Goal: Task Accomplishment & Management: Manage account settings

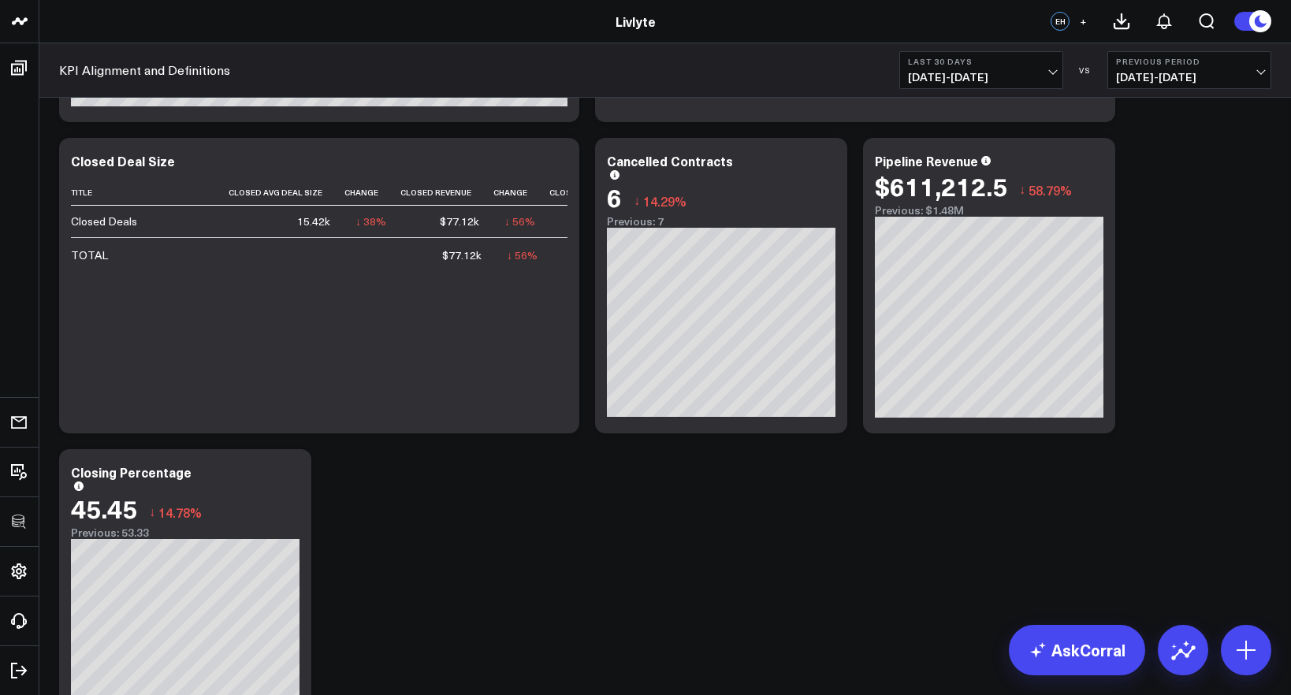
scroll to position [632, 0]
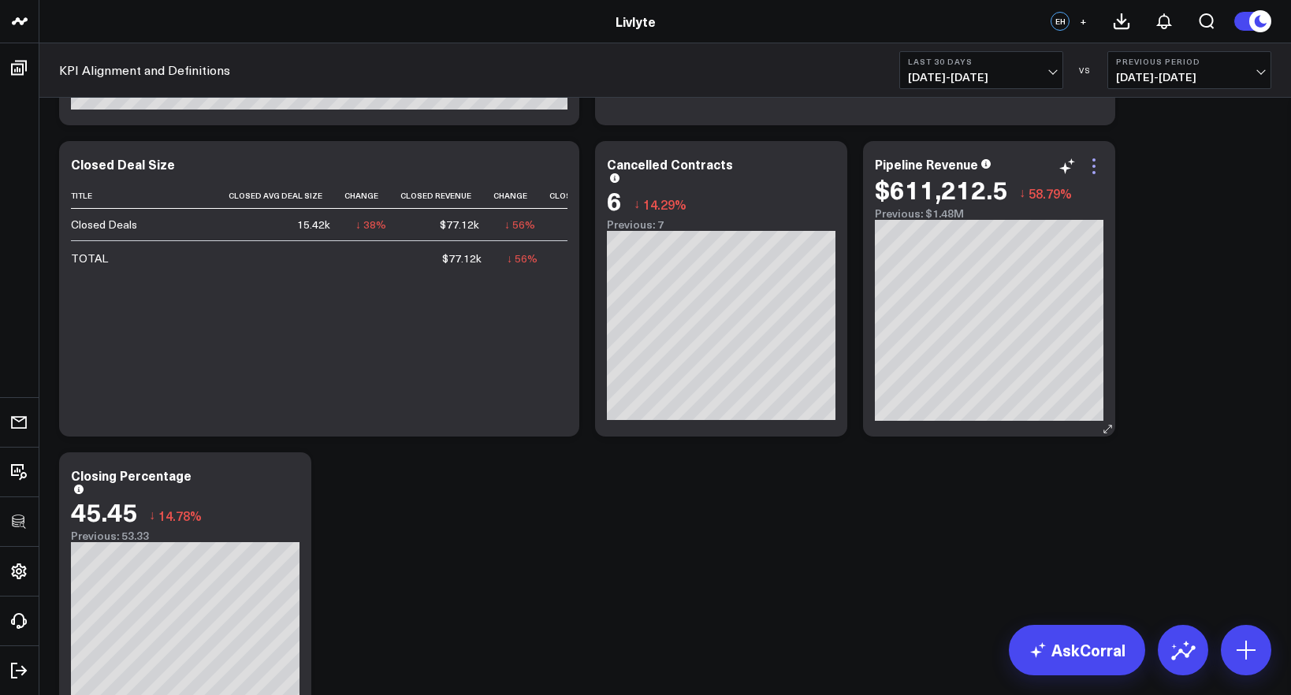
click at [1089, 164] on icon at bounding box center [1094, 166] width 19 height 19
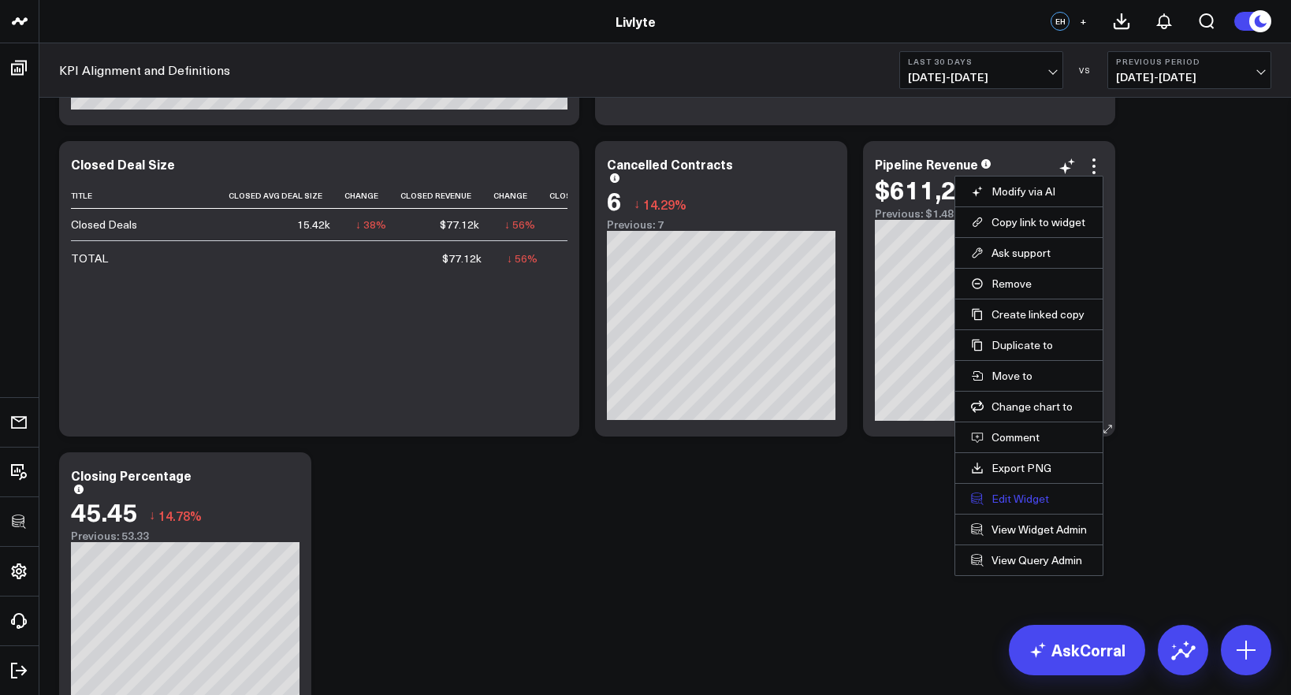
click at [1038, 505] on button "Edit Widget" at bounding box center [1029, 499] width 116 height 14
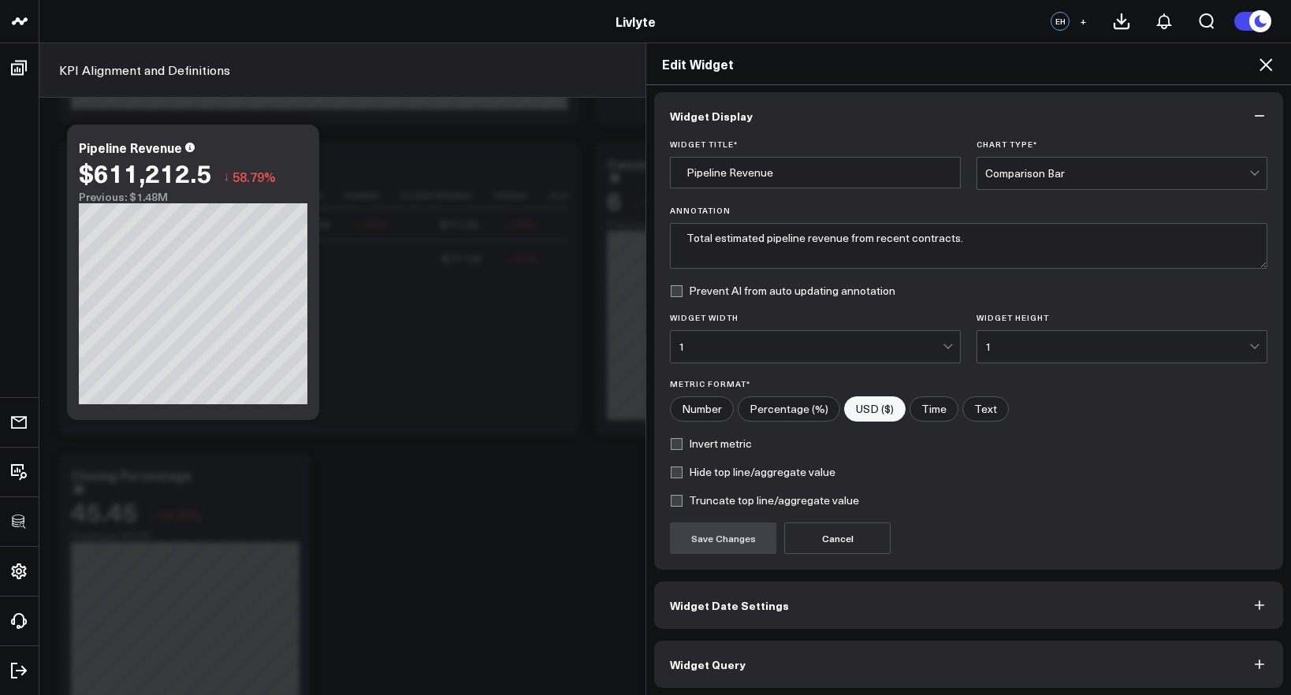
scroll to position [9, 0]
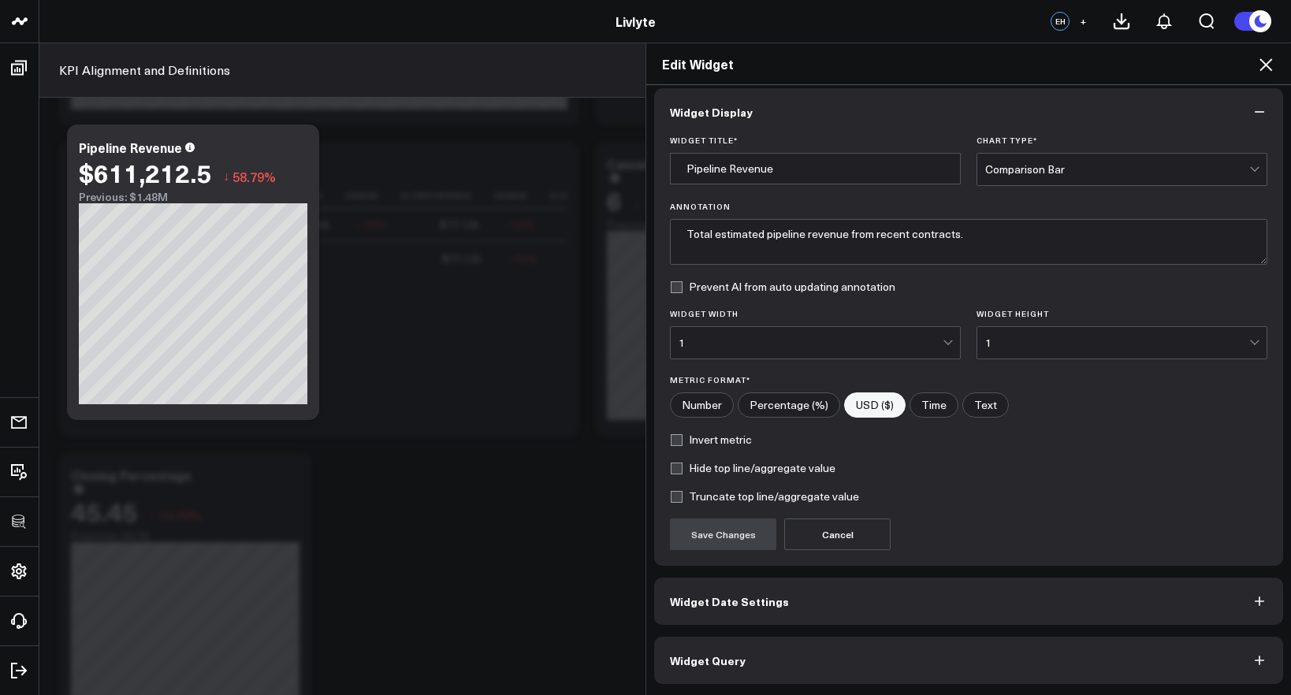
click at [971, 676] on button "Widget Query" at bounding box center [968, 660] width 629 height 47
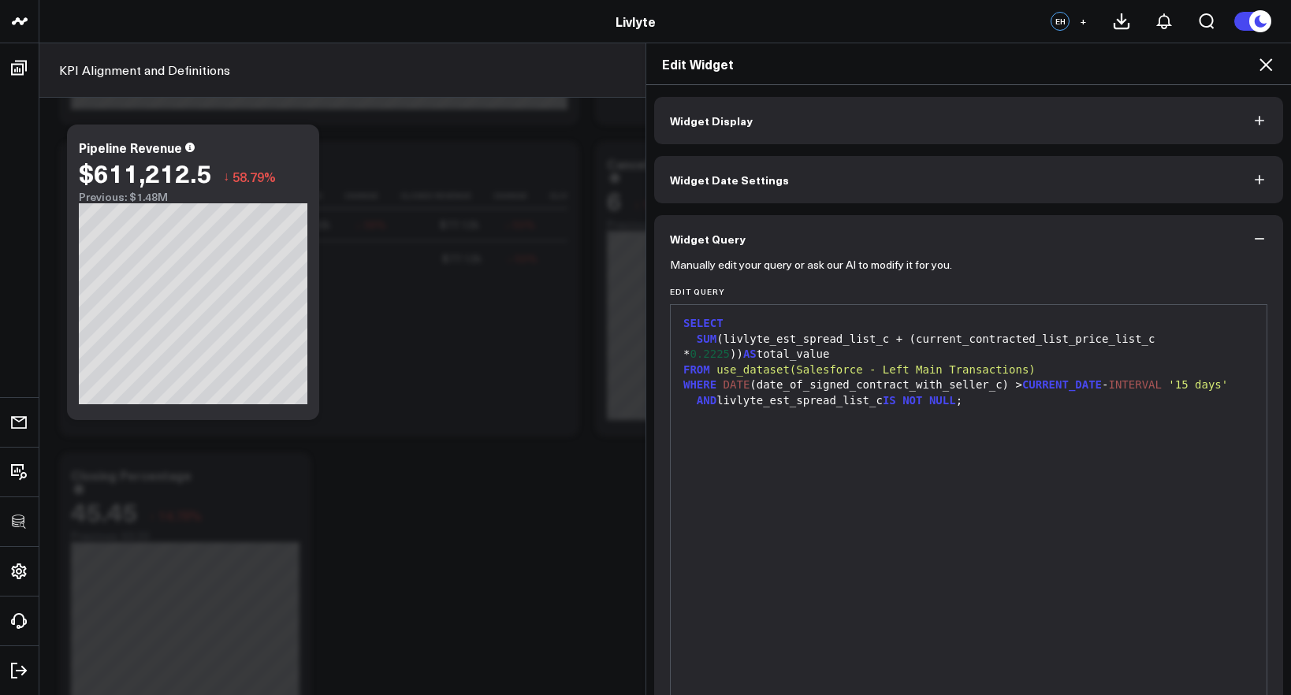
click at [1275, 68] on icon at bounding box center [1266, 64] width 19 height 19
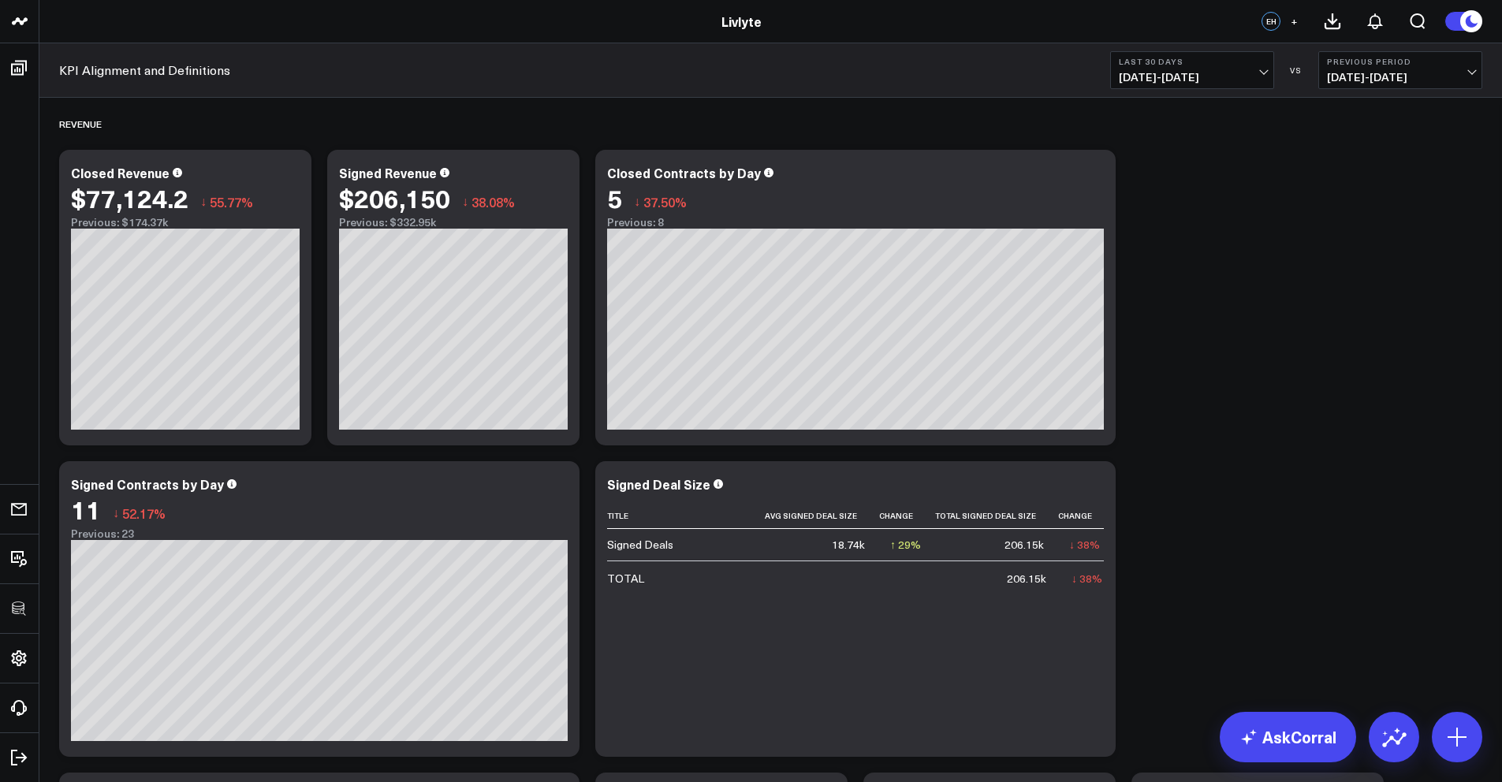
click at [850, 54] on div "KPI Alignment and Definitions Last 30 Days 08/19/25 - 09/17/25 VS Previous Peri…" at bounding box center [770, 70] width 1463 height 54
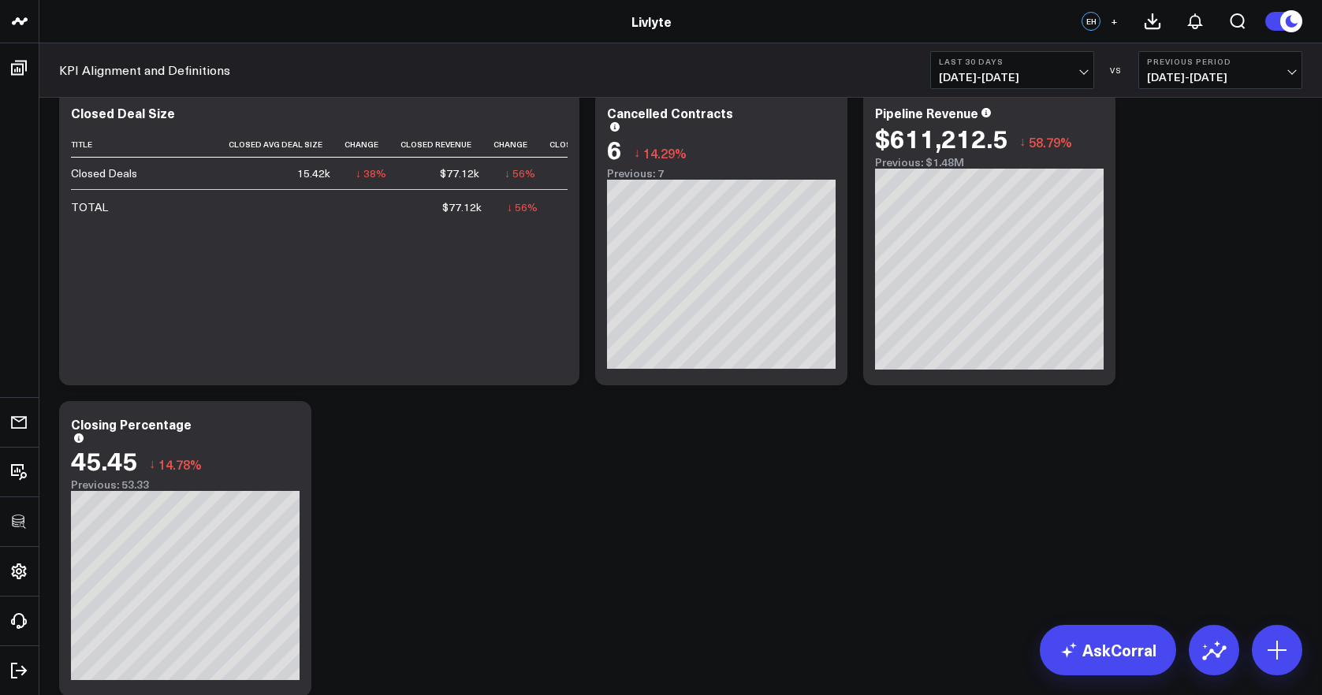
scroll to position [1194, 0]
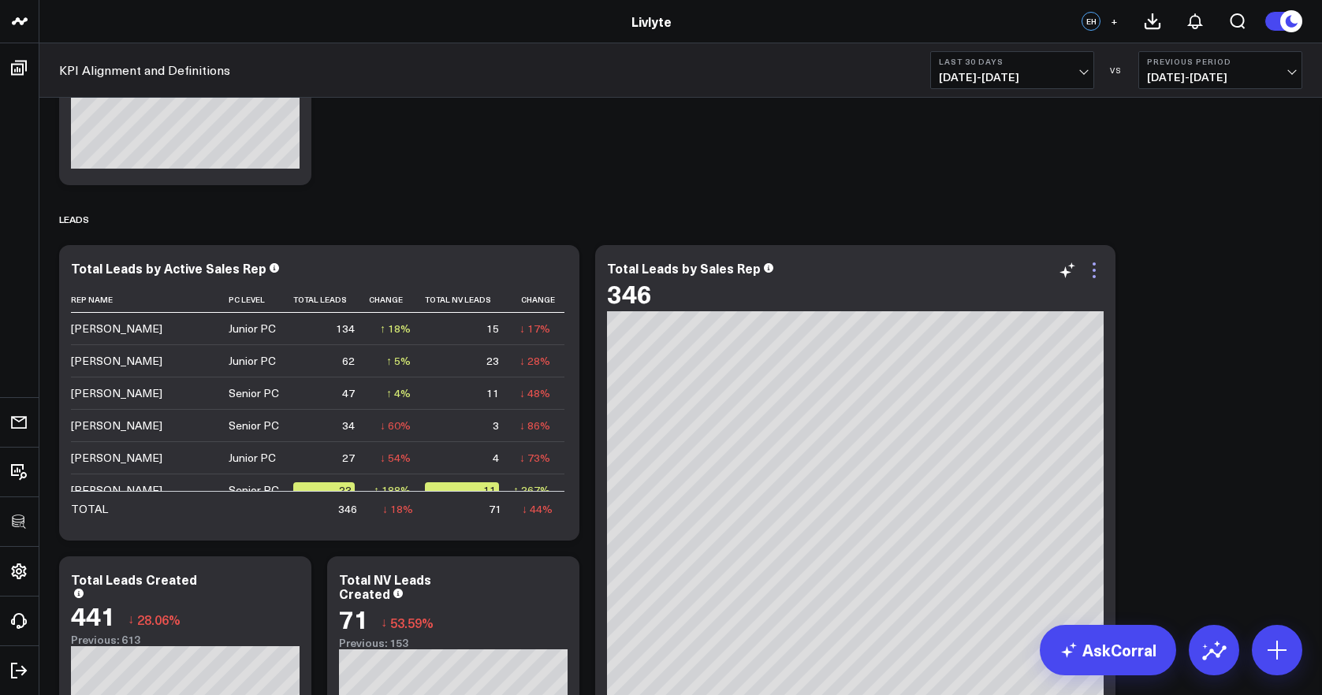
click at [1097, 270] on icon at bounding box center [1094, 270] width 19 height 19
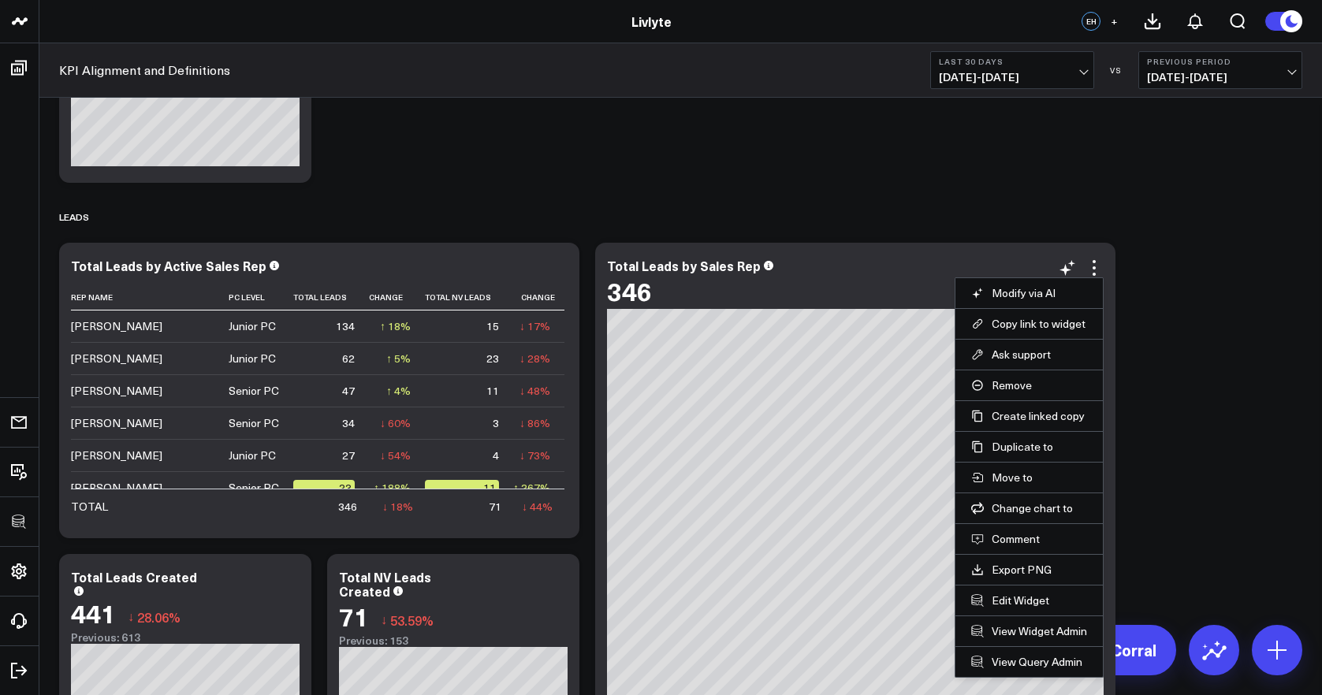
scroll to position [1198, 0]
click at [1022, 597] on button "Edit Widget" at bounding box center [1029, 600] width 116 height 14
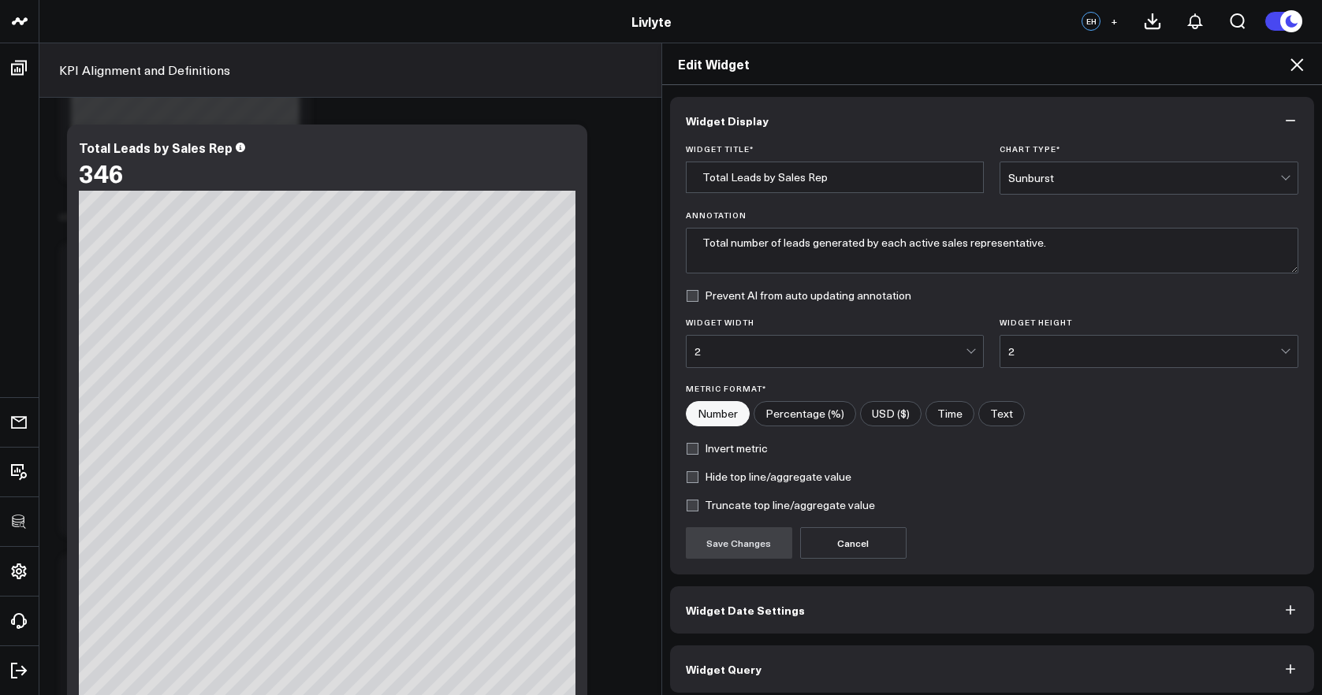
scroll to position [9, 0]
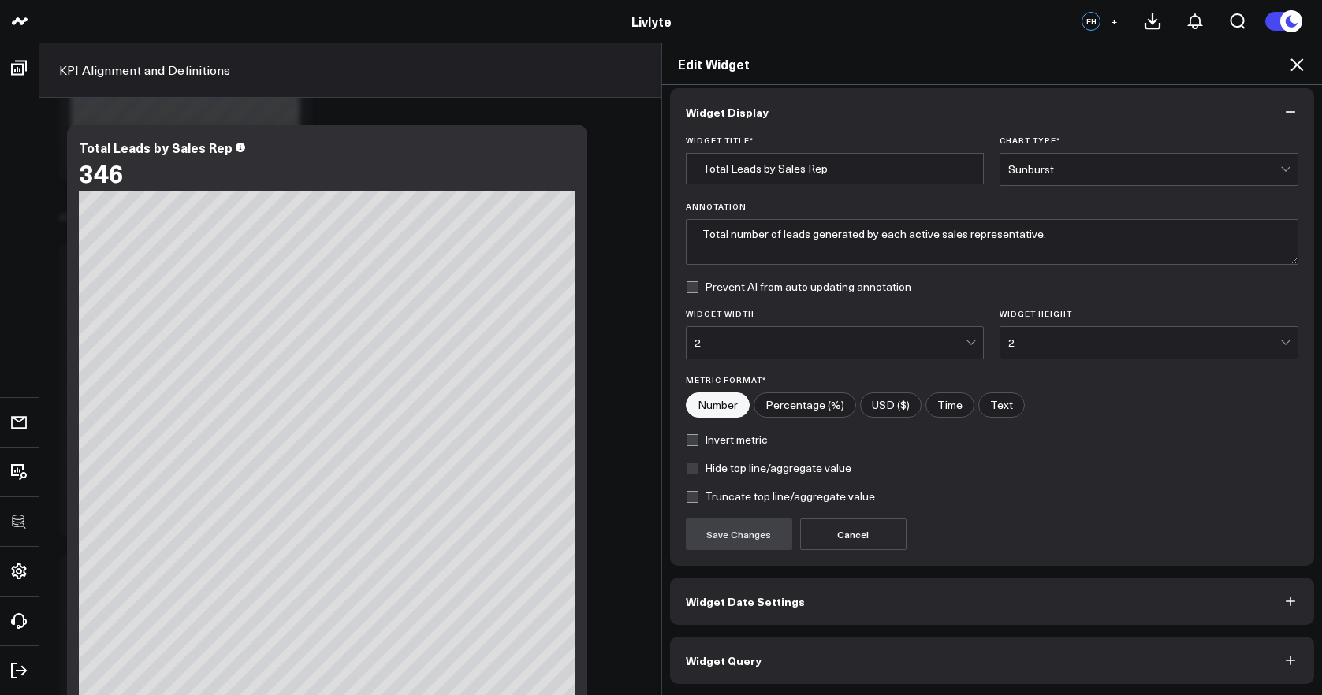
click at [936, 664] on button "Widget Query" at bounding box center [992, 660] width 645 height 47
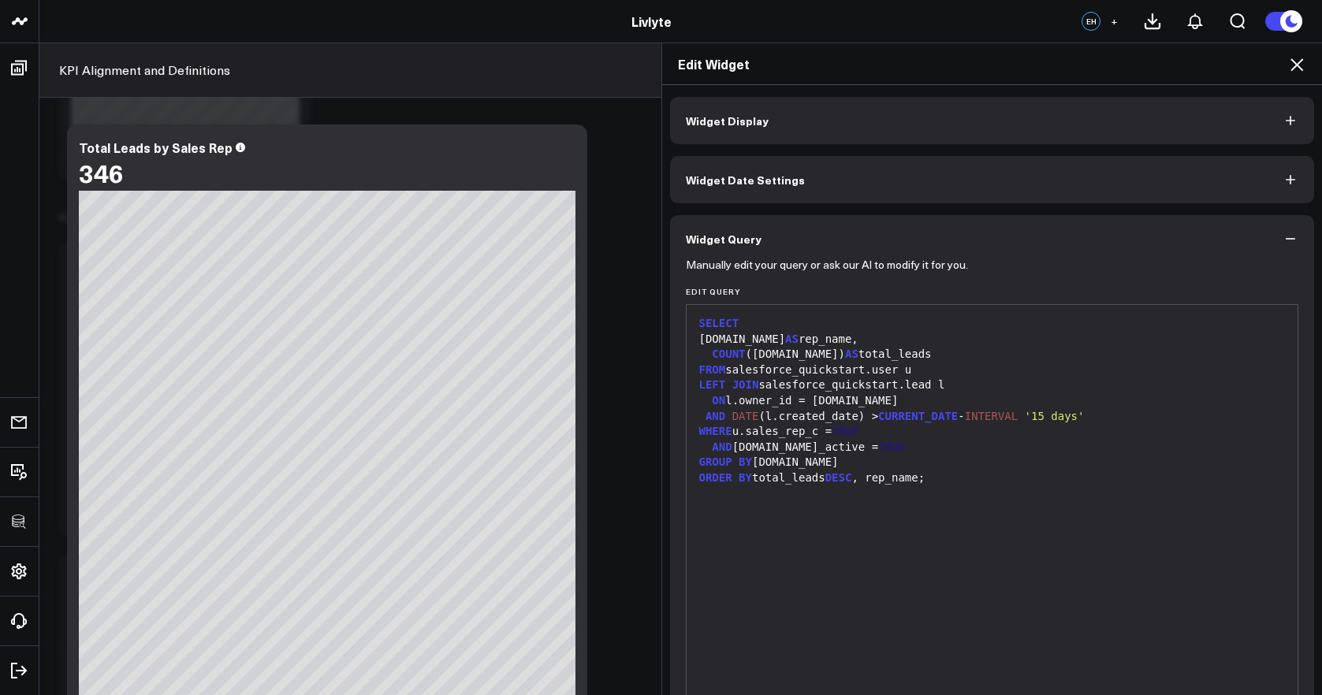
click at [904, 515] on div "SELECT u.name AS rep_name, COUNT (l.id) AS total_leads FROM salesforce_quicksta…" at bounding box center [993, 501] width 596 height 377
click at [919, 486] on div at bounding box center [993, 494] width 596 height 16
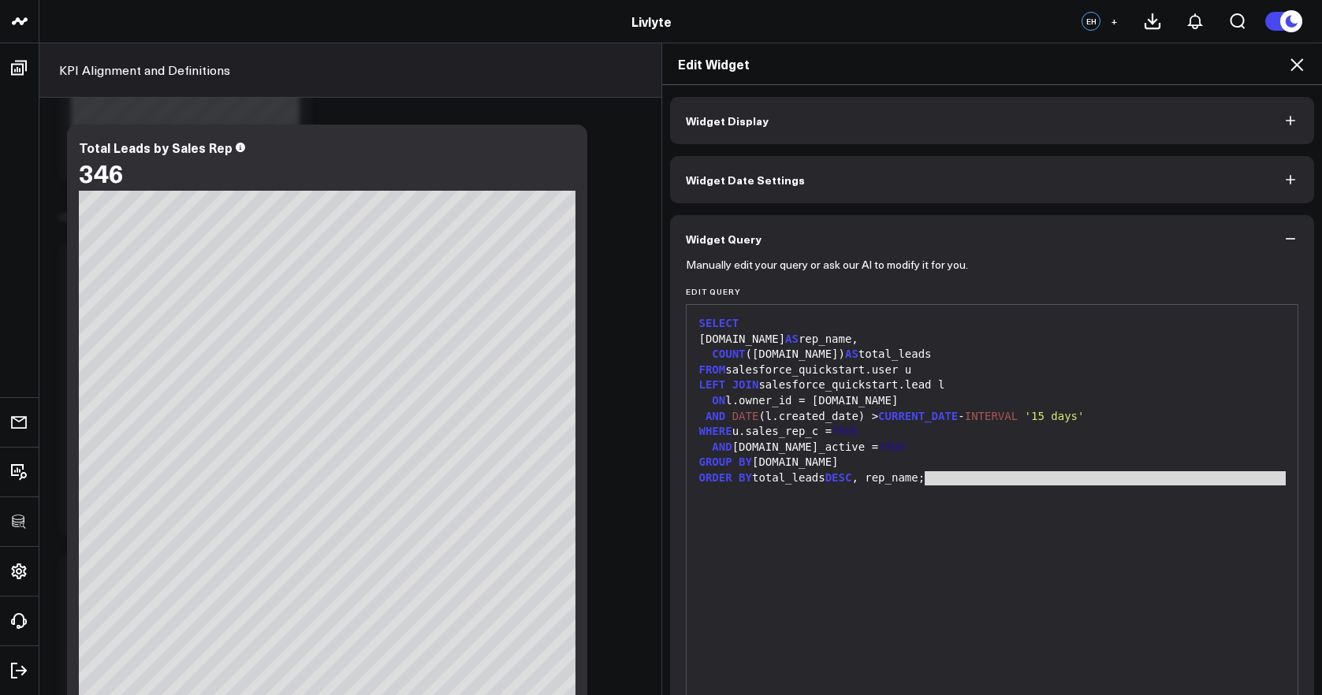
click at [931, 477] on div "ORDER BY total_leads DESC , rep_name;" at bounding box center [993, 479] width 596 height 16
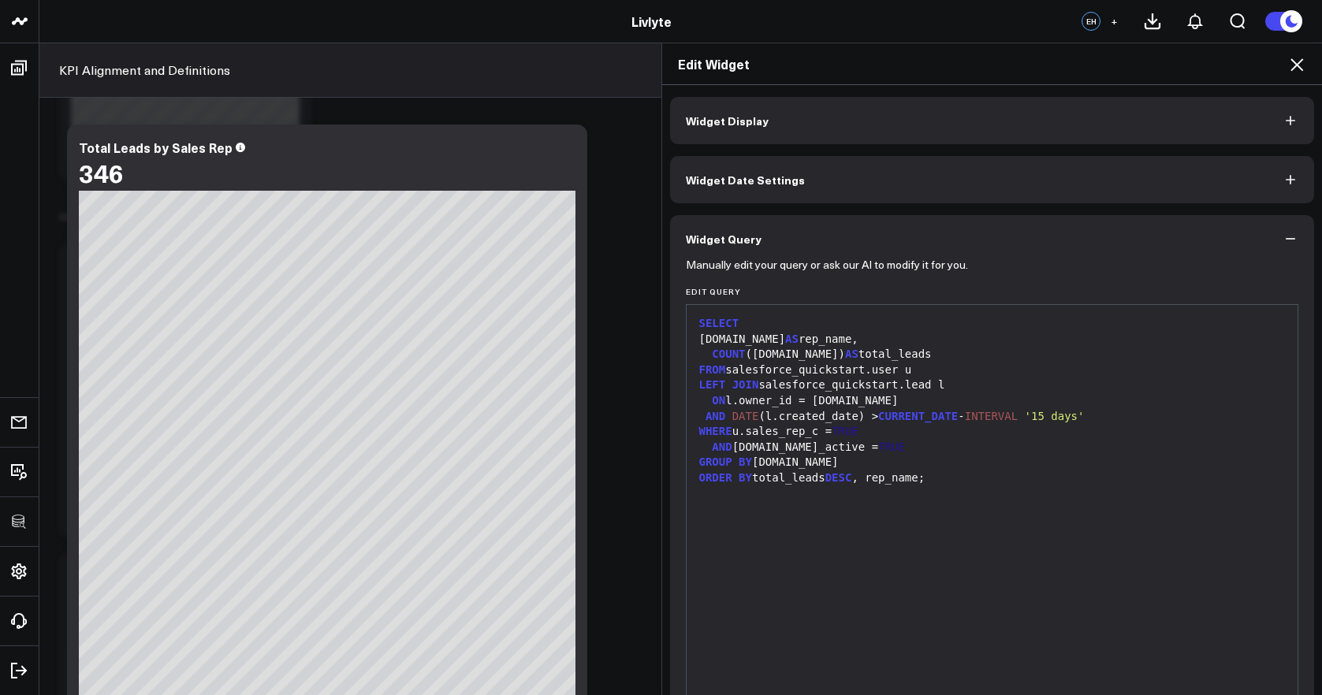
click at [931, 479] on div "ORDER BY total_leads DESC , rep_name;" at bounding box center [993, 479] width 596 height 16
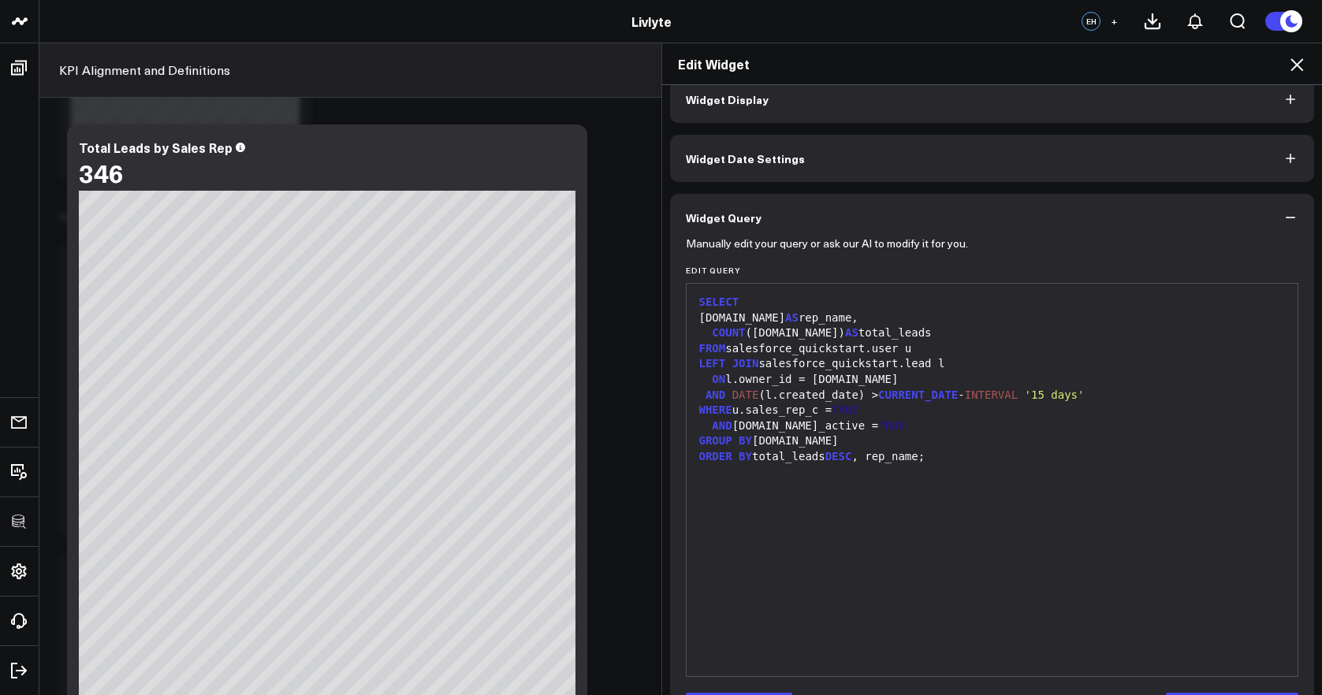
scroll to position [77, 0]
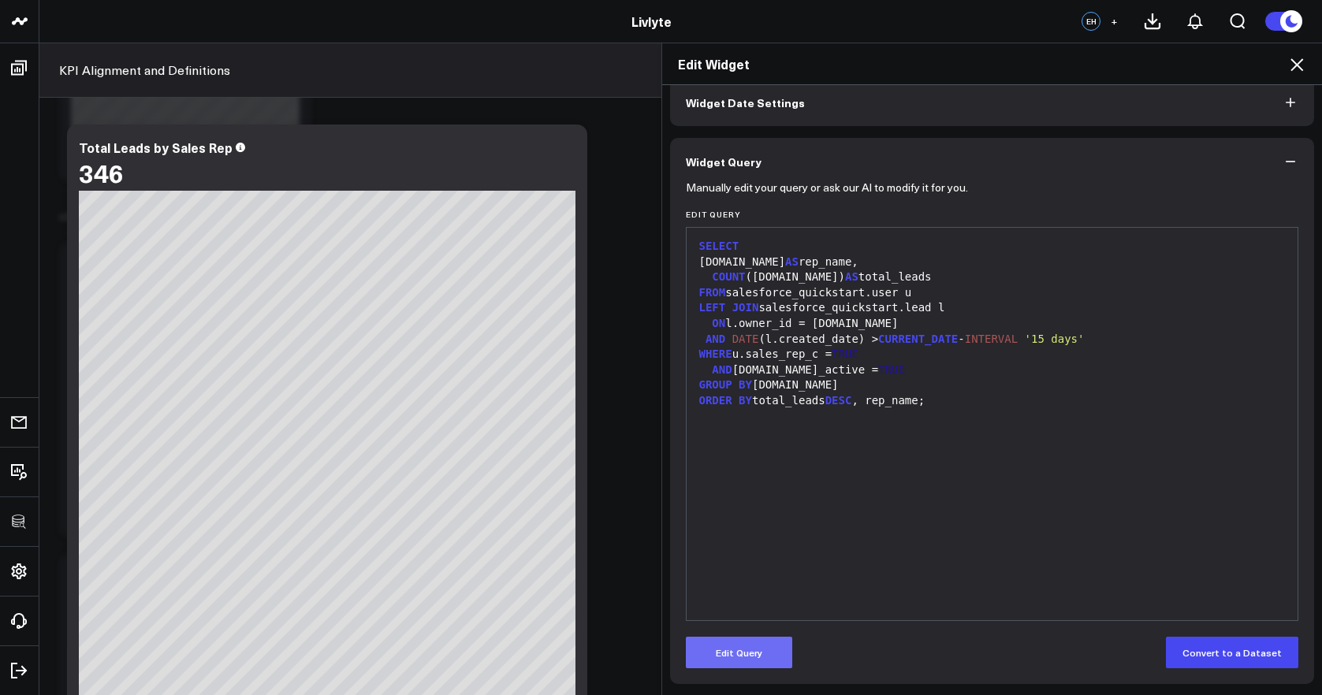
click at [775, 642] on button "Edit Query" at bounding box center [739, 653] width 106 height 32
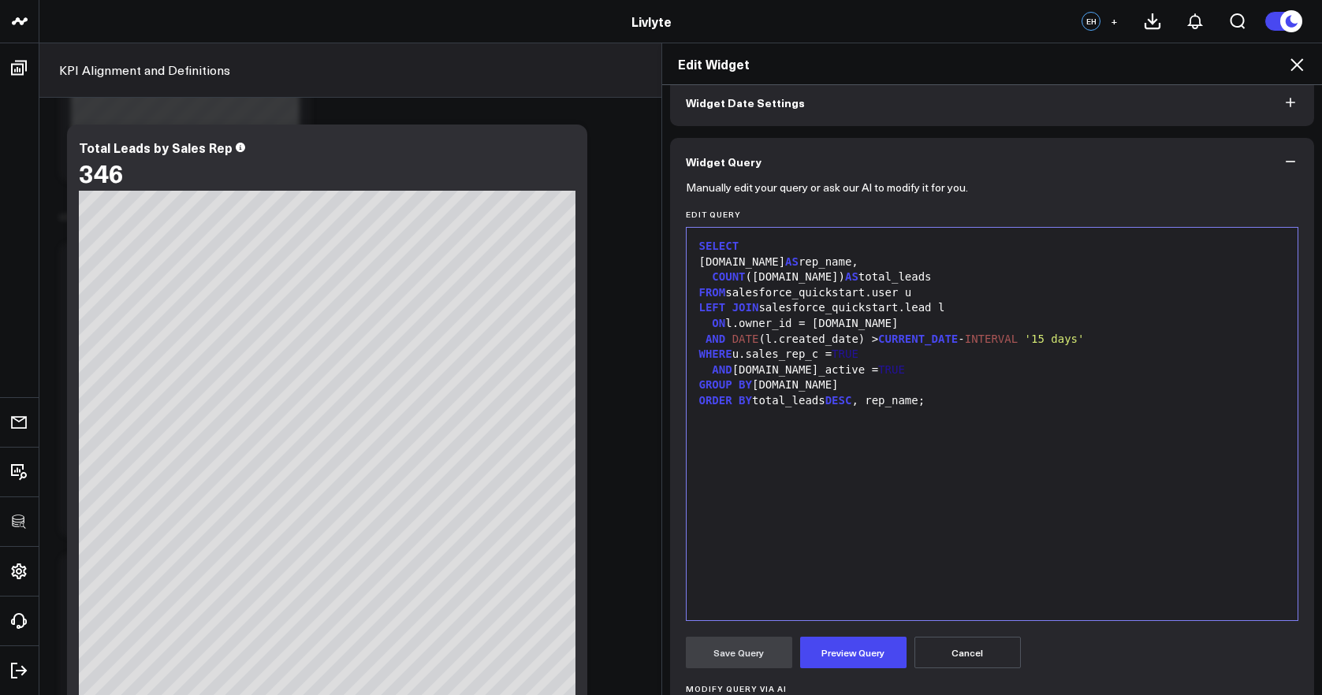
click at [930, 457] on div "SELECT u.name AS rep_name, COUNT (l.id) AS total_leads FROM salesforce_quicksta…" at bounding box center [993, 424] width 596 height 377
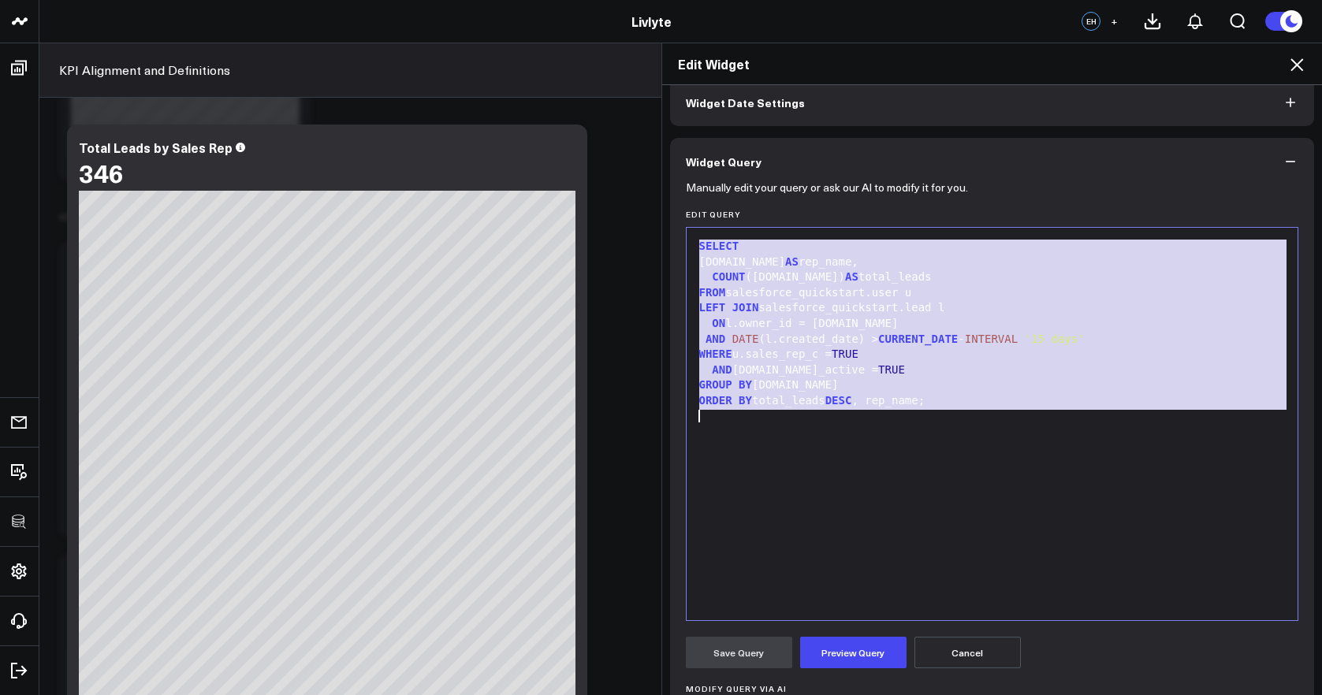
copy div "SELECT u.name AS rep_name, COUNT (l.id) AS total_leads FROM salesforce_quicksta…"
click at [967, 653] on button "Cancel" at bounding box center [968, 653] width 106 height 32
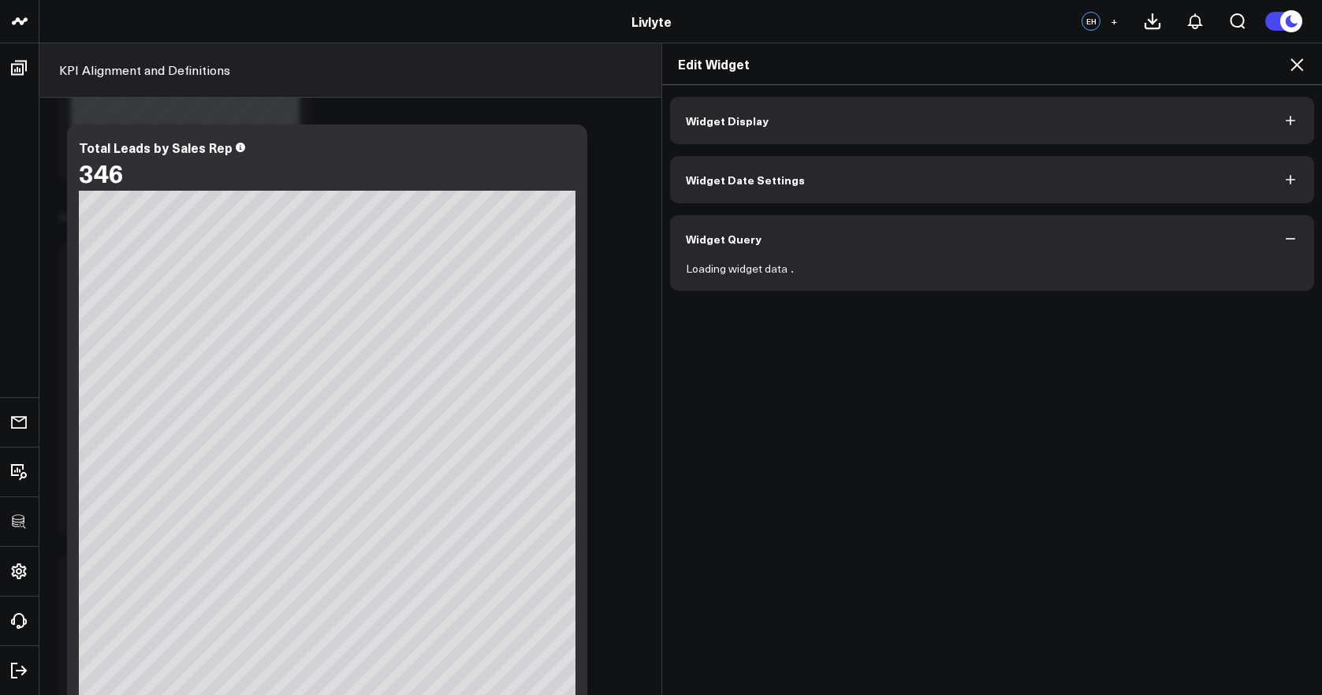
scroll to position [0, 0]
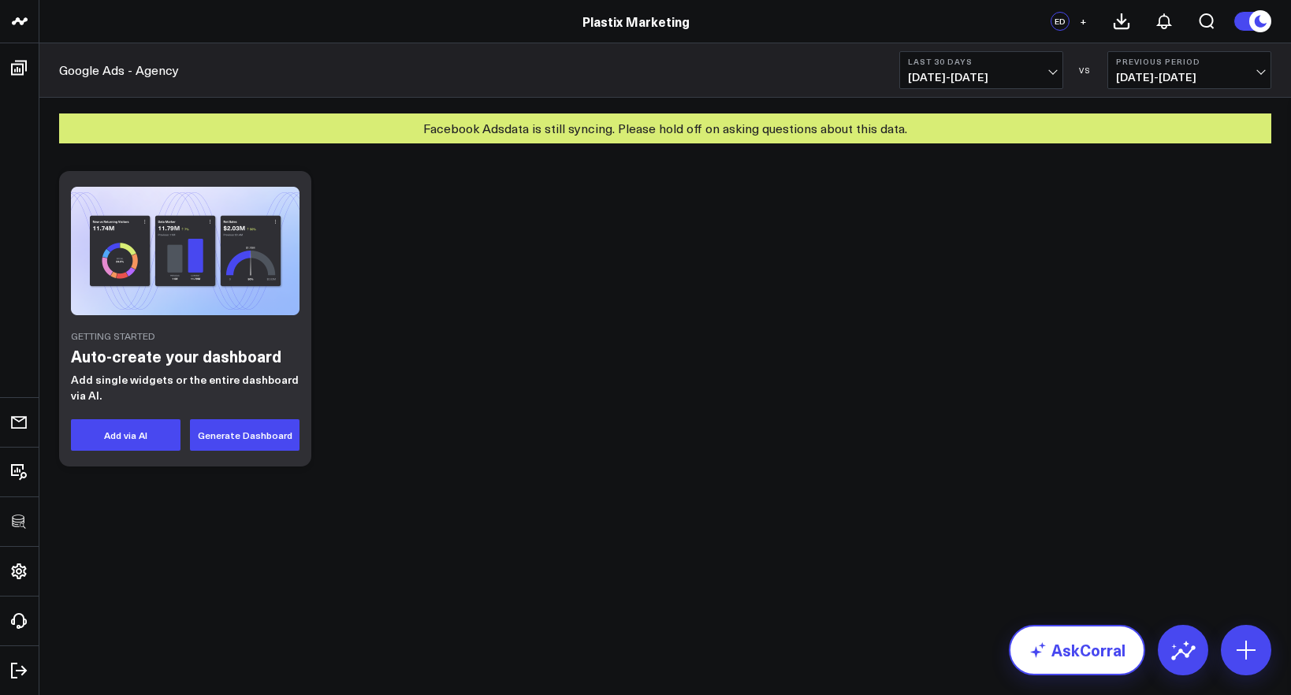
click at [1060, 650] on link "AskCorral" at bounding box center [1077, 650] width 136 height 50
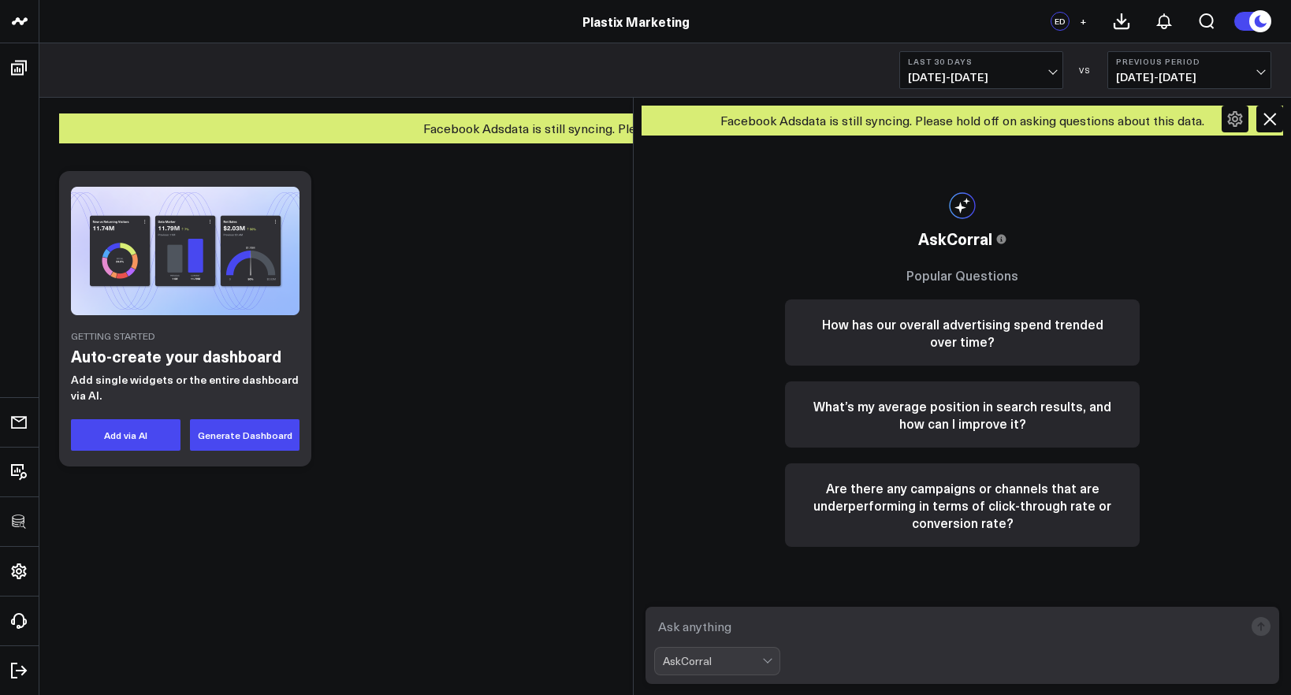
click at [946, 628] on textarea at bounding box center [949, 627] width 590 height 28
paste textarea "I am trying to create a table view that shows each Google Ad Account Name in fi…"
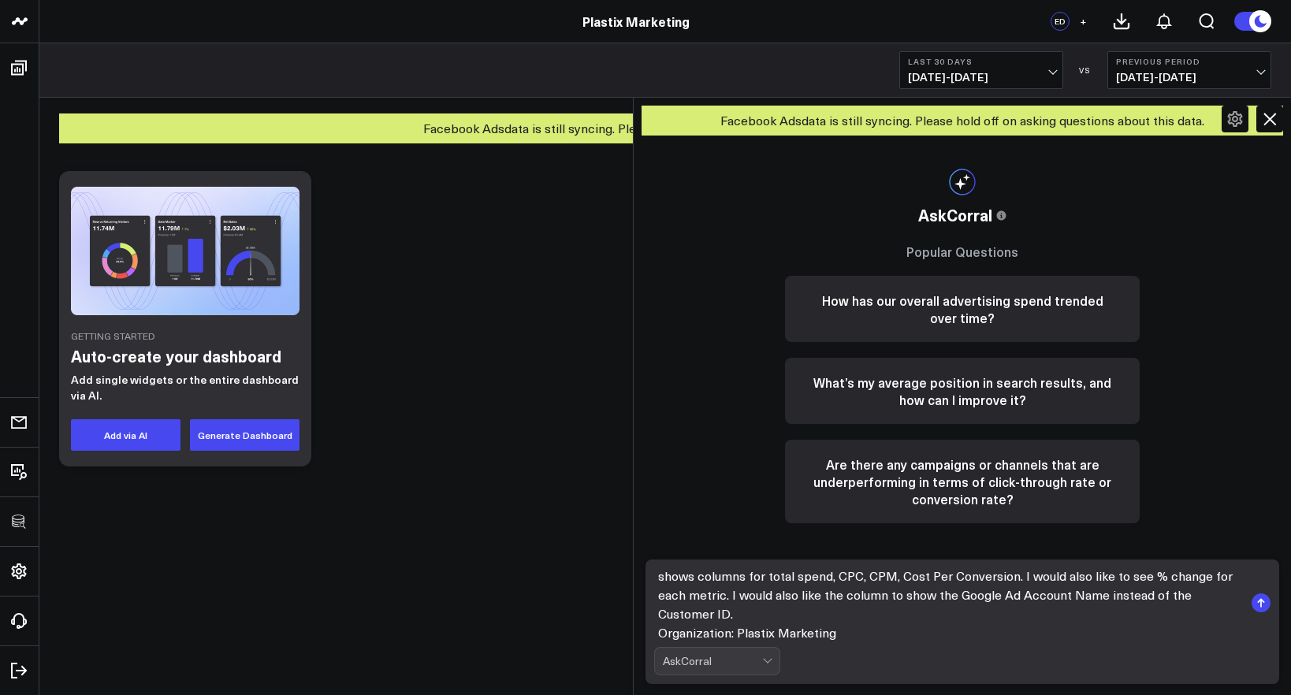
scroll to position [28, 0]
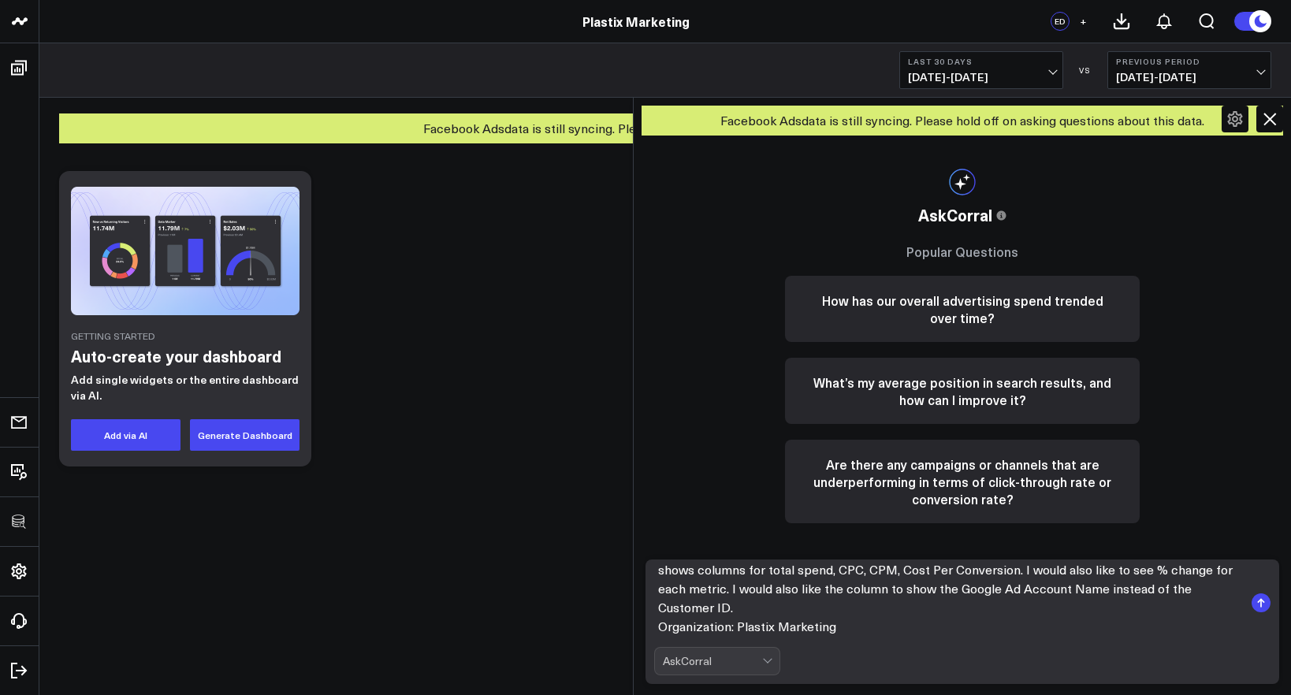
drag, startPoint x: 842, startPoint y: 634, endPoint x: 645, endPoint y: 630, distance: 197.1
click at [645, 630] on div "I am trying to create a table view that shows each Google Ad Account Name in fi…" at bounding box center [963, 622] width 658 height 148
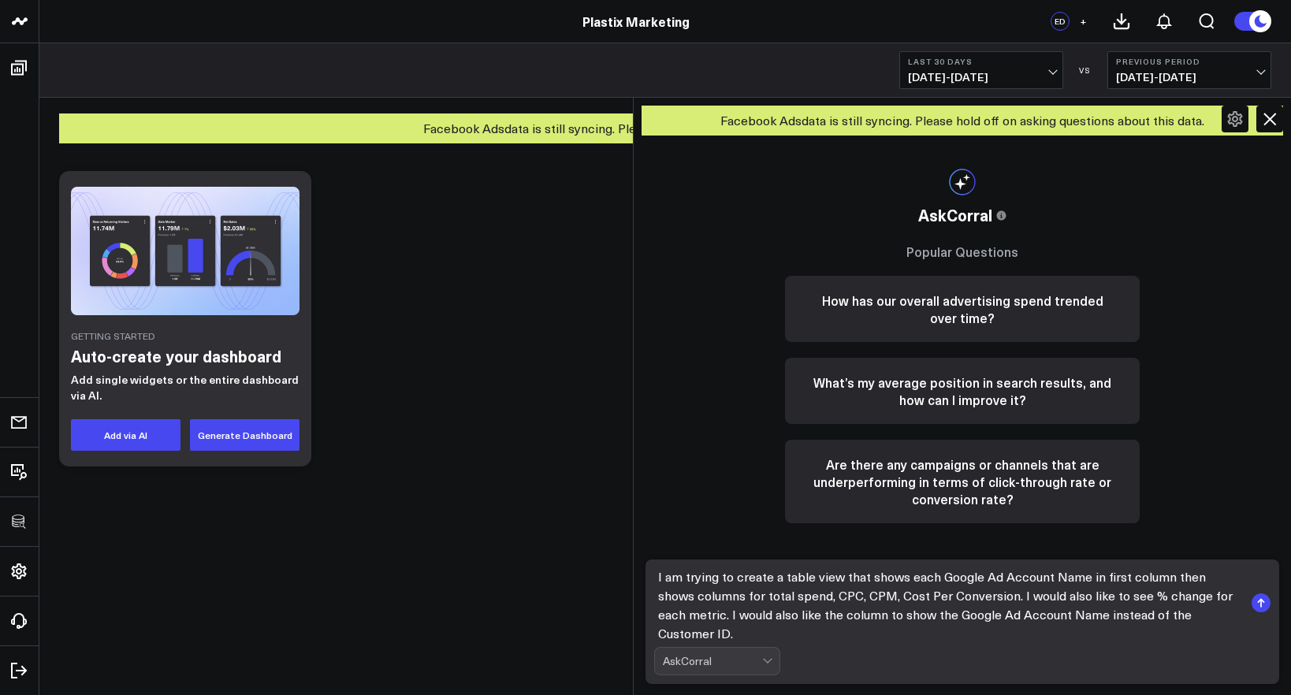
scroll to position [0, 0]
type textarea "I am trying to create a table view that shows each Google Ad Account Name in fi…"
click at [1267, 606] on rect "submit" at bounding box center [1261, 603] width 19 height 19
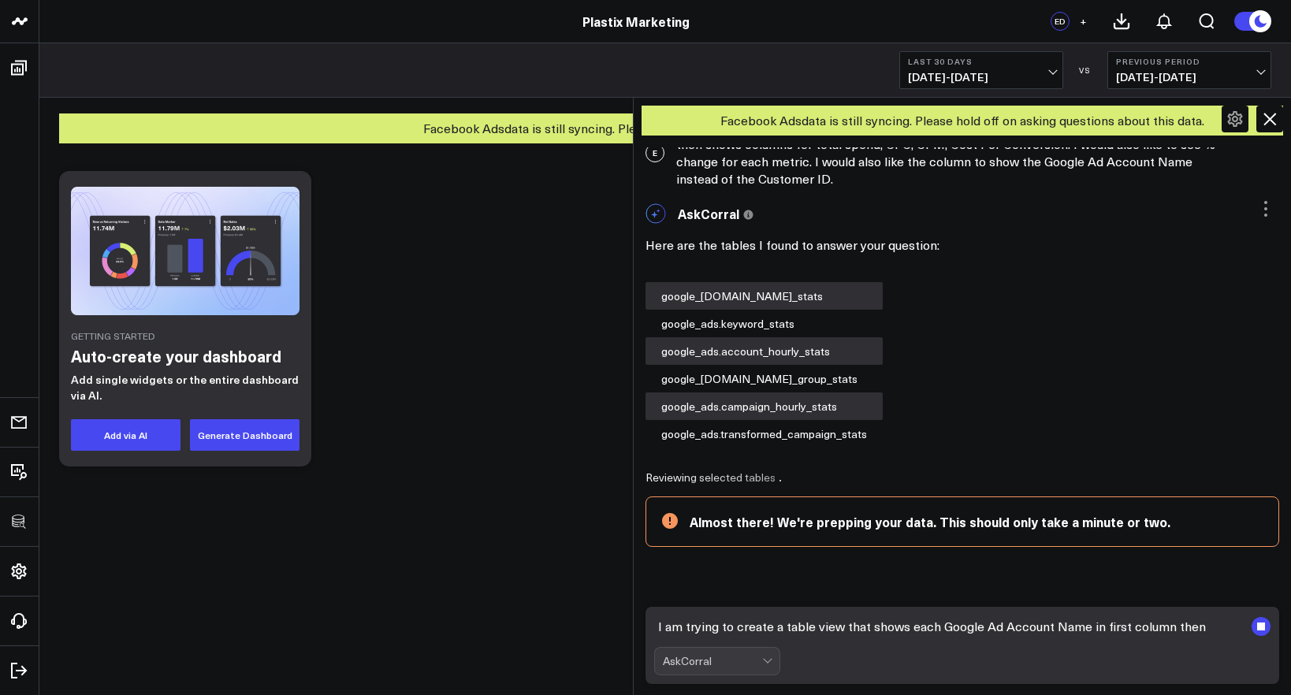
scroll to position [84, 0]
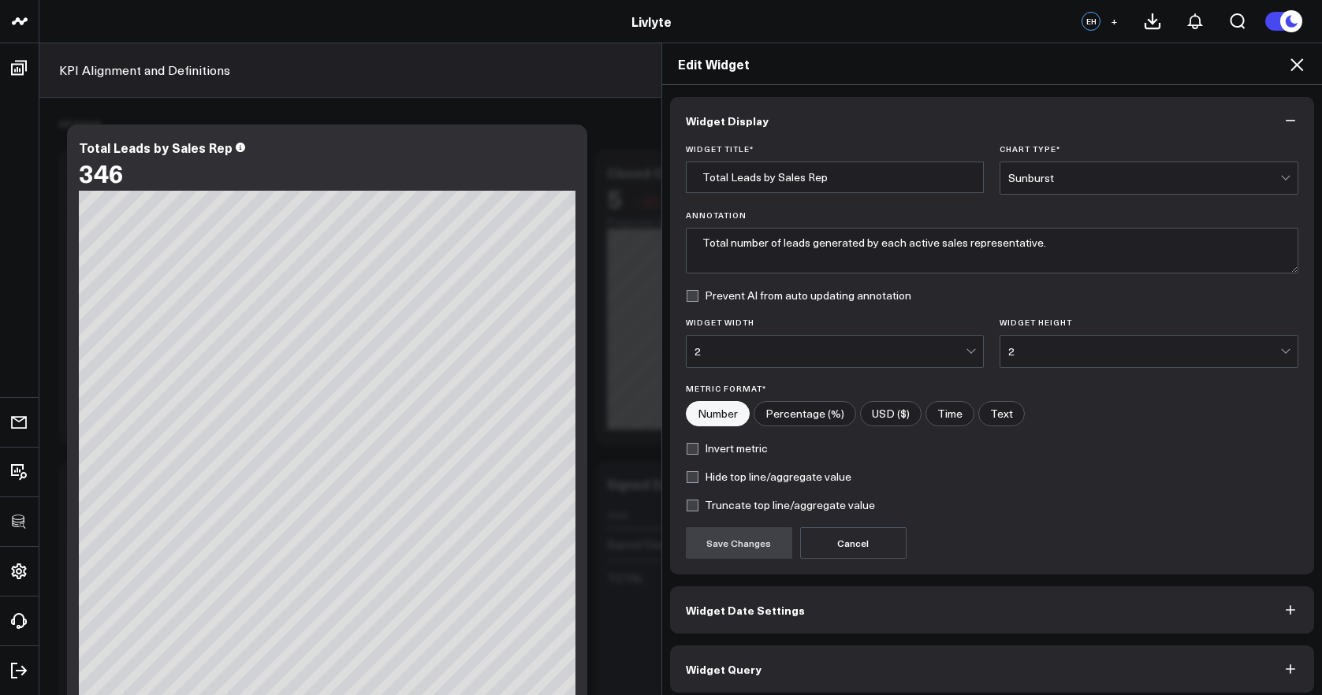
click at [1295, 66] on icon at bounding box center [1297, 64] width 13 height 13
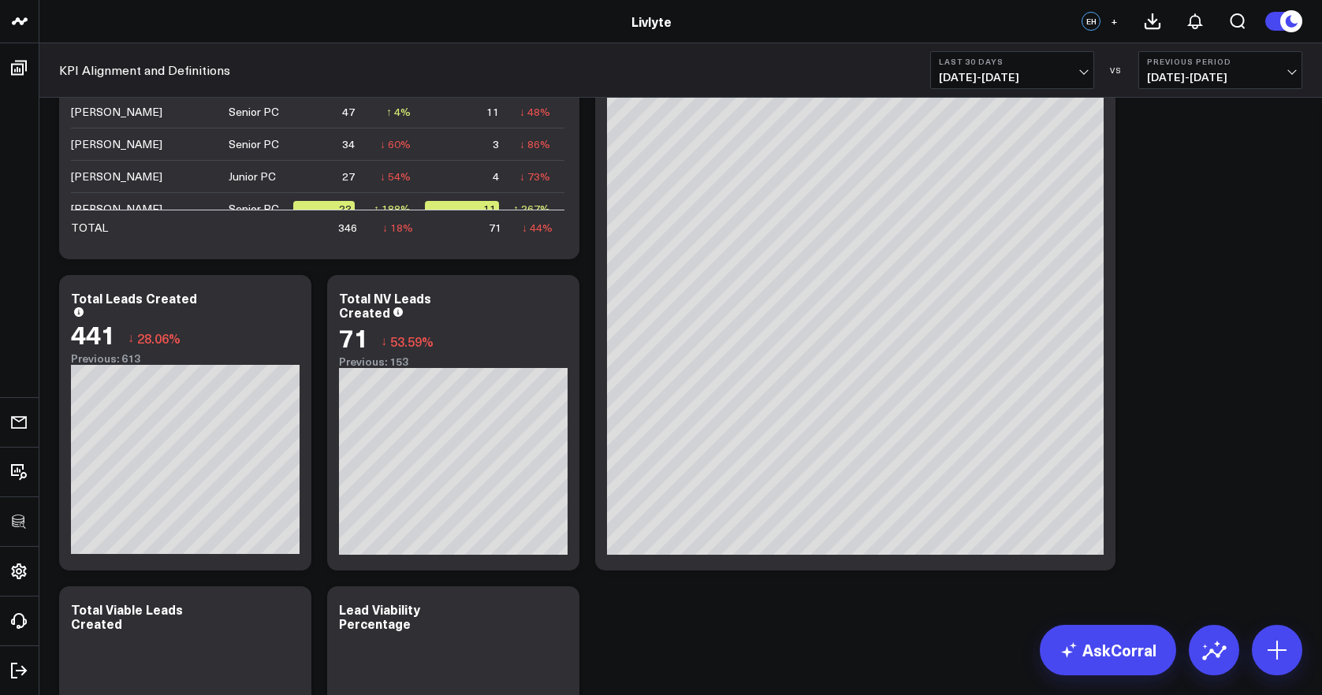
scroll to position [1504, 0]
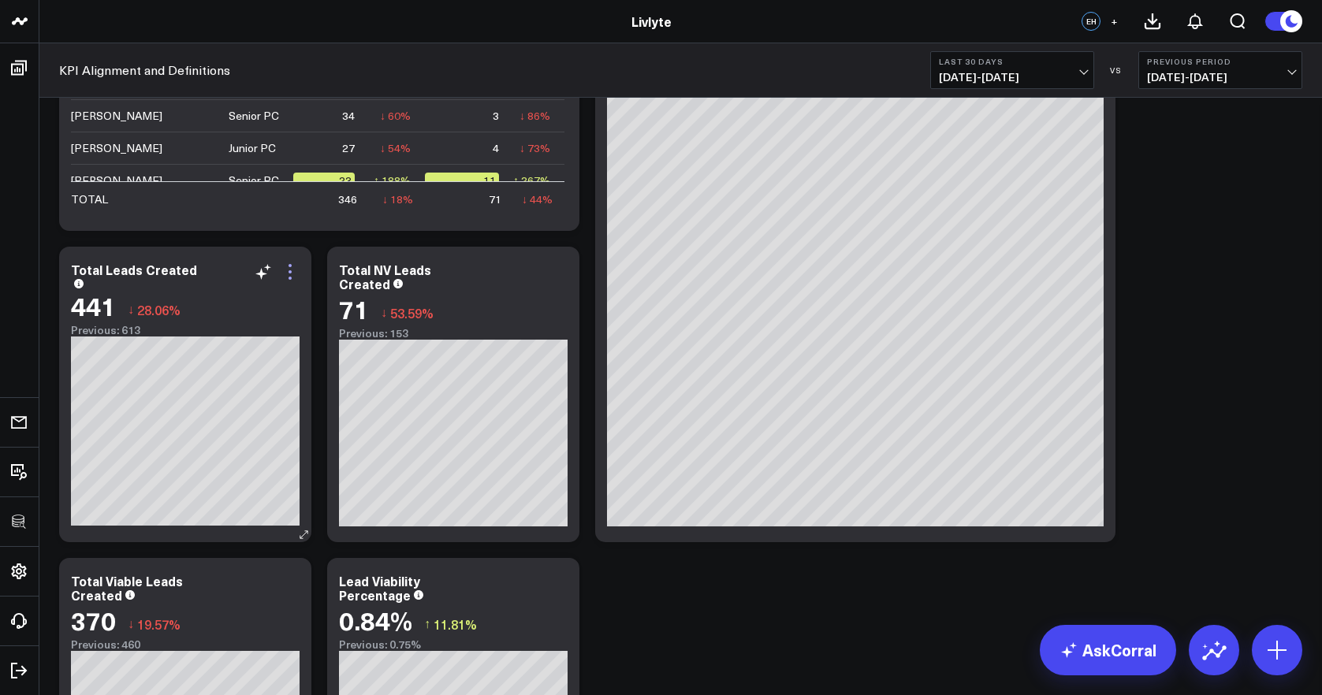
click at [288, 270] on icon at bounding box center [290, 272] width 19 height 19
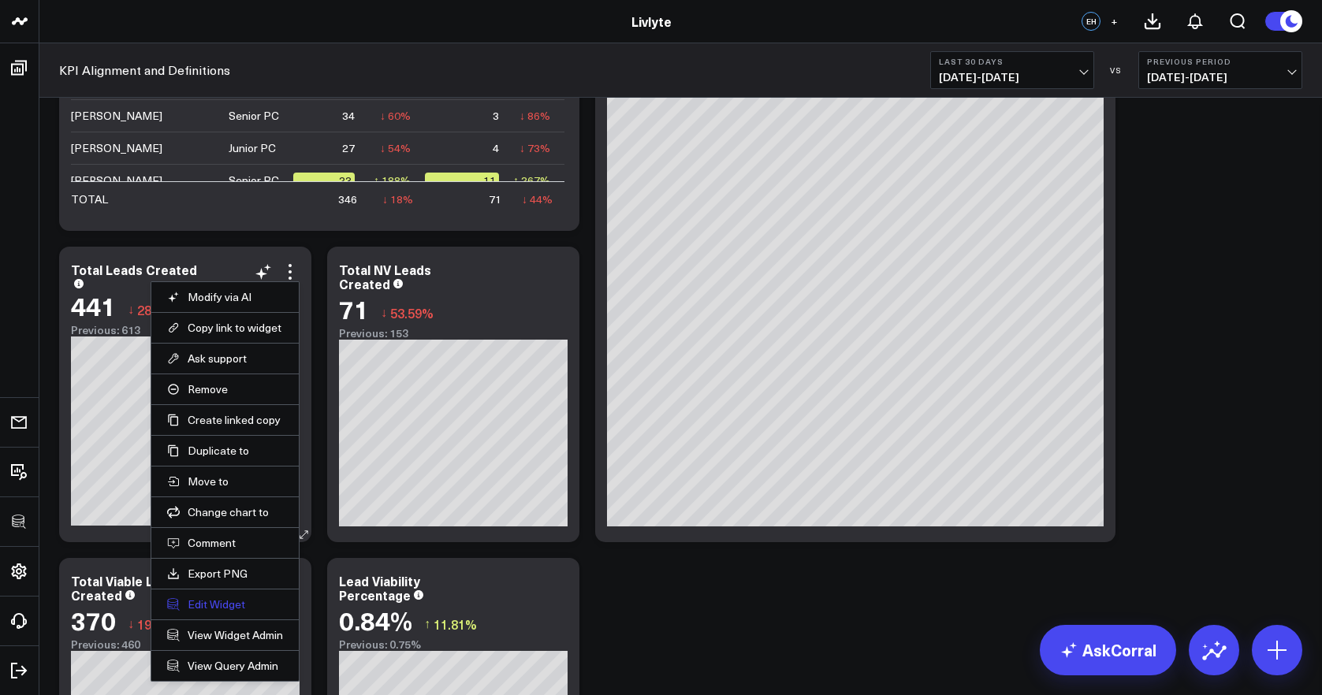
click at [233, 604] on button "Edit Widget" at bounding box center [225, 605] width 116 height 14
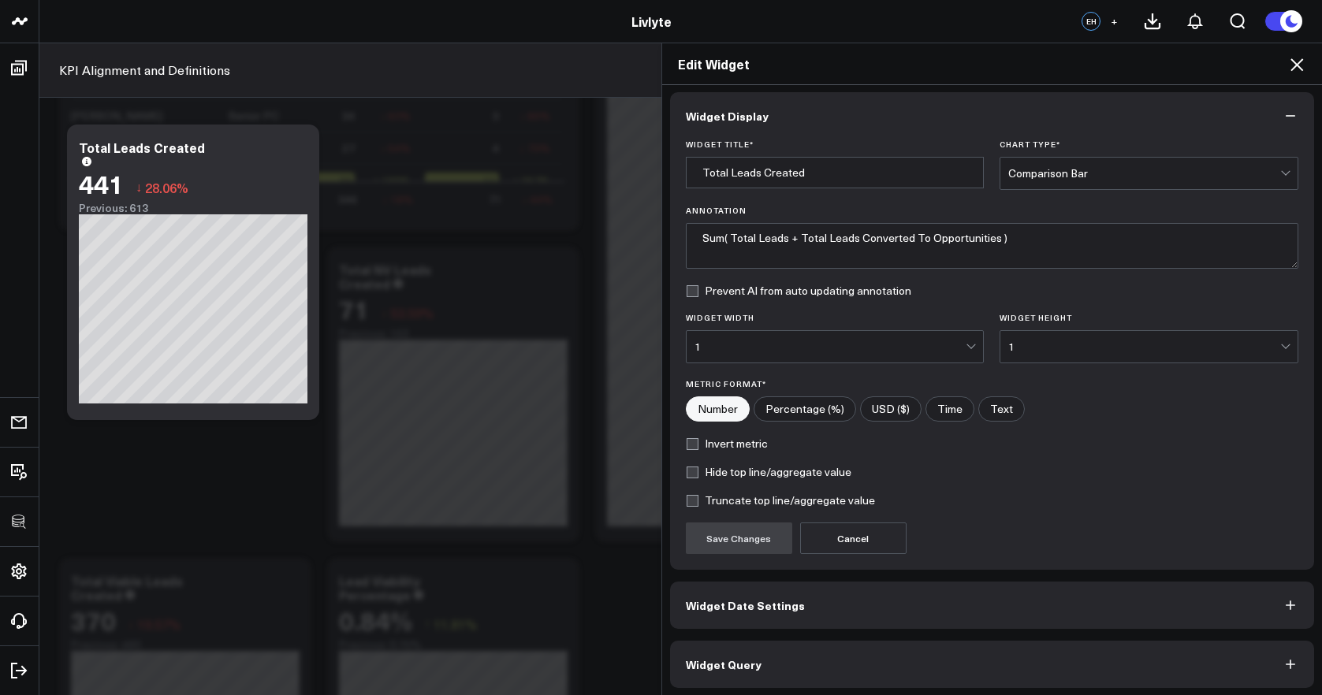
scroll to position [9, 0]
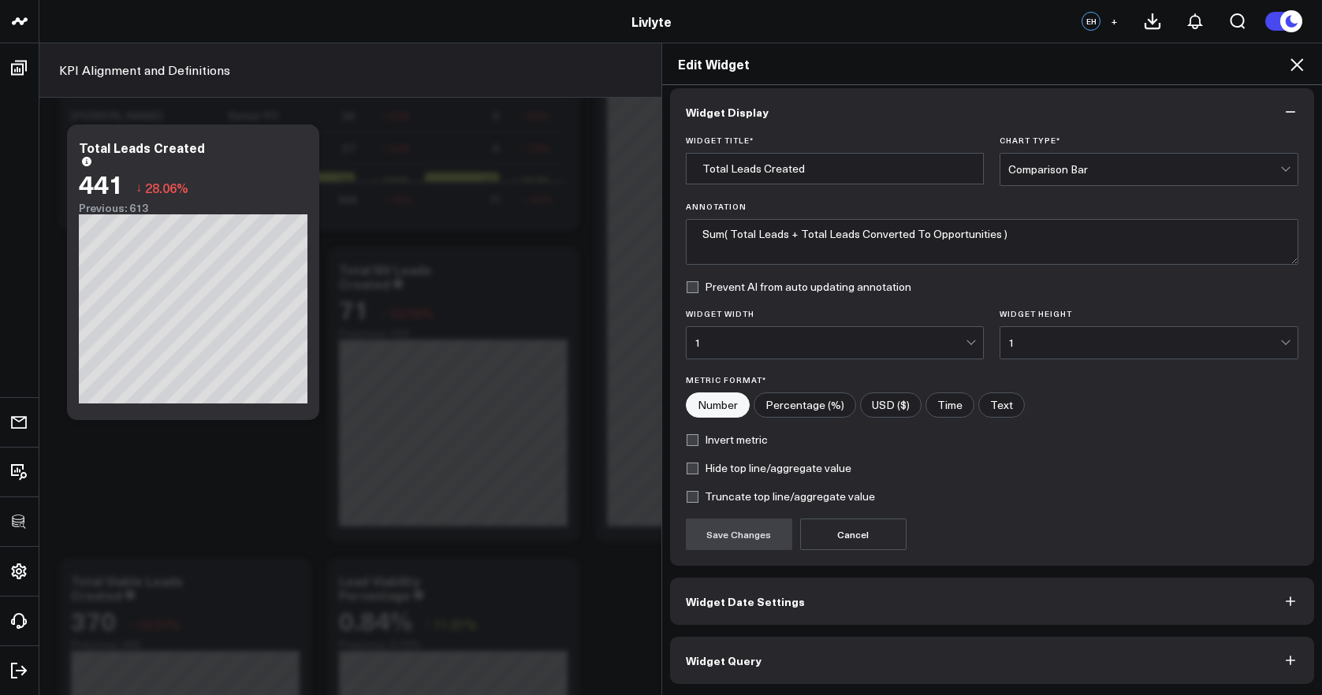
click at [919, 656] on button "Widget Query" at bounding box center [992, 660] width 645 height 47
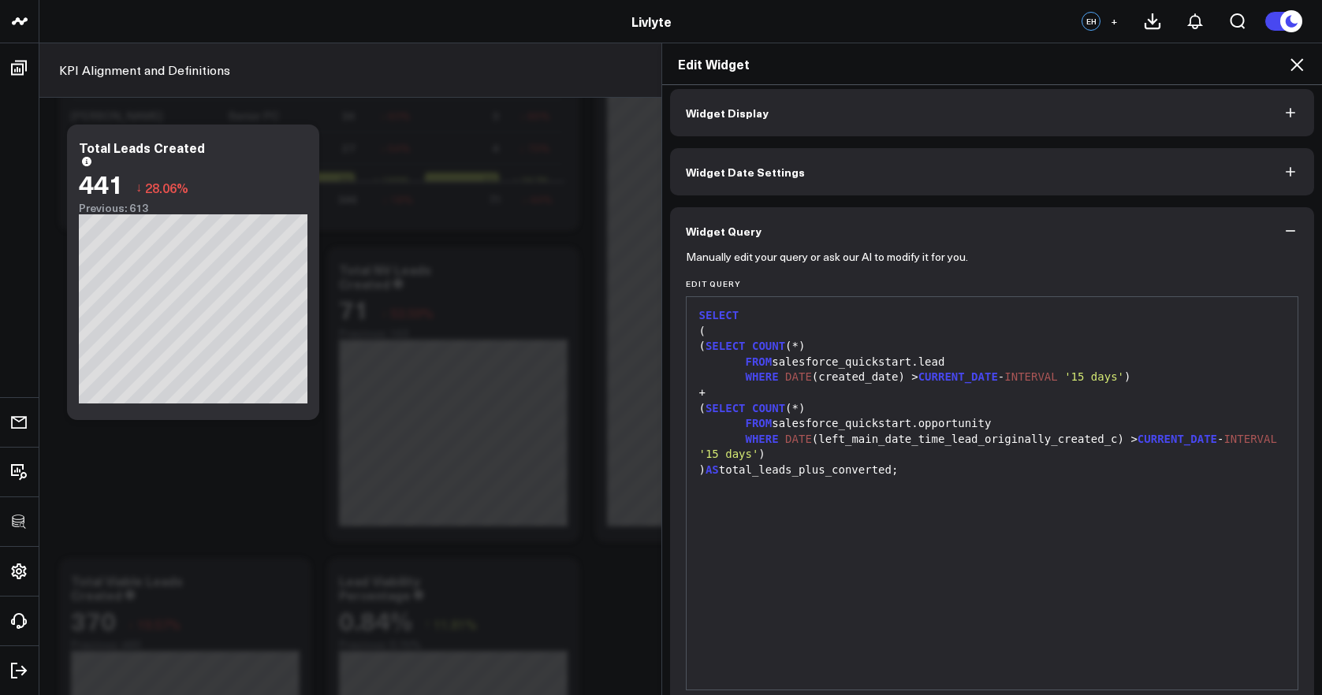
scroll to position [11, 0]
click at [1303, 63] on icon at bounding box center [1297, 64] width 19 height 19
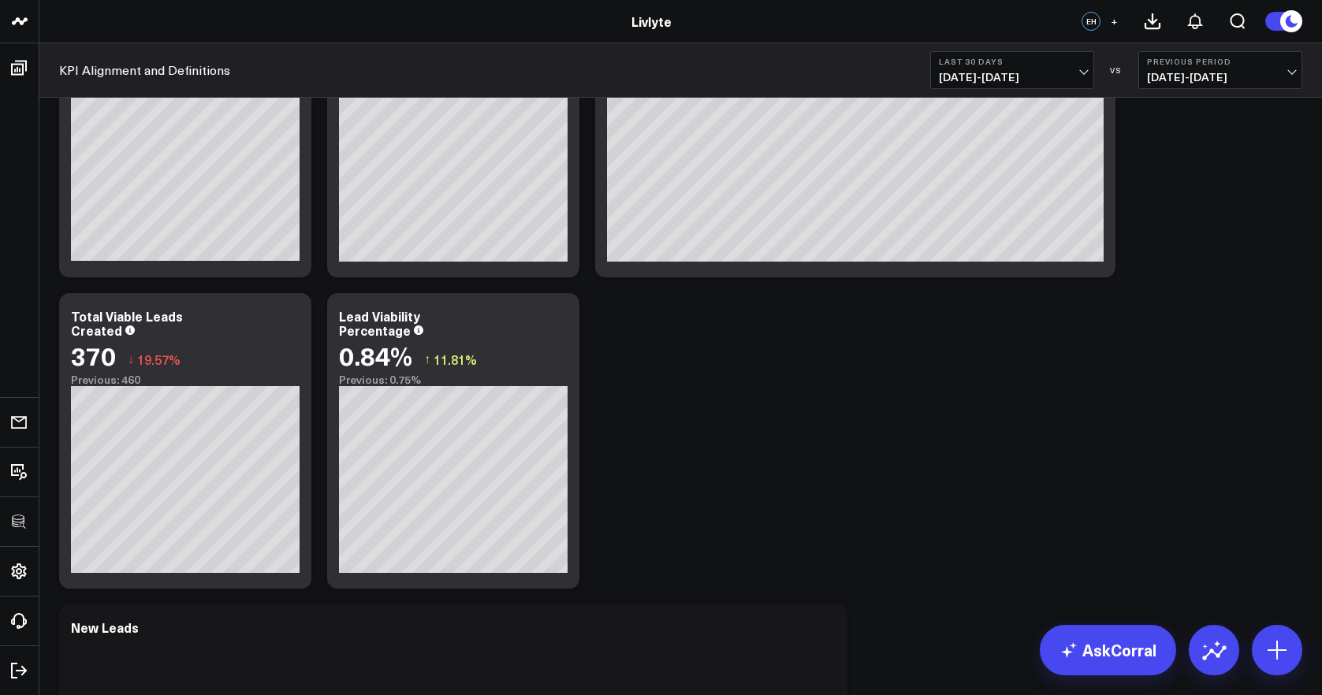
scroll to position [1445, 0]
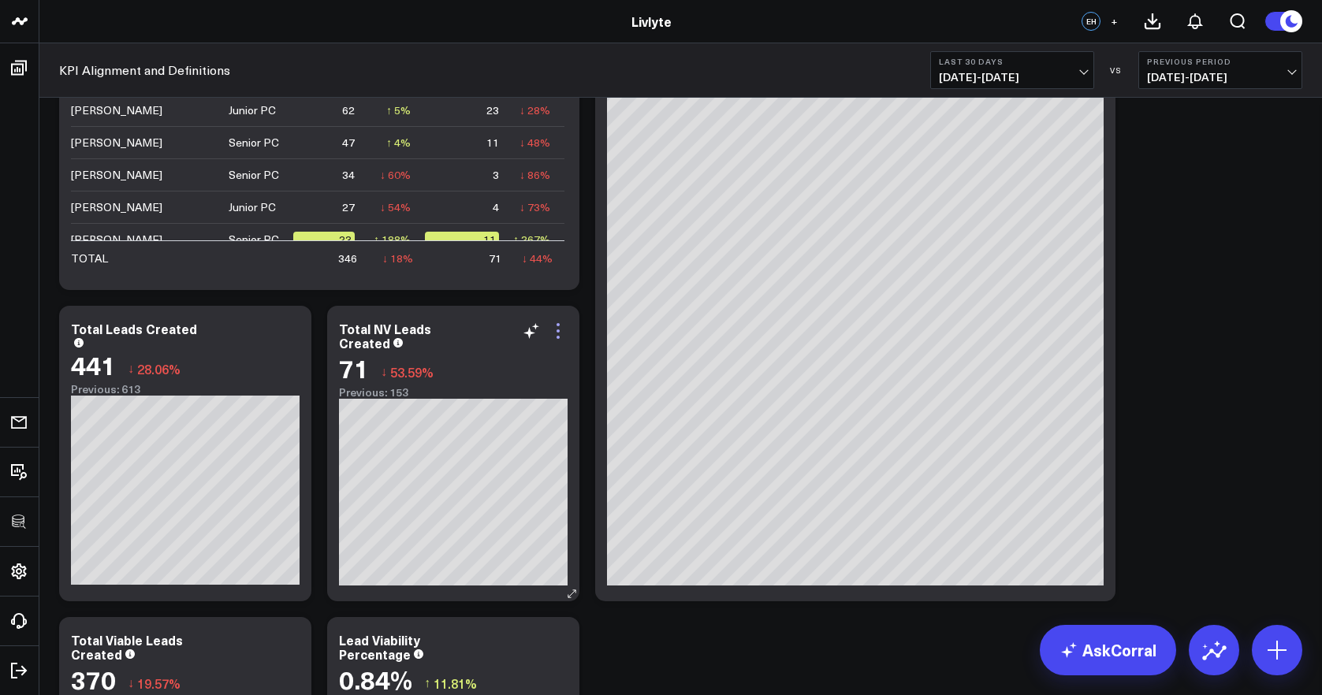
click at [554, 333] on icon at bounding box center [558, 331] width 19 height 19
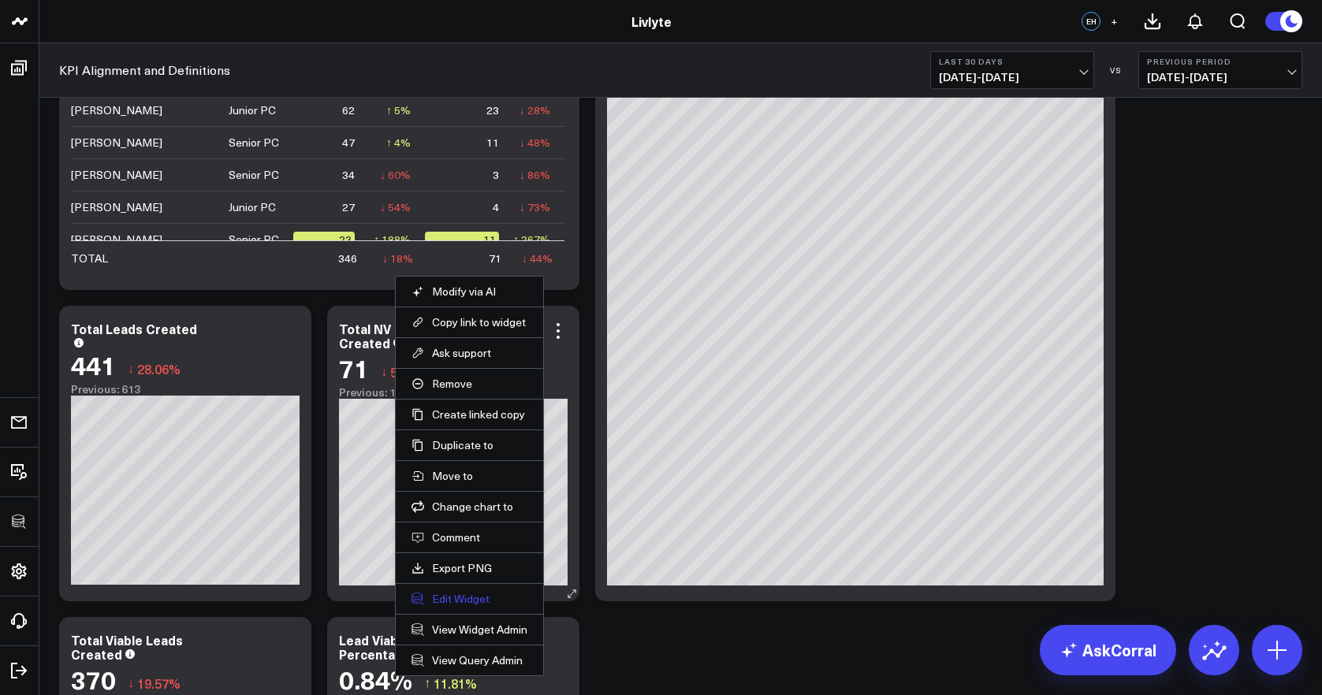
click at [467, 602] on button "Edit Widget" at bounding box center [470, 599] width 116 height 14
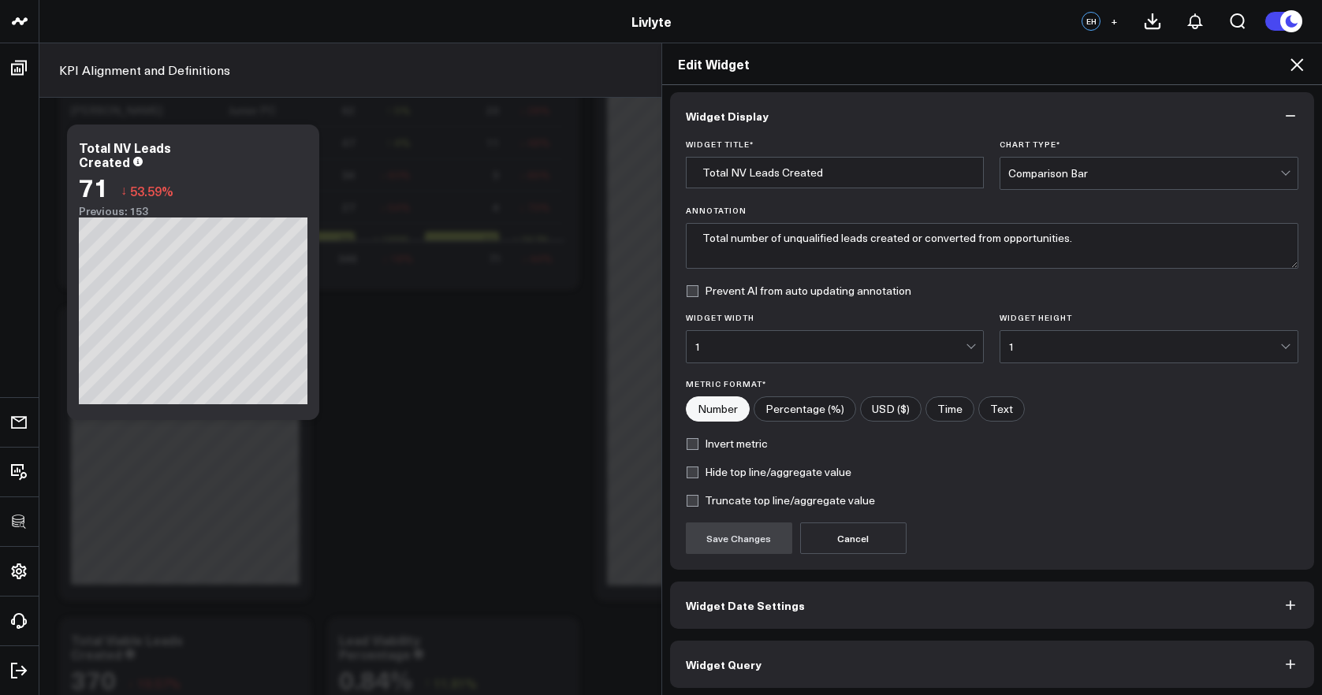
scroll to position [9, 0]
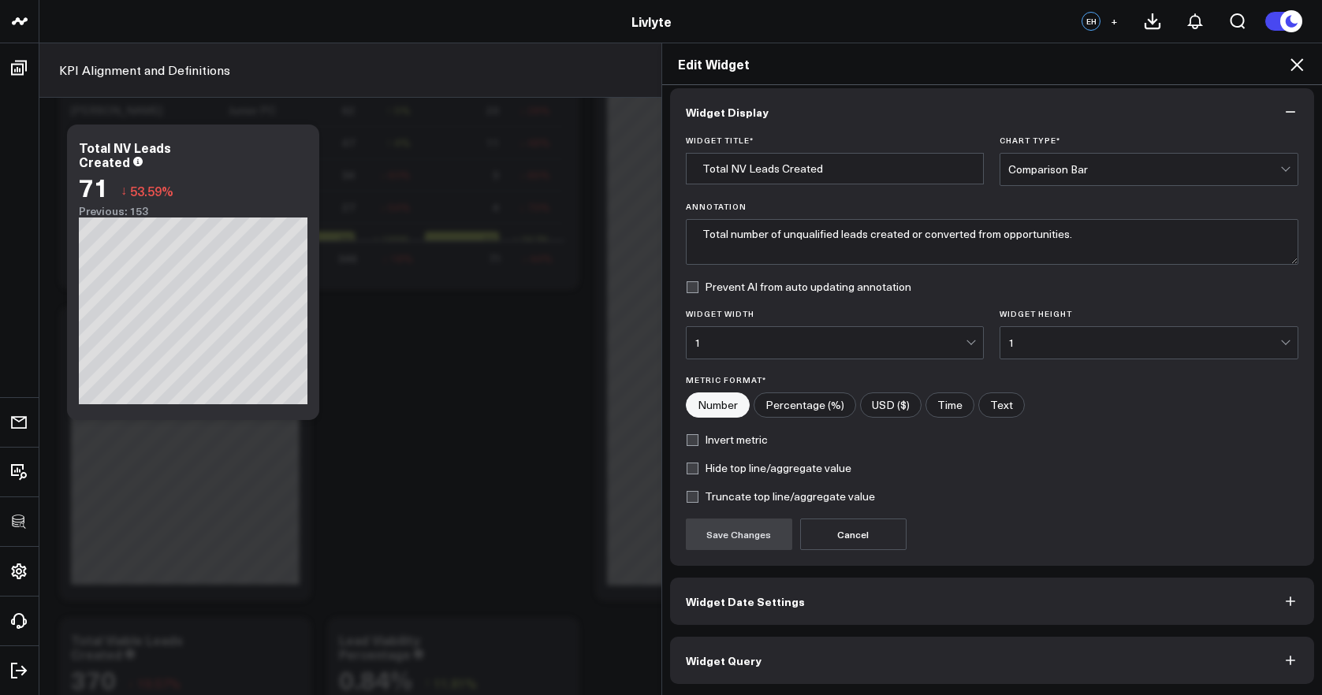
click at [921, 665] on button "Widget Query" at bounding box center [992, 660] width 645 height 47
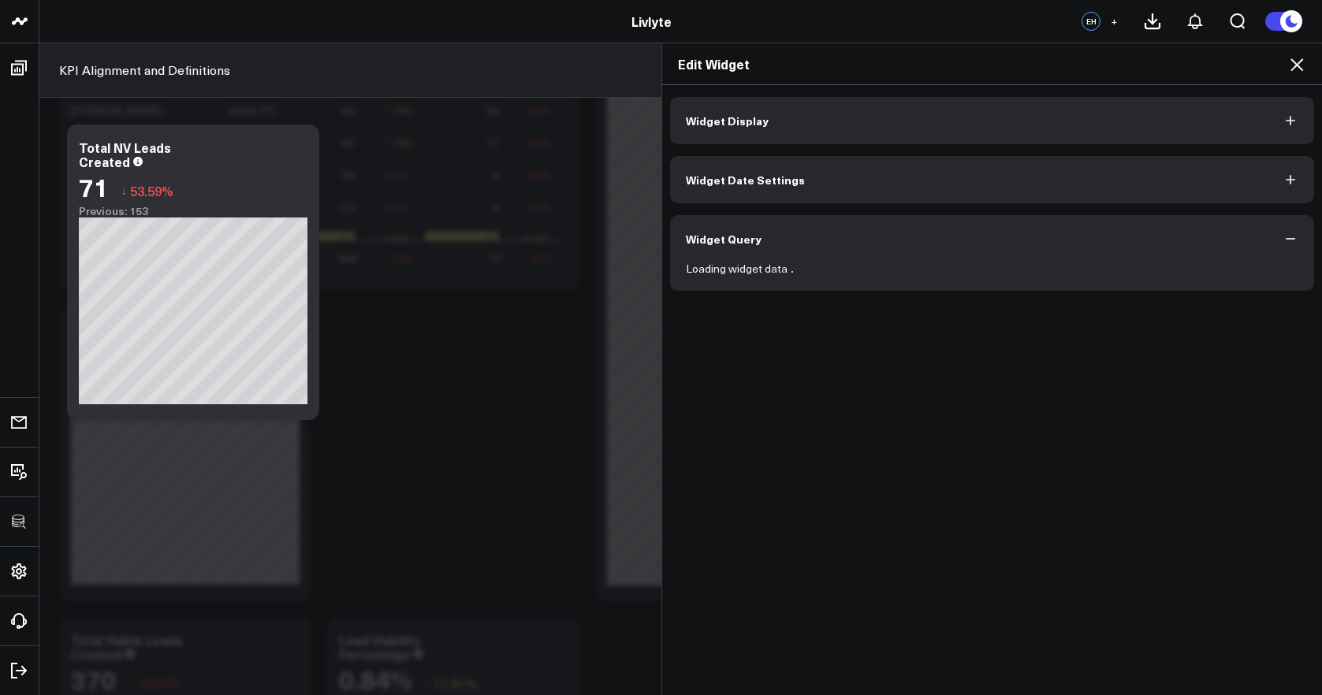
scroll to position [0, 0]
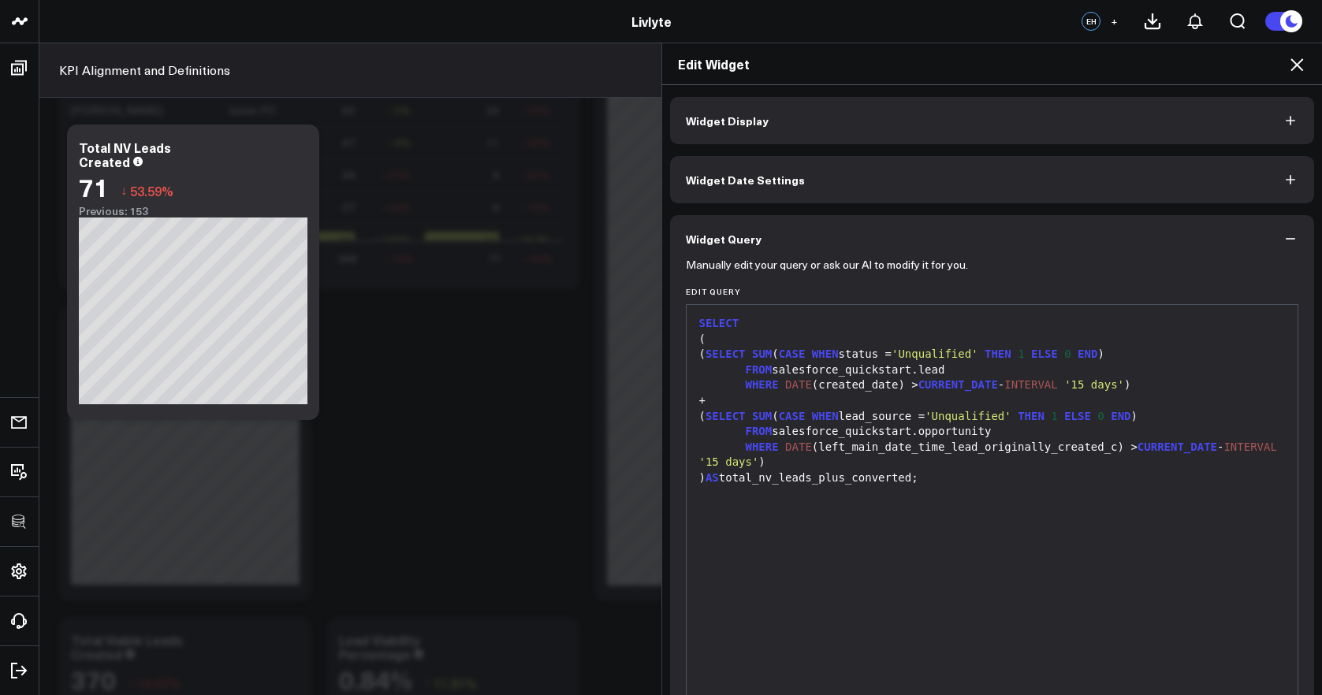
click at [1302, 65] on icon at bounding box center [1297, 64] width 19 height 19
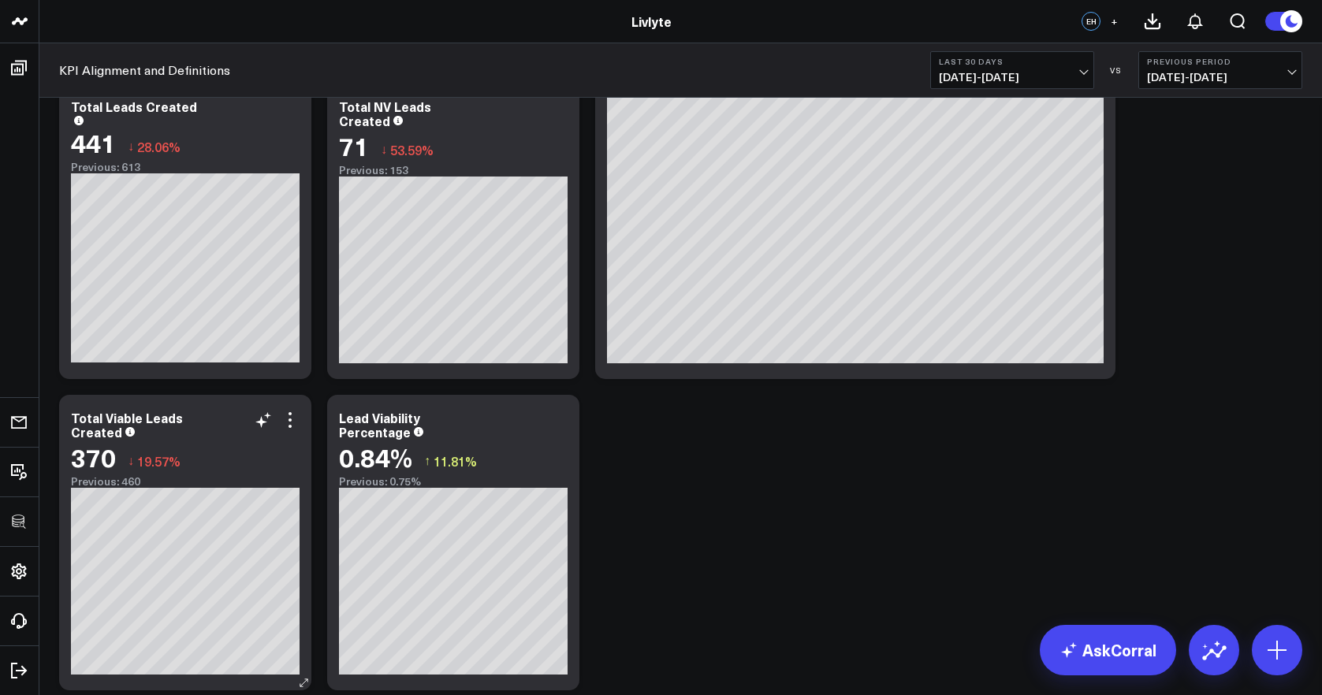
scroll to position [1681, 0]
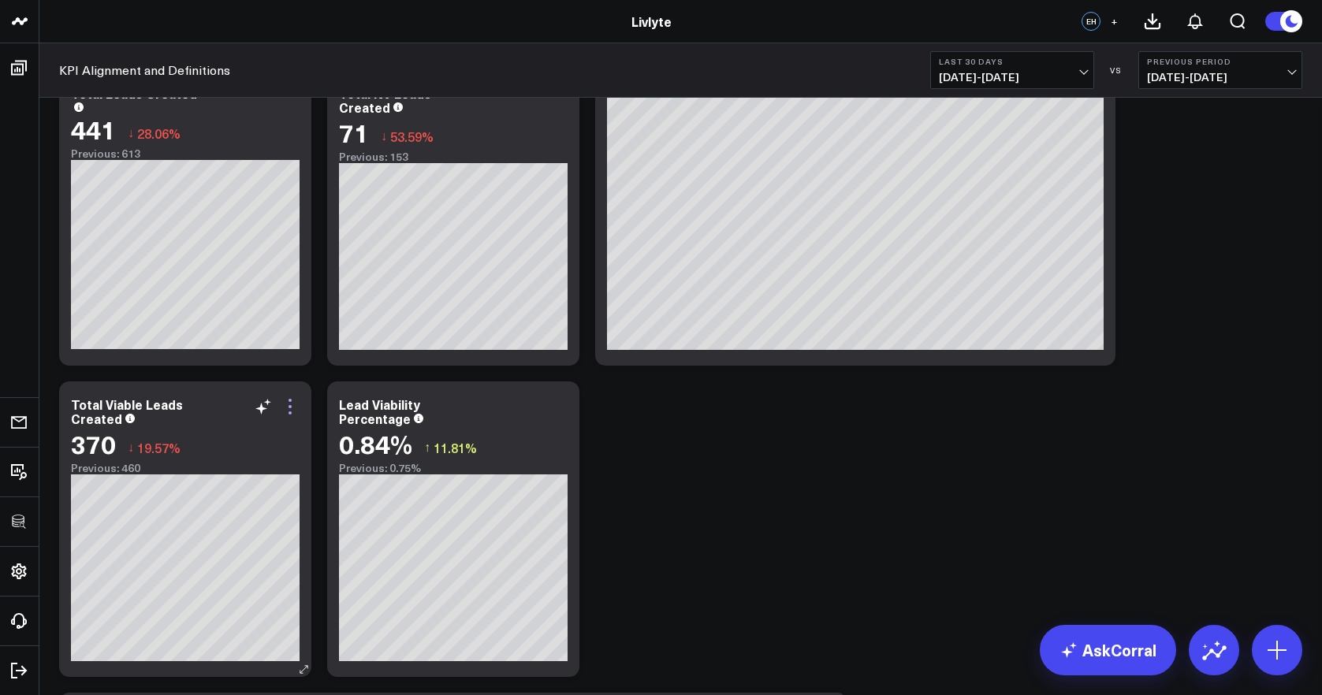
click at [294, 405] on icon at bounding box center [290, 406] width 19 height 19
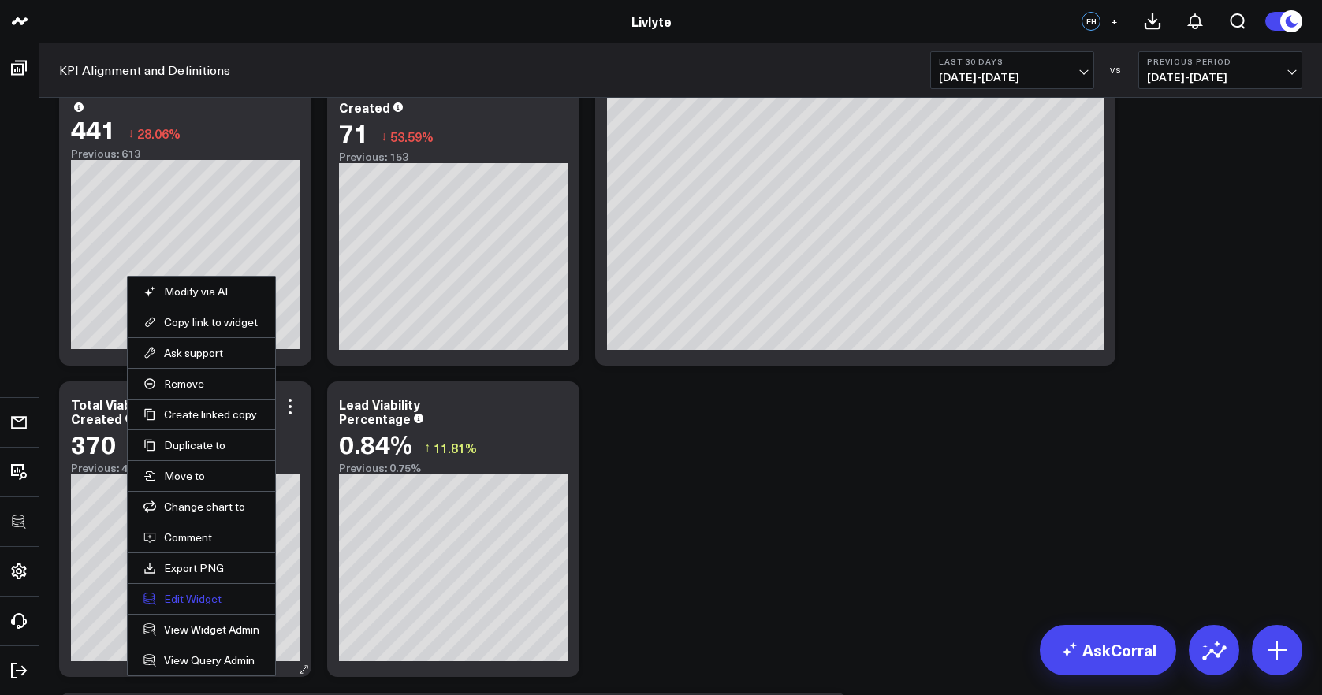
click at [201, 602] on button "Edit Widget" at bounding box center [201, 599] width 116 height 14
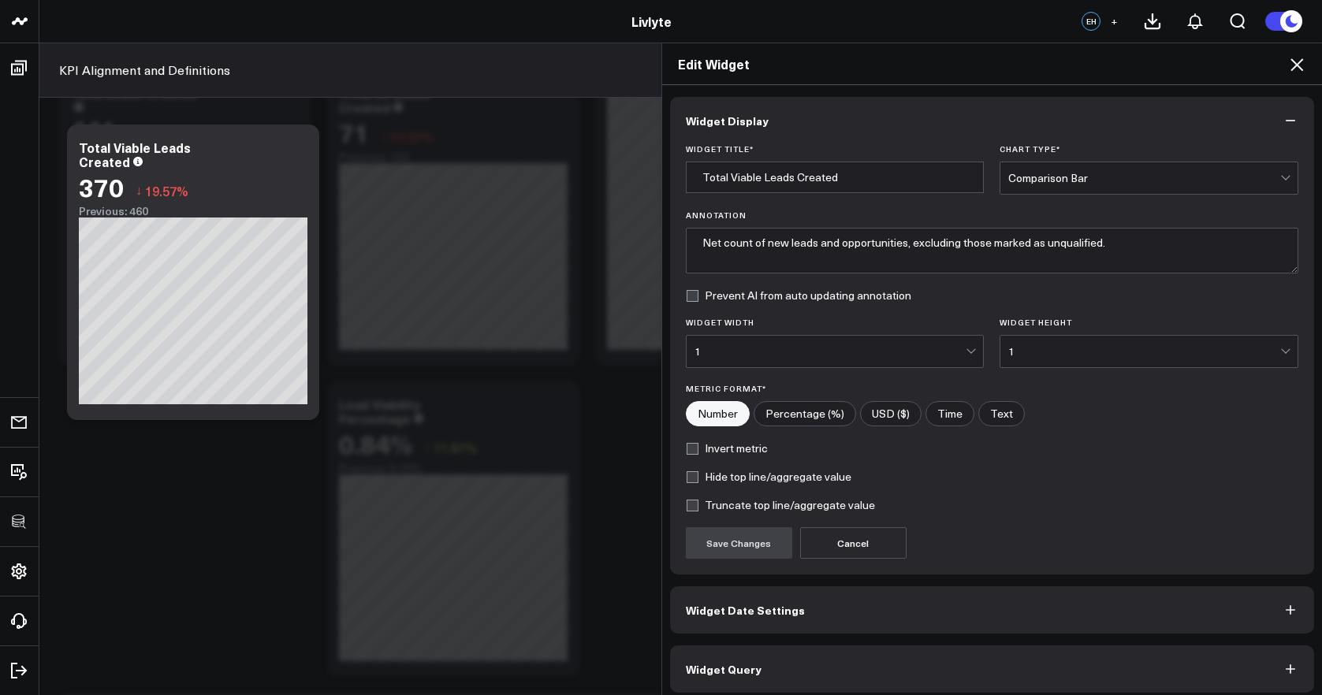
click at [808, 660] on button "Widget Query" at bounding box center [992, 669] width 645 height 47
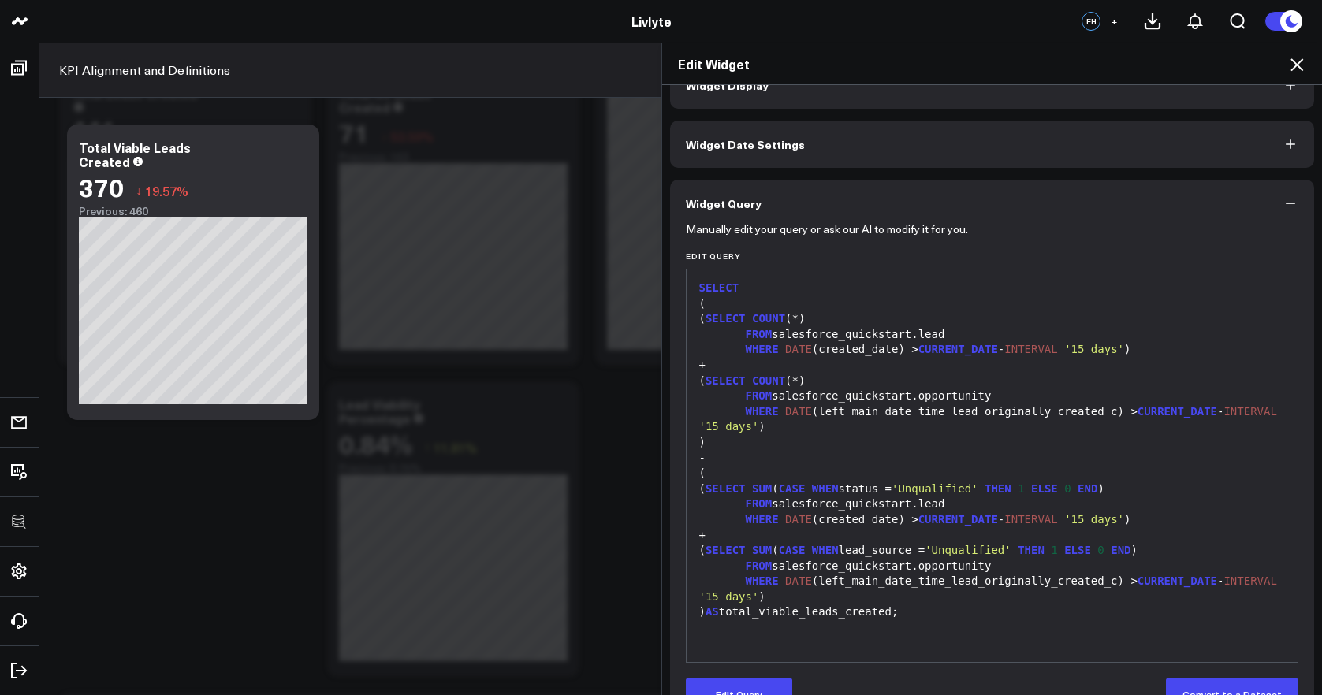
scroll to position [36, 0]
click at [1292, 66] on icon at bounding box center [1297, 64] width 19 height 19
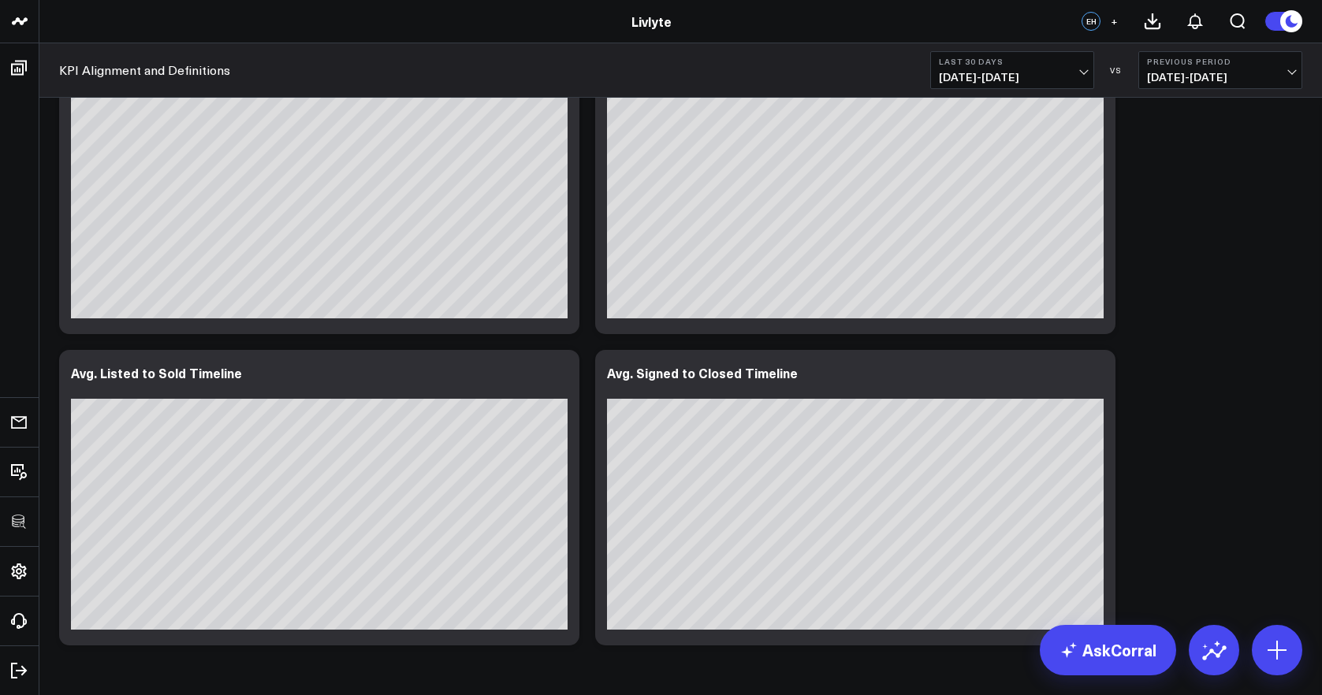
scroll to position [3411, 0]
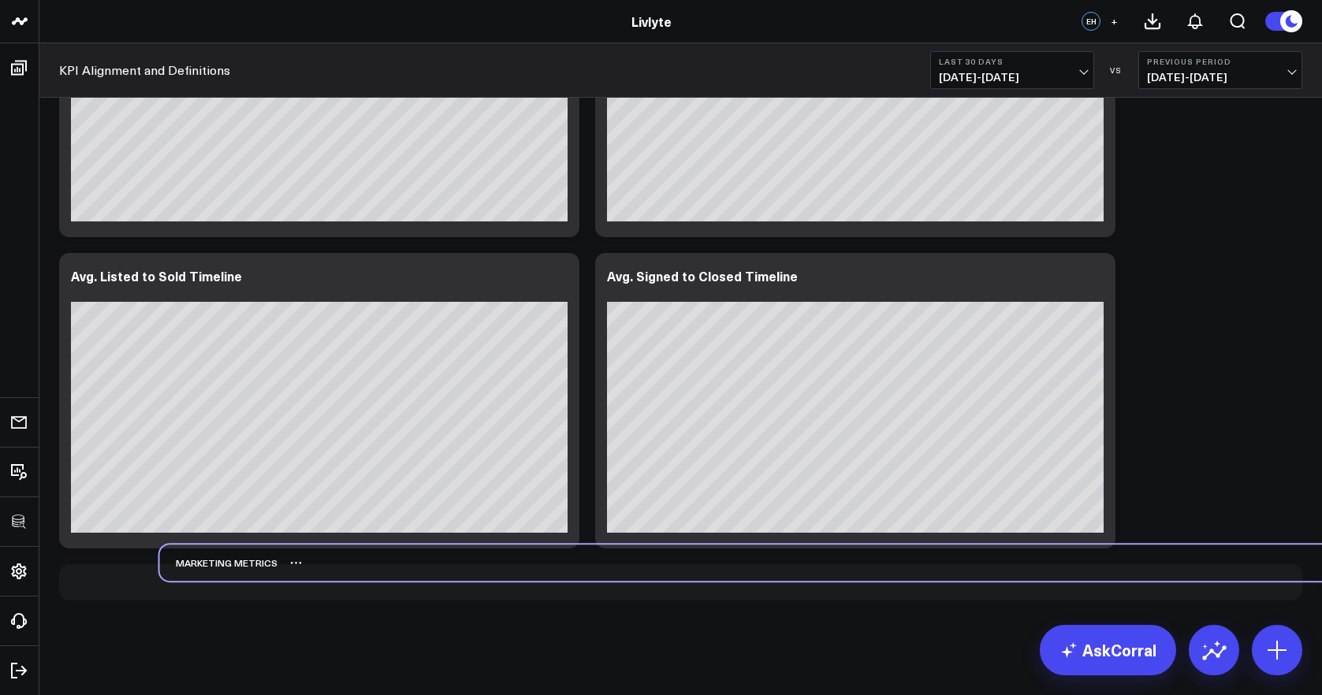
drag, startPoint x: 121, startPoint y: 281, endPoint x: 222, endPoint y: 563, distance: 298.8
click at [222, 563] on div "Marketing Metrics" at bounding box center [218, 563] width 117 height 36
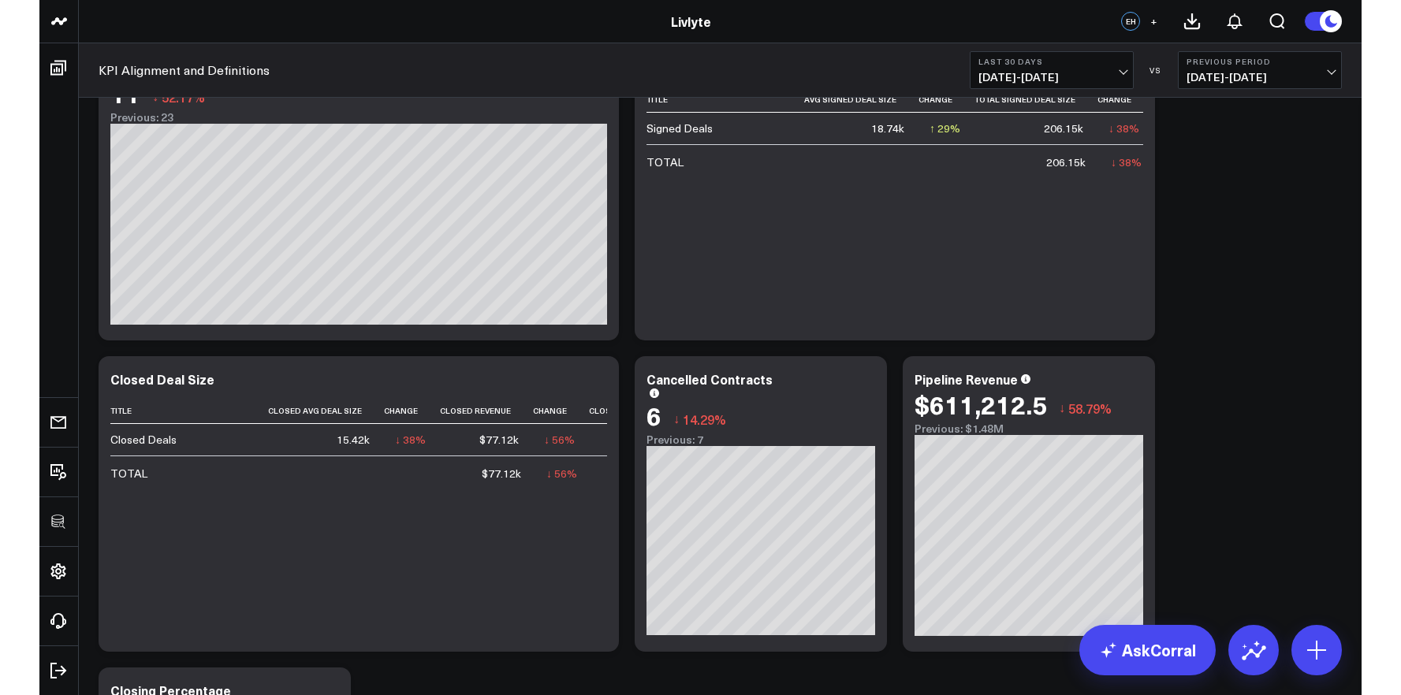
scroll to position [0, 0]
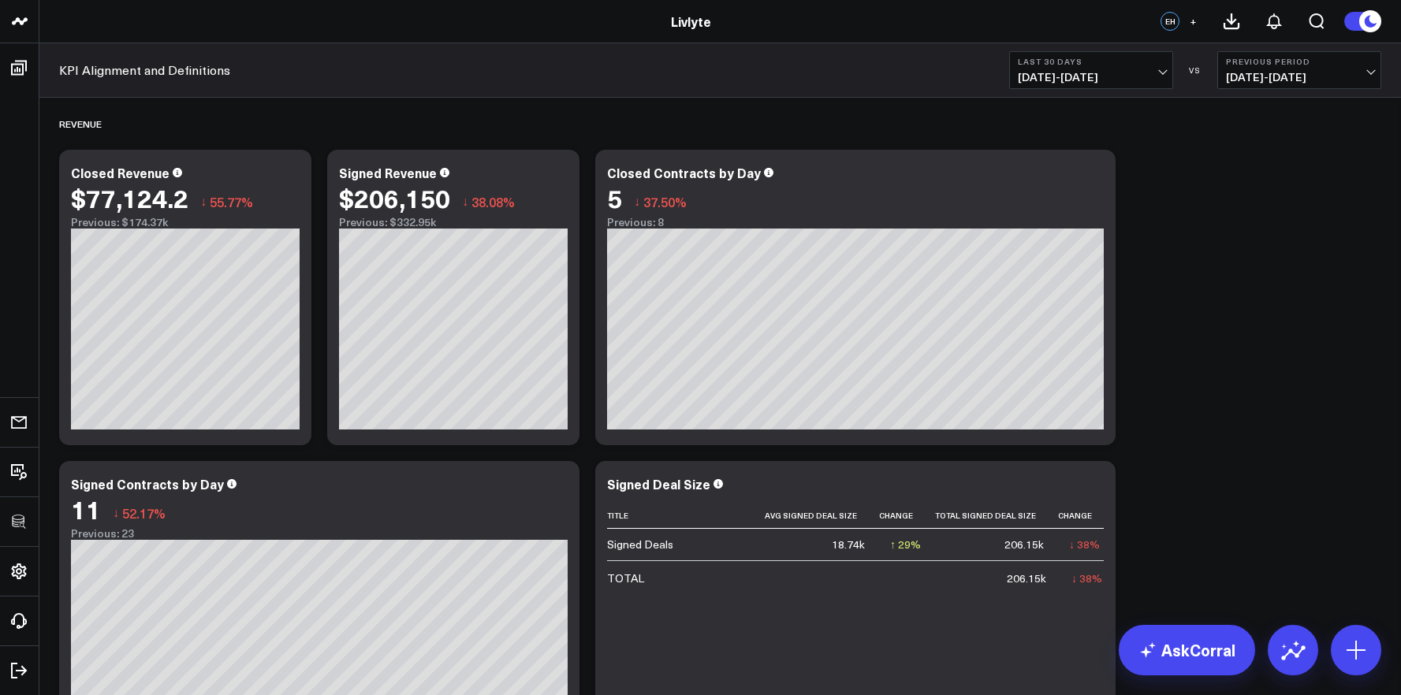
click at [1116, 73] on span "08/19/25 - 09/17/25" at bounding box center [1091, 77] width 147 height 13
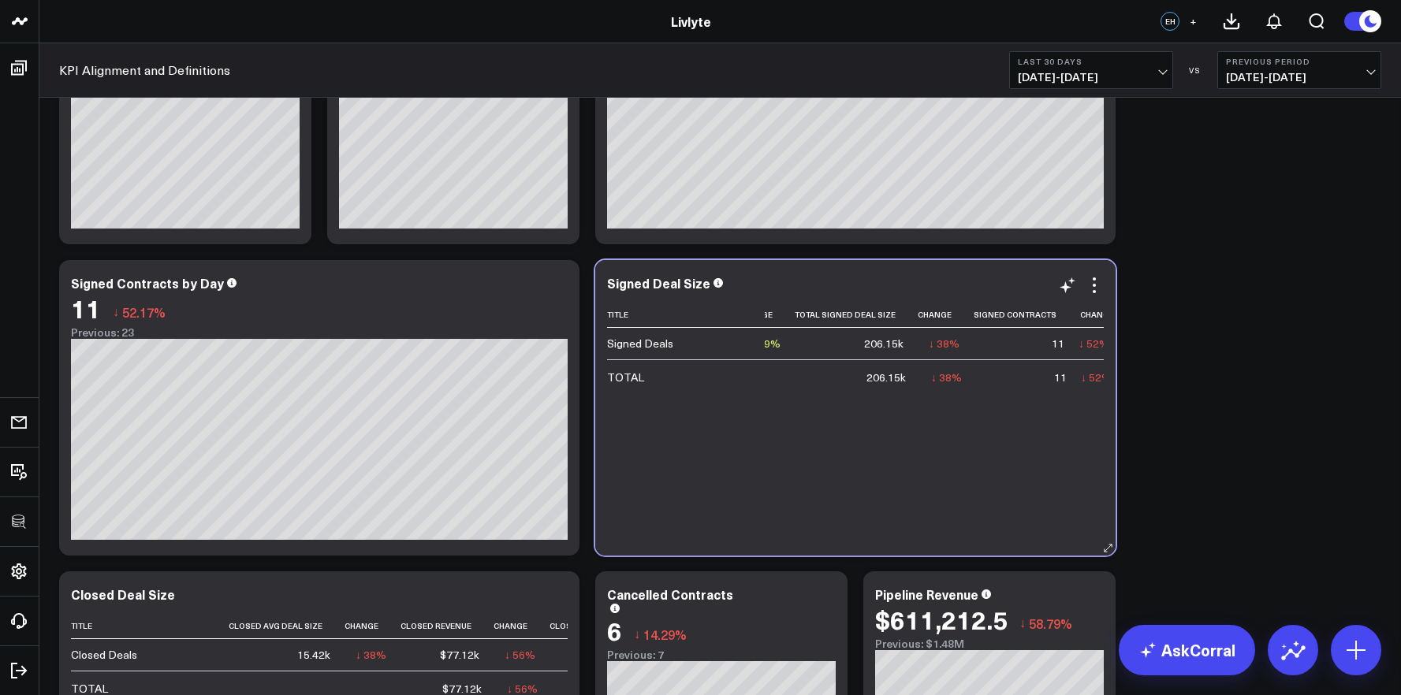
scroll to position [0, 150]
click at [976, 538] on div "Title Avg Signed Deal Size Change Total Signed Deal Size Change Signed Contract…" at bounding box center [855, 419] width 497 height 238
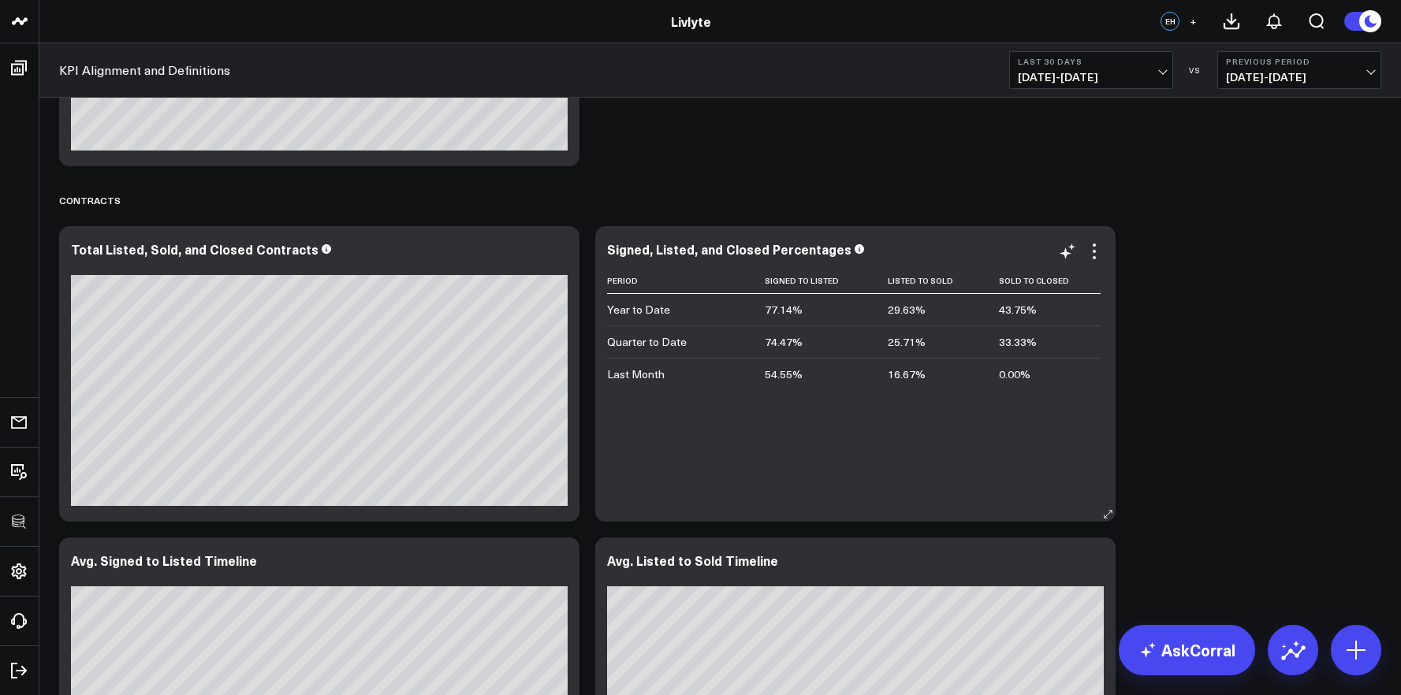
scroll to position [2818, 0]
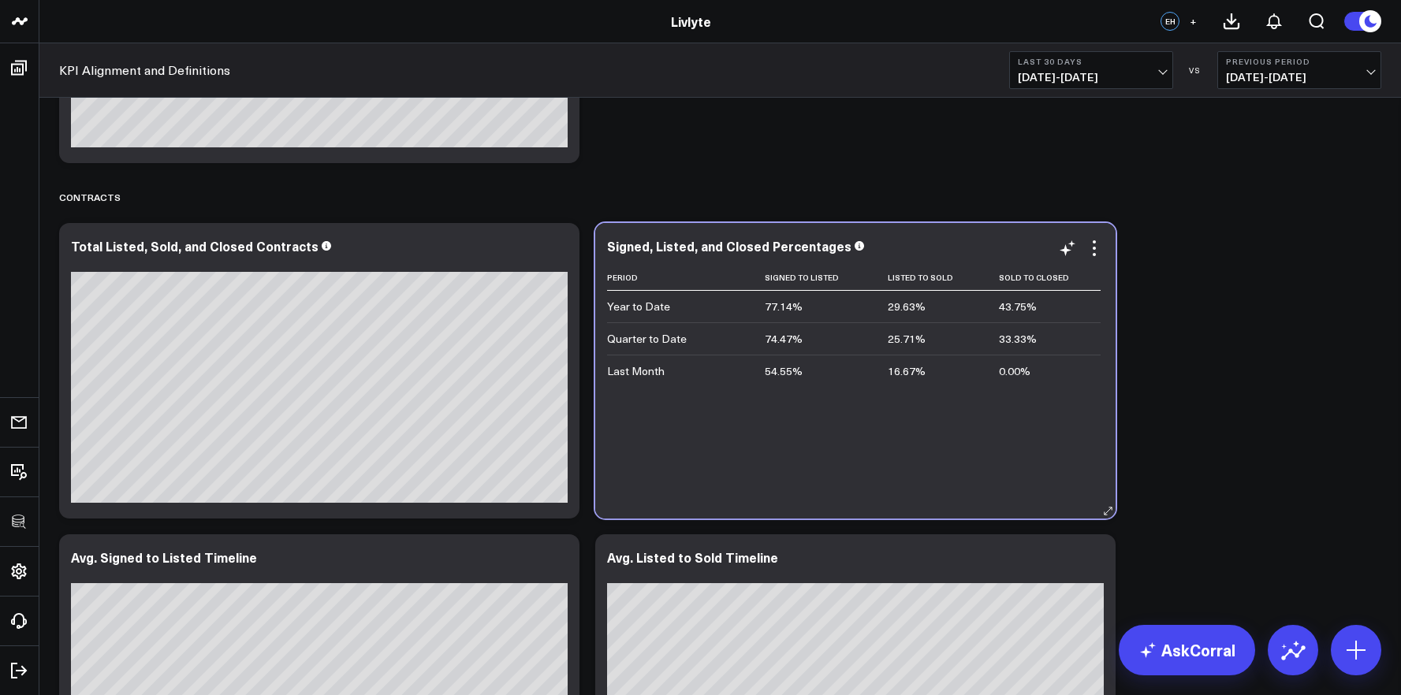
click at [1094, 259] on div "Signed, Listed, and Closed Percentages Period Signed To Listed Listed To Sold S…" at bounding box center [855, 371] width 497 height 264
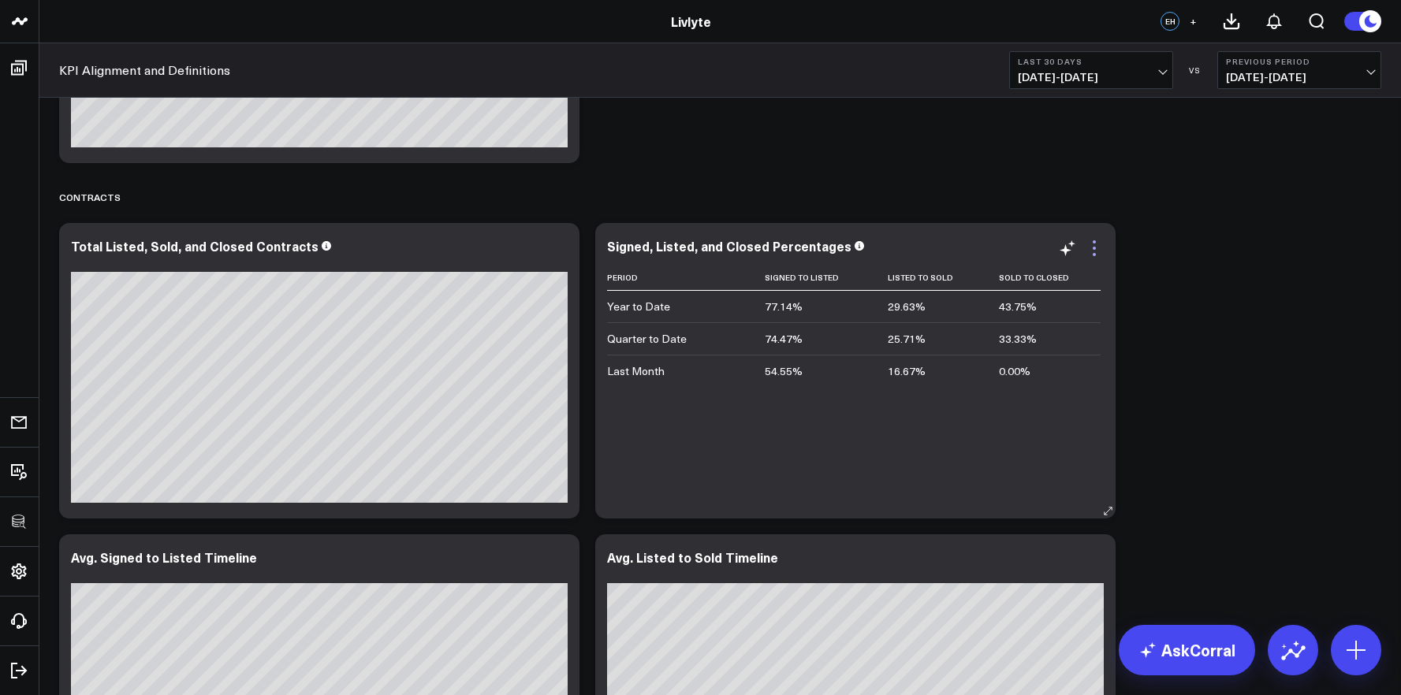
click at [1094, 241] on icon at bounding box center [1094, 241] width 3 height 3
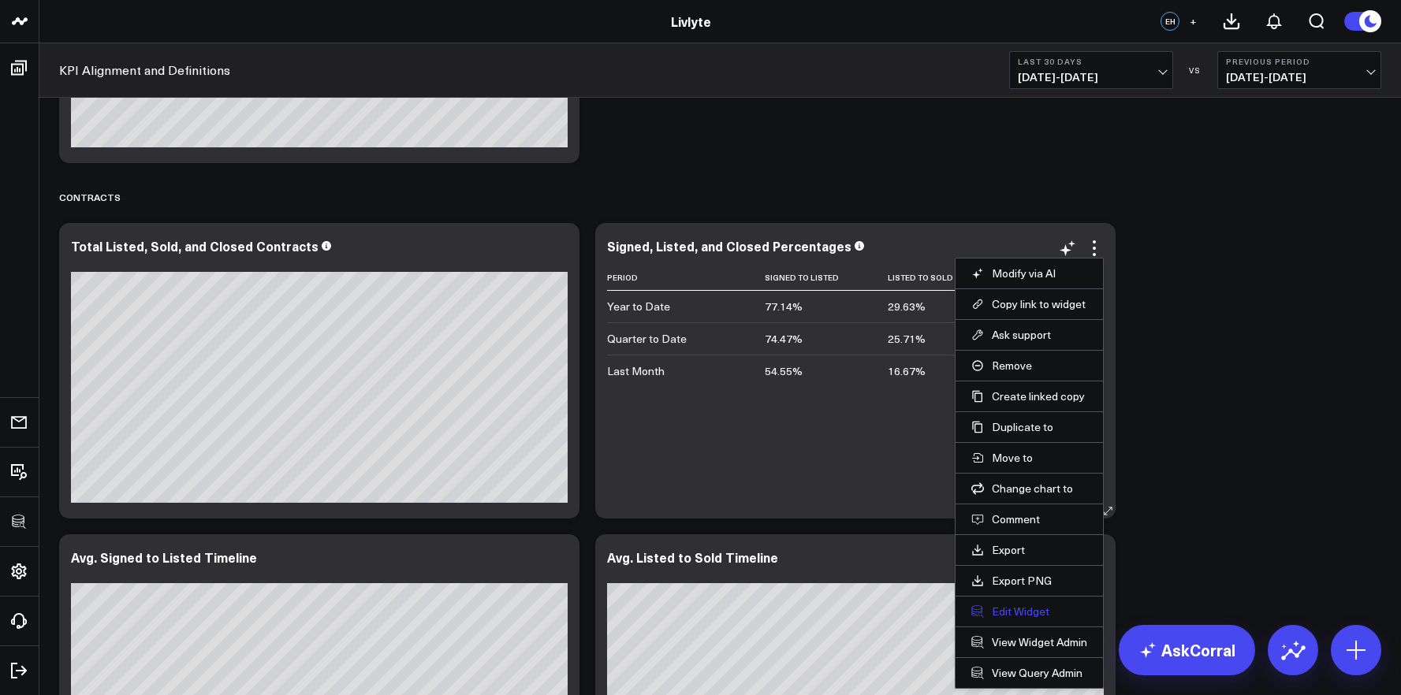
click at [1037, 614] on button "Edit Widget" at bounding box center [1029, 612] width 116 height 14
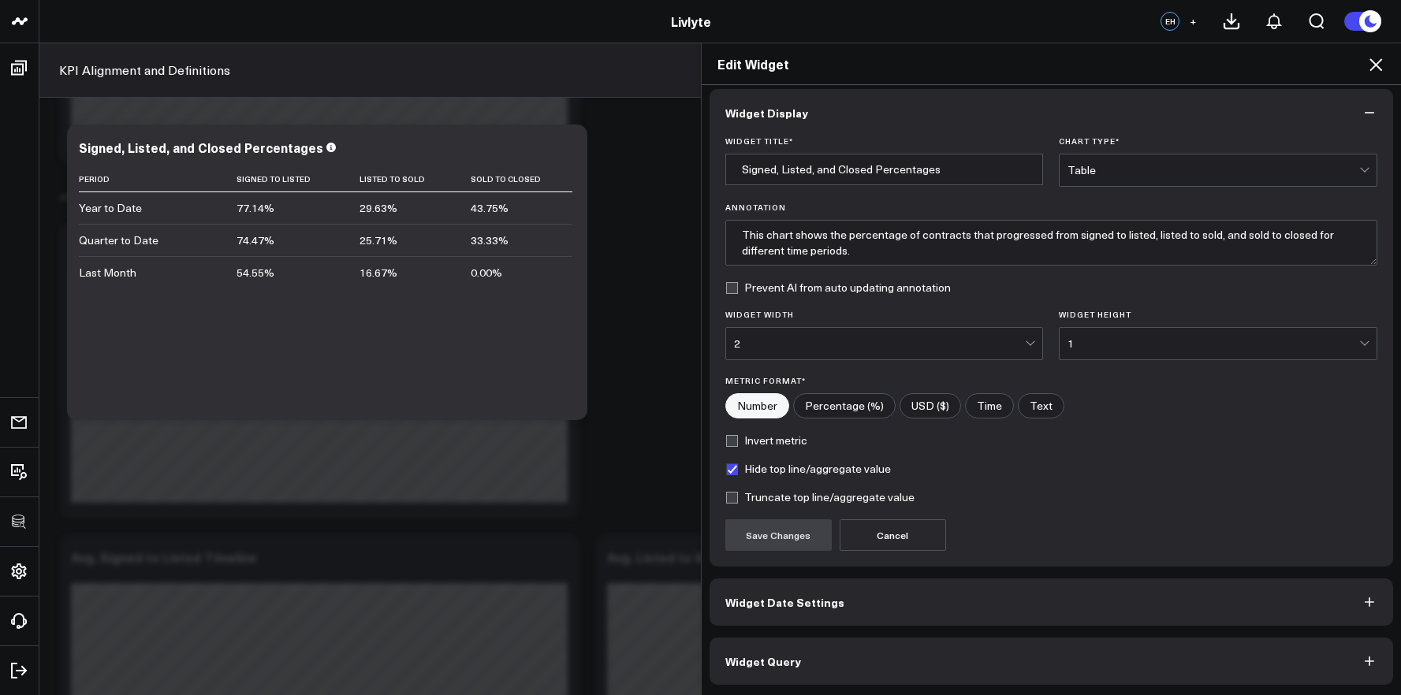
scroll to position [9, 0]
click at [1043, 652] on button "Widget Query" at bounding box center [1052, 660] width 684 height 47
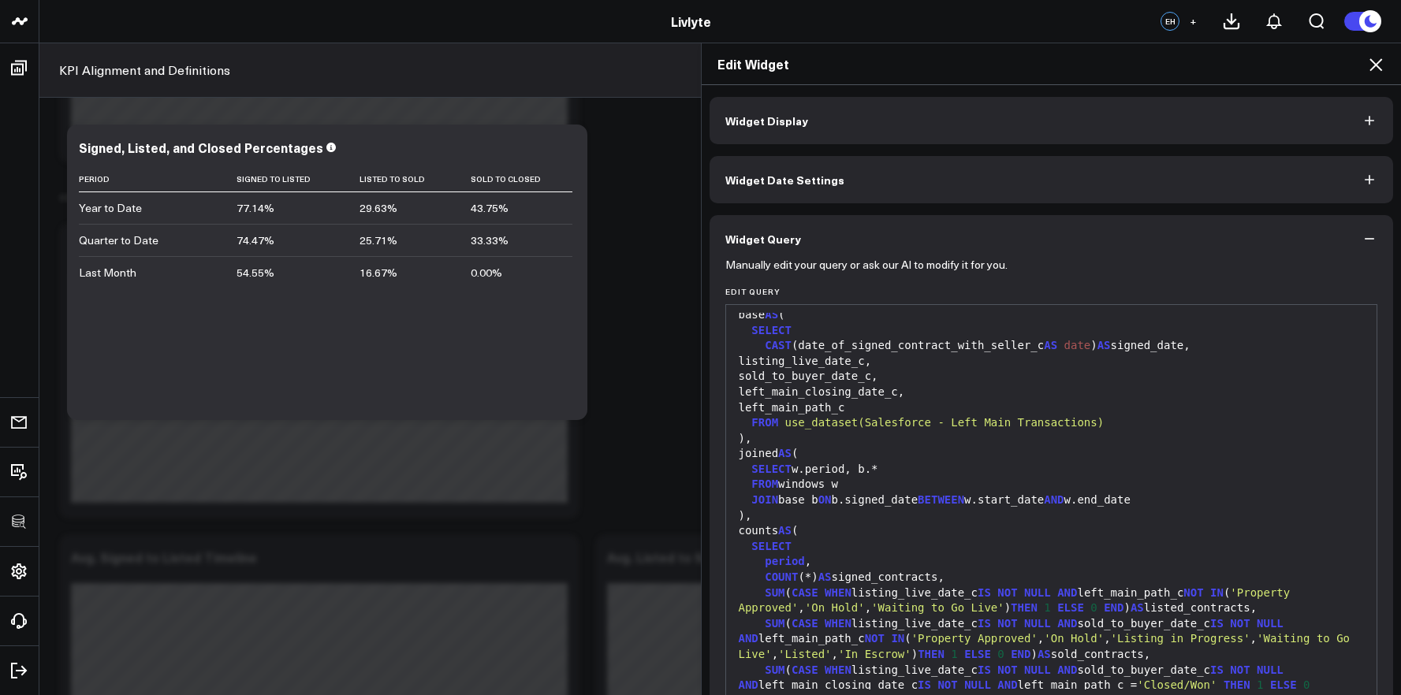
scroll to position [220, 0]
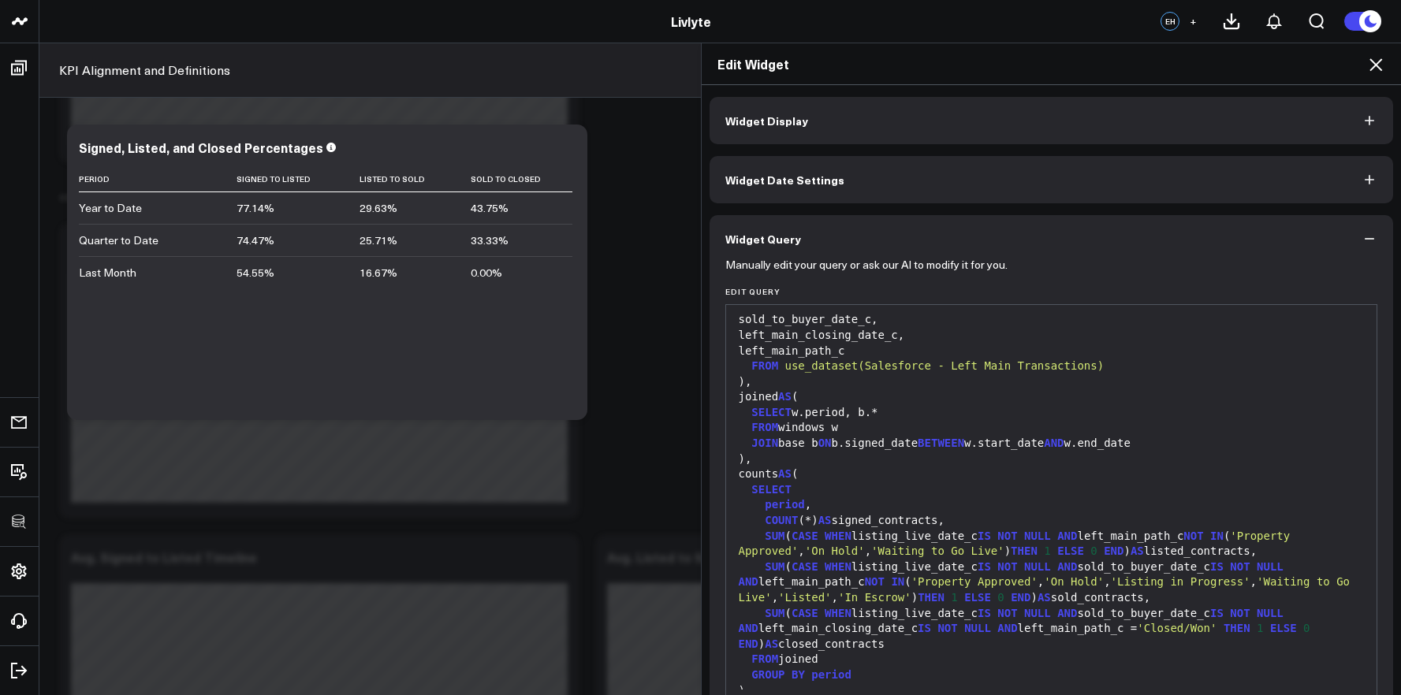
click at [654, 445] on div "Edit Widget Widget Display Widget Date Settings Widget Query Manually edit your…" at bounding box center [700, 369] width 1401 height 653
click at [1321, 65] on icon at bounding box center [1375, 64] width 19 height 19
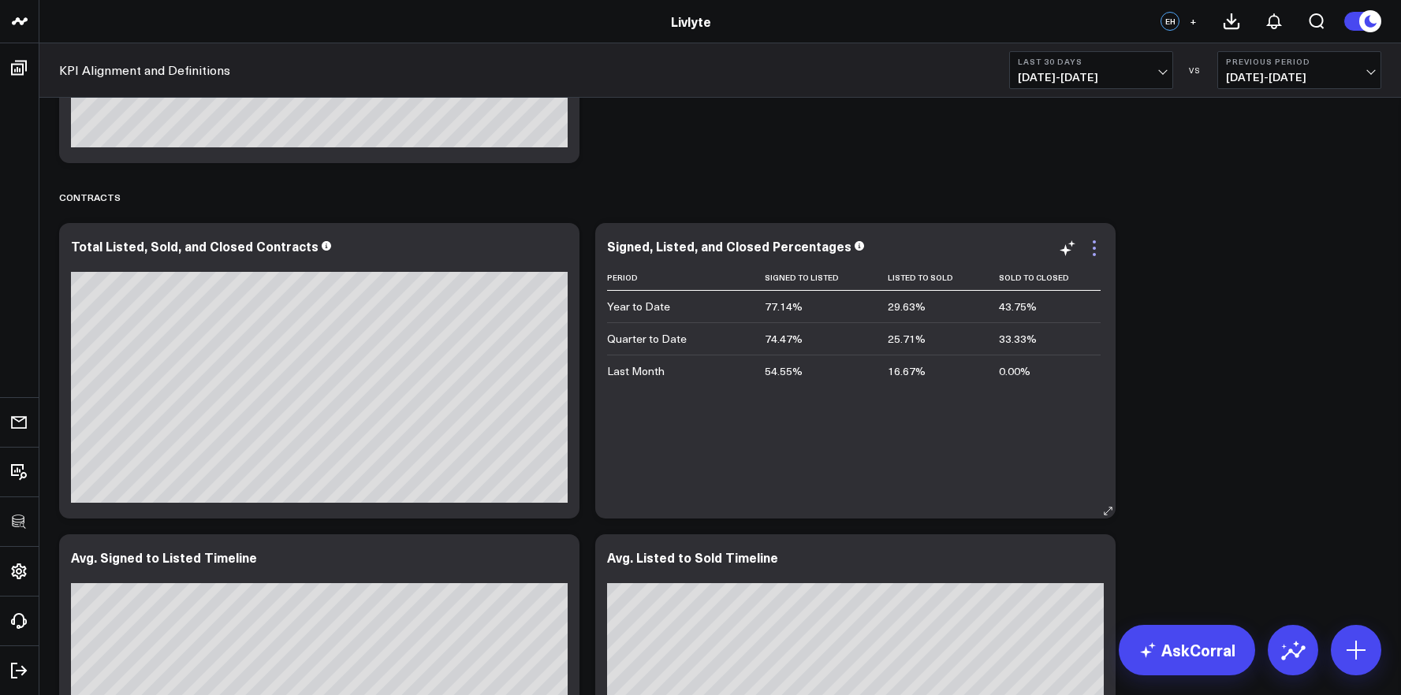
click at [1099, 255] on icon at bounding box center [1094, 248] width 19 height 19
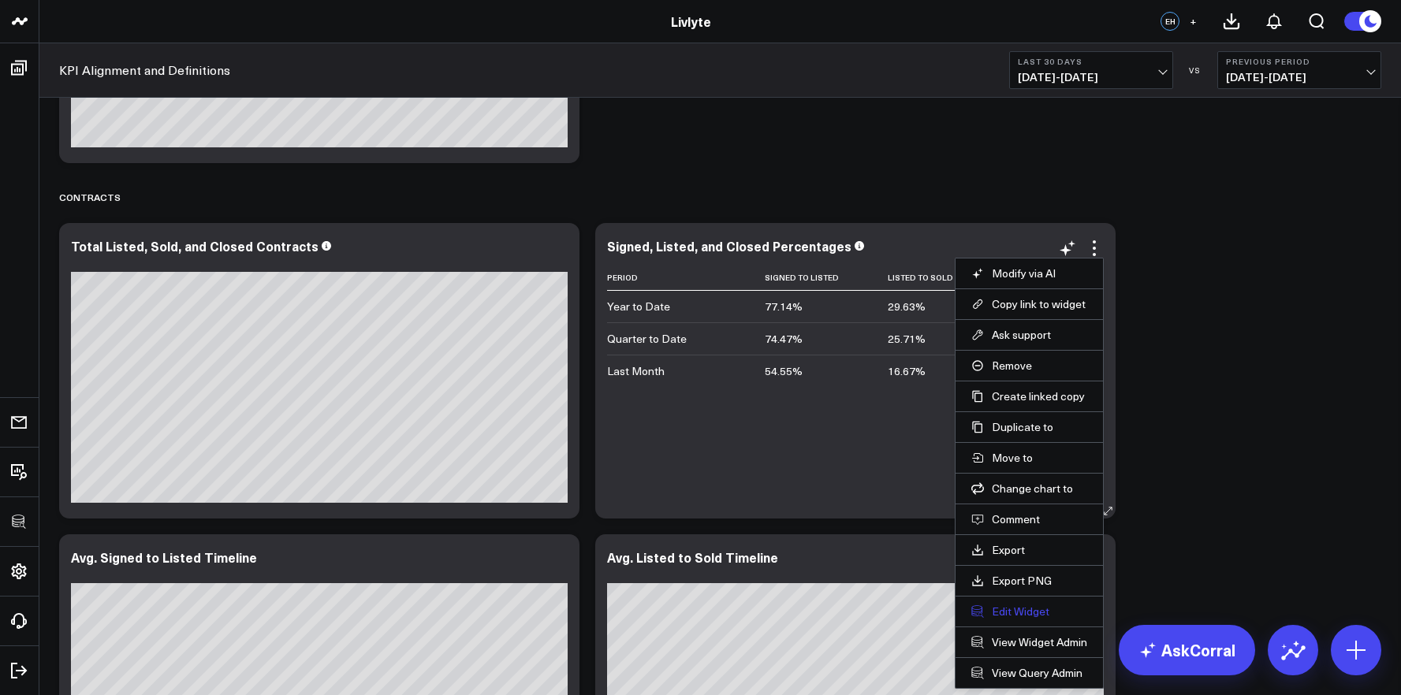
click at [1015, 615] on button "Edit Widget" at bounding box center [1029, 612] width 116 height 14
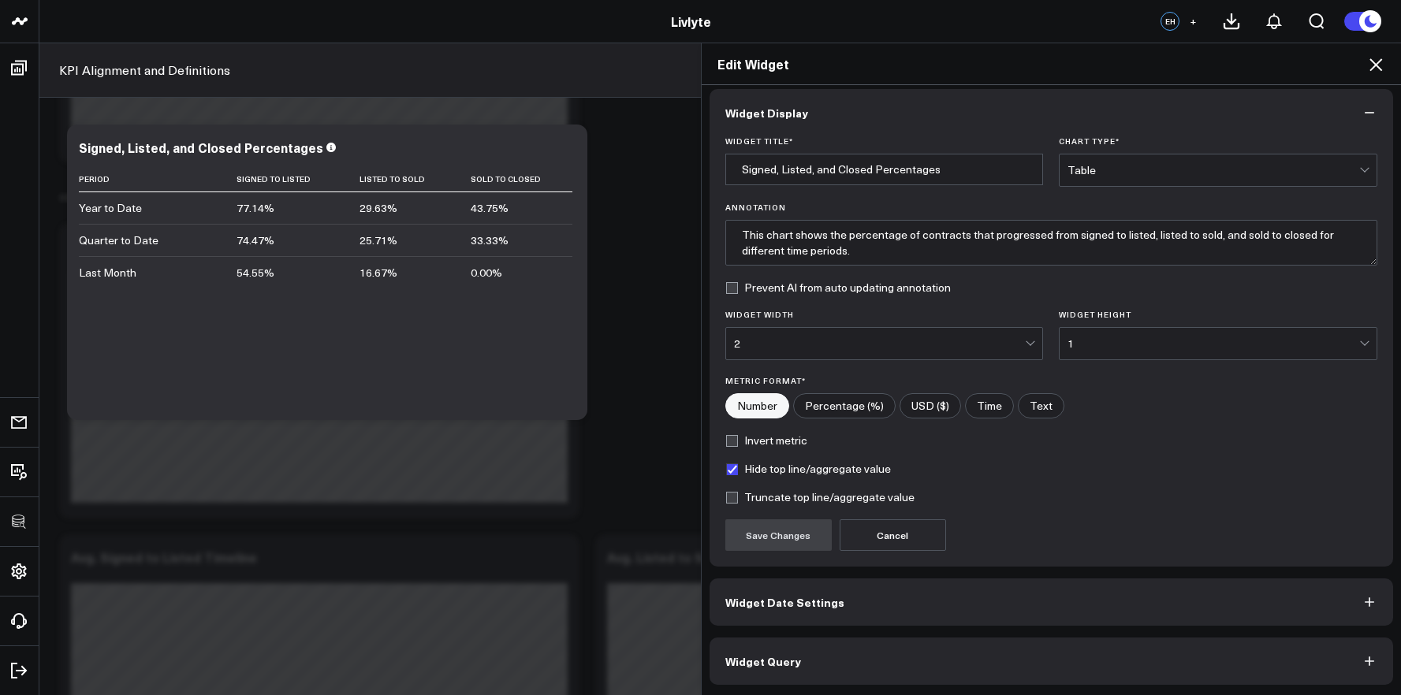
scroll to position [9, 0]
click at [1007, 642] on button "Widget Query" at bounding box center [1052, 660] width 684 height 47
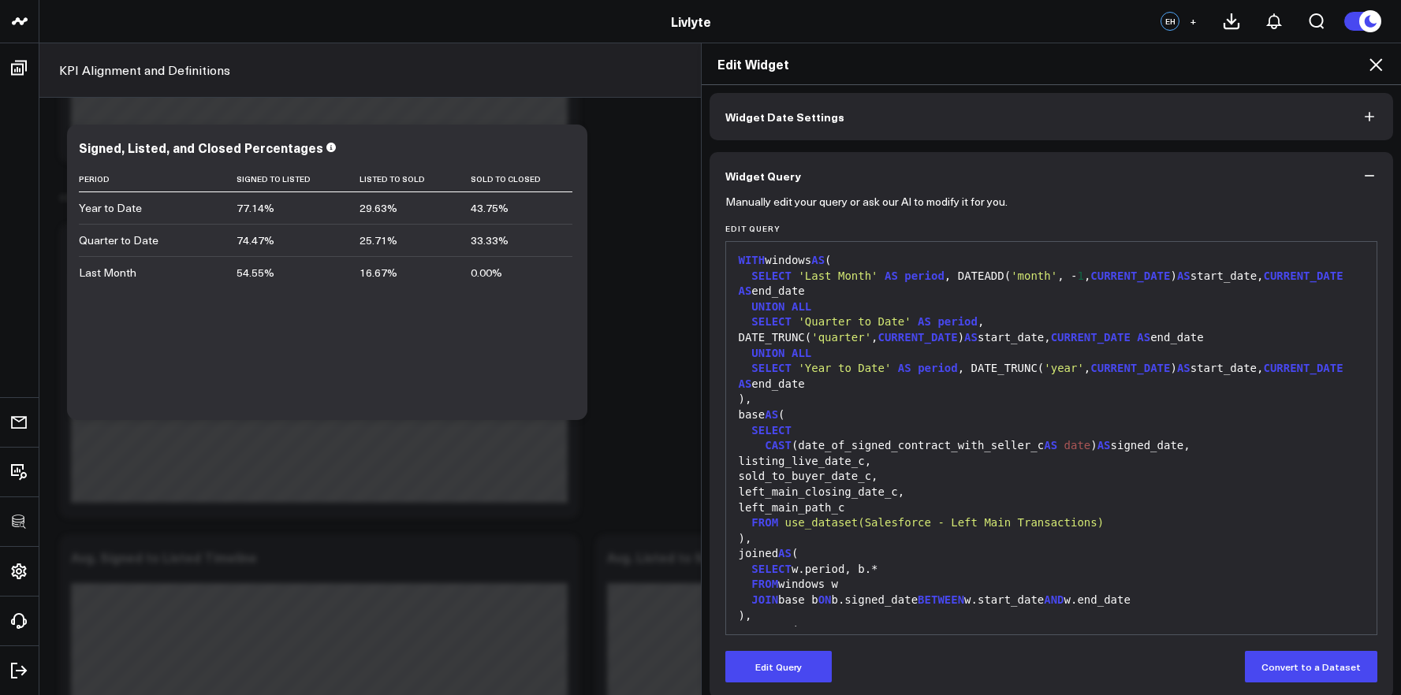
scroll to position [59, 0]
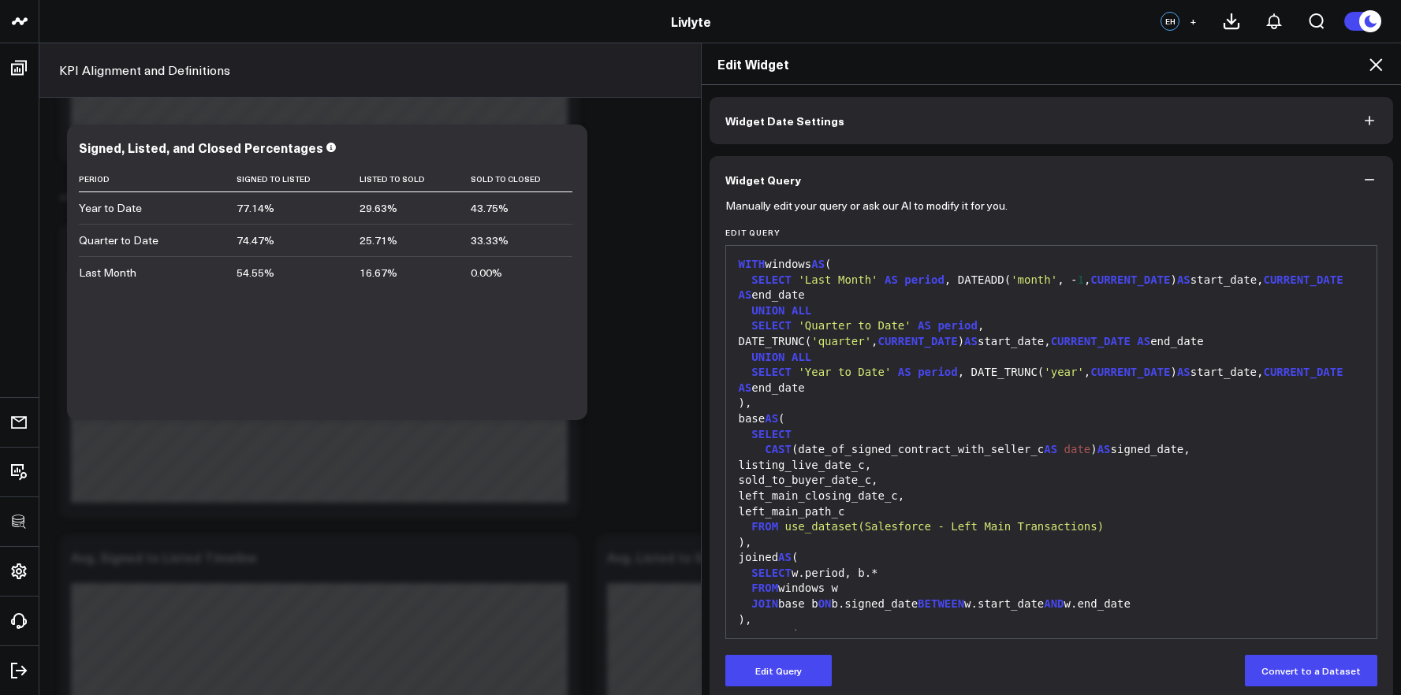
click at [1321, 71] on icon at bounding box center [1375, 64] width 19 height 19
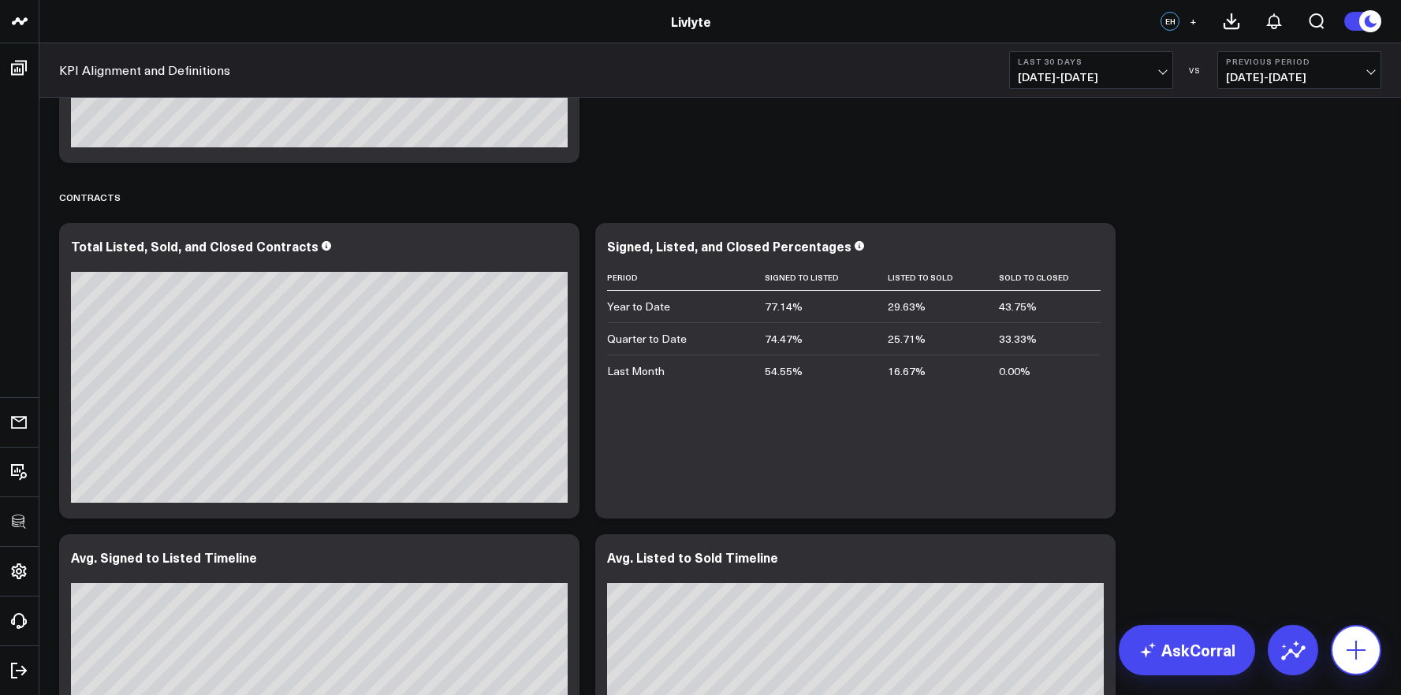
click at [1321, 647] on icon at bounding box center [1355, 650] width 25 height 25
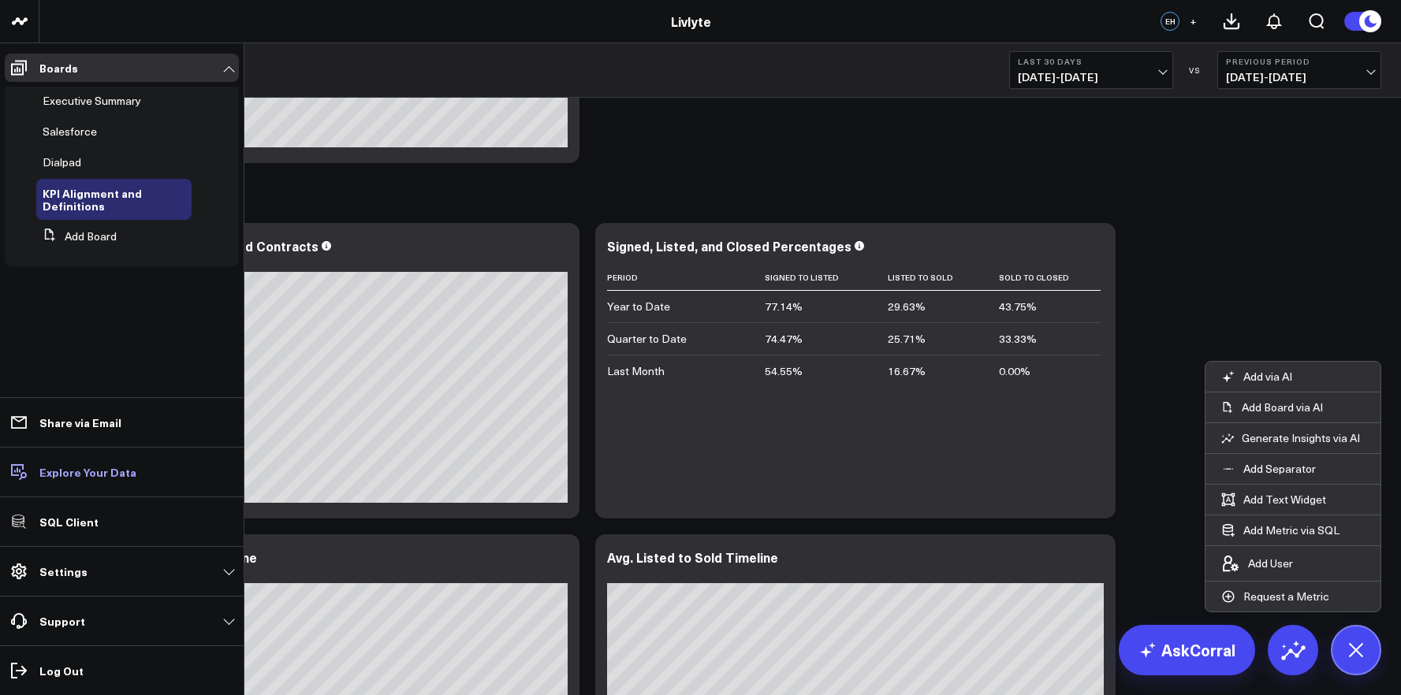
click at [87, 473] on p "Explore Your Data" at bounding box center [87, 472] width 97 height 13
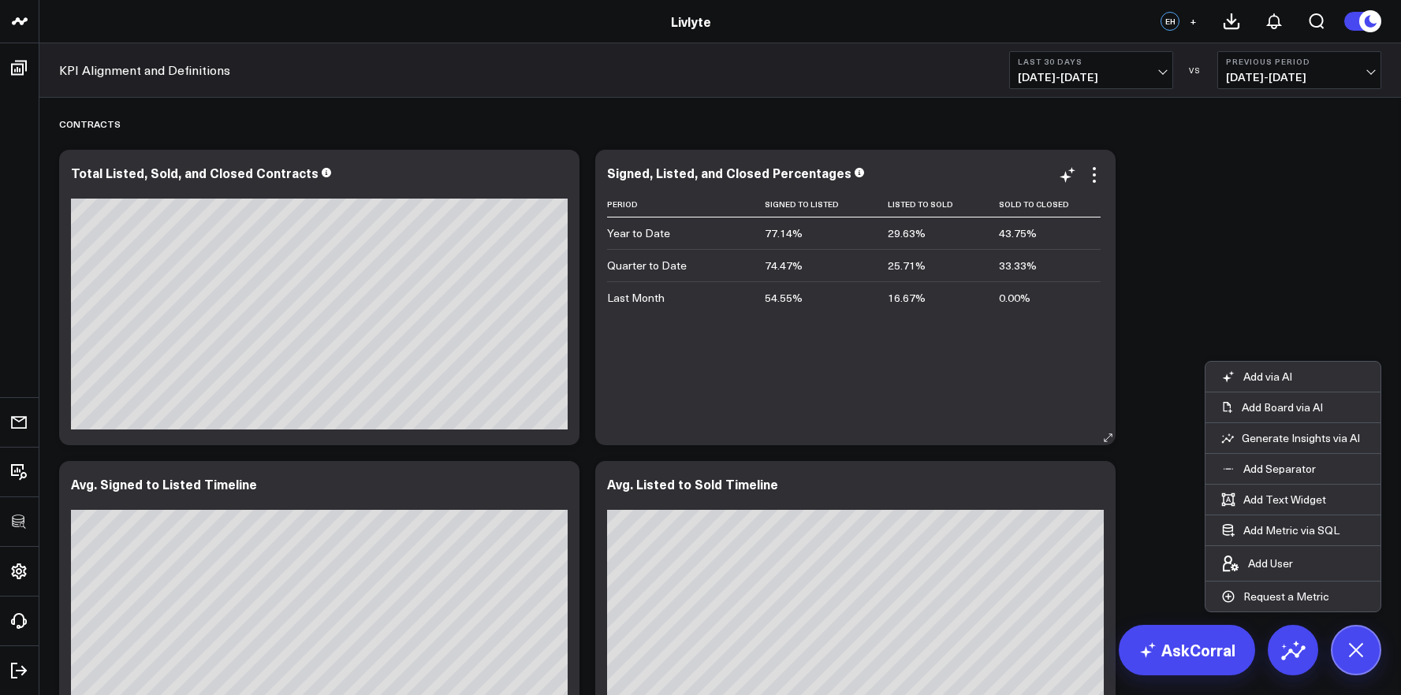
scroll to position [2886, 0]
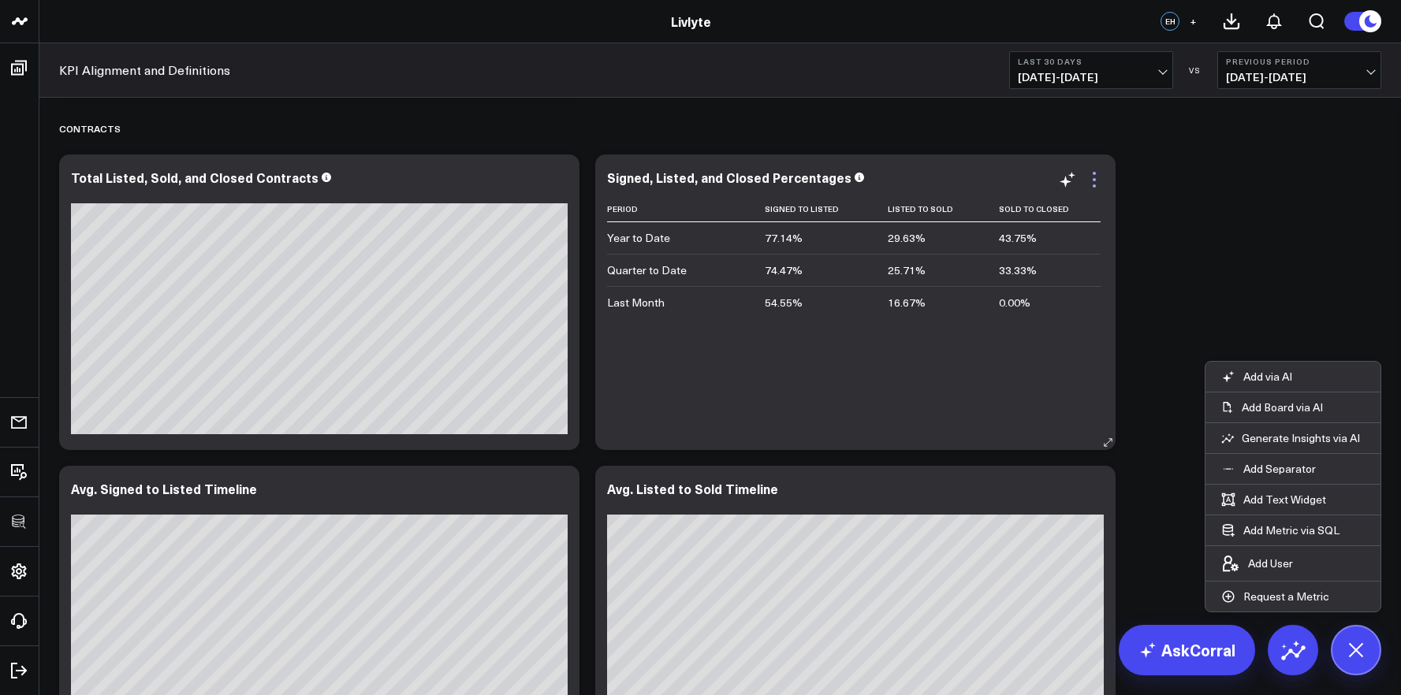
click at [1101, 176] on icon at bounding box center [1094, 179] width 19 height 19
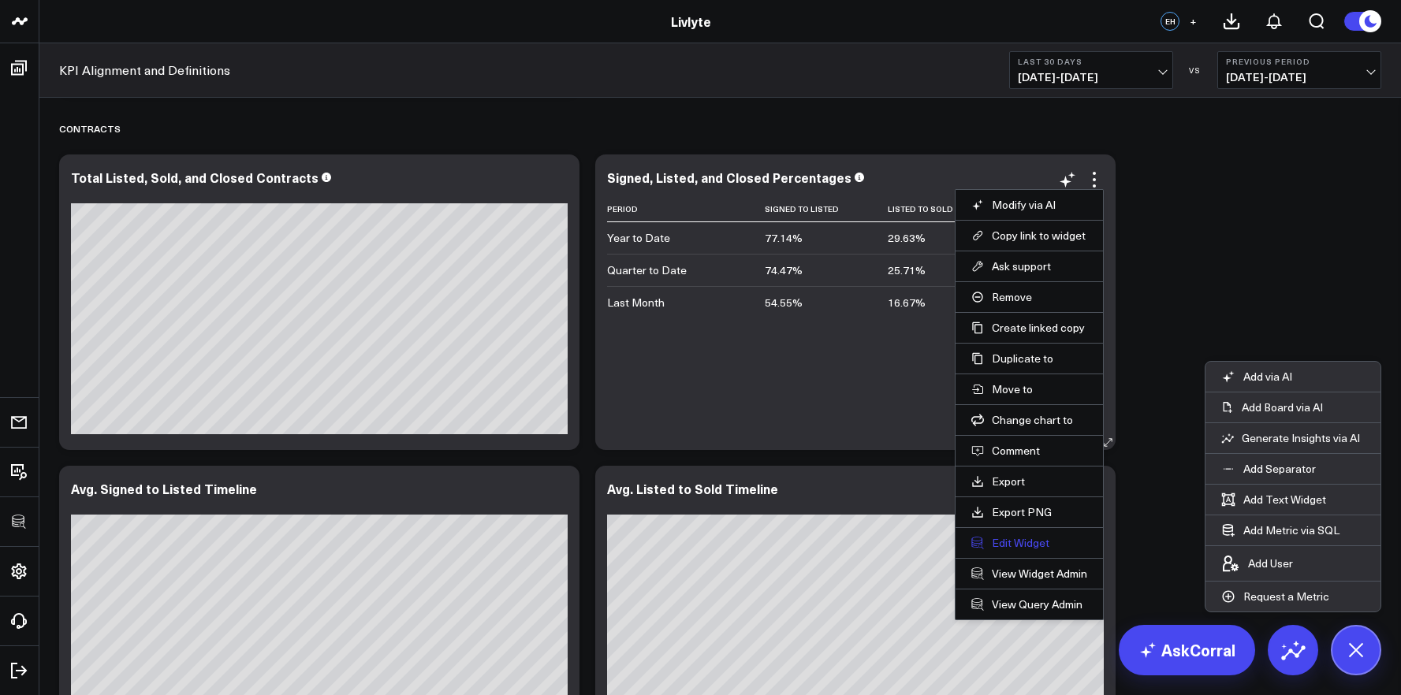
click at [1035, 549] on button "Edit Widget" at bounding box center [1029, 543] width 116 height 14
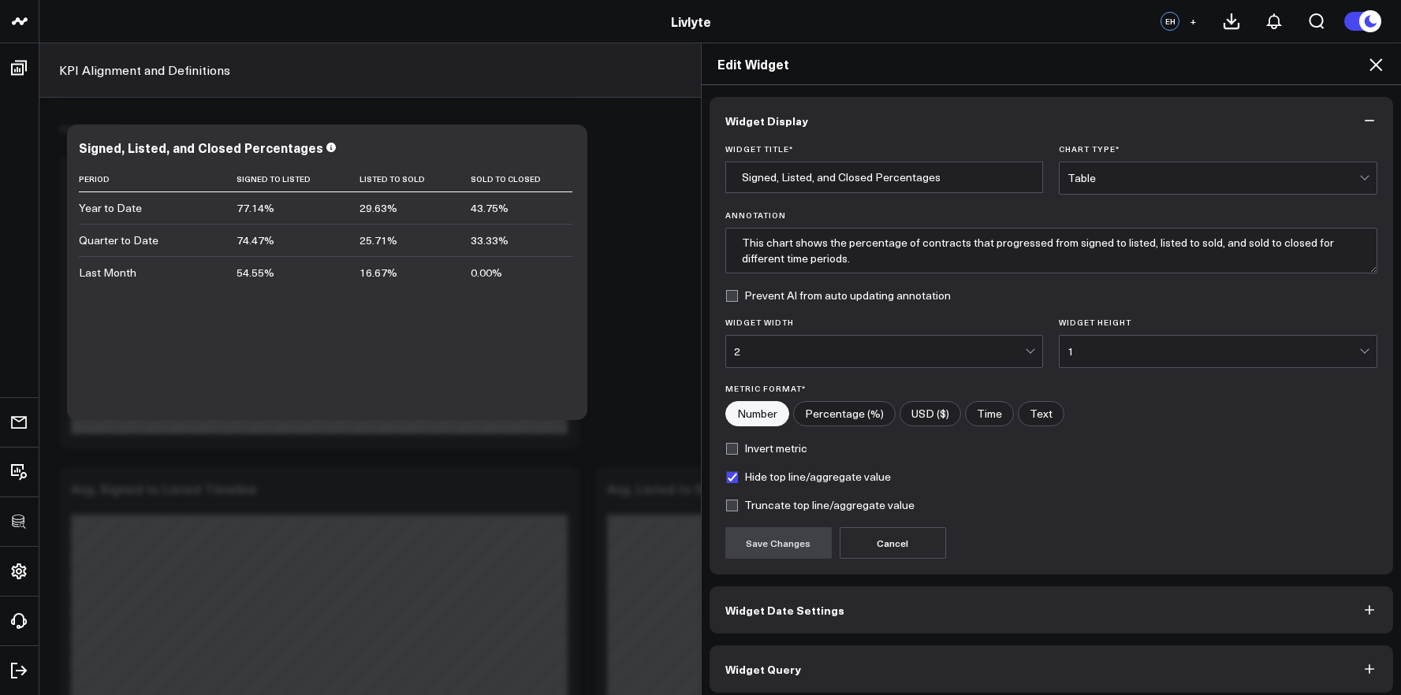
scroll to position [9, 0]
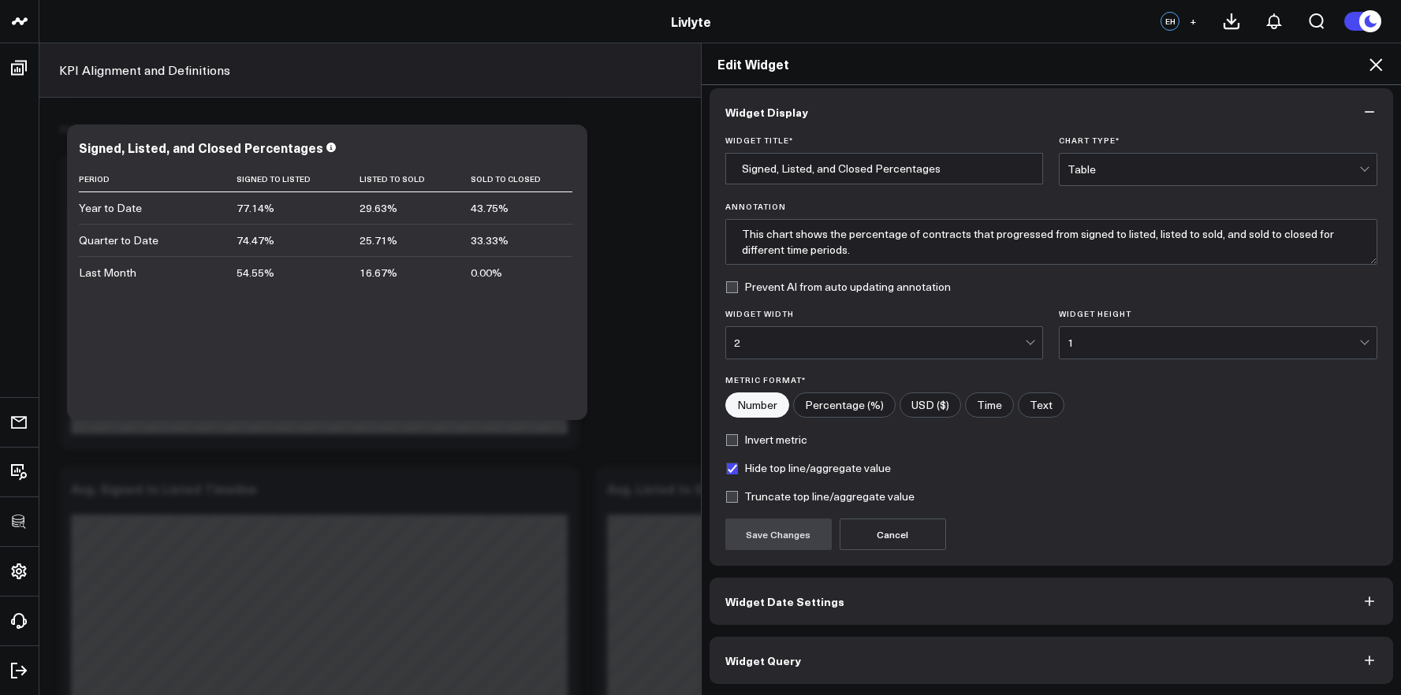
click at [1008, 644] on button "Widget Query" at bounding box center [1052, 660] width 684 height 47
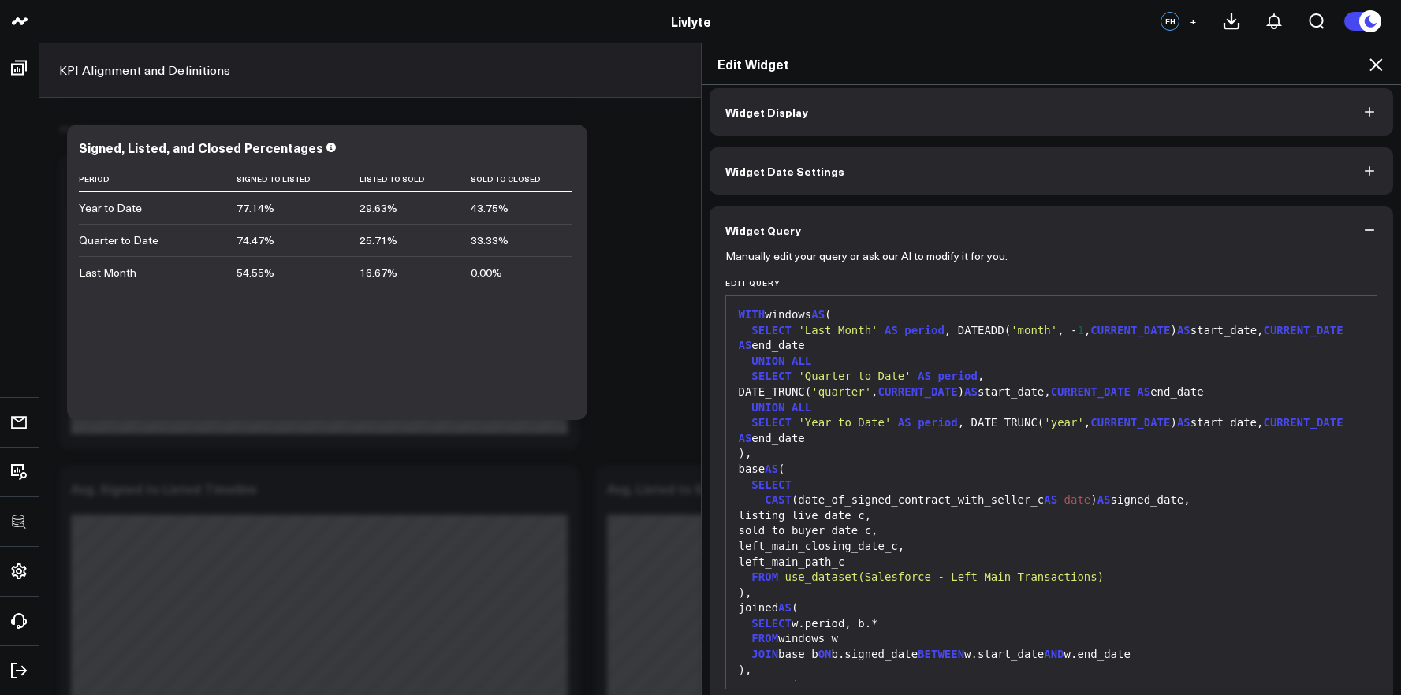
scroll to position [0, 0]
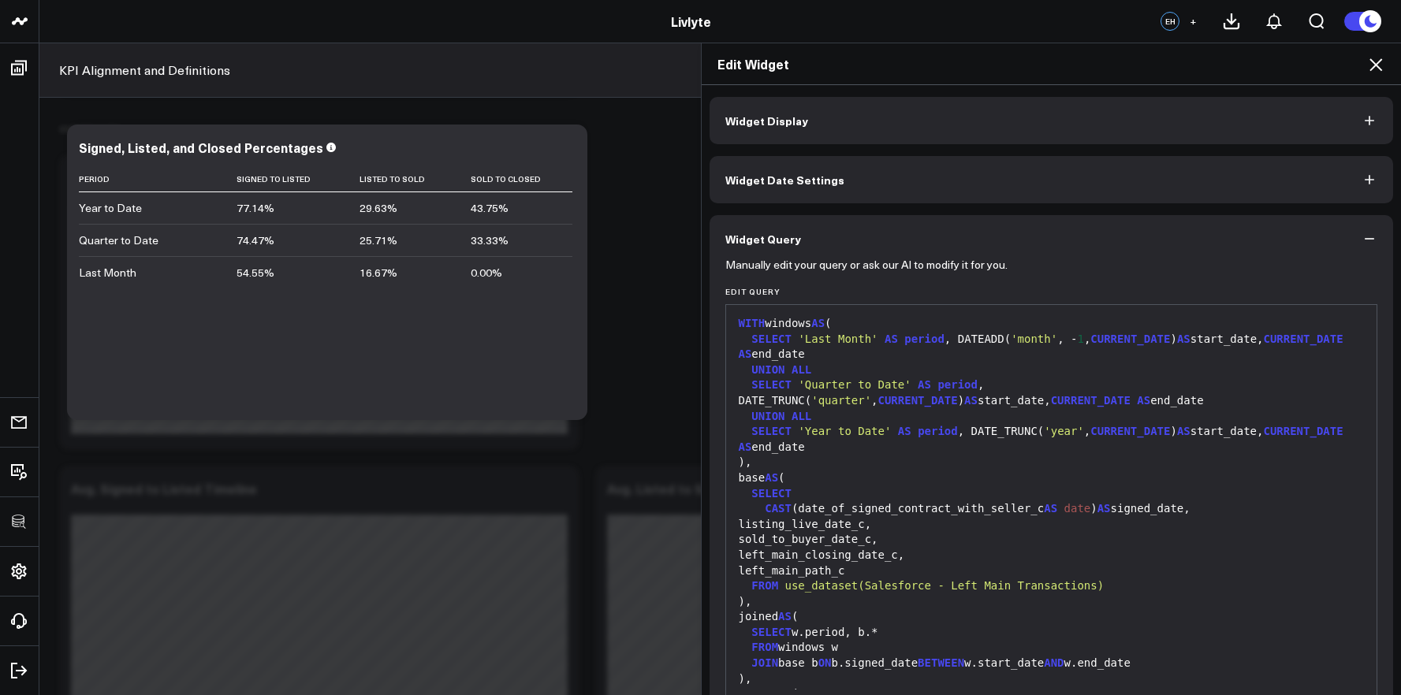
click at [1321, 69] on icon at bounding box center [1375, 64] width 19 height 19
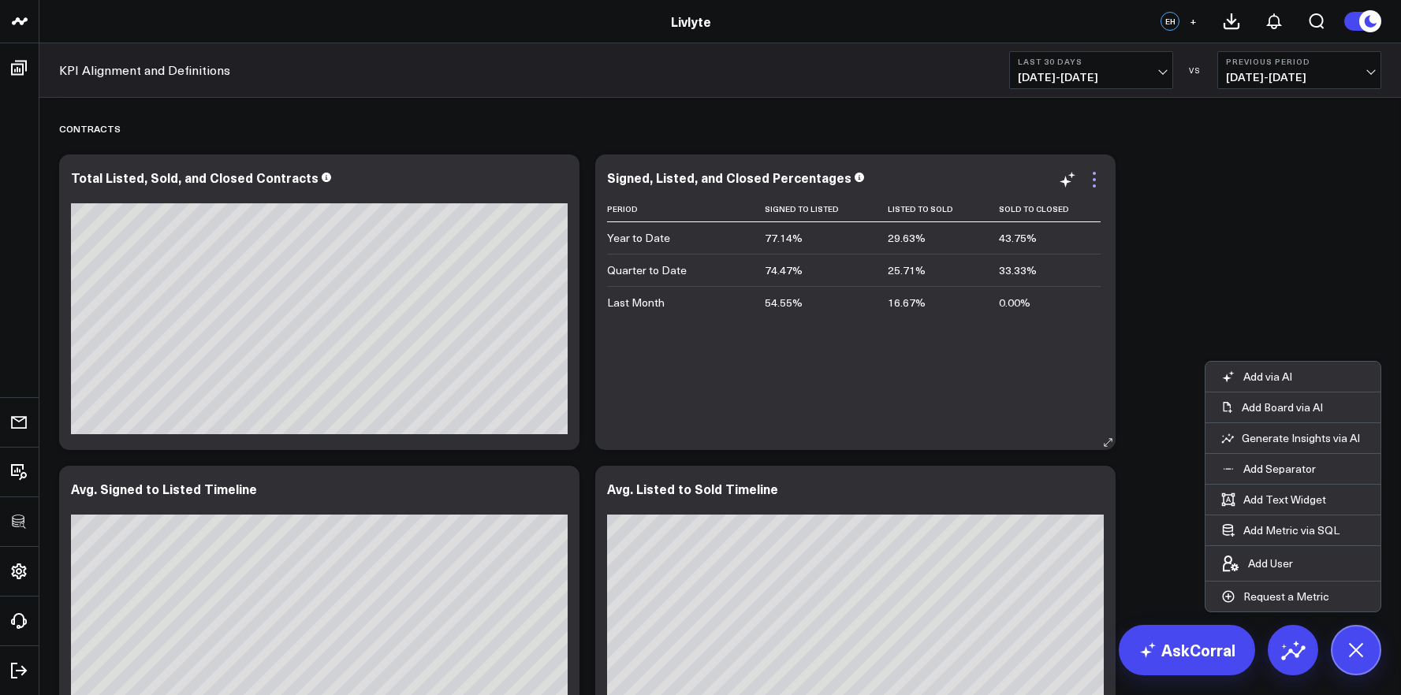
click at [1092, 185] on icon at bounding box center [1094, 179] width 19 height 19
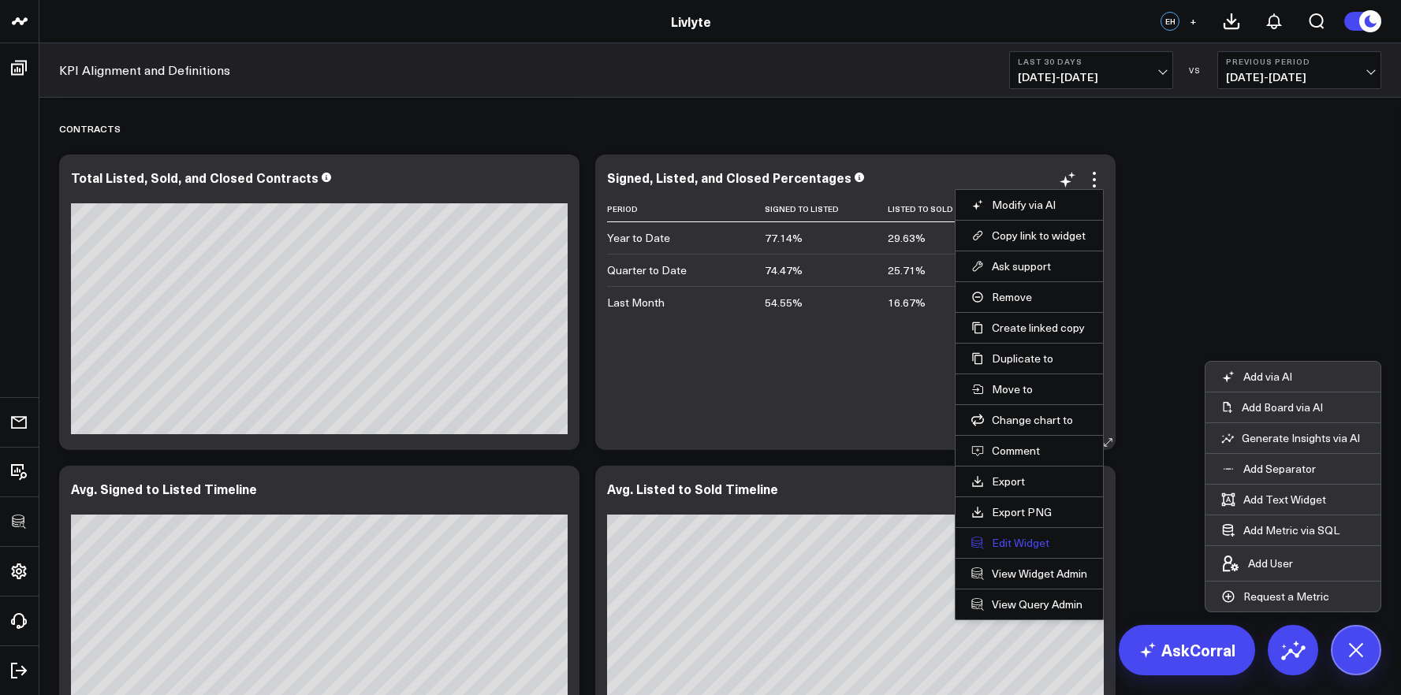
click at [1024, 538] on button "Edit Widget" at bounding box center [1029, 543] width 116 height 14
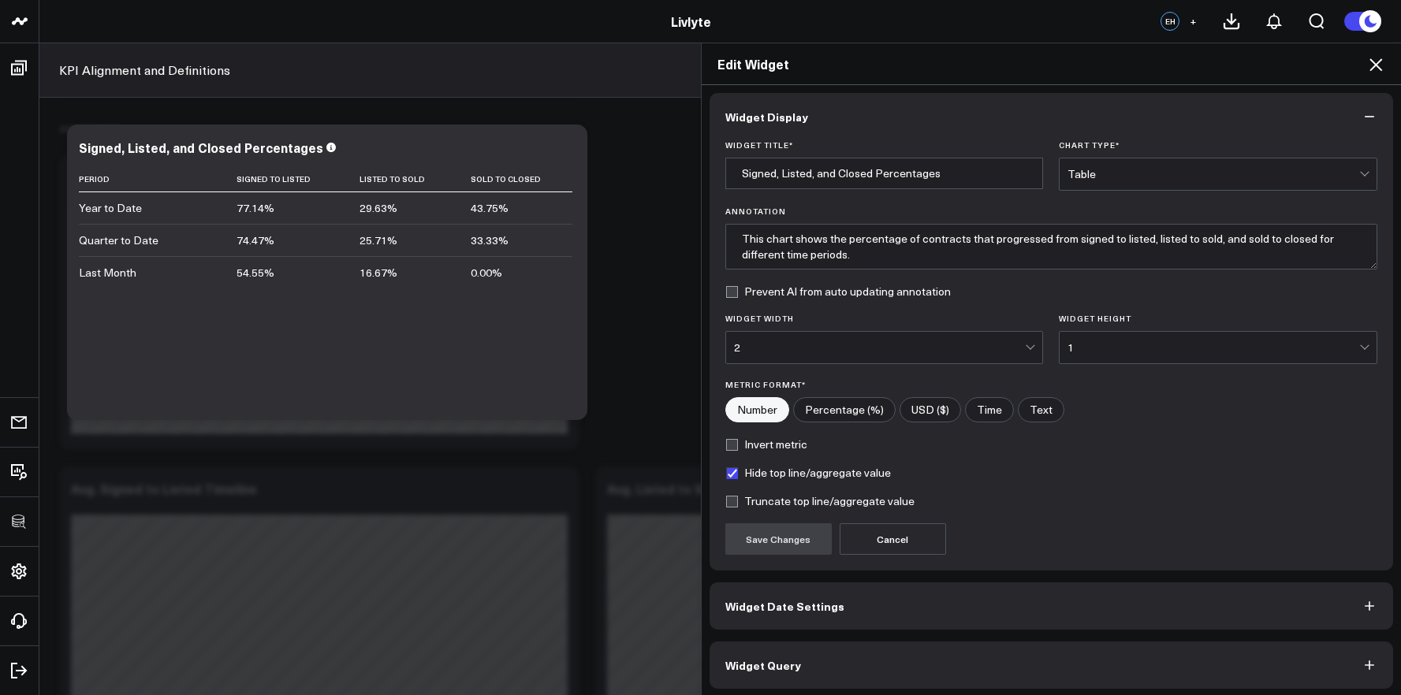
scroll to position [9, 0]
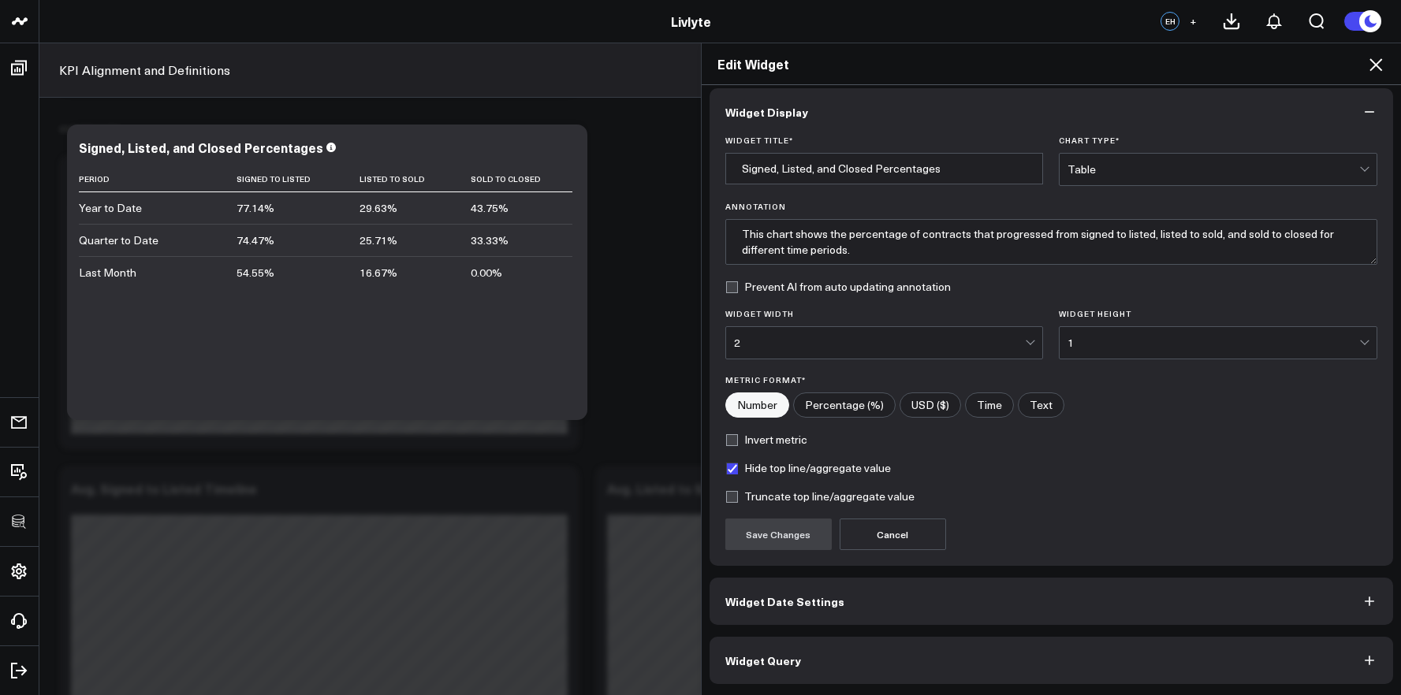
click at [1100, 643] on button "Widget Query" at bounding box center [1052, 660] width 684 height 47
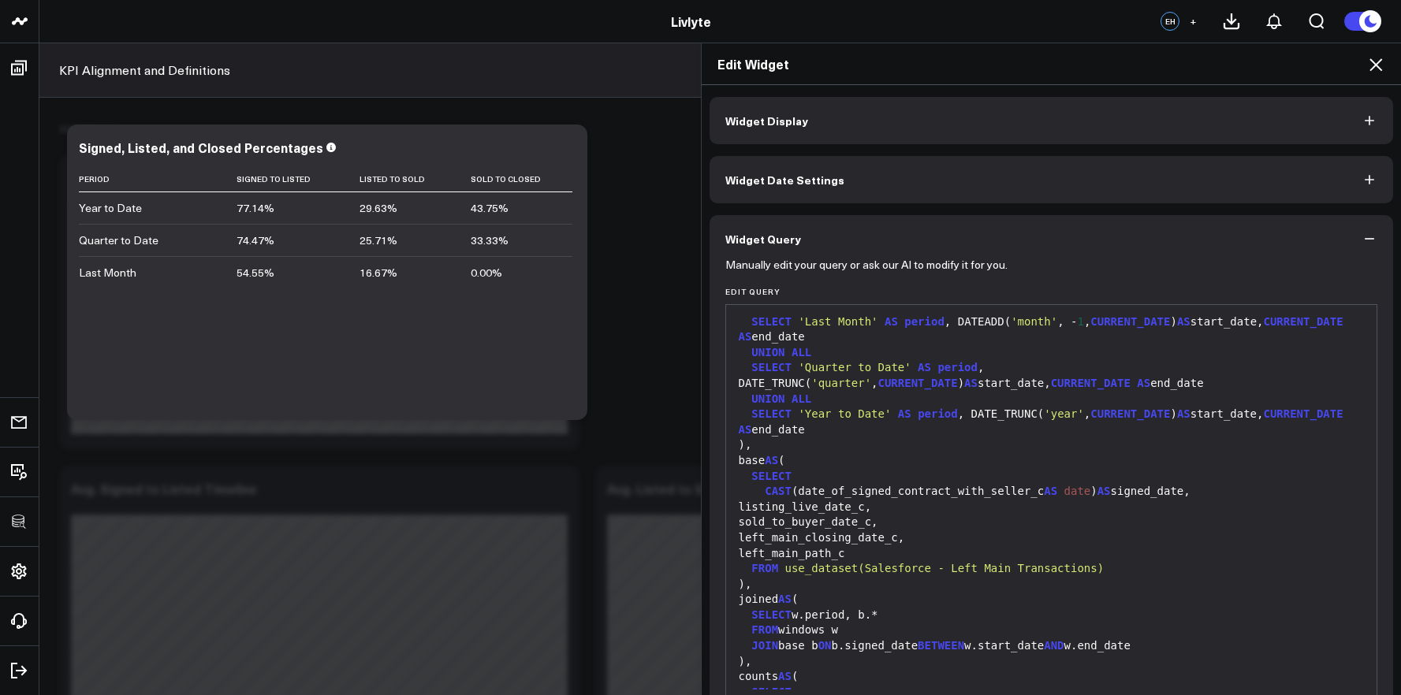
scroll to position [118, 0]
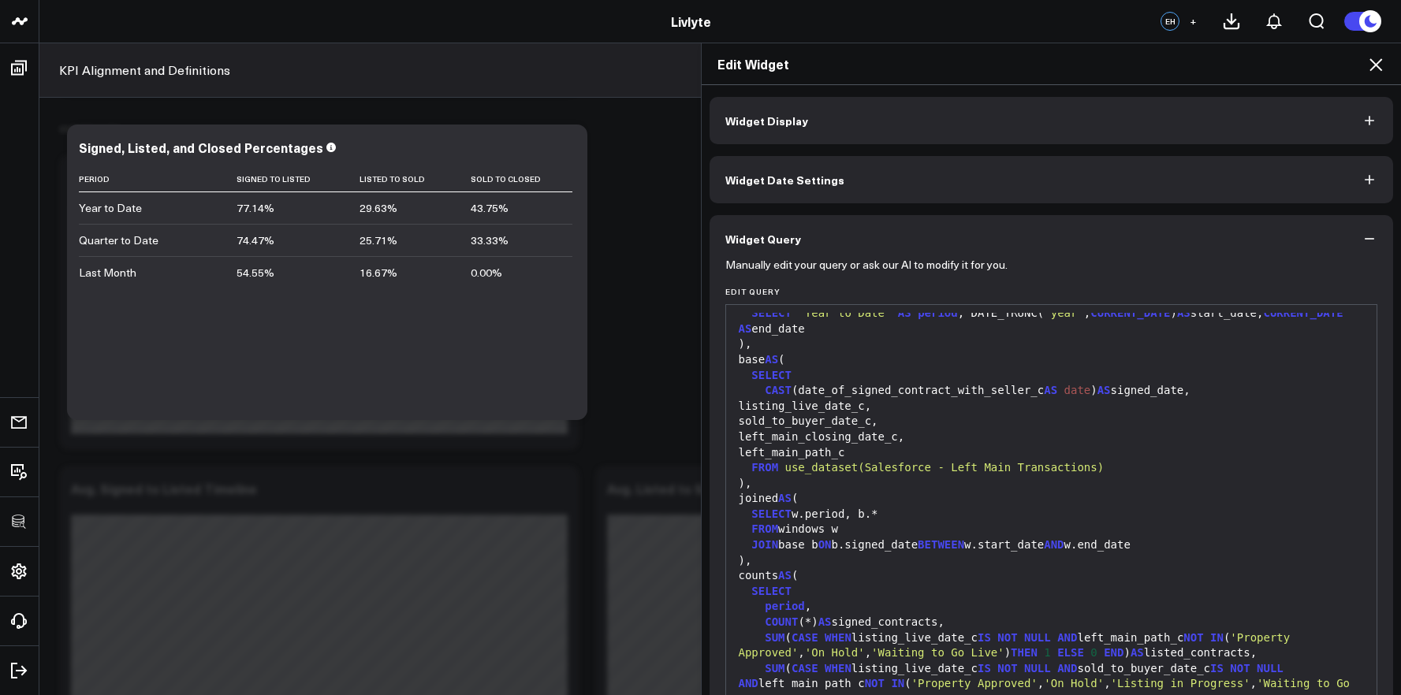
click at [1321, 59] on icon at bounding box center [1376, 64] width 13 height 13
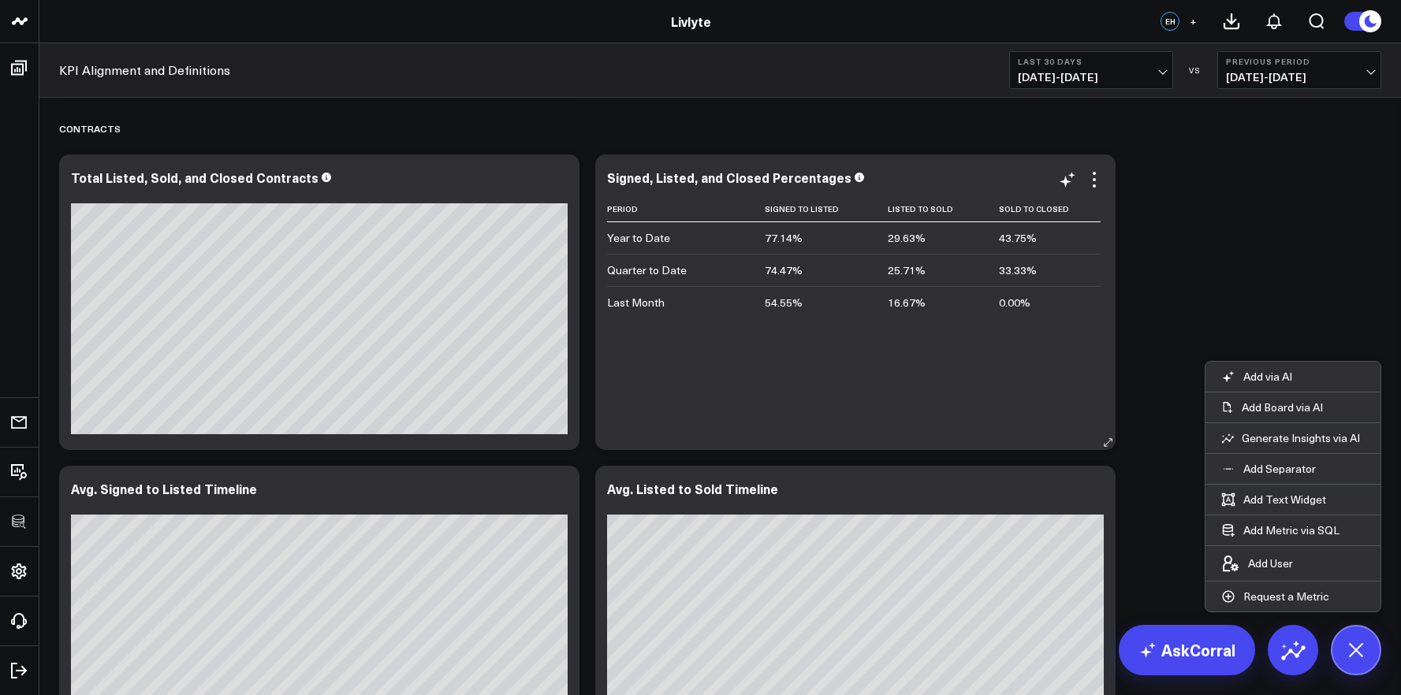
click at [1096, 192] on div "Signed, Listed, and Closed Percentages Period Signed To Listed Listed To Sold S…" at bounding box center [855, 302] width 497 height 264
click at [1098, 188] on icon at bounding box center [1094, 179] width 19 height 19
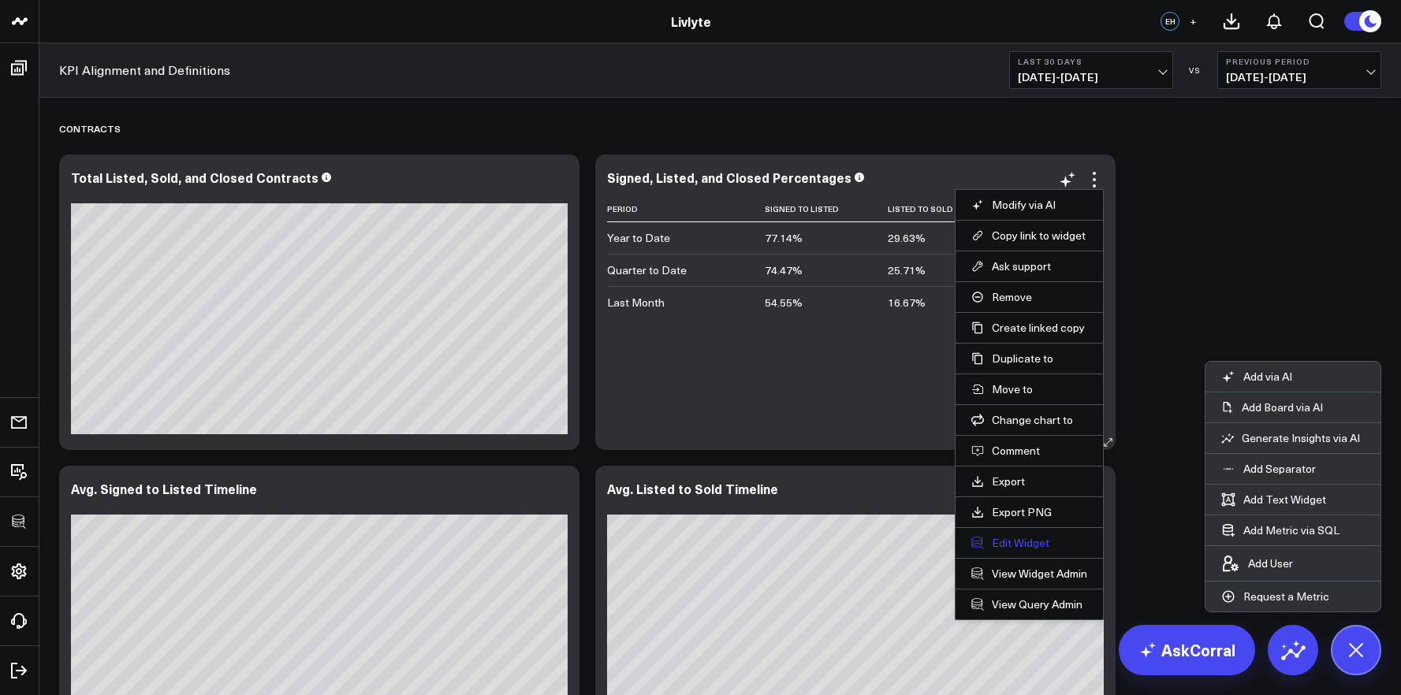
click at [1034, 546] on button "Edit Widget" at bounding box center [1029, 543] width 116 height 14
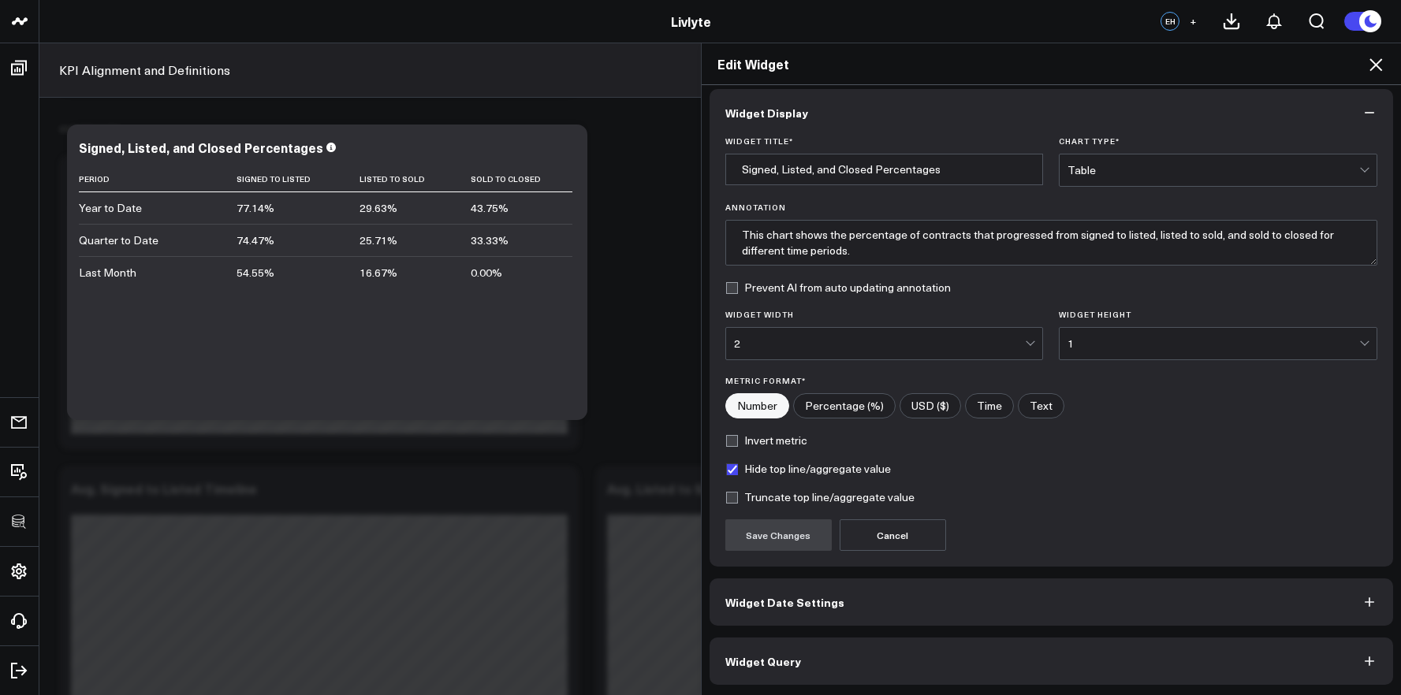
scroll to position [9, 0]
click at [1002, 658] on button "Widget Query" at bounding box center [1052, 660] width 684 height 47
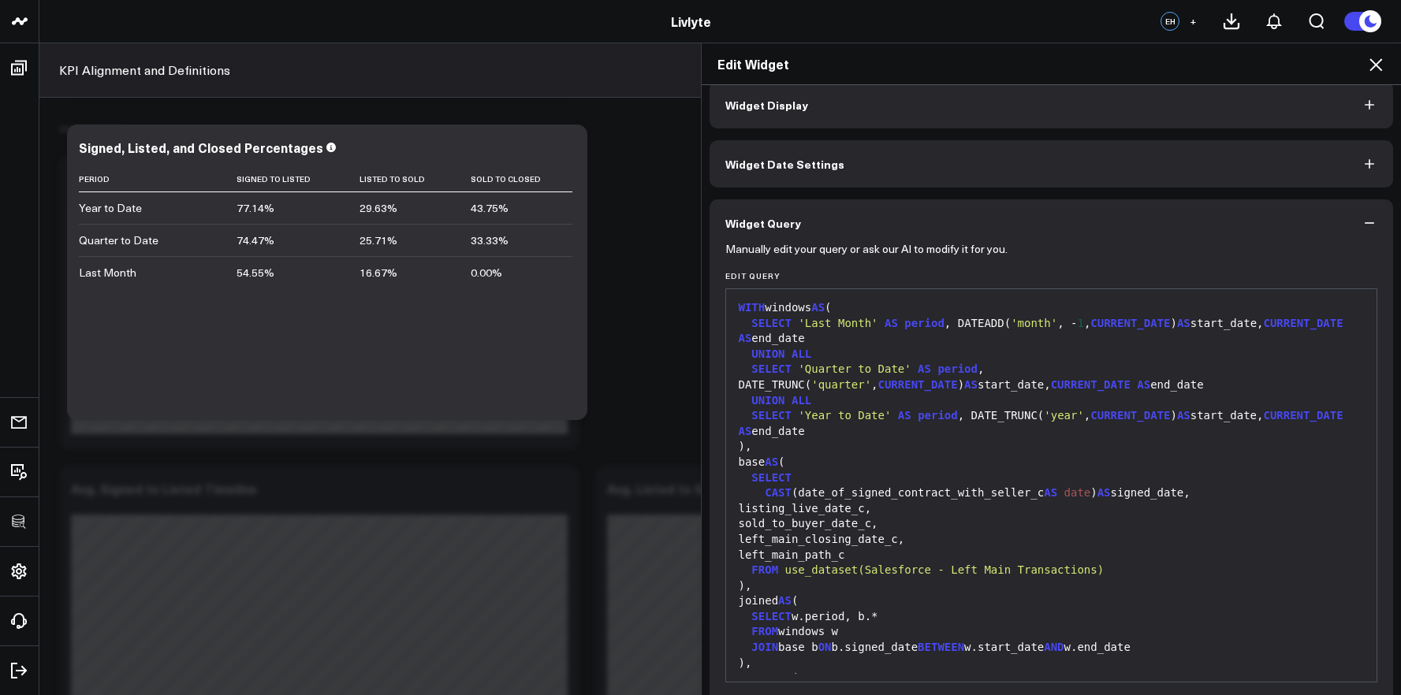
scroll to position [386, 0]
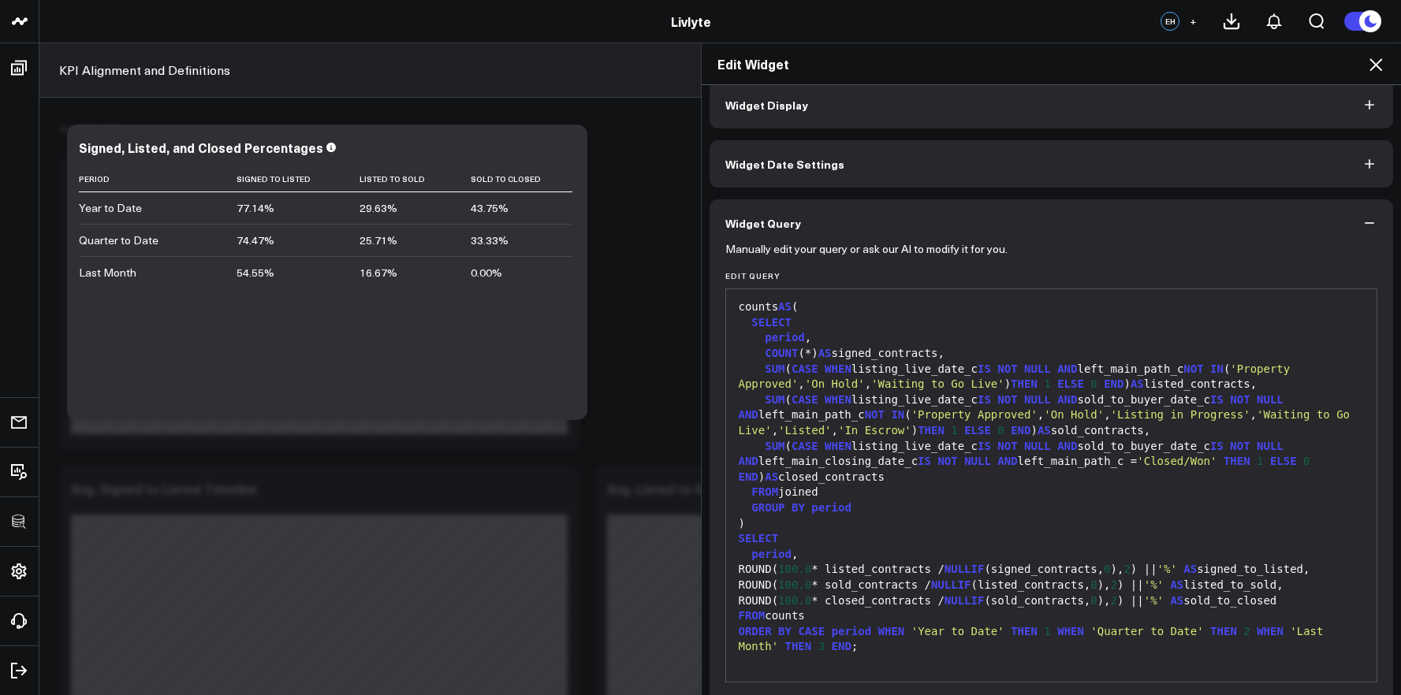
click at [1321, 66] on icon at bounding box center [1376, 64] width 13 height 13
click at [1321, 66] on button "Previous Period 07/20/25 - 08/18/25" at bounding box center [1299, 70] width 164 height 38
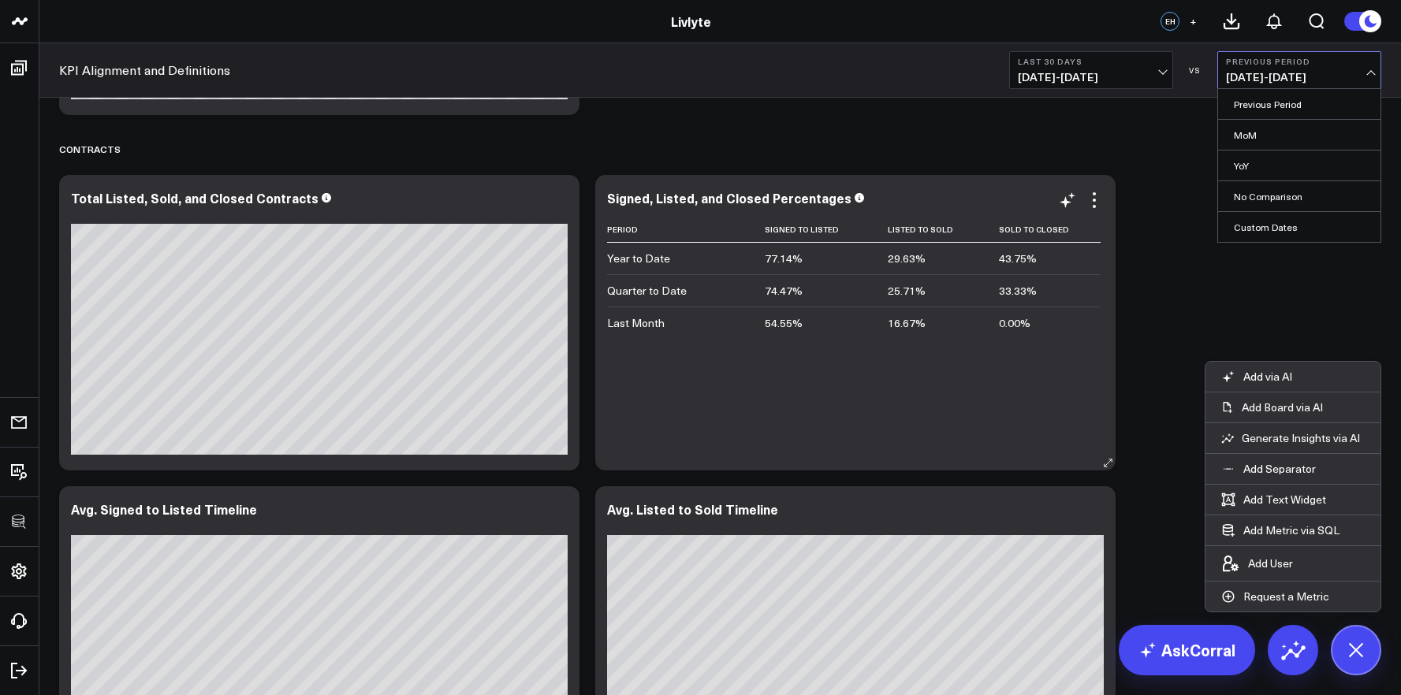
scroll to position [2865, 0]
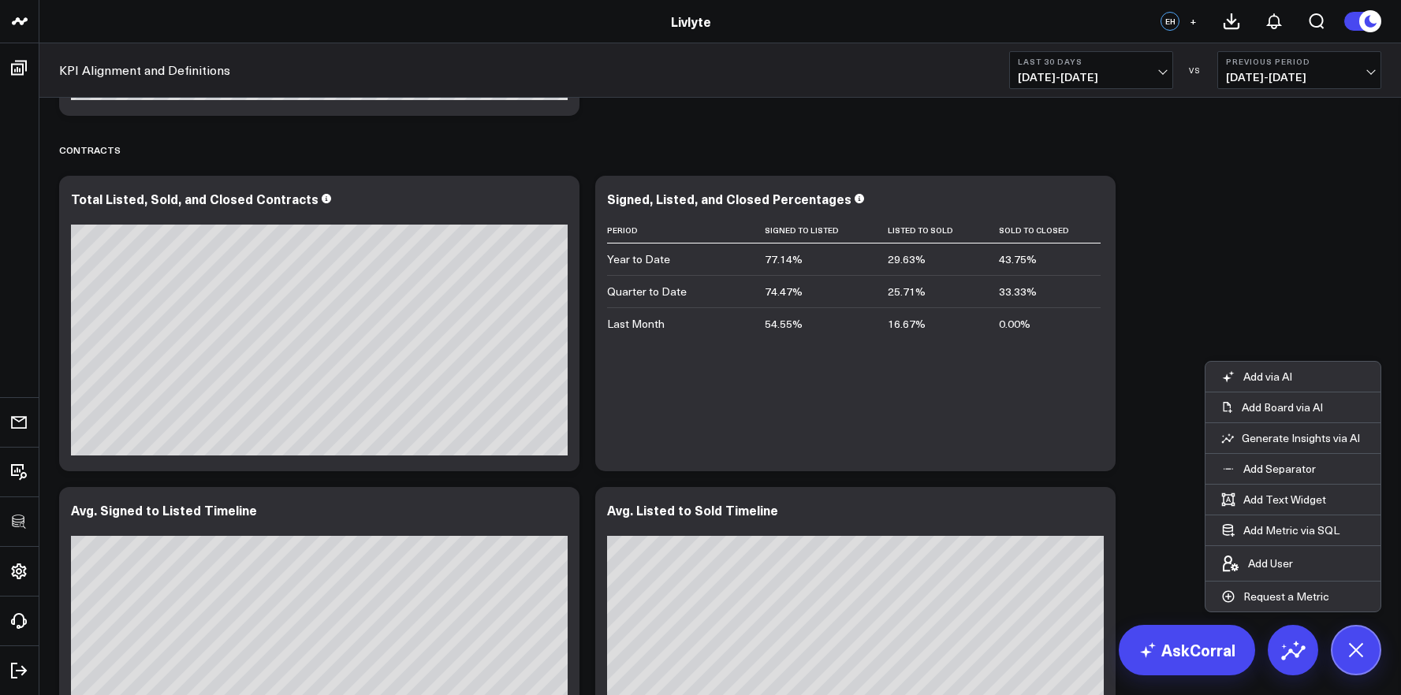
click at [1146, 81] on span "08/19/25 - 09/17/25" at bounding box center [1091, 77] width 147 height 13
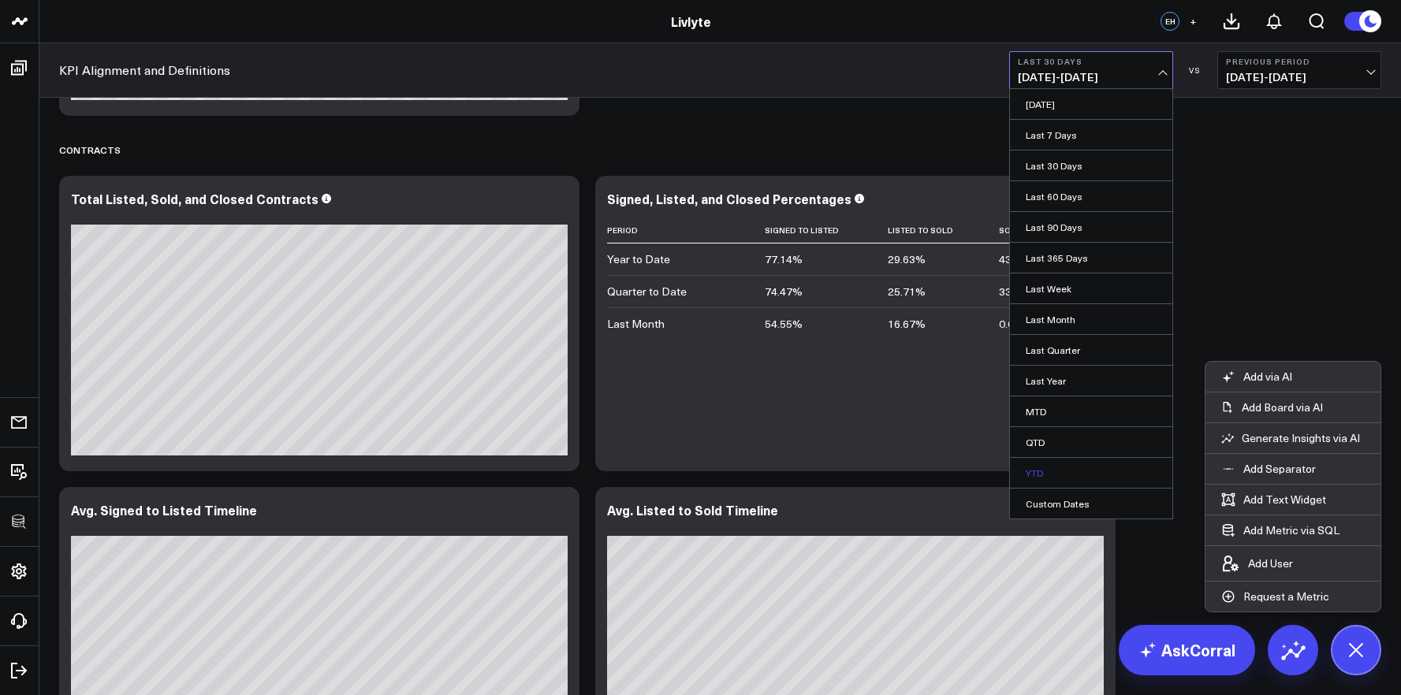
click at [1071, 467] on link "YTD" at bounding box center [1091, 473] width 162 height 30
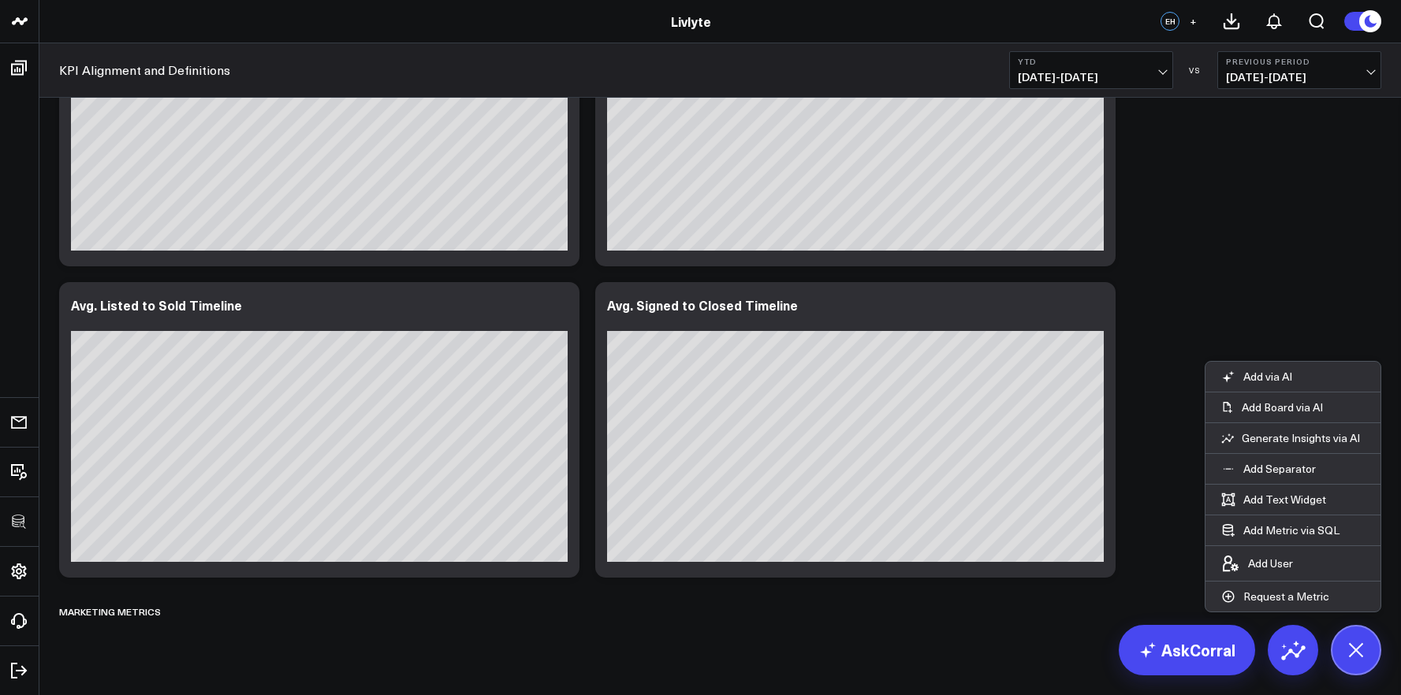
scroll to position [3382, 0]
click at [561, 300] on icon at bounding box center [558, 306] width 19 height 19
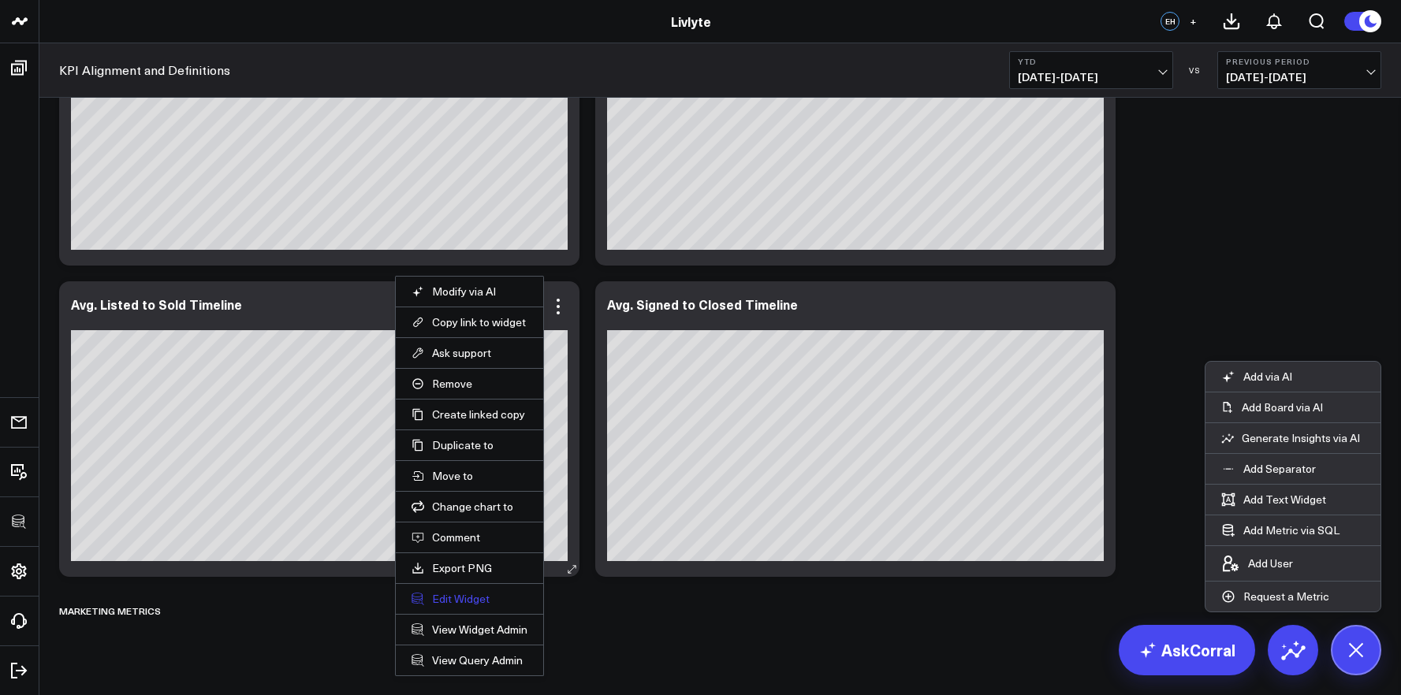
click at [453, 602] on button "Edit Widget" at bounding box center [470, 599] width 116 height 14
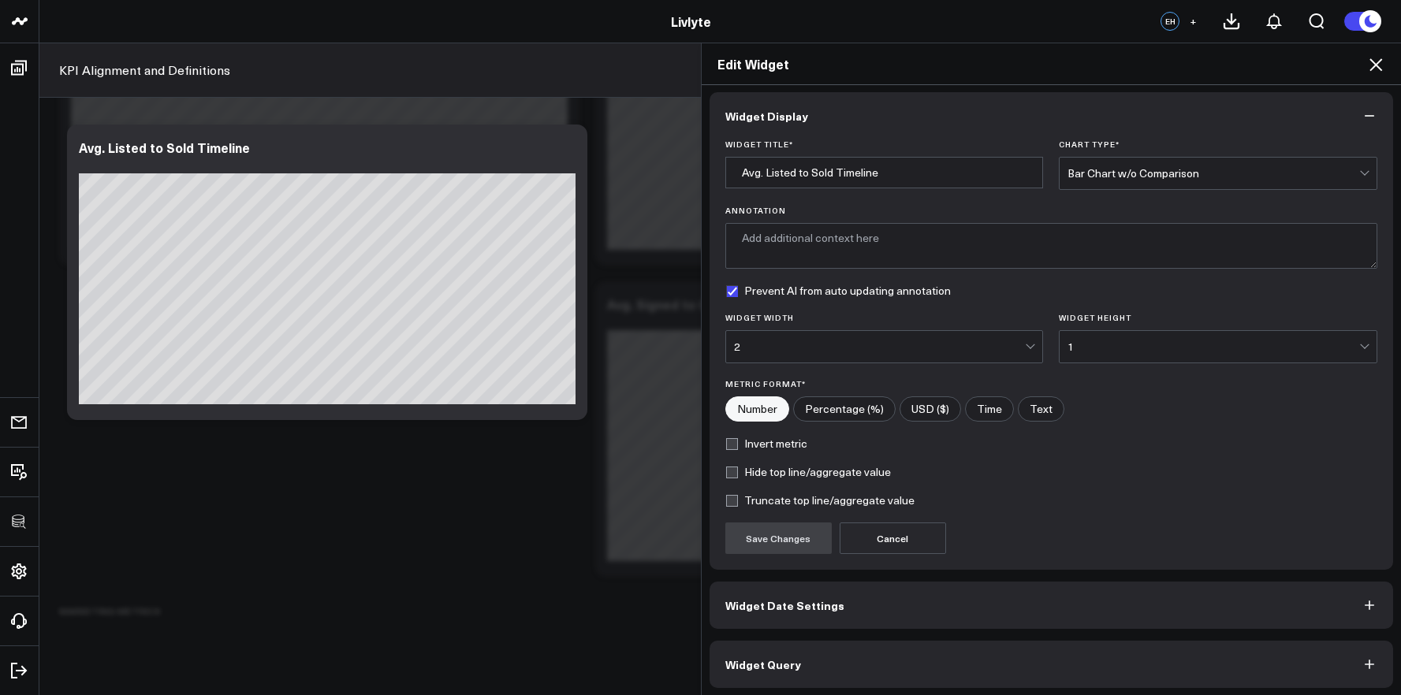
scroll to position [9, 0]
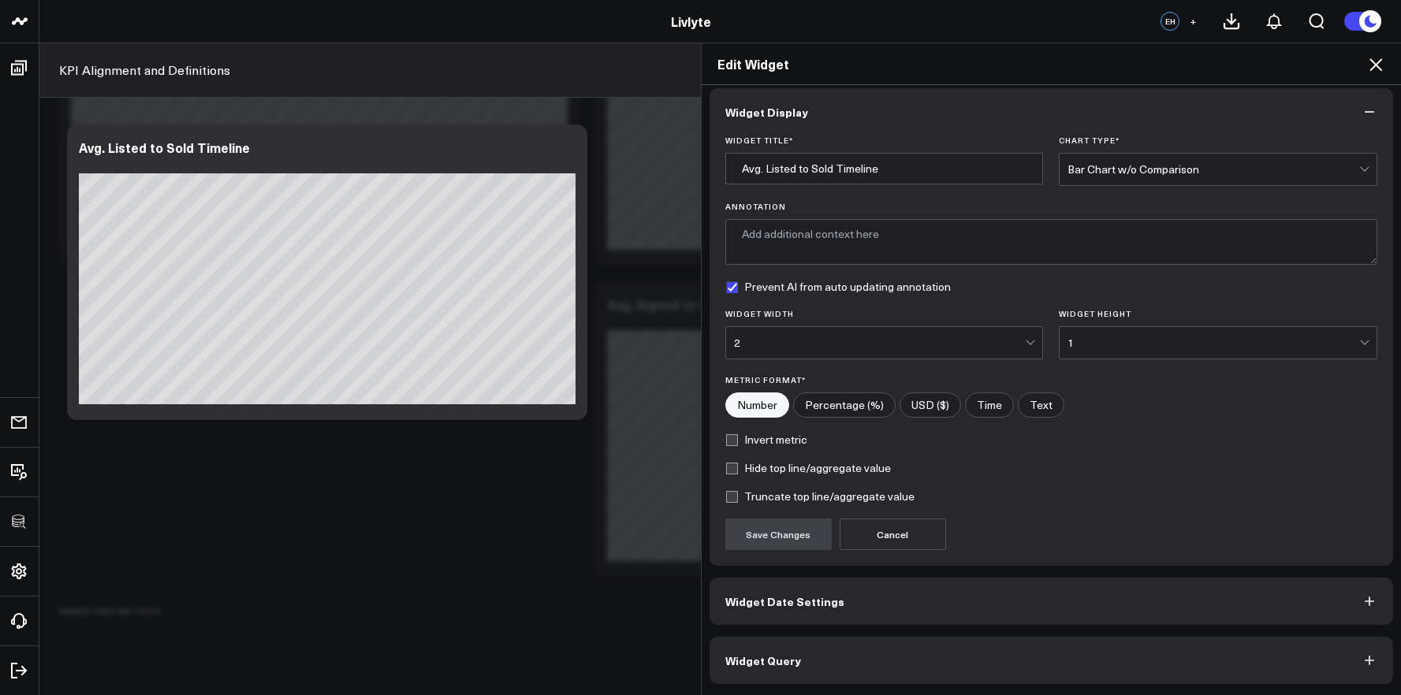
click at [896, 642] on button "Widget Query" at bounding box center [1052, 660] width 684 height 47
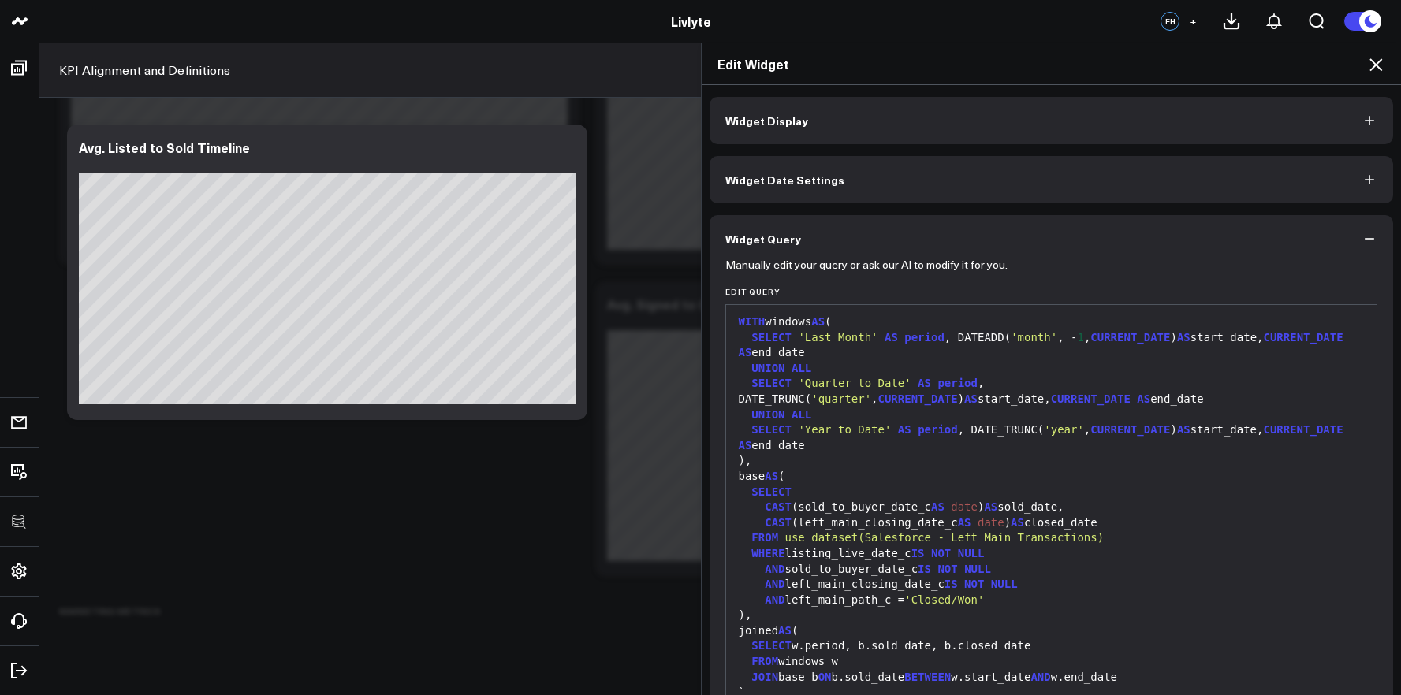
scroll to position [0, 0]
click at [1321, 64] on h2 "Edit Widget" at bounding box center [1051, 63] width 669 height 17
click at [1321, 62] on icon at bounding box center [1375, 64] width 19 height 19
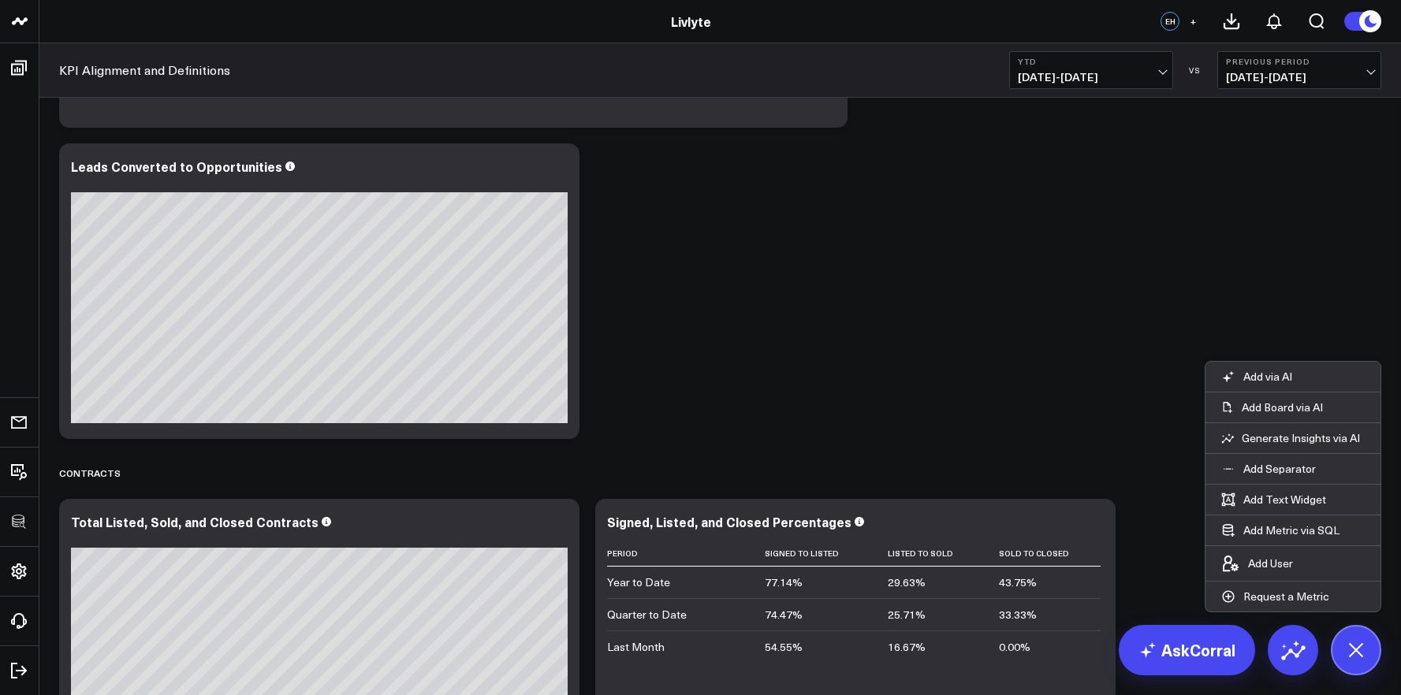
scroll to position [2688, 0]
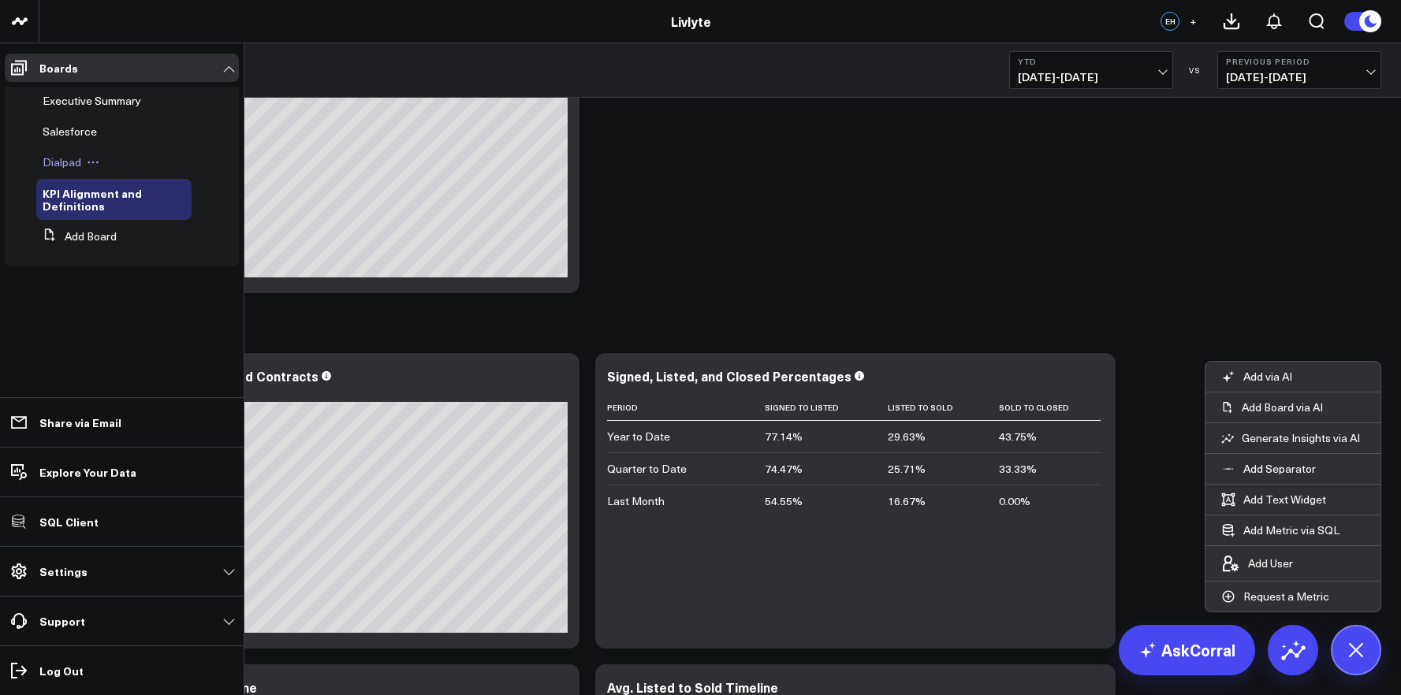
click at [58, 166] on span "Dialpad" at bounding box center [62, 162] width 39 height 15
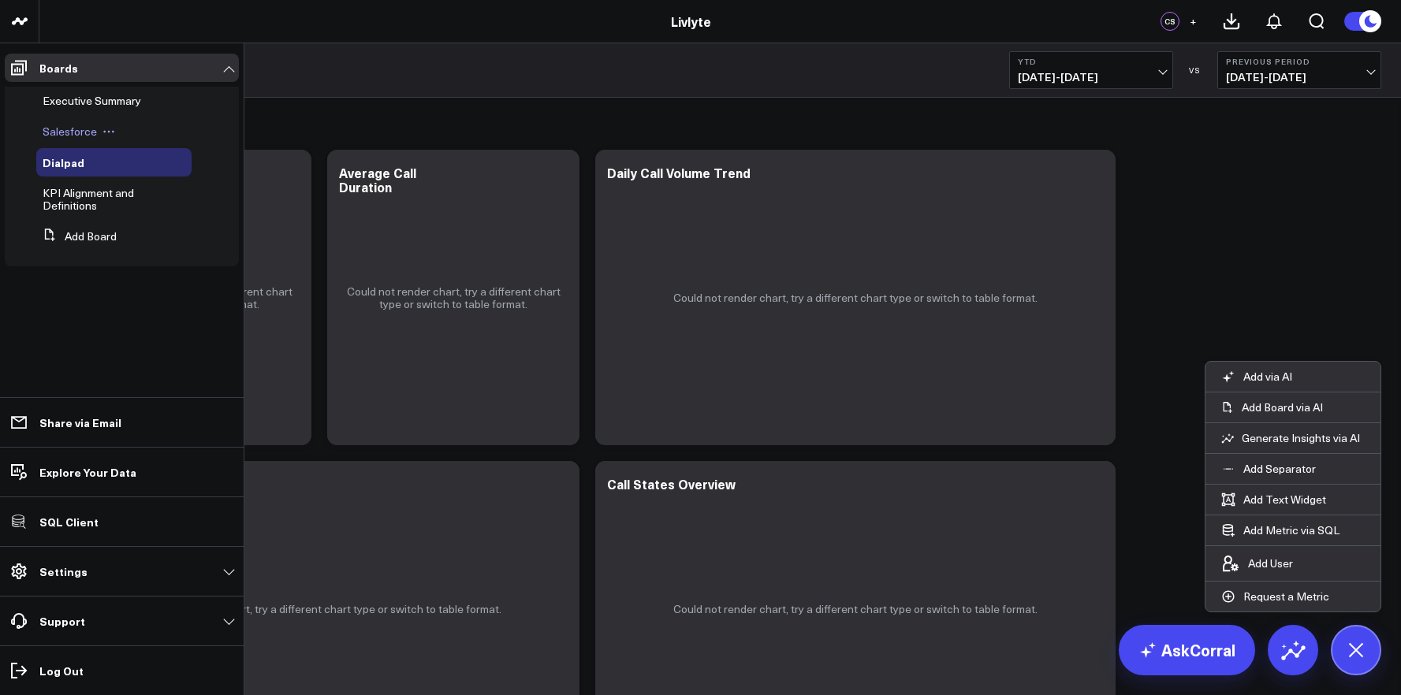
click at [60, 133] on span "Salesforce" at bounding box center [70, 131] width 54 height 15
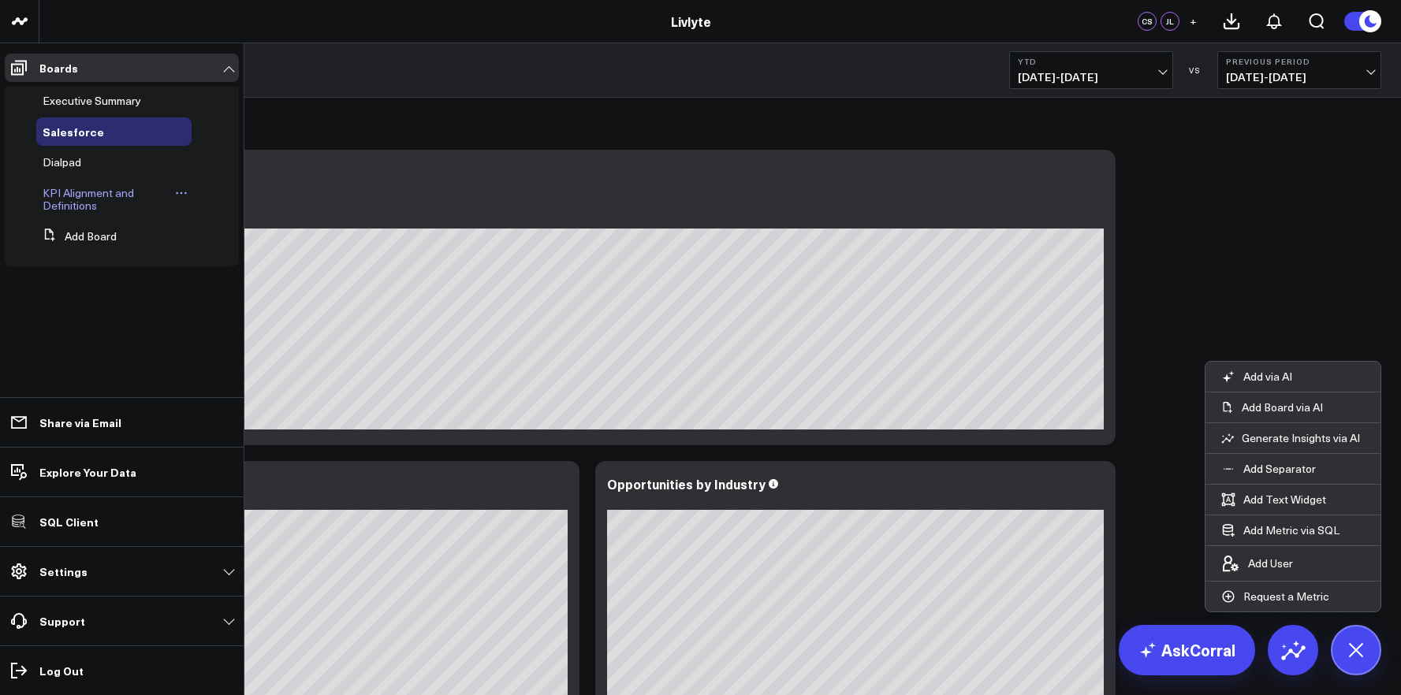
click at [66, 194] on span "KPI Alignment and Definitions" at bounding box center [88, 199] width 91 height 28
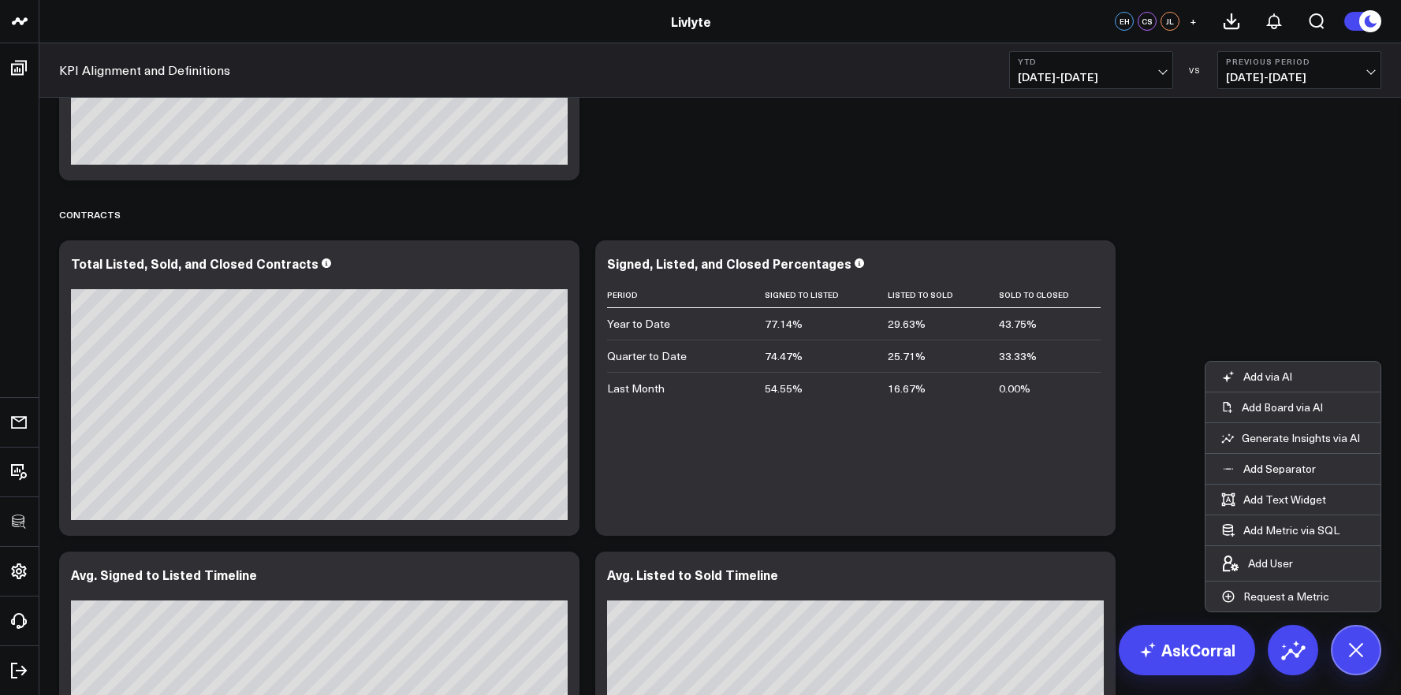
scroll to position [2782, 0]
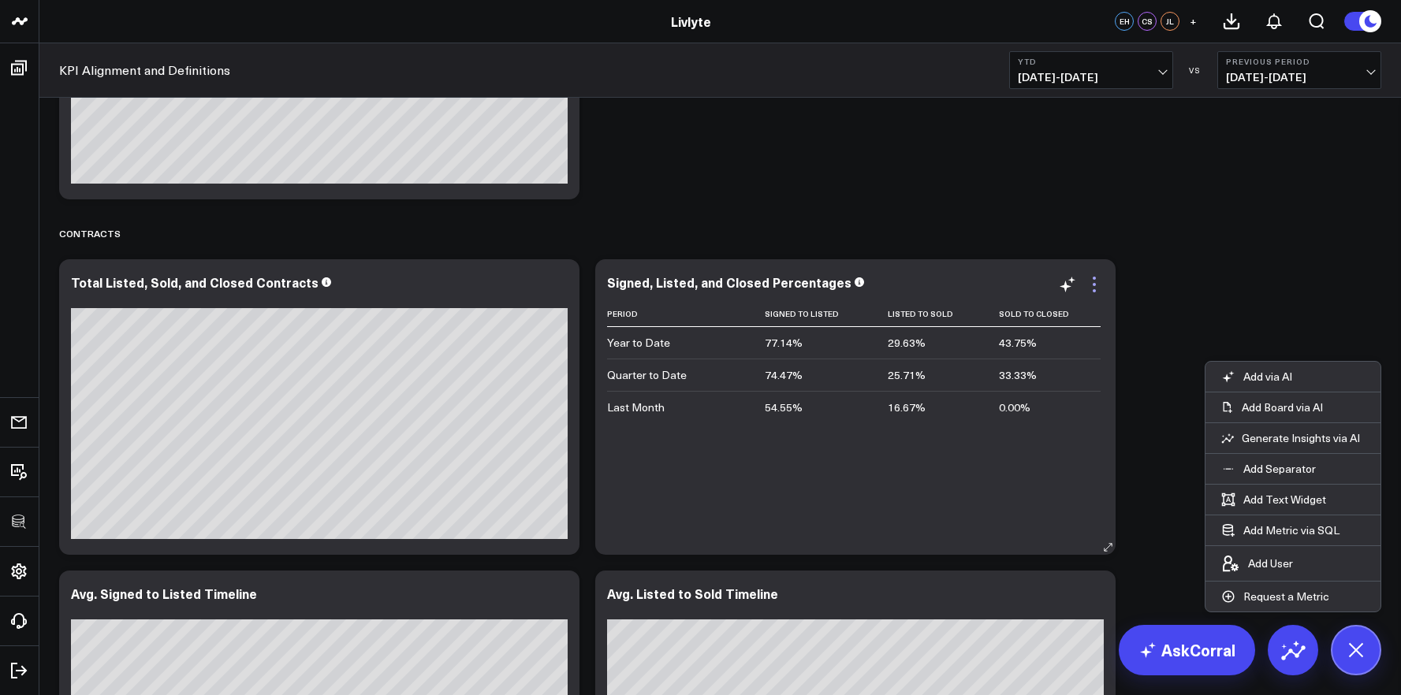
click at [1100, 281] on icon at bounding box center [1094, 284] width 19 height 19
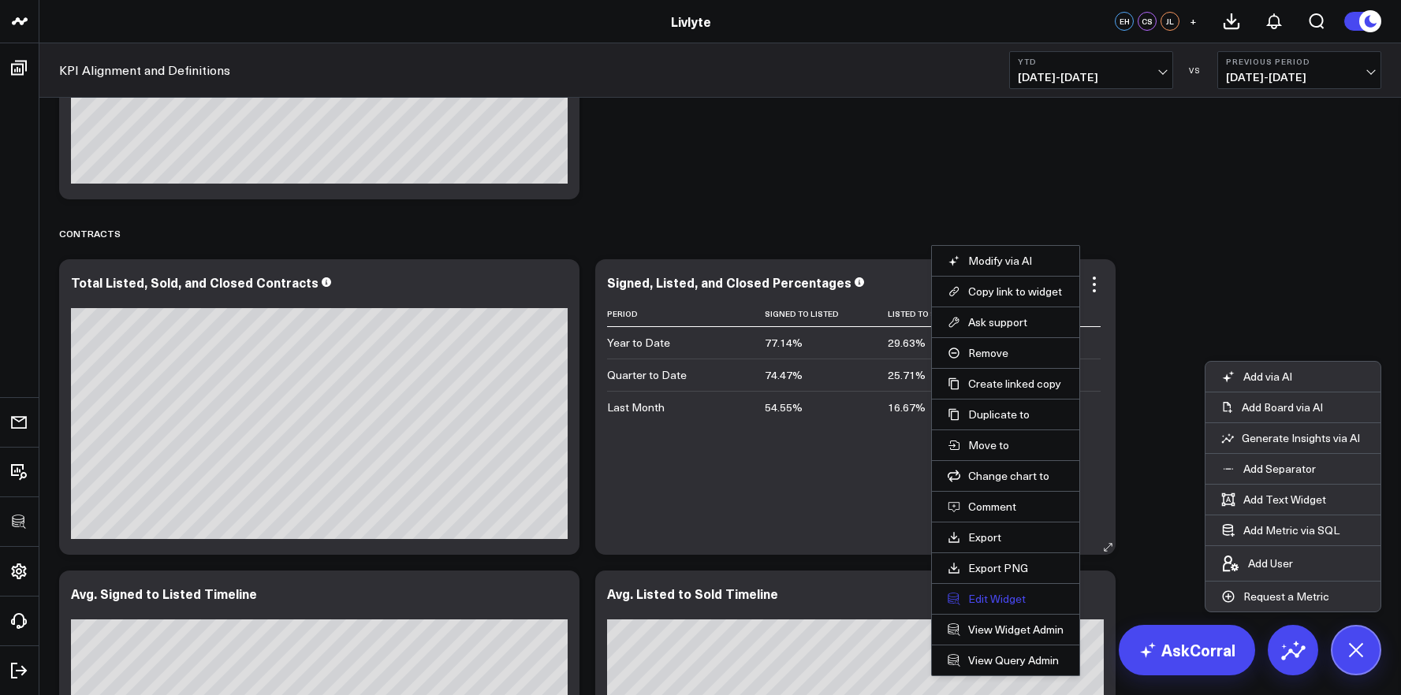
click at [1006, 606] on button "Edit Widget" at bounding box center [1006, 599] width 116 height 14
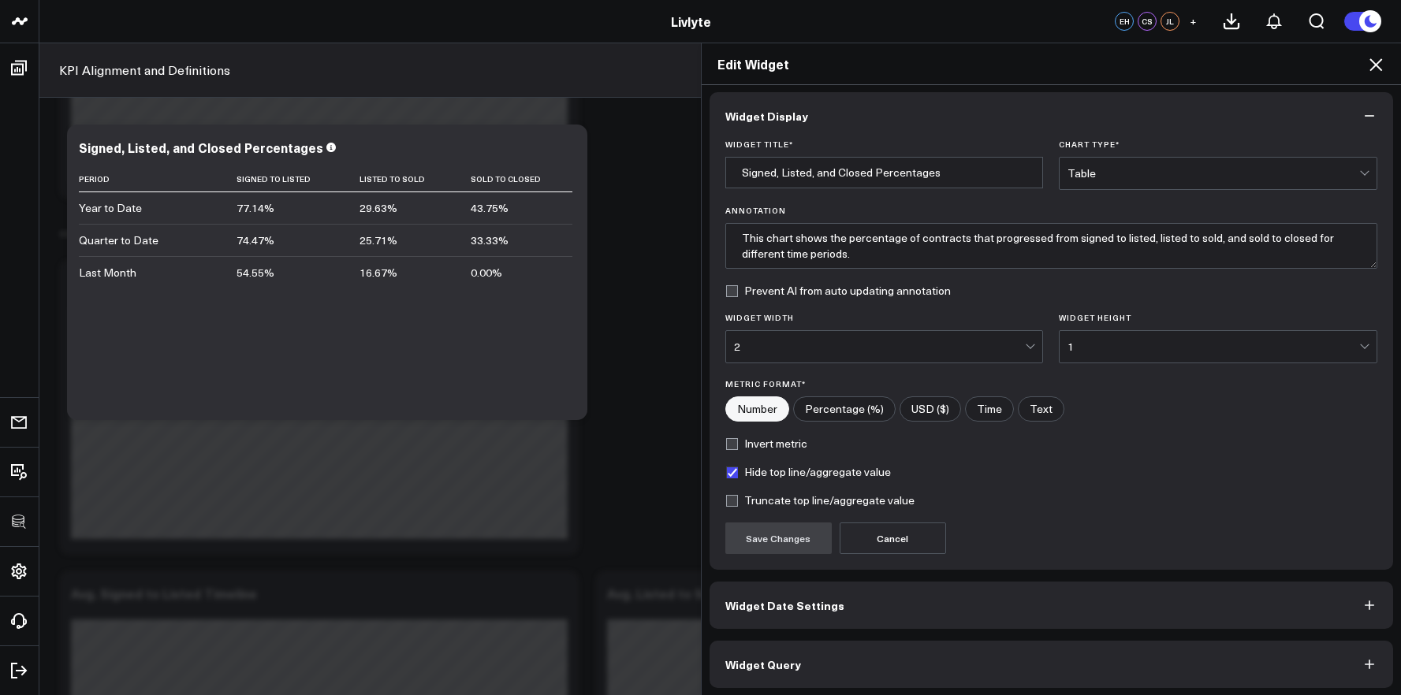
scroll to position [9, 0]
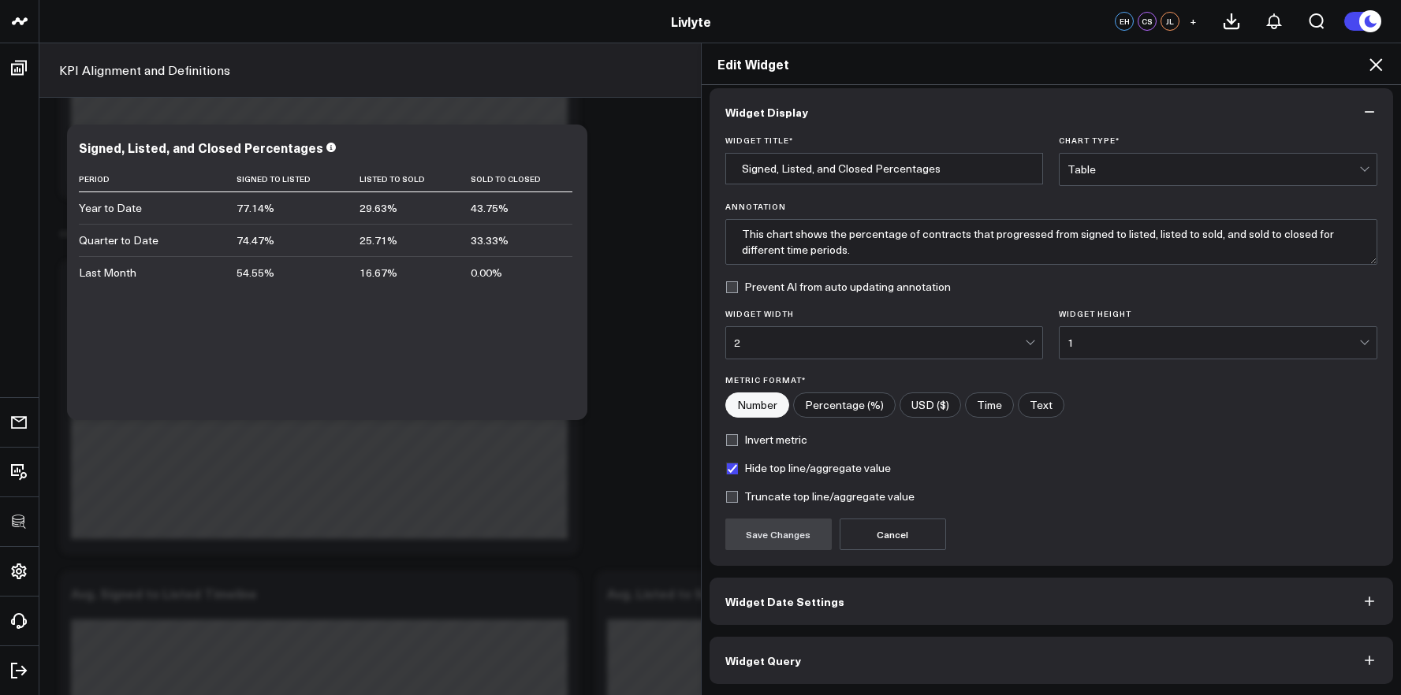
click at [1022, 680] on button "Widget Query" at bounding box center [1052, 660] width 684 height 47
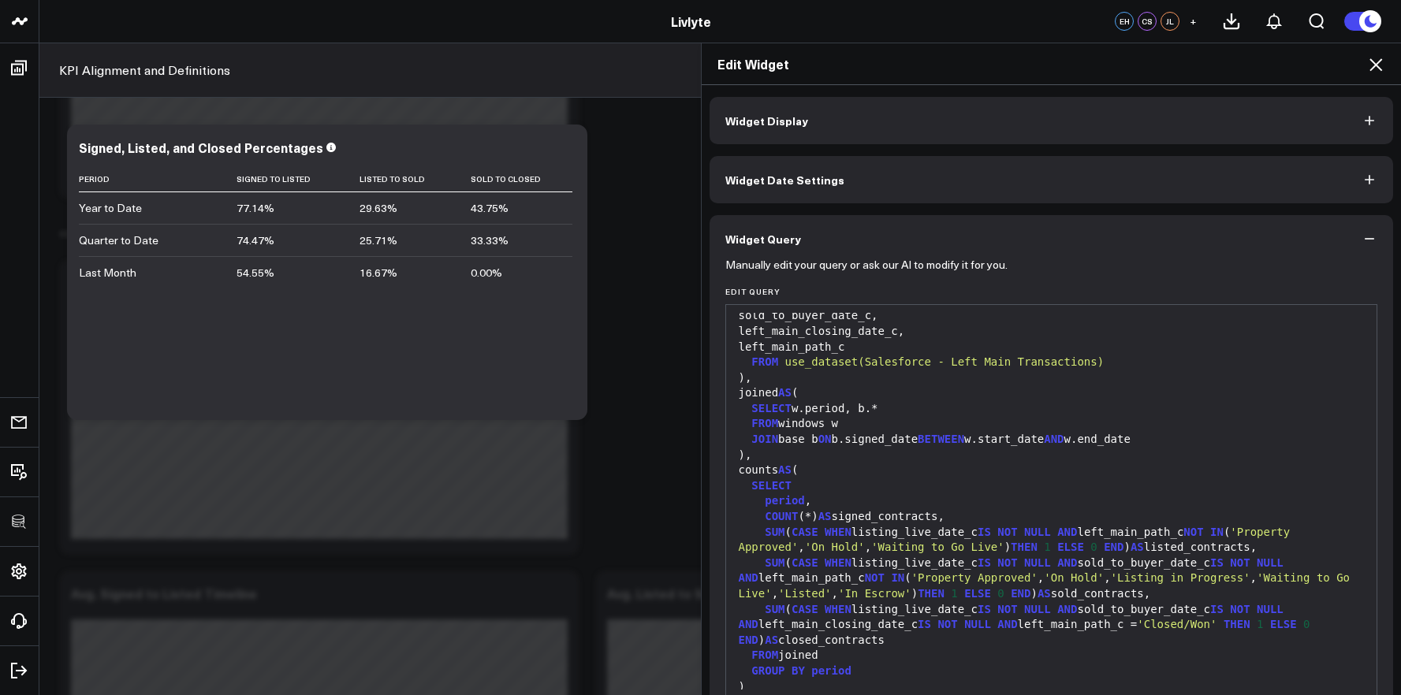
scroll to position [386, 0]
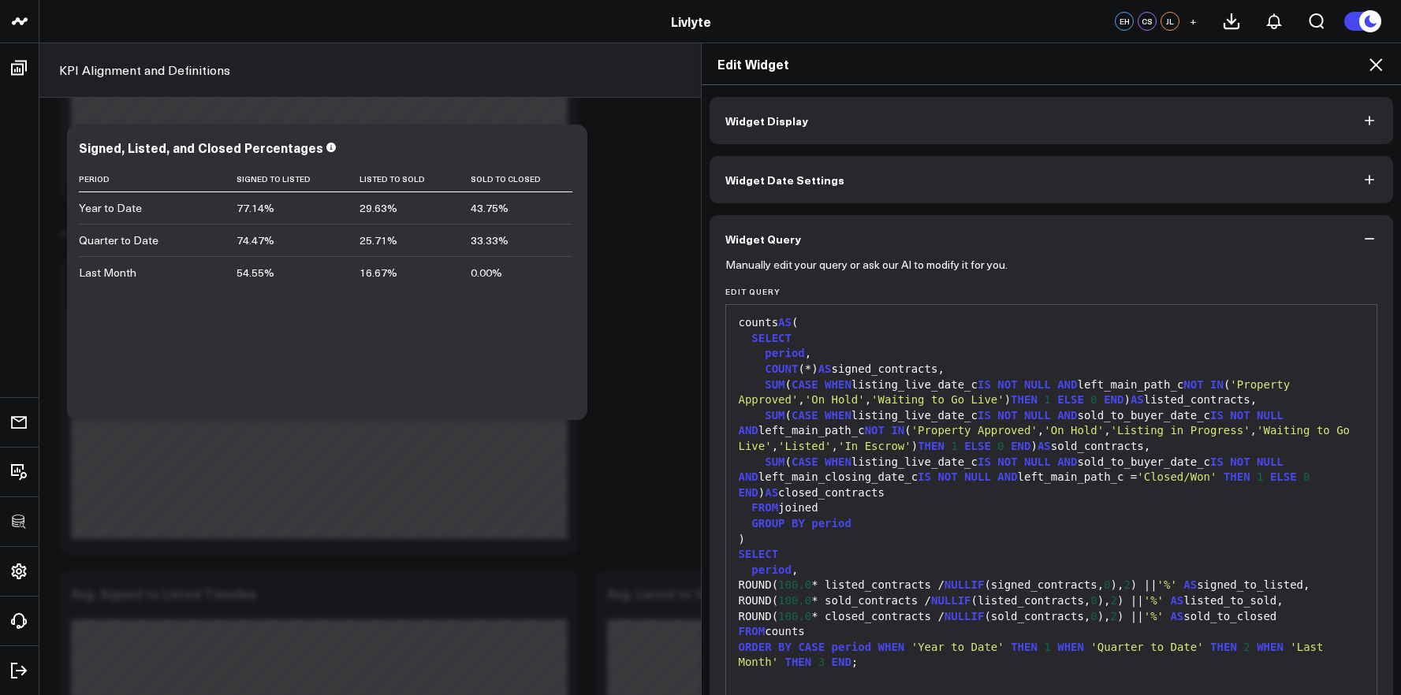
click at [971, 501] on div "FROM joined" at bounding box center [1051, 509] width 635 height 16
click at [937, 471] on span "NOT" at bounding box center [947, 477] width 20 height 13
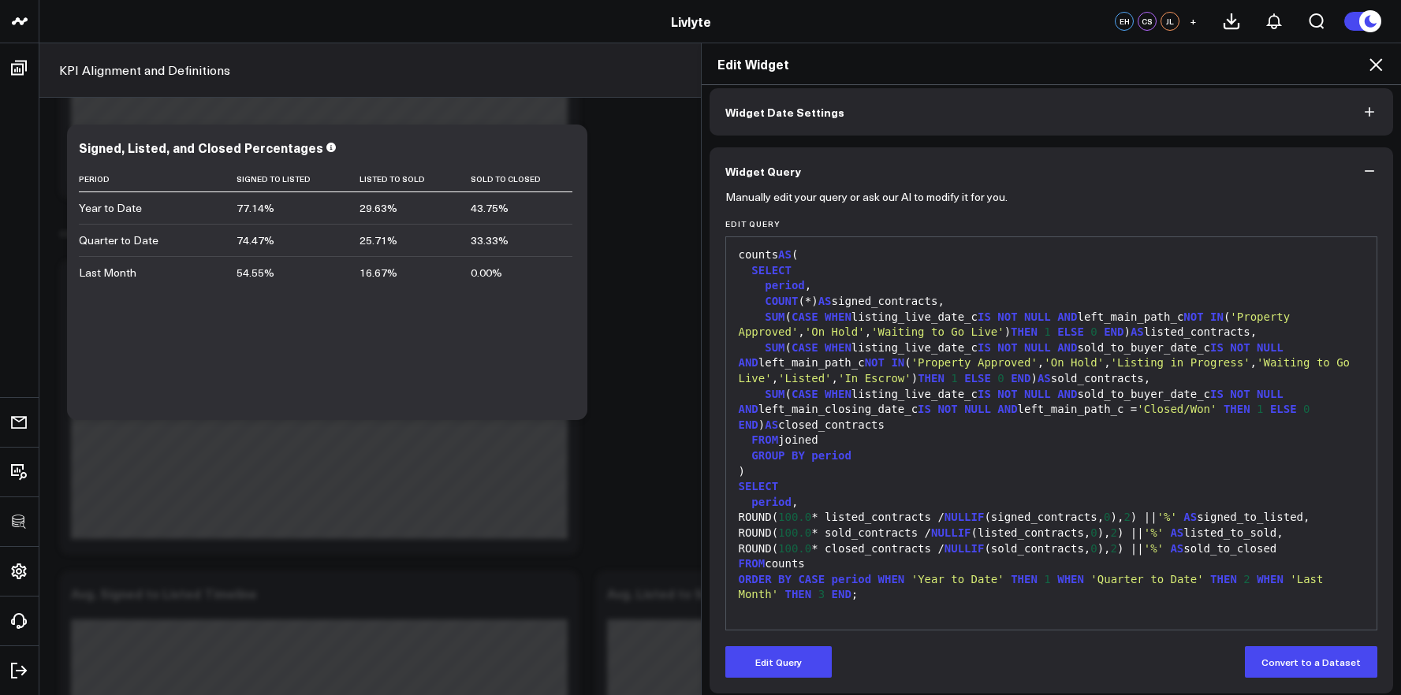
scroll to position [77, 0]
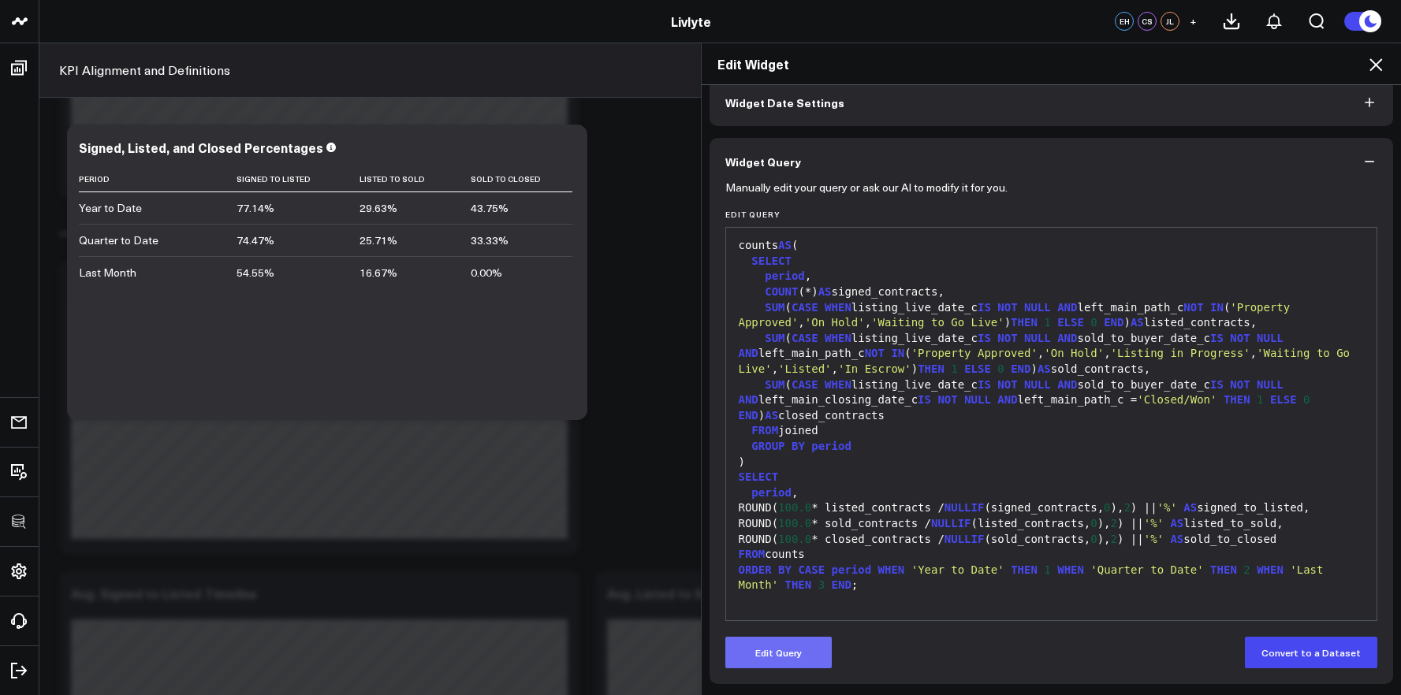
click at [809, 641] on button "Edit Query" at bounding box center [778, 653] width 106 height 32
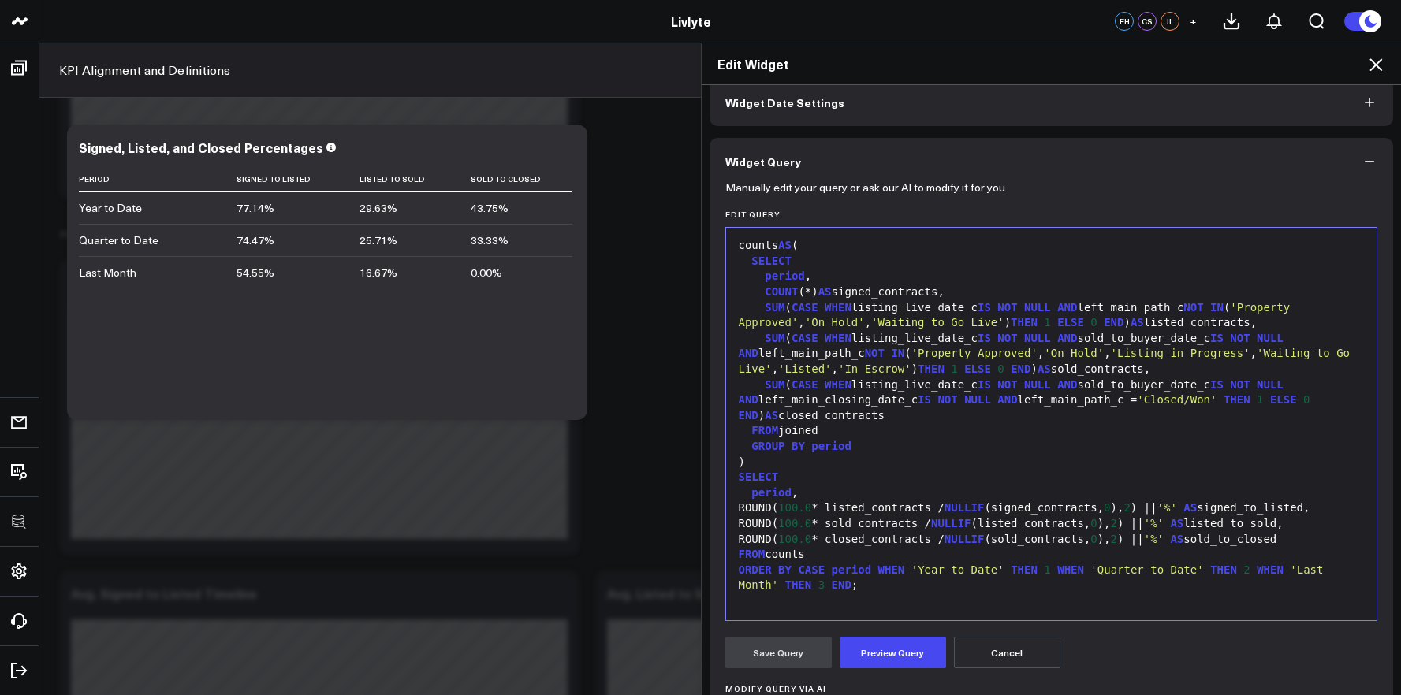
click at [840, 602] on div at bounding box center [1051, 602] width 635 height 16
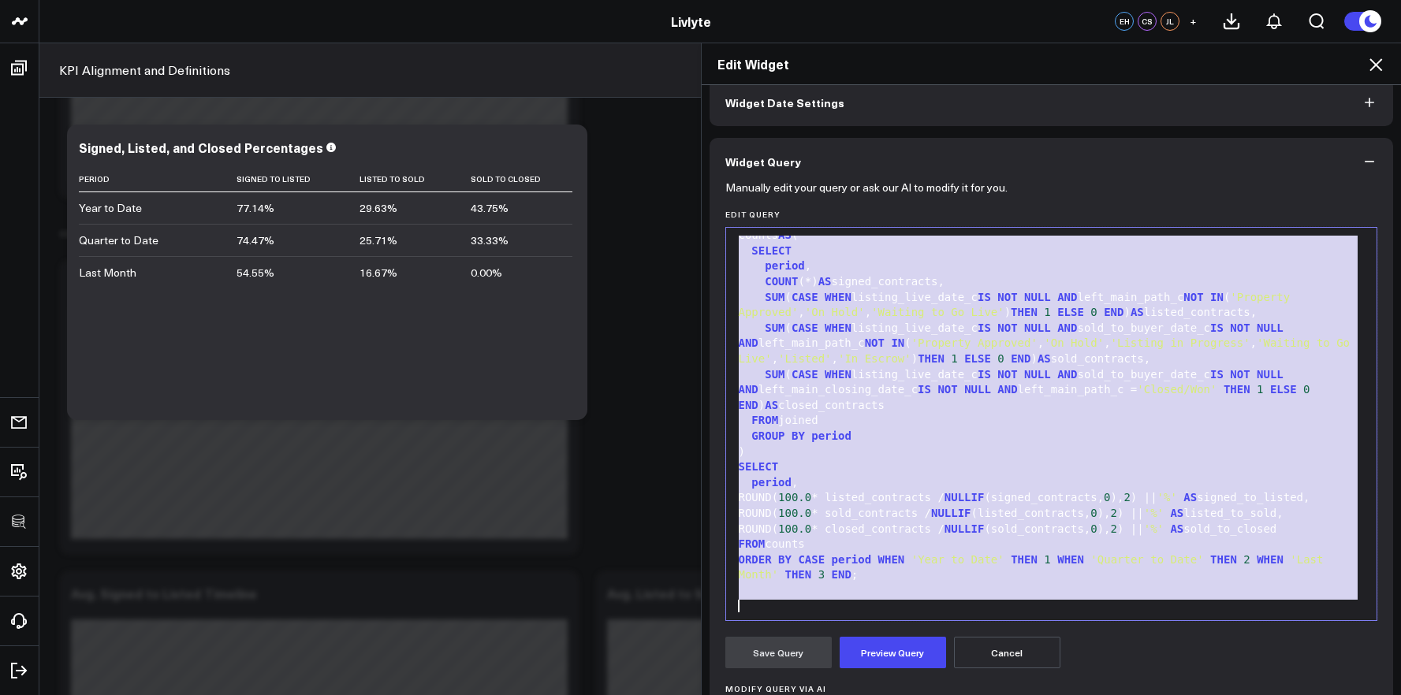
copy div "WITH windows AS ( SELECT 'Last Month' AS period , DATEADD( 'month' , - 1 , CURR…"
click at [881, 417] on div "FROM joined" at bounding box center [1051, 421] width 635 height 16
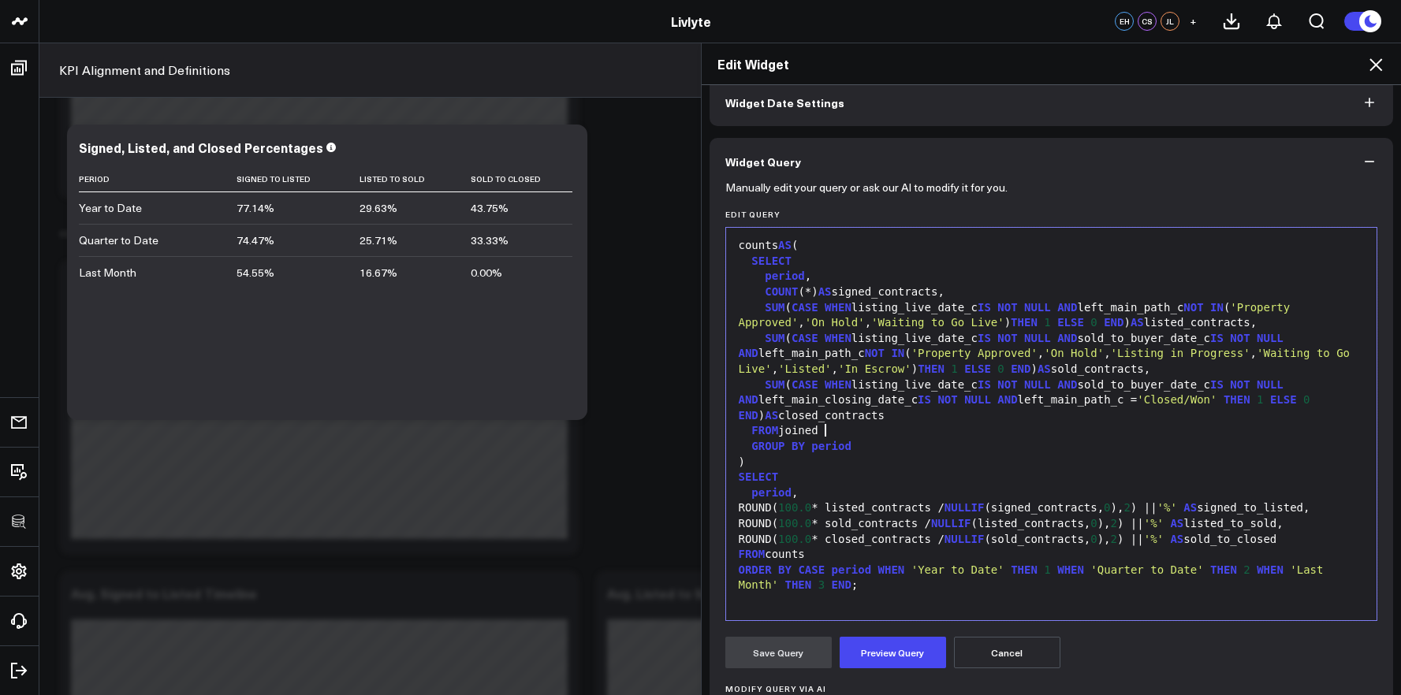
click at [882, 423] on div "FROM joined" at bounding box center [1051, 431] width 635 height 16
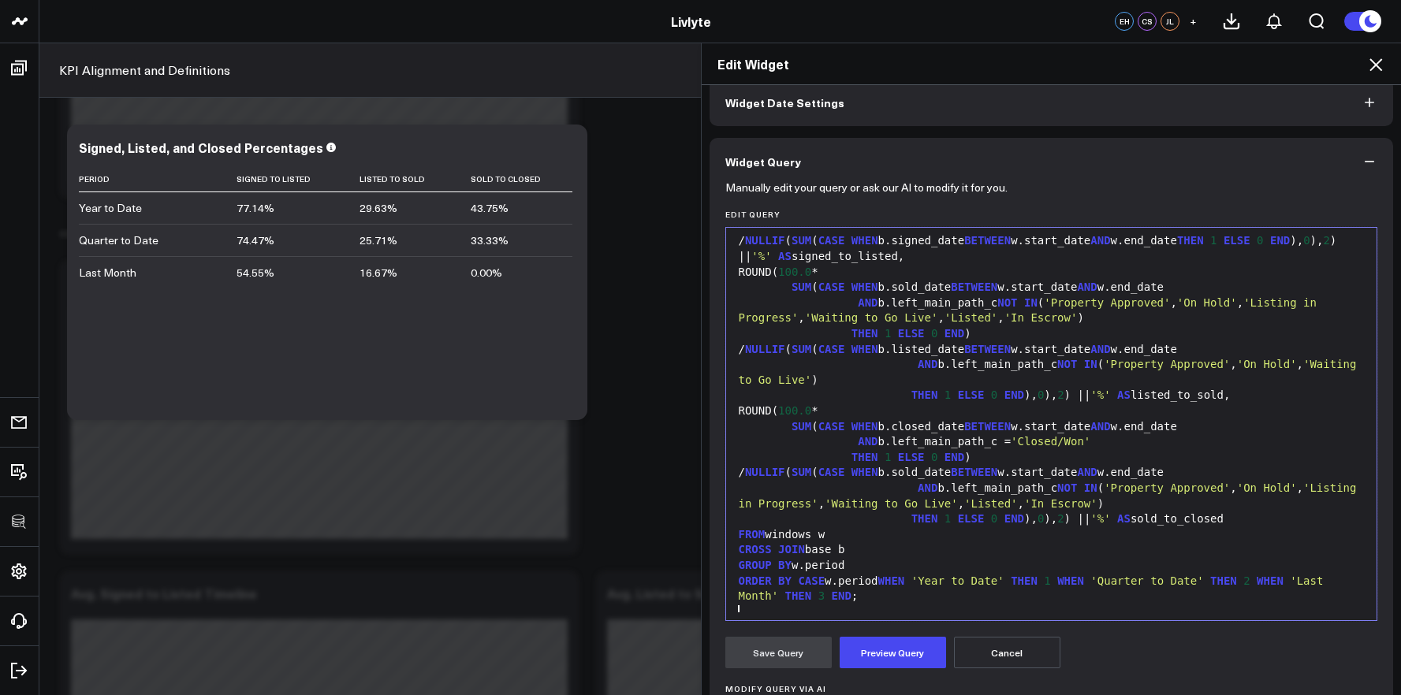
scroll to position [417, 0]
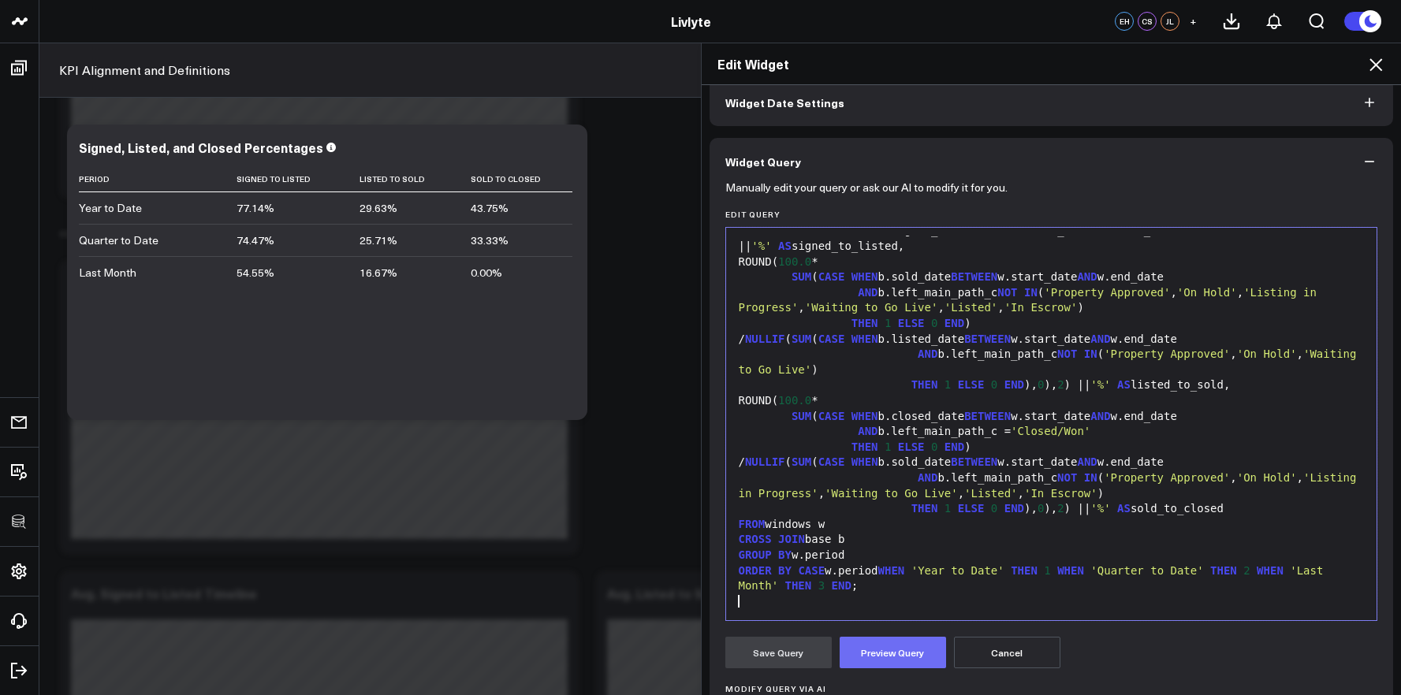
click at [874, 656] on button "Preview Query" at bounding box center [893, 653] width 106 height 32
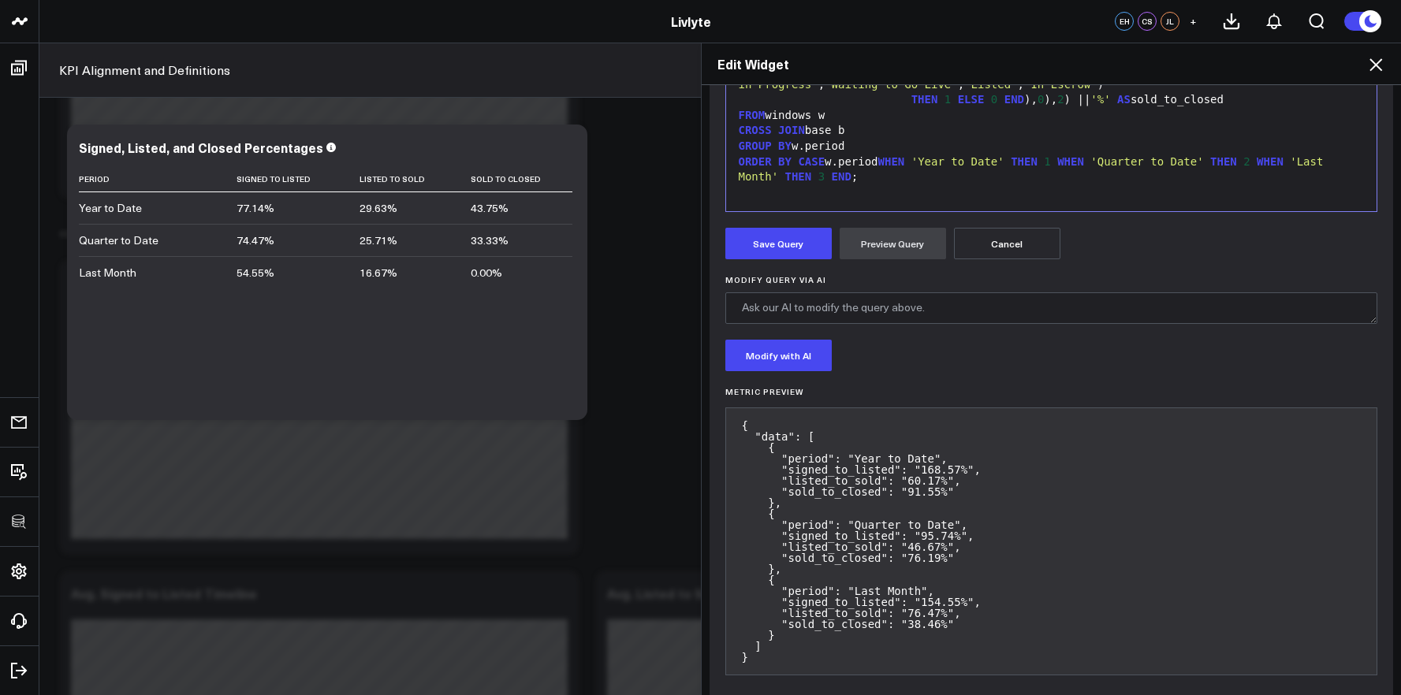
scroll to position [483, 0]
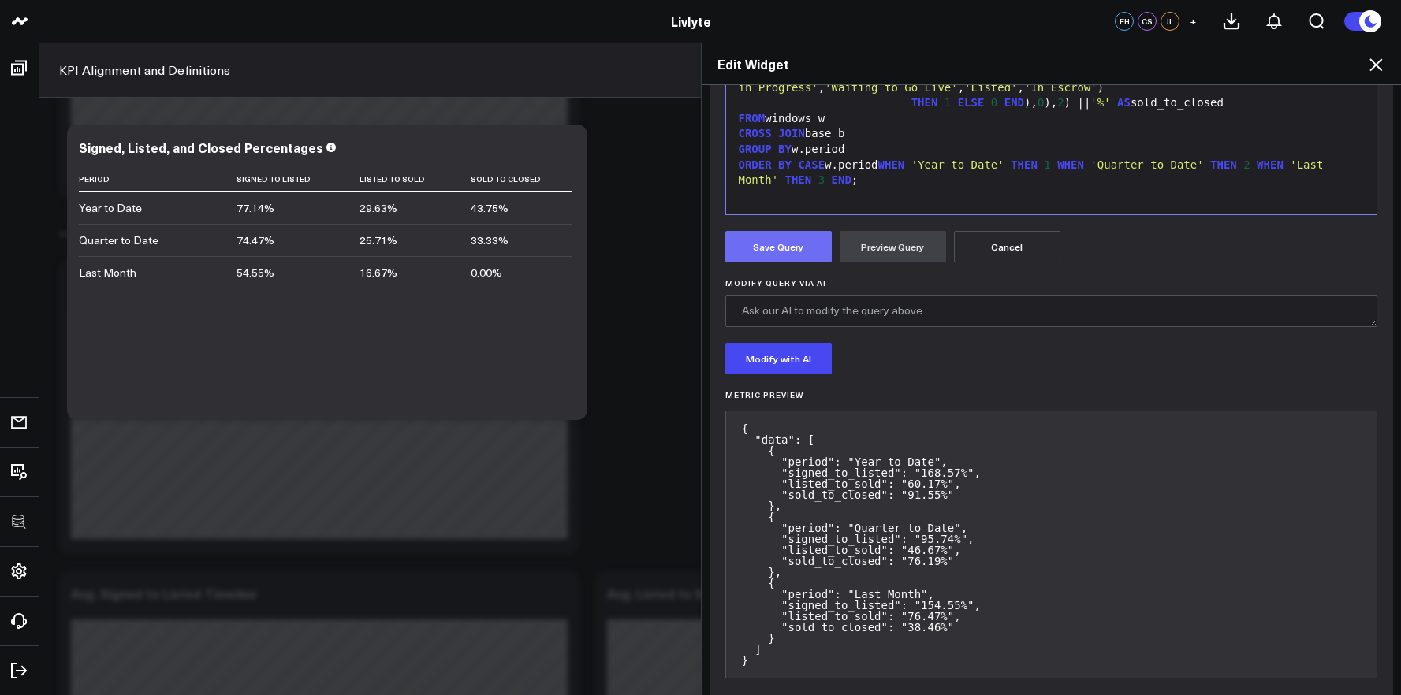
click at [784, 257] on button "Save Query" at bounding box center [778, 247] width 106 height 32
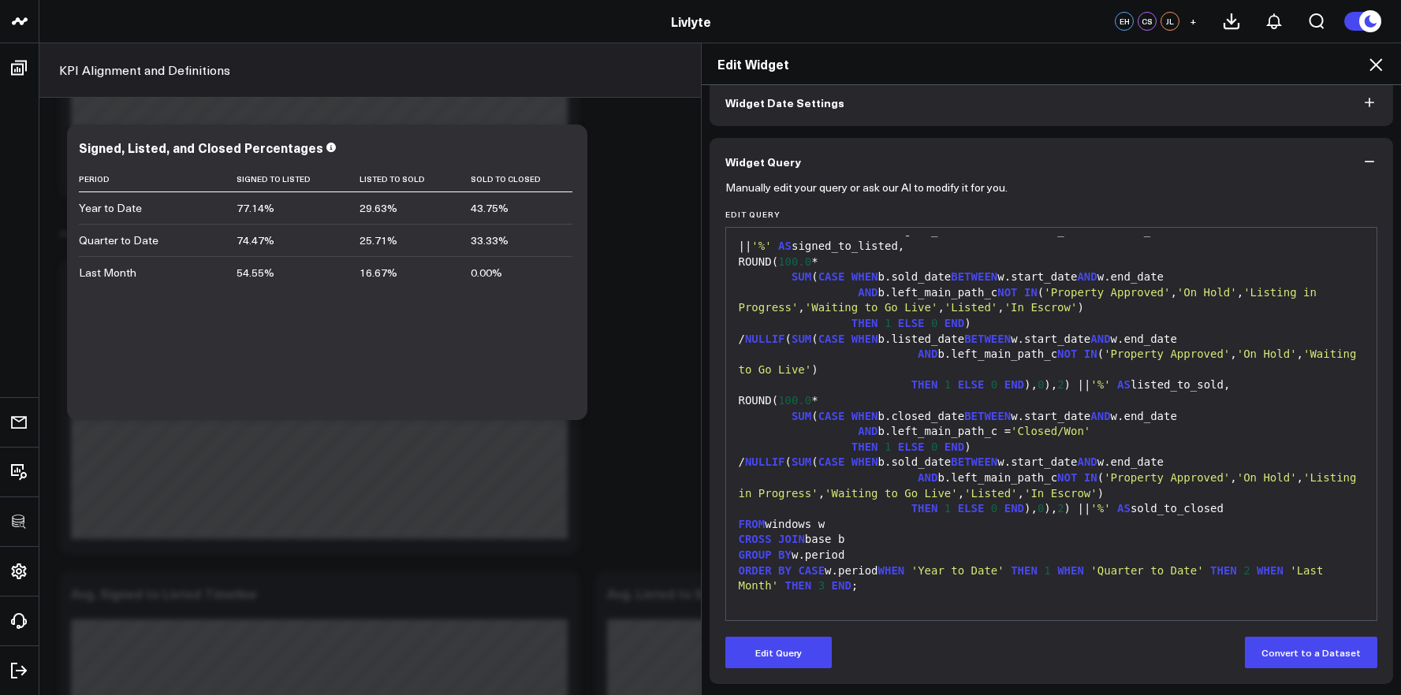
click at [1321, 67] on icon at bounding box center [1375, 64] width 19 height 19
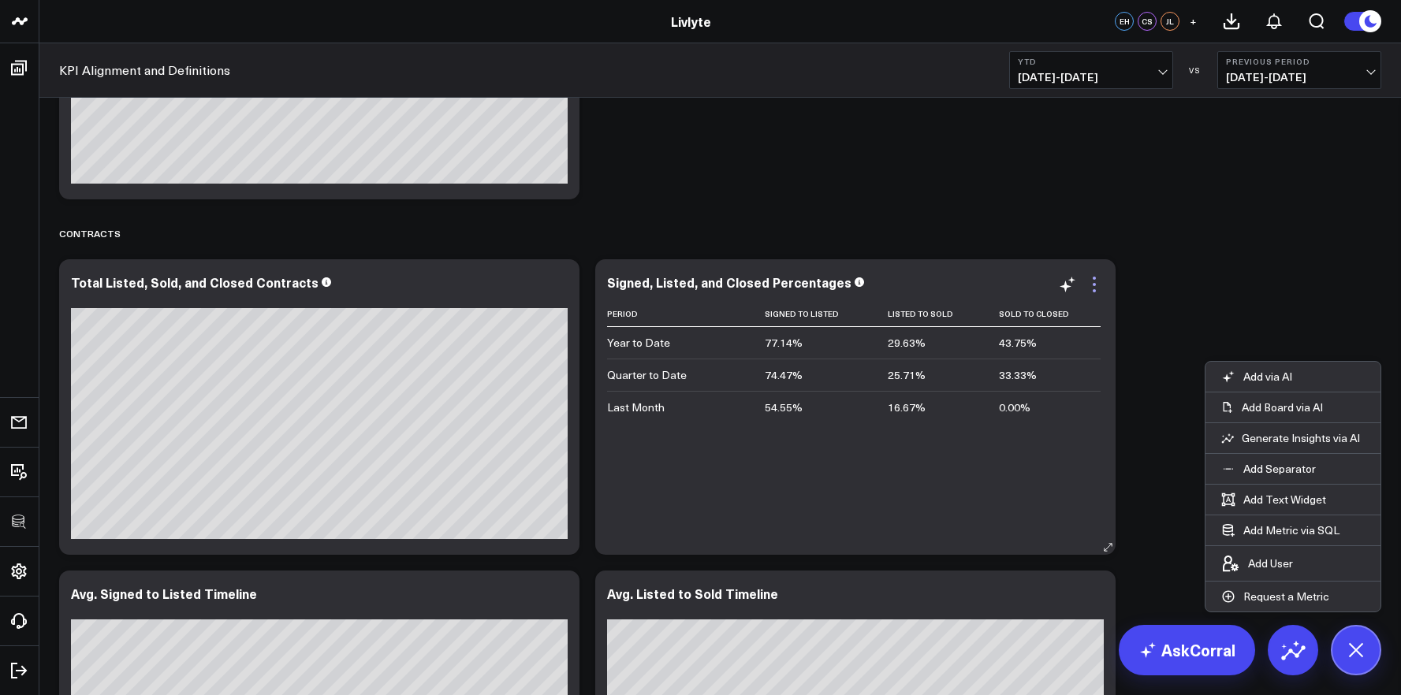
click at [1098, 289] on icon at bounding box center [1094, 284] width 19 height 19
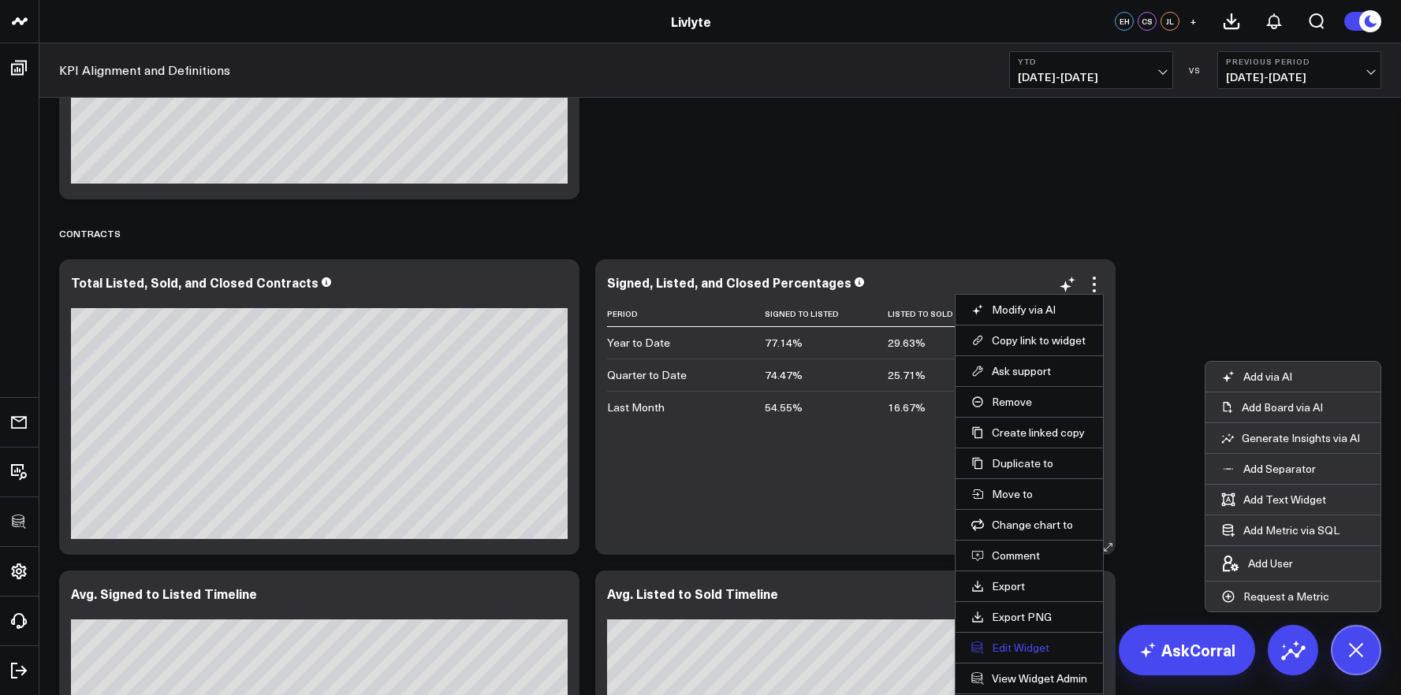
click at [1017, 643] on button "Edit Widget" at bounding box center [1029, 648] width 116 height 14
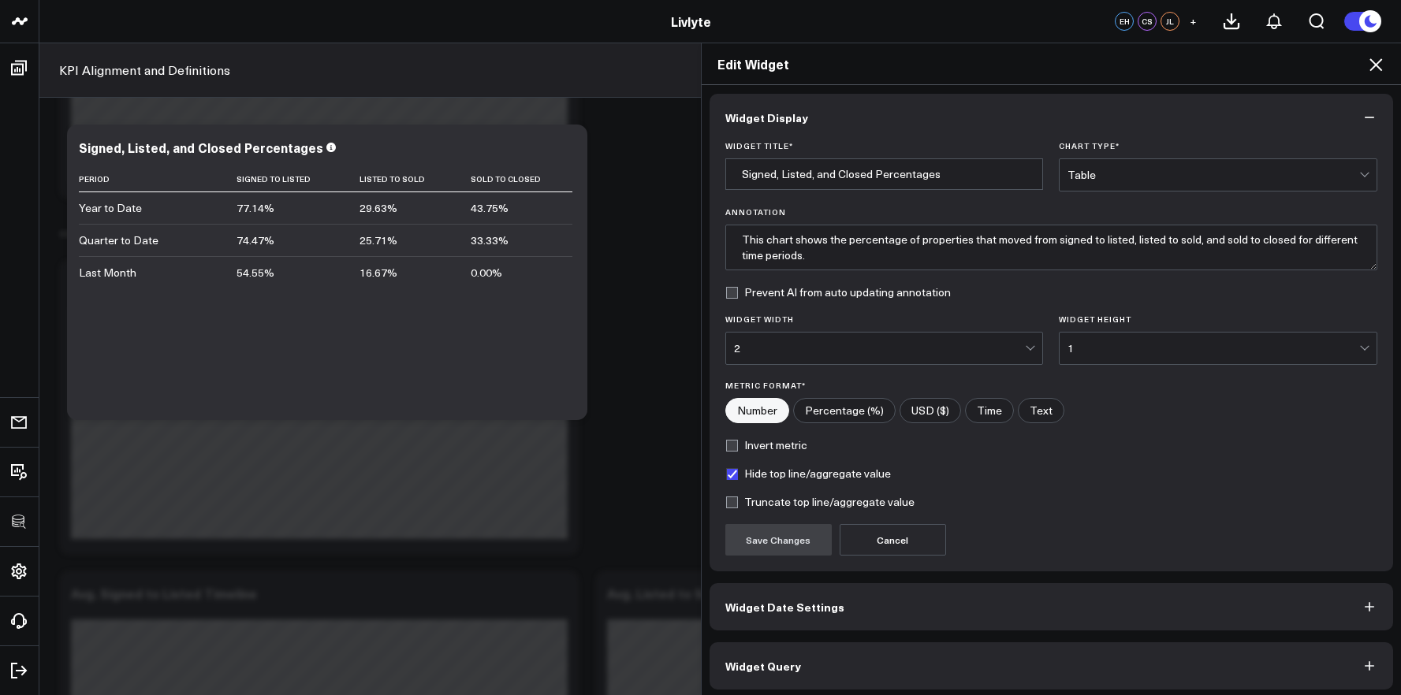
scroll to position [9, 0]
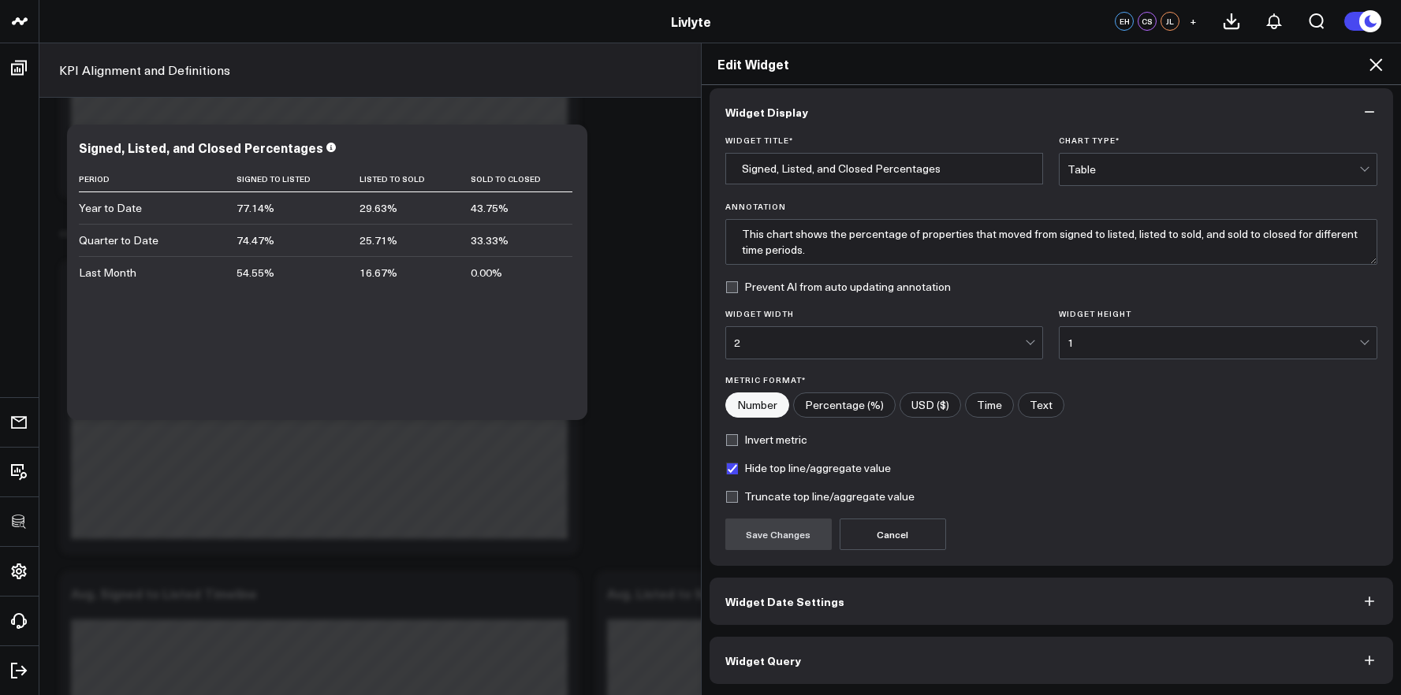
click at [984, 663] on button "Widget Query" at bounding box center [1052, 660] width 684 height 47
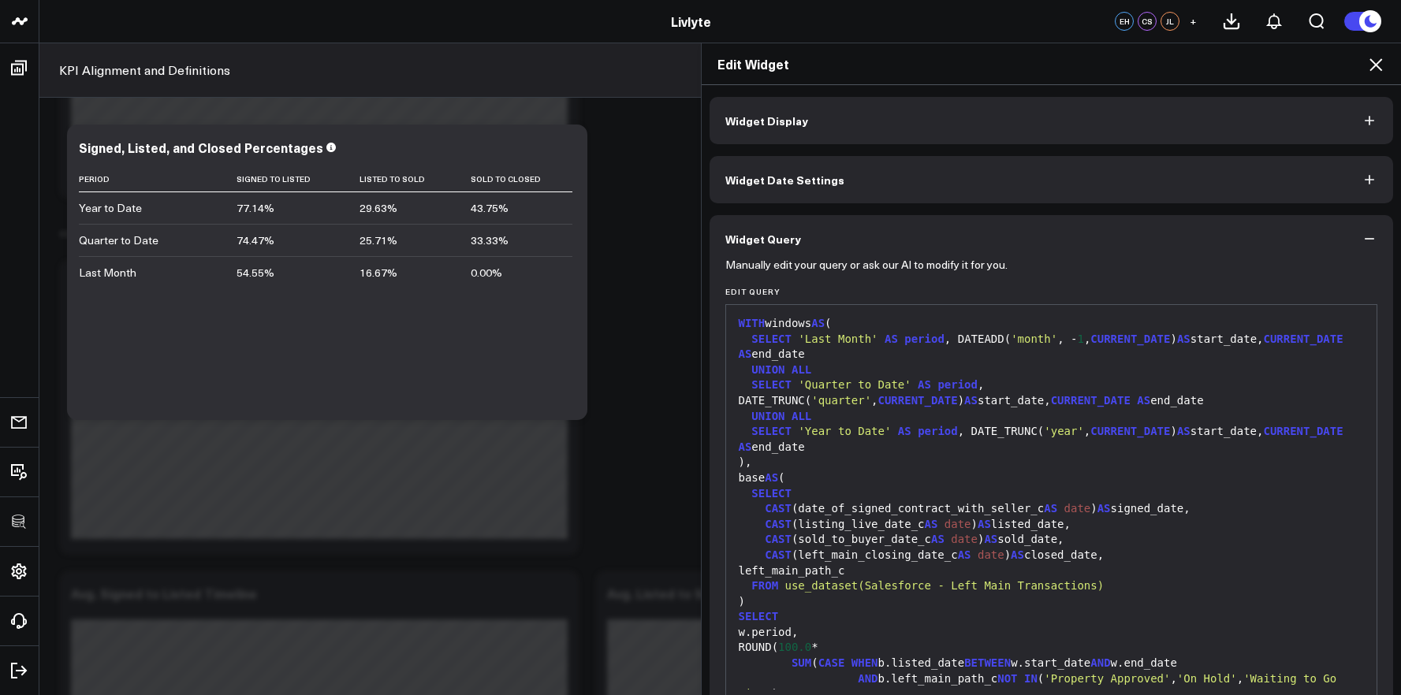
click at [943, 486] on div "SELECT" at bounding box center [1051, 494] width 635 height 16
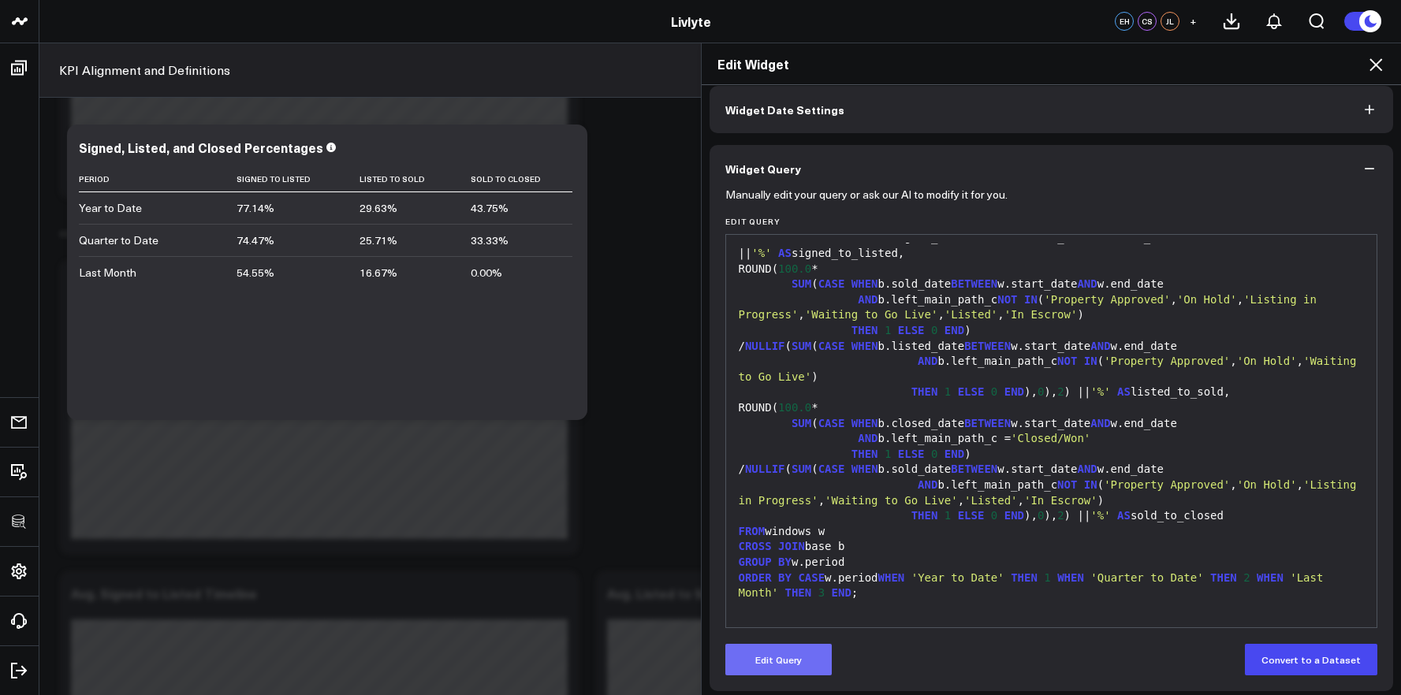
scroll to position [77, 0]
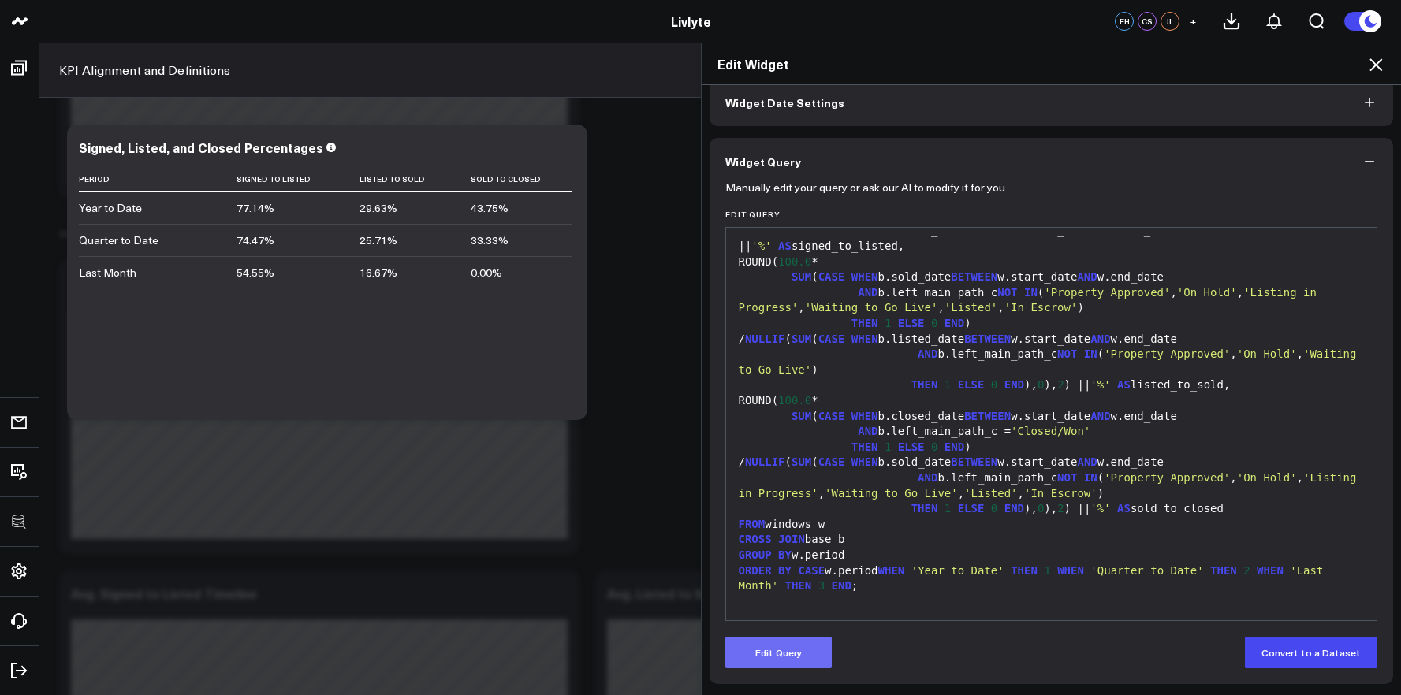
click at [788, 649] on button "Edit Query" at bounding box center [778, 653] width 106 height 32
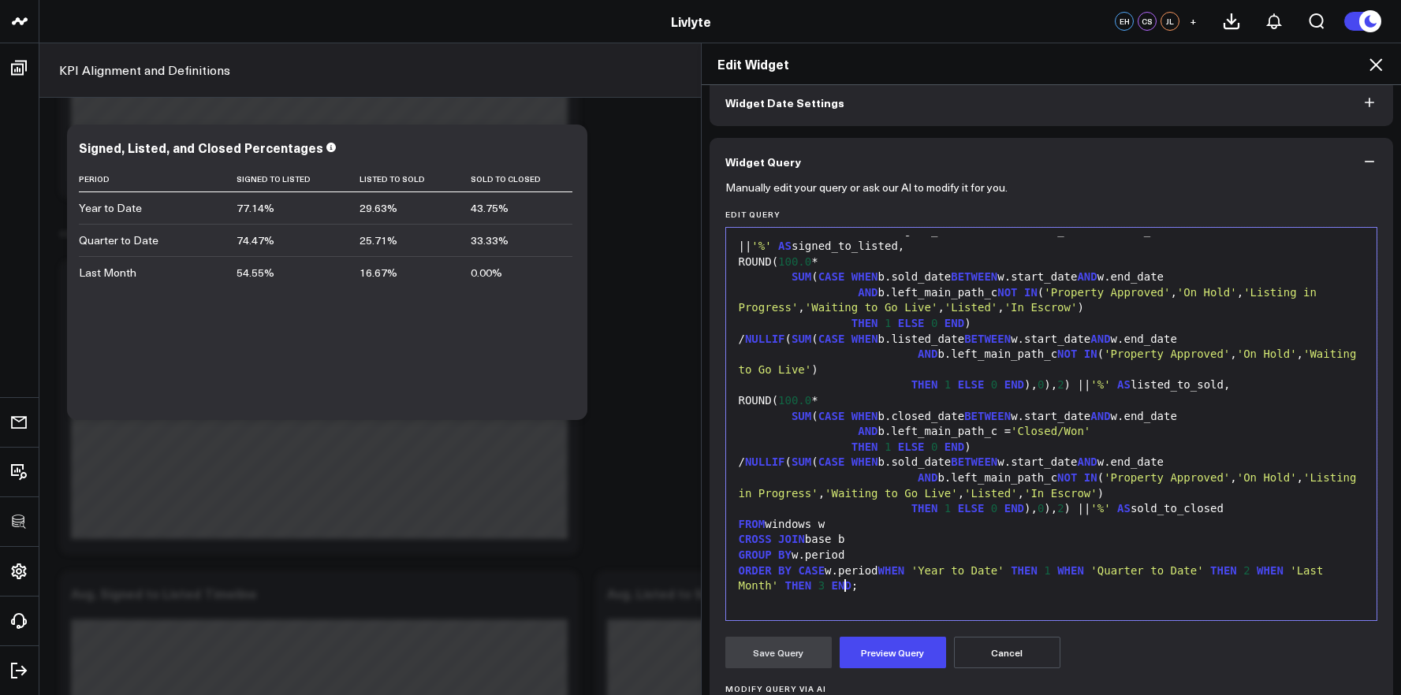
click at [837, 583] on span "END" at bounding box center [842, 585] width 20 height 13
click at [881, 651] on button "Preview Query" at bounding box center [893, 653] width 106 height 32
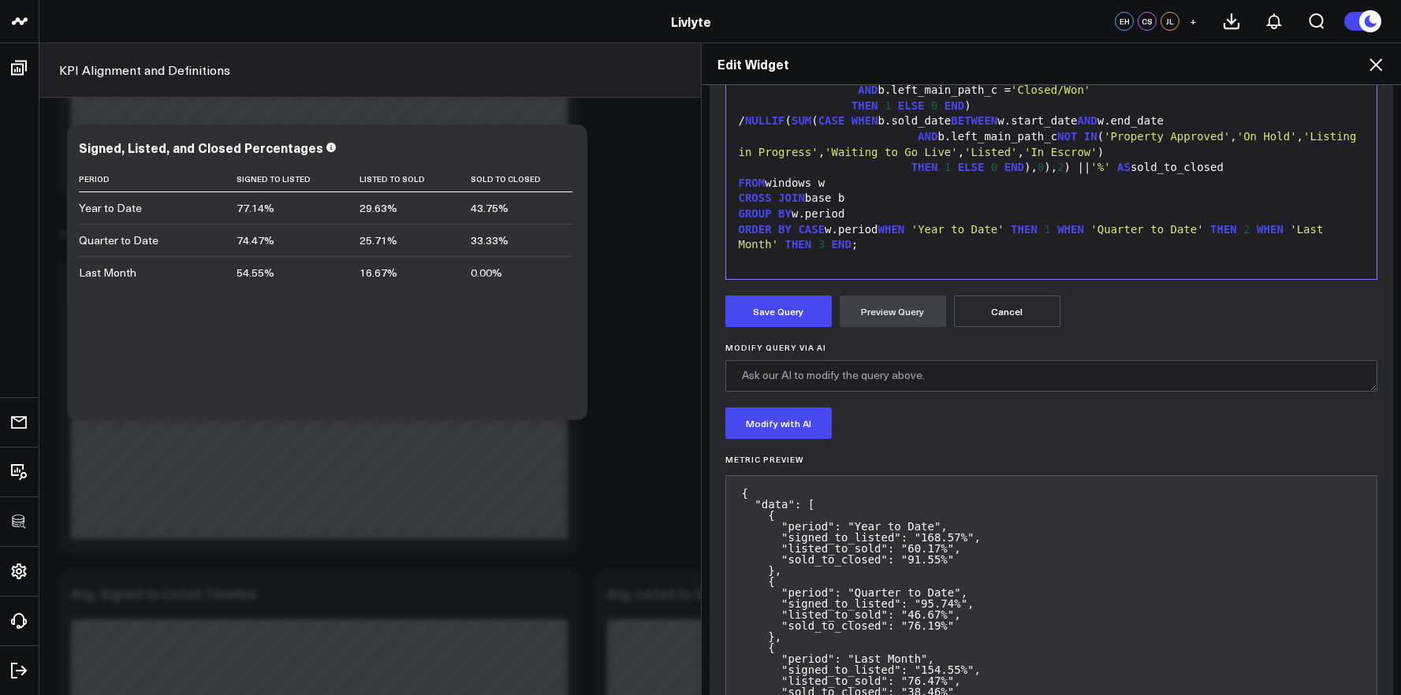
scroll to position [505, 0]
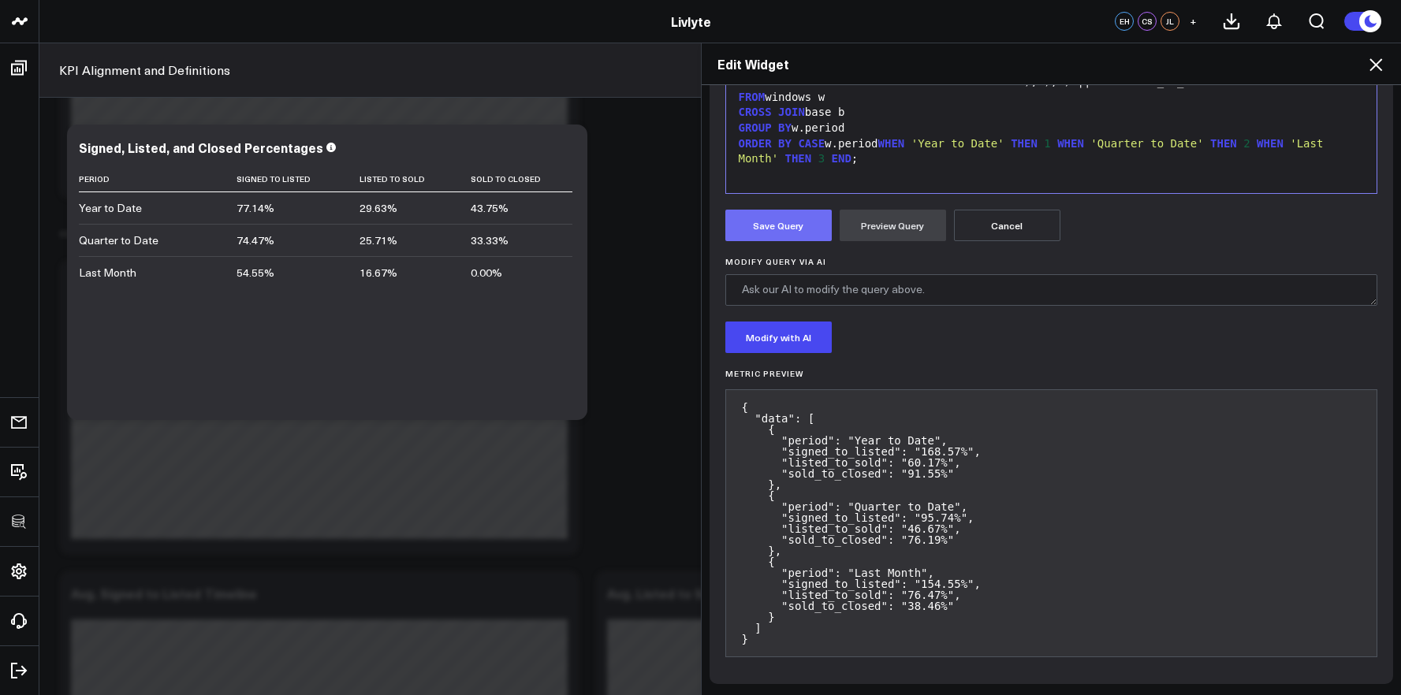
click at [800, 225] on button "Save Query" at bounding box center [778, 226] width 106 height 32
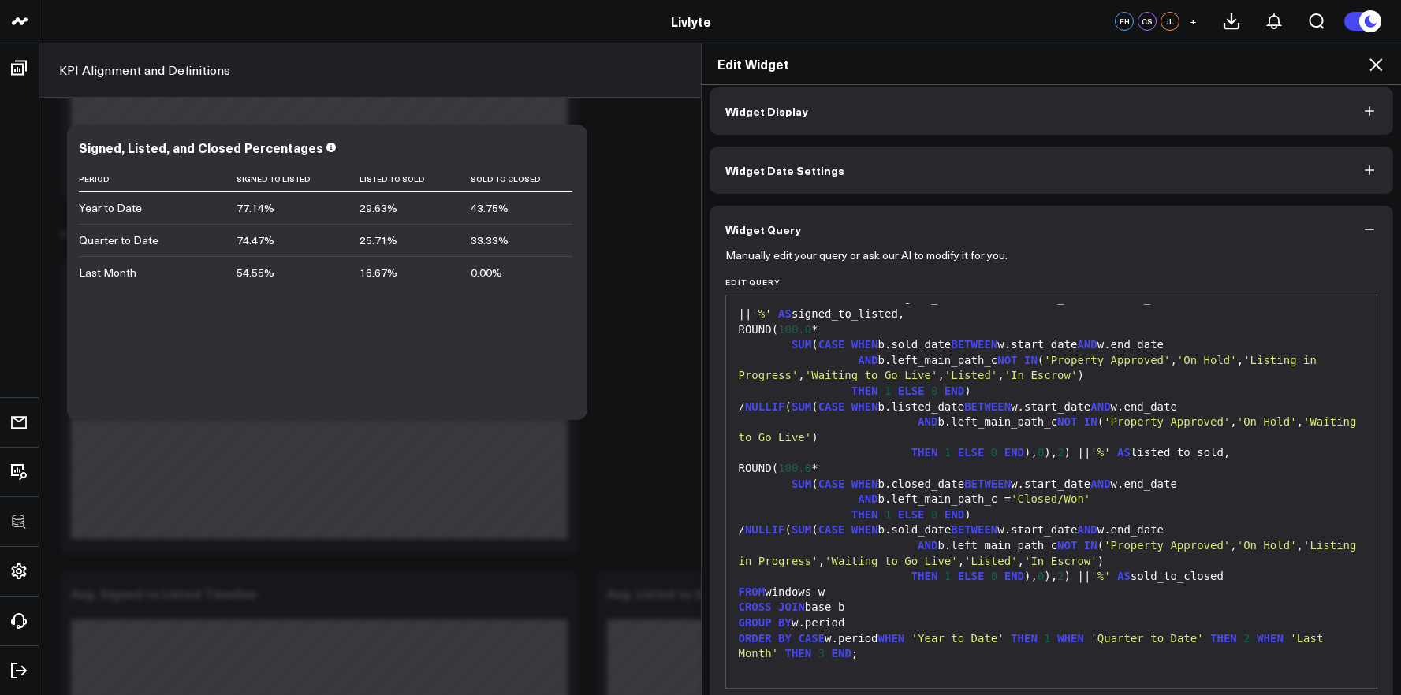
scroll to position [0, 0]
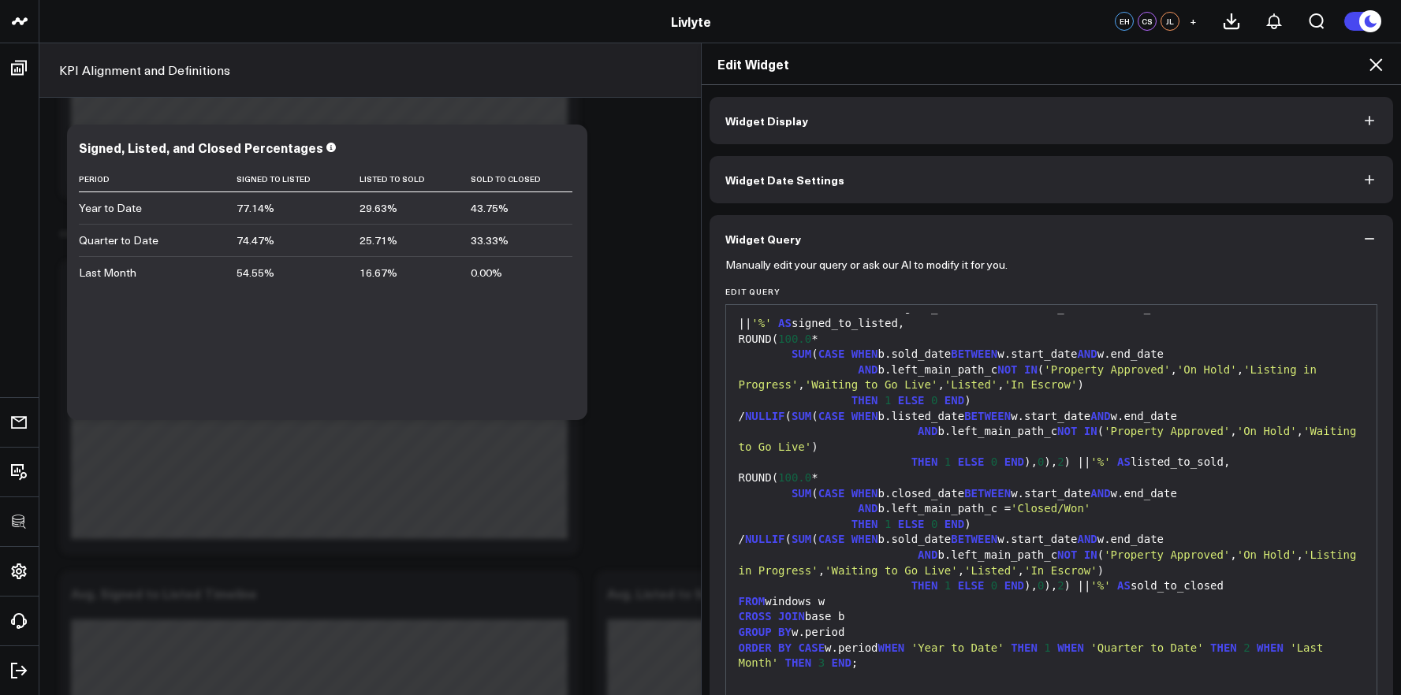
click at [1321, 69] on div "Edit Widget" at bounding box center [1052, 64] width 700 height 42
click at [1321, 67] on icon at bounding box center [1375, 64] width 19 height 19
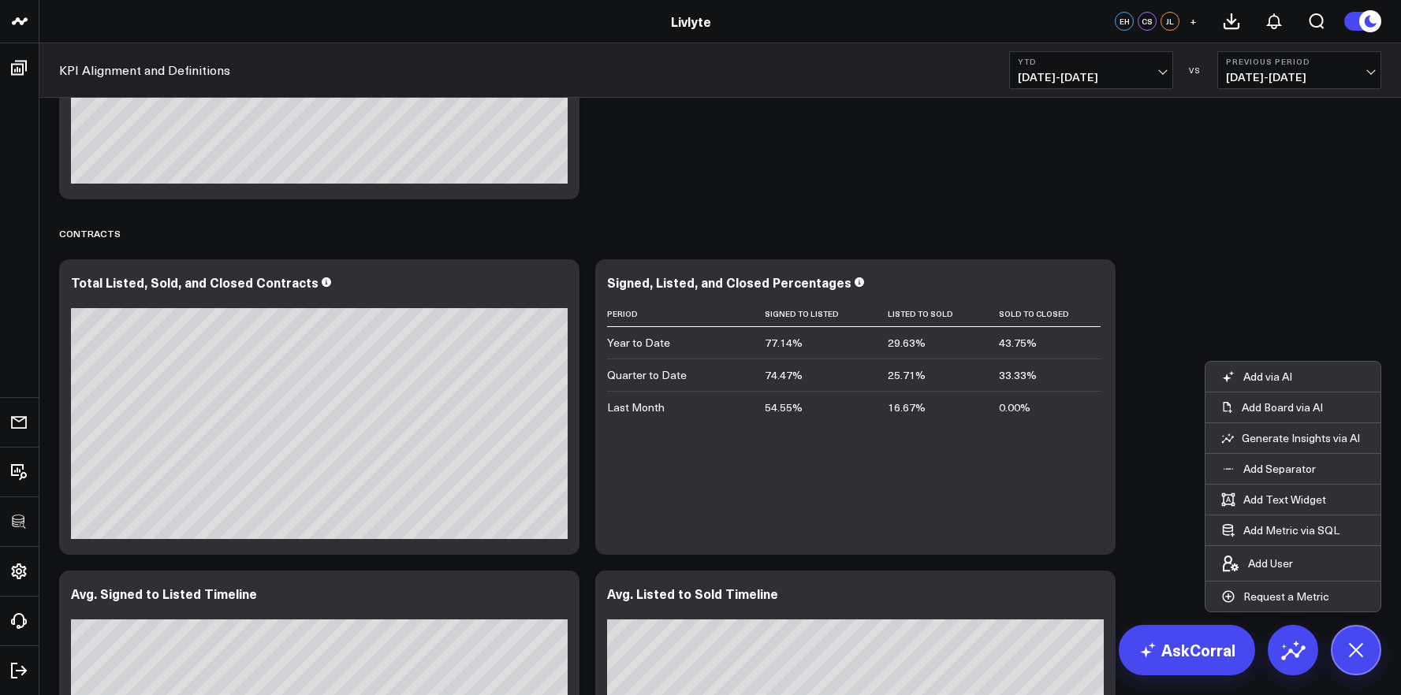
click at [1136, 80] on span "01/01/25 - 09/17/25" at bounding box center [1091, 77] width 147 height 13
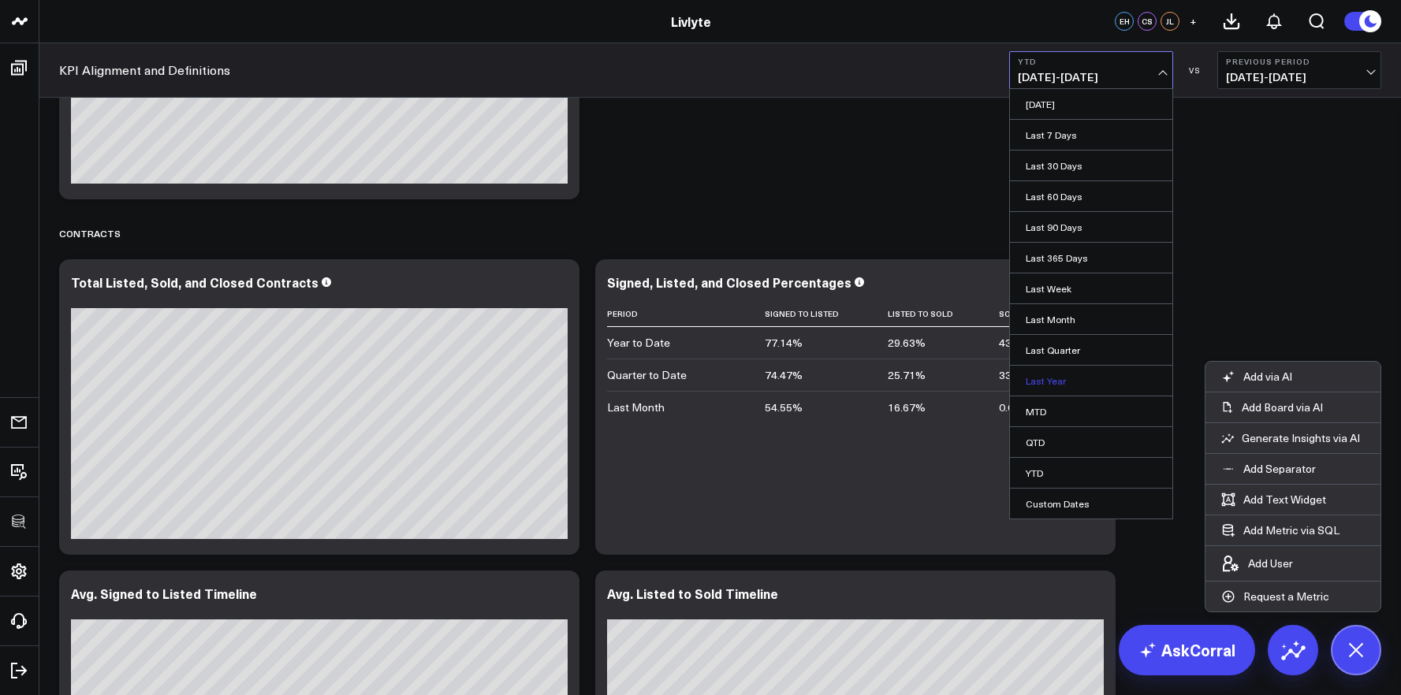
click at [1067, 381] on link "Last Year" at bounding box center [1091, 381] width 162 height 30
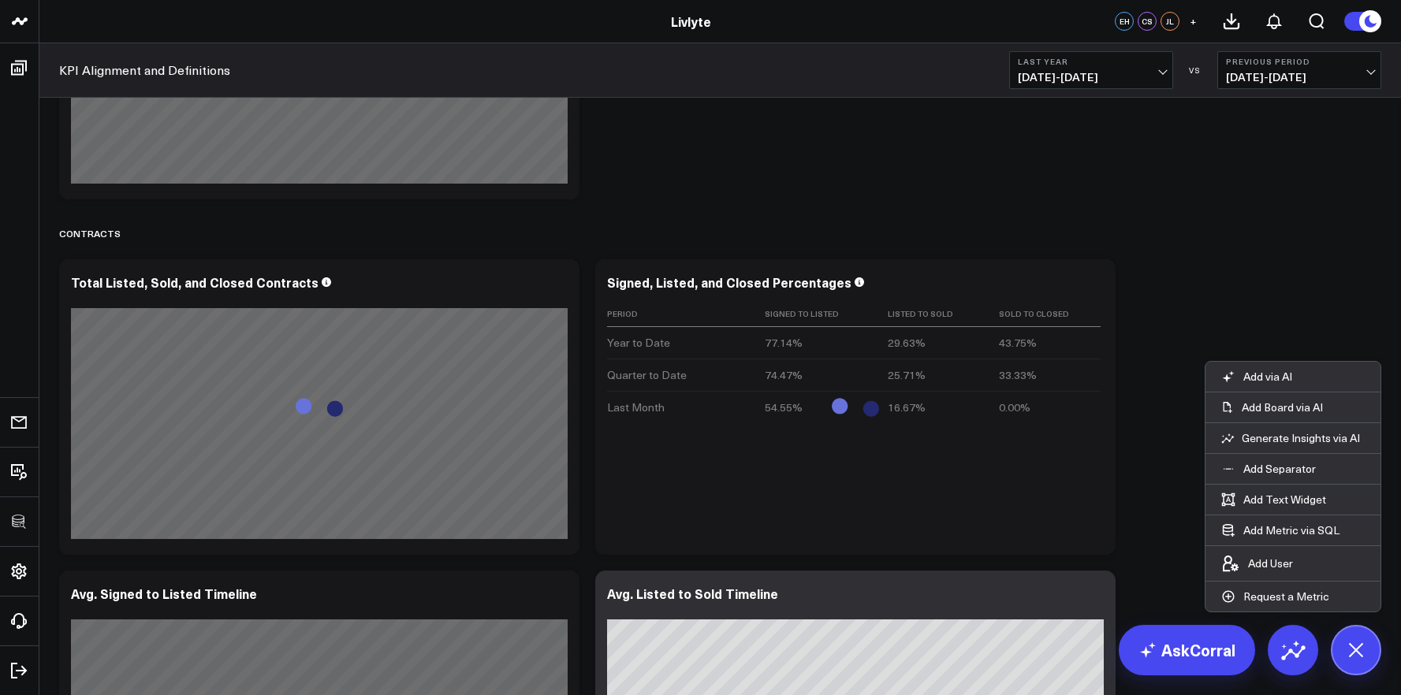
click at [1118, 73] on span "01/01/24 - 12/31/24" at bounding box center [1091, 77] width 147 height 13
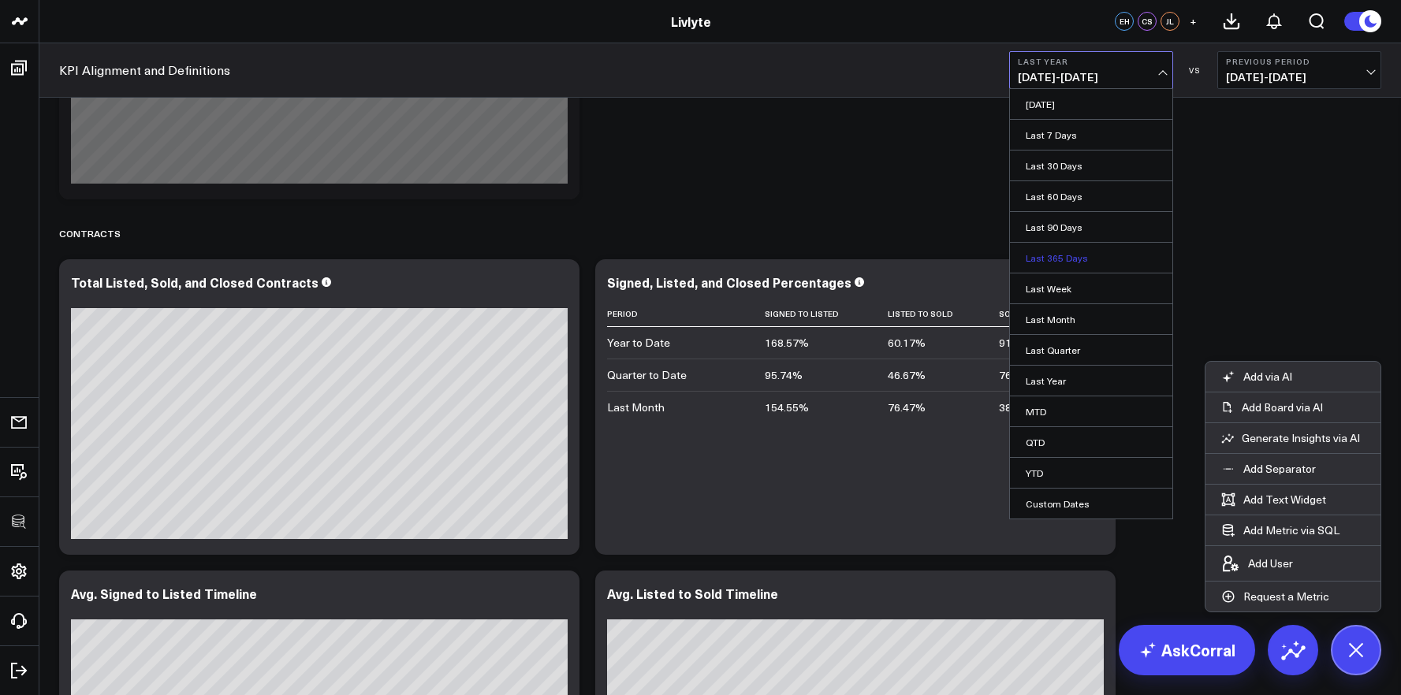
click at [1086, 255] on link "Last 365 Days" at bounding box center [1091, 258] width 162 height 30
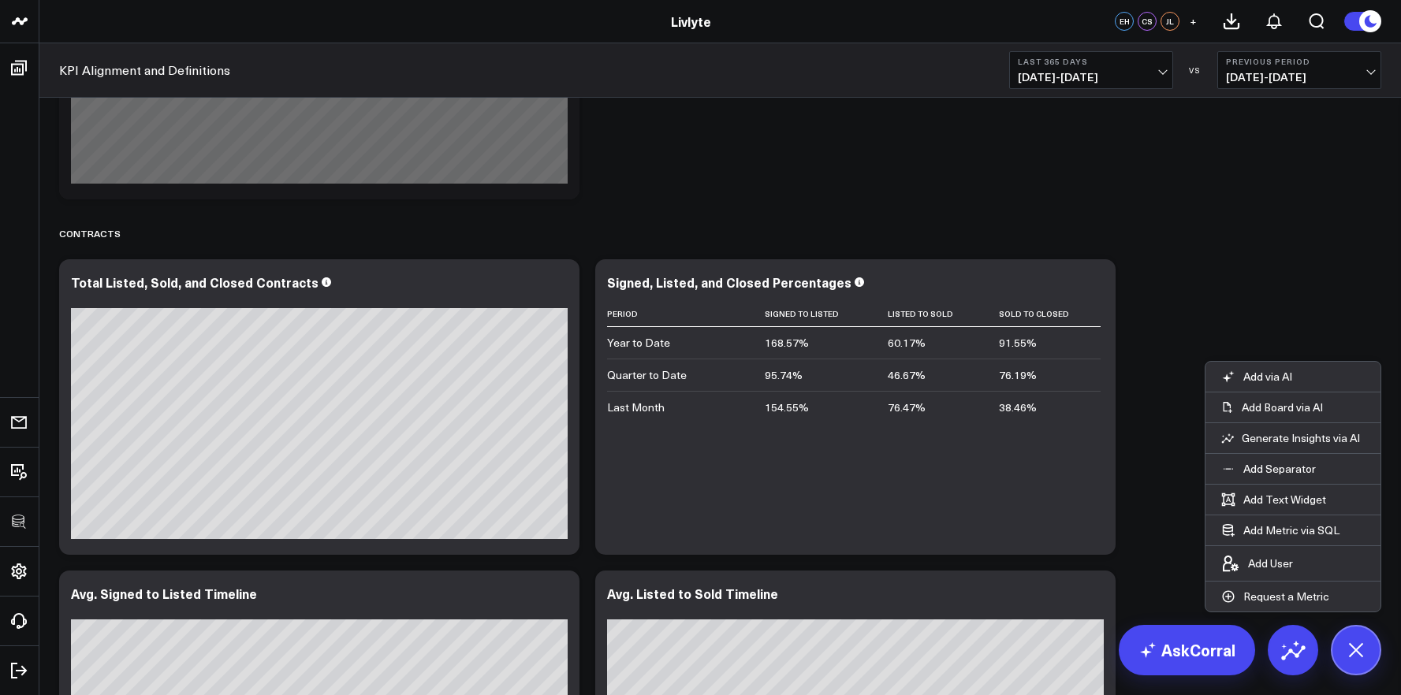
click at [1104, 81] on span "09/18/24 - 09/17/25" at bounding box center [1091, 77] width 147 height 13
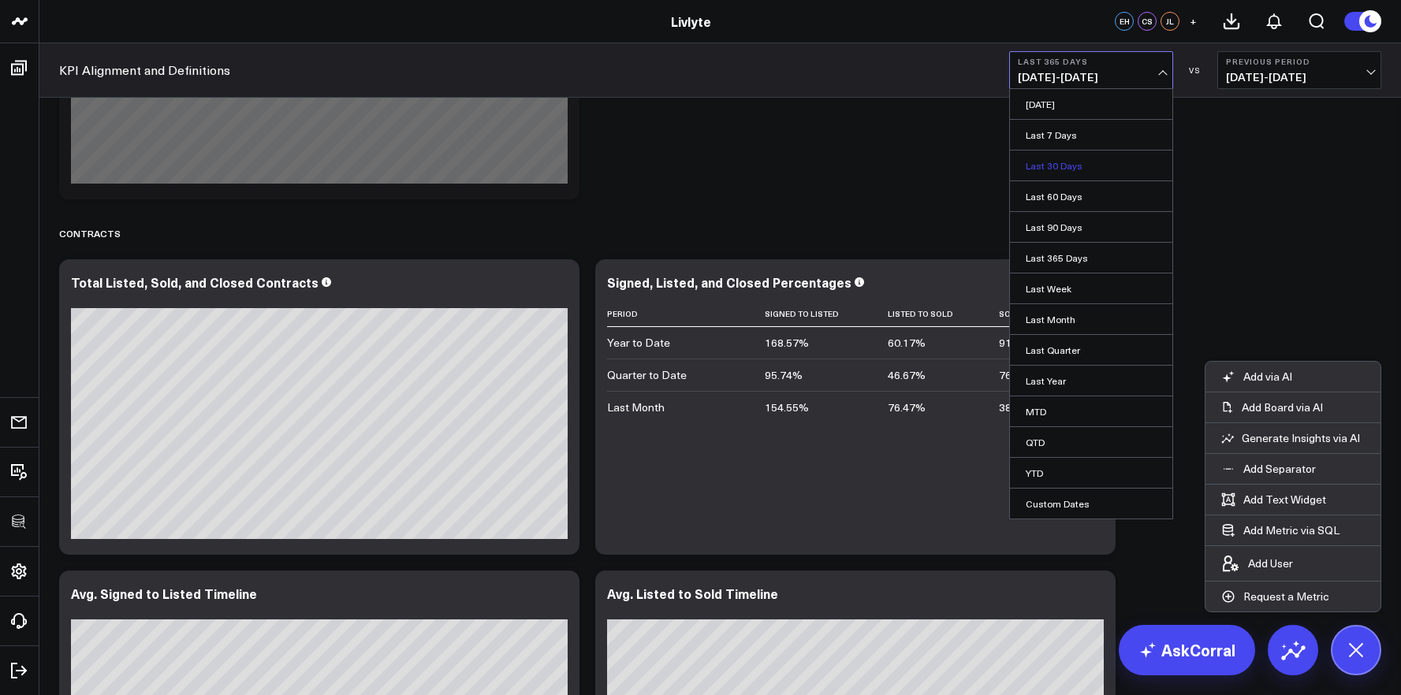
click at [1099, 171] on link "Last 30 Days" at bounding box center [1091, 166] width 162 height 30
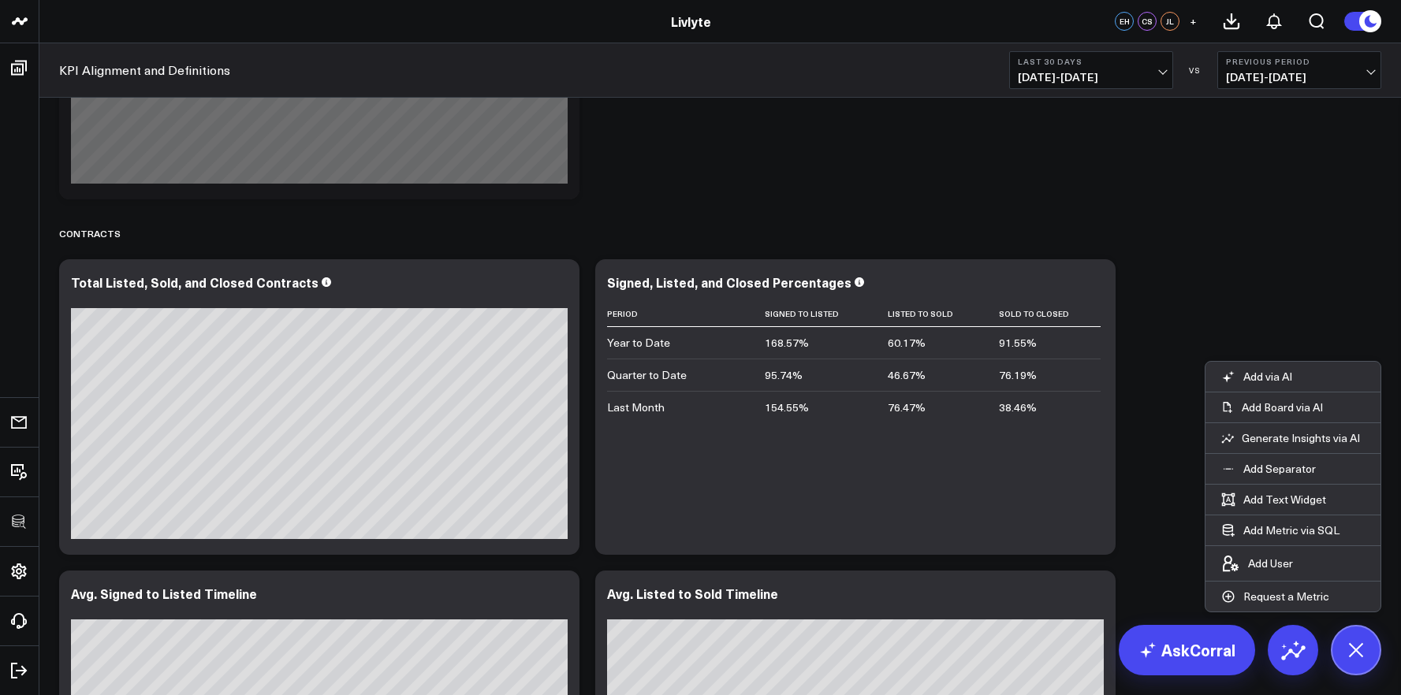
click at [1103, 81] on span "08/19/25 - 09/17/25" at bounding box center [1091, 77] width 147 height 13
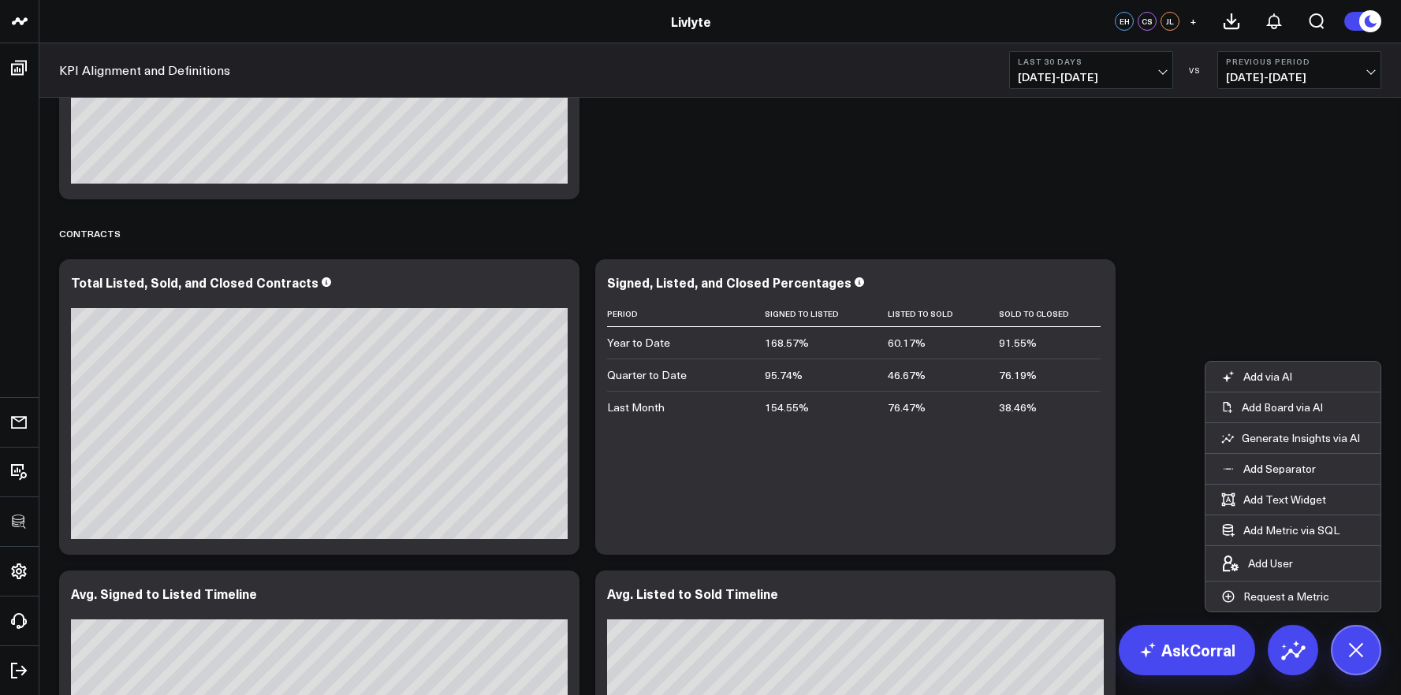
click at [1094, 291] on icon at bounding box center [1094, 290] width 3 height 3
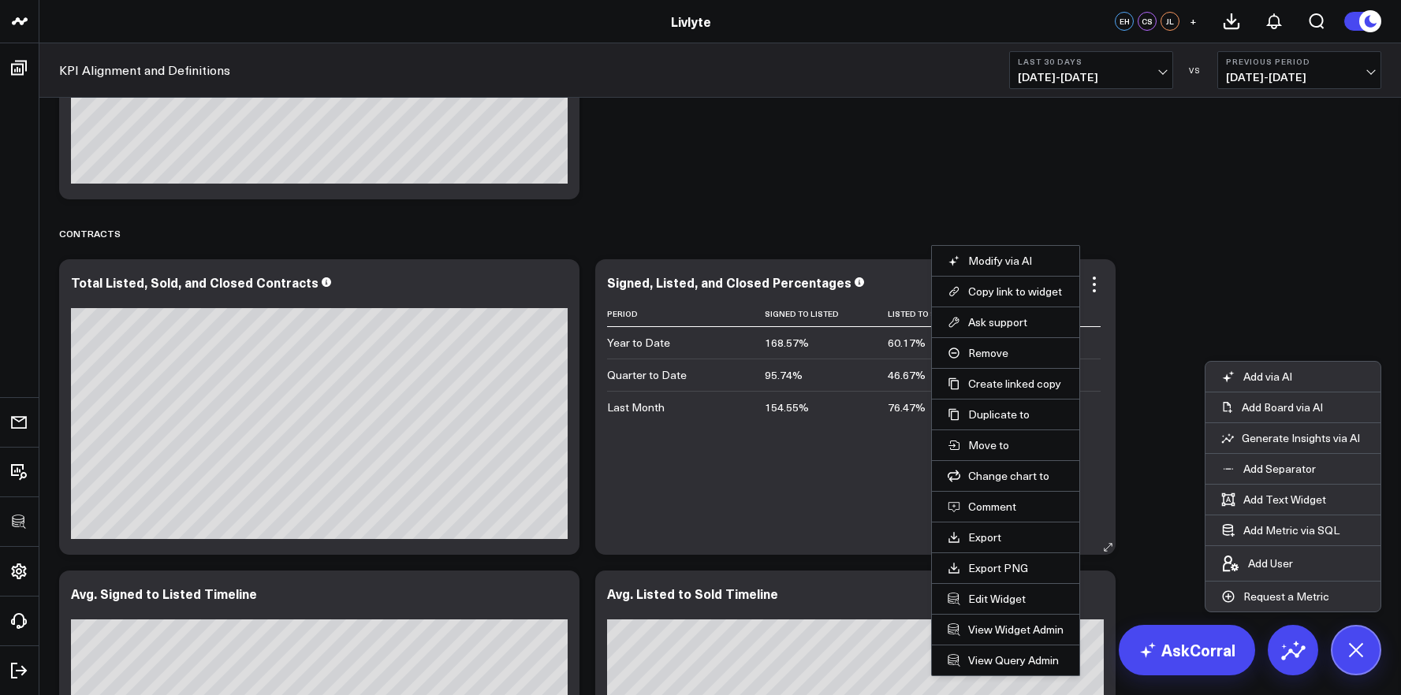
click at [1019, 606] on li "Edit Widget" at bounding box center [1005, 598] width 147 height 31
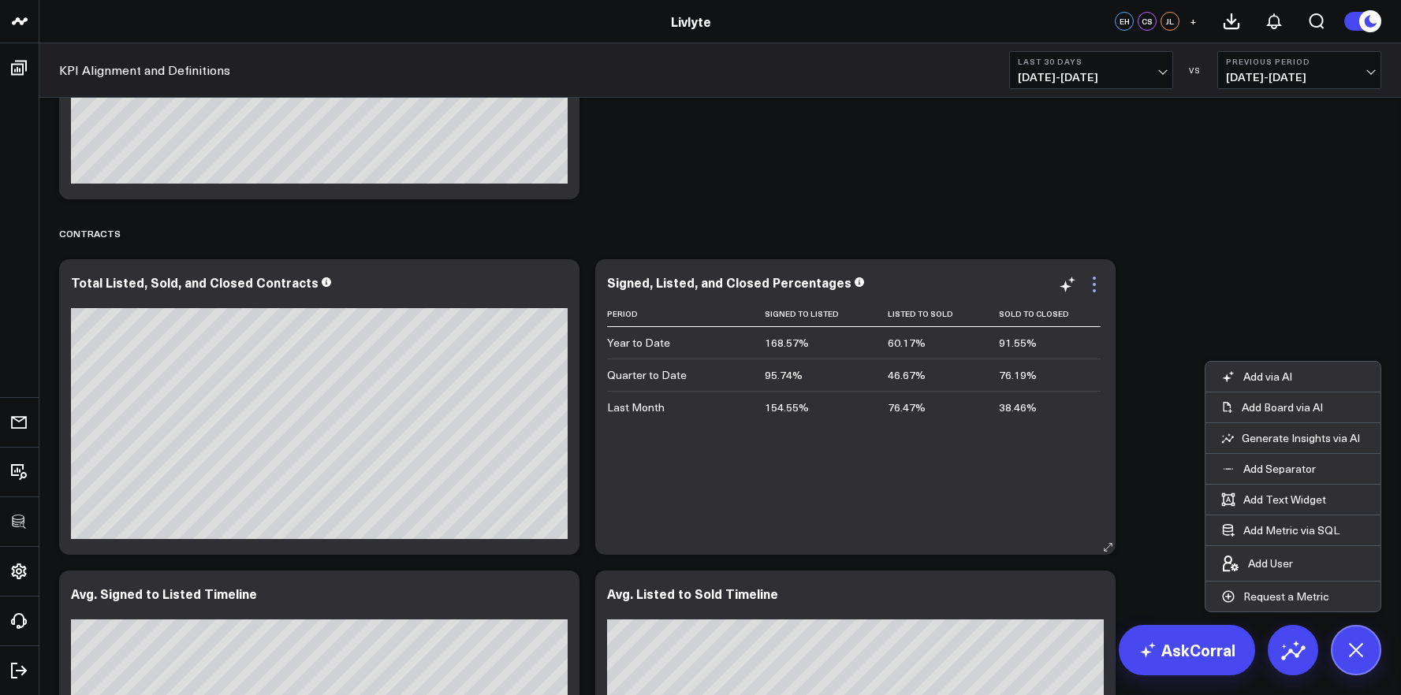
click at [1097, 285] on icon at bounding box center [1094, 284] width 19 height 19
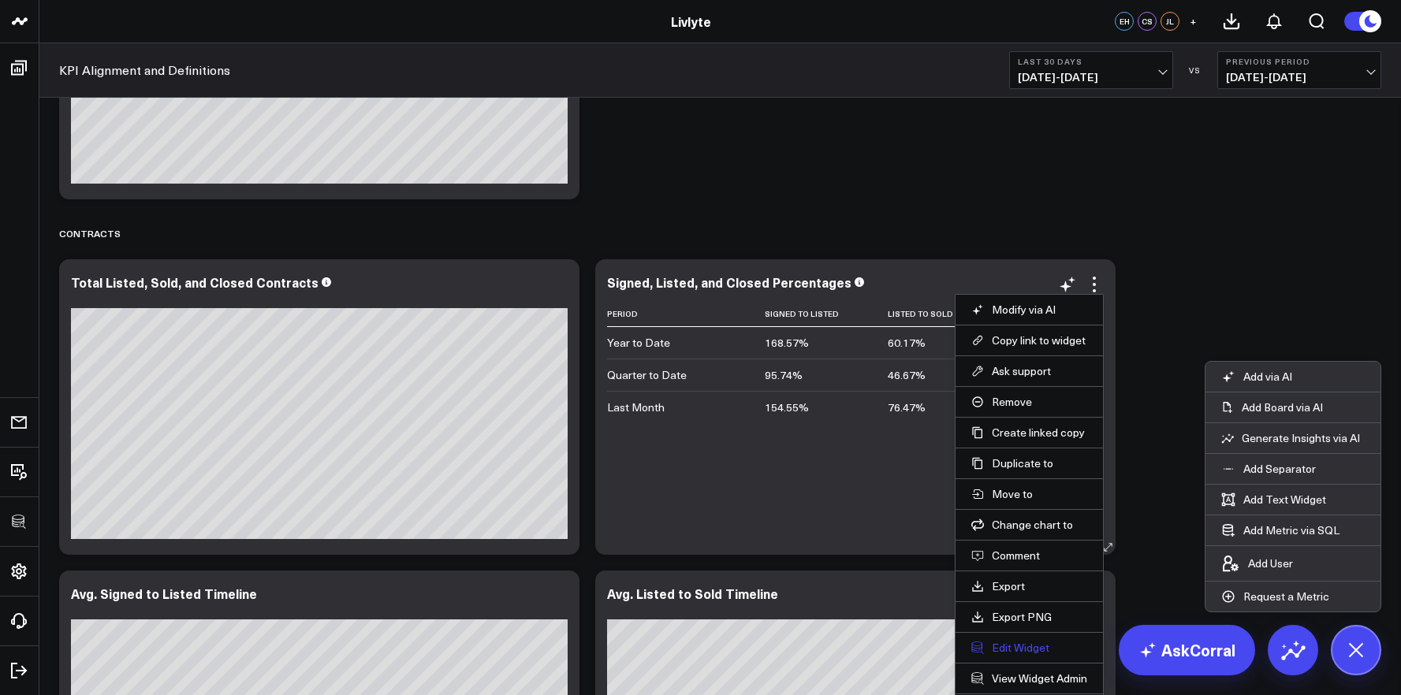
click at [1016, 642] on button "Edit Widget" at bounding box center [1029, 648] width 116 height 14
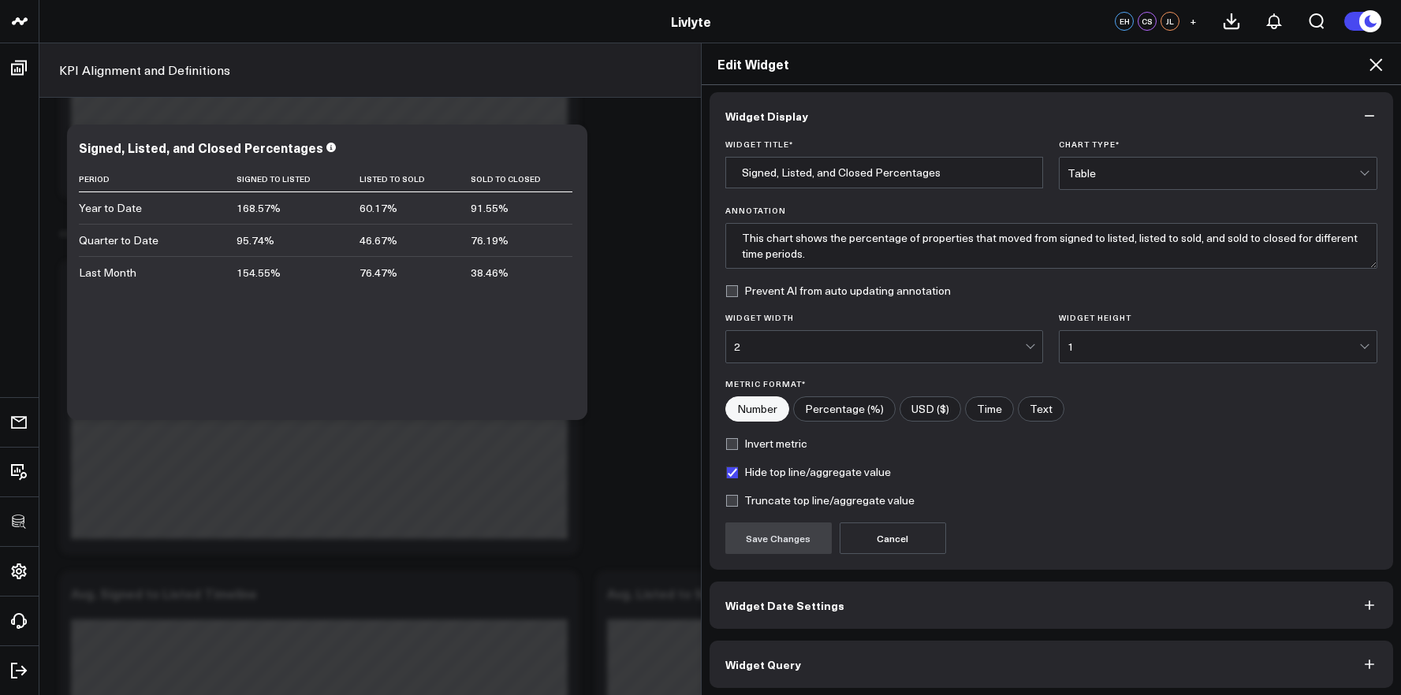
scroll to position [9, 0]
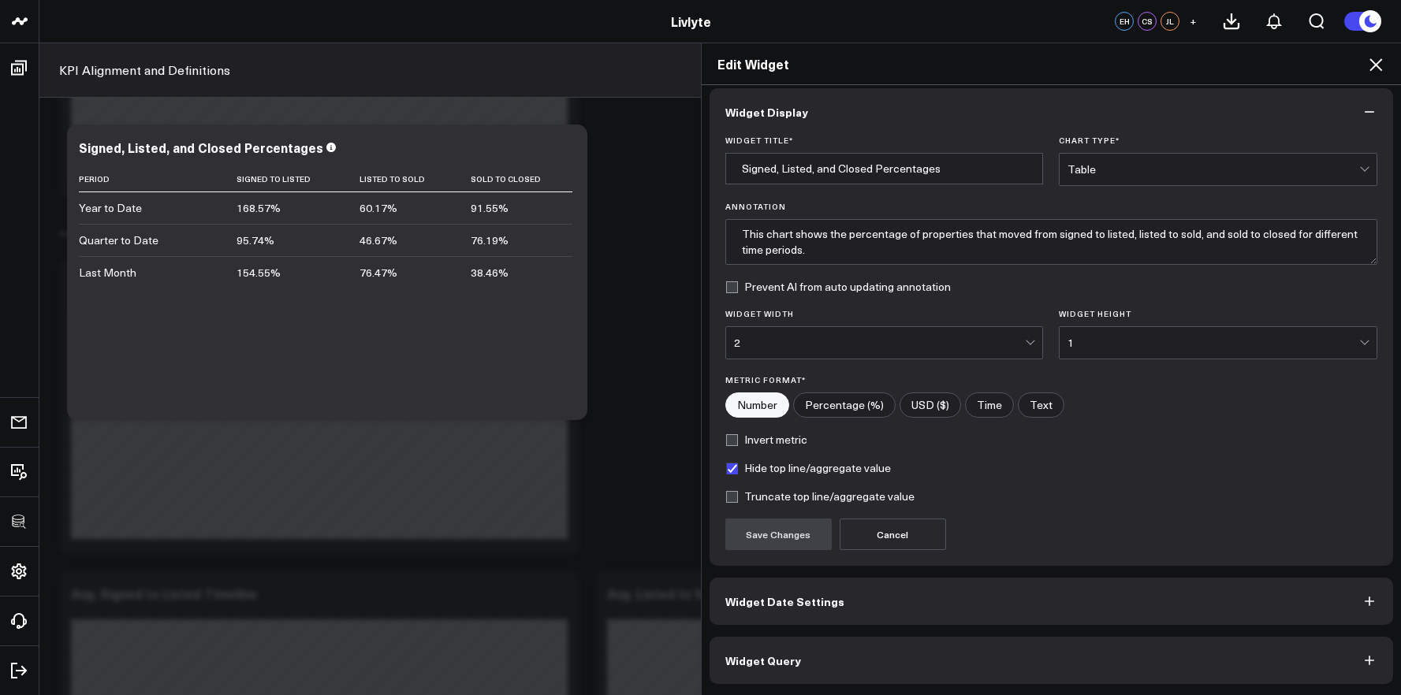
click at [1018, 651] on button "Widget Query" at bounding box center [1052, 660] width 684 height 47
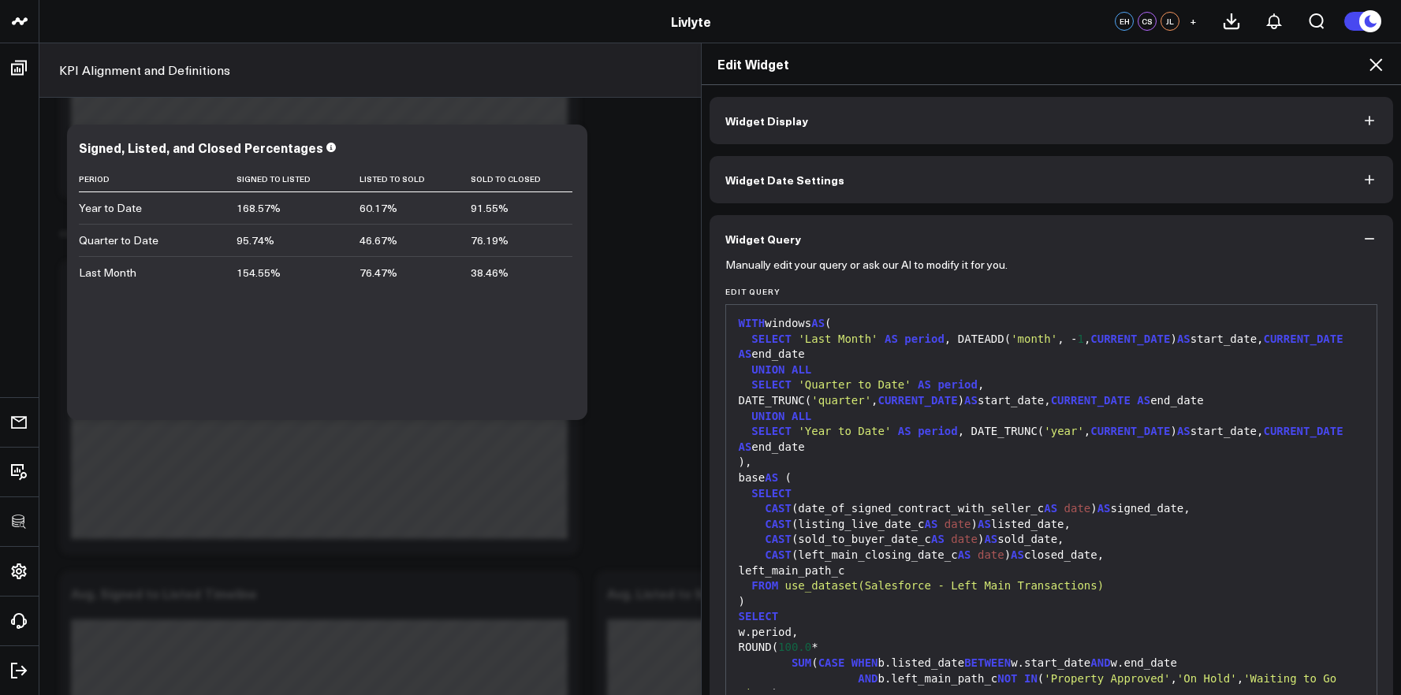
click at [940, 475] on div "base AS (" at bounding box center [1051, 479] width 635 height 16
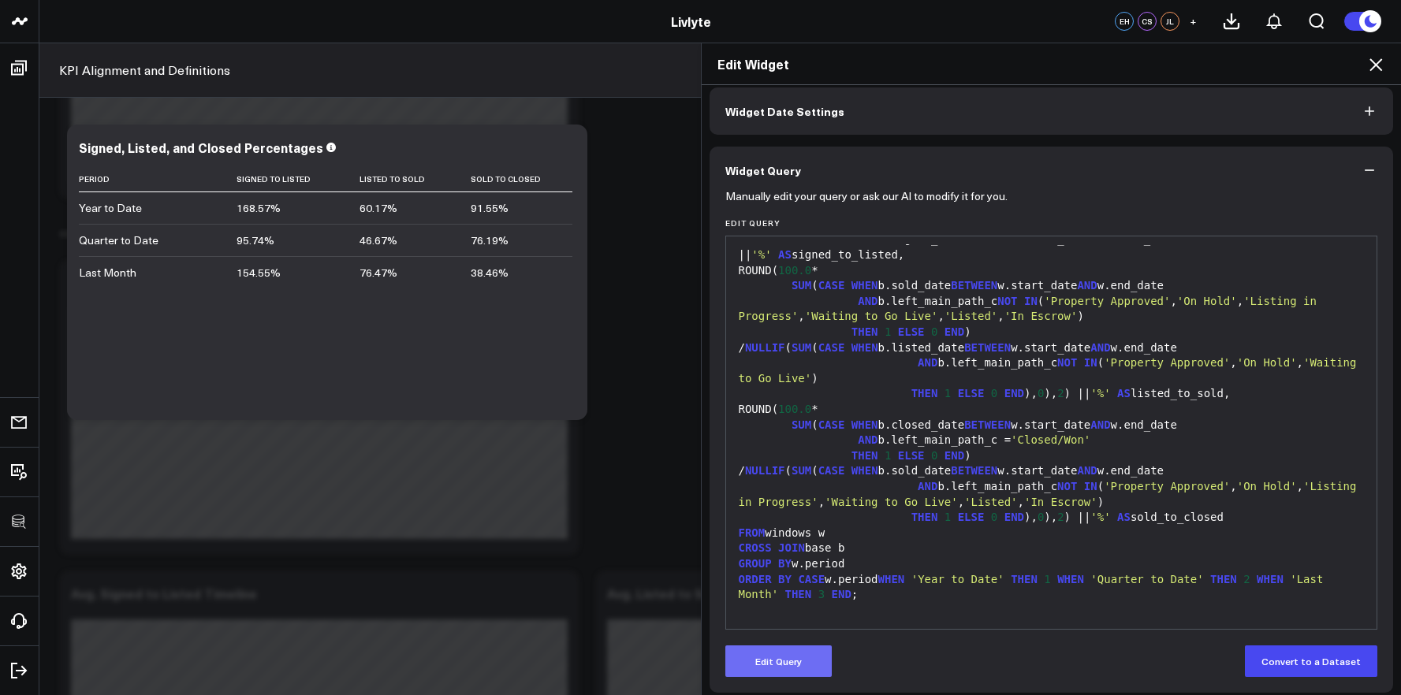
scroll to position [77, 0]
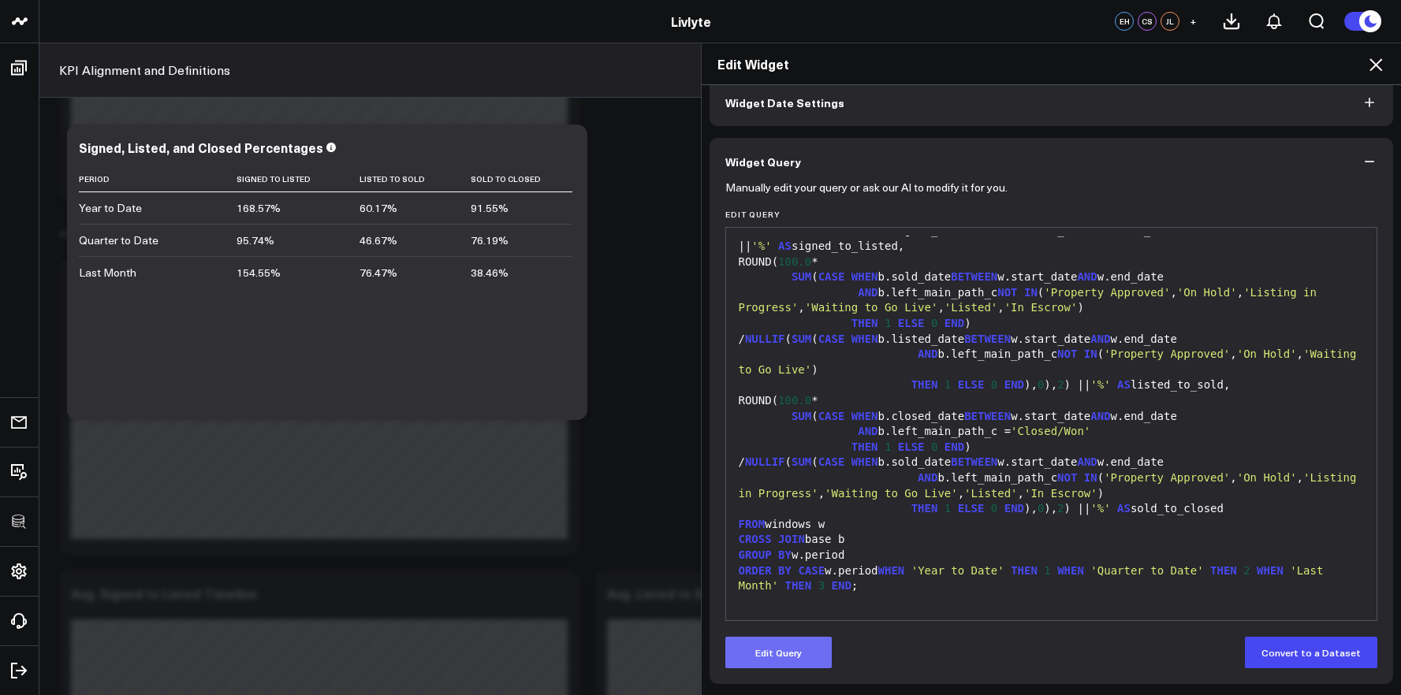
click at [771, 661] on button "Edit Query" at bounding box center [778, 653] width 106 height 32
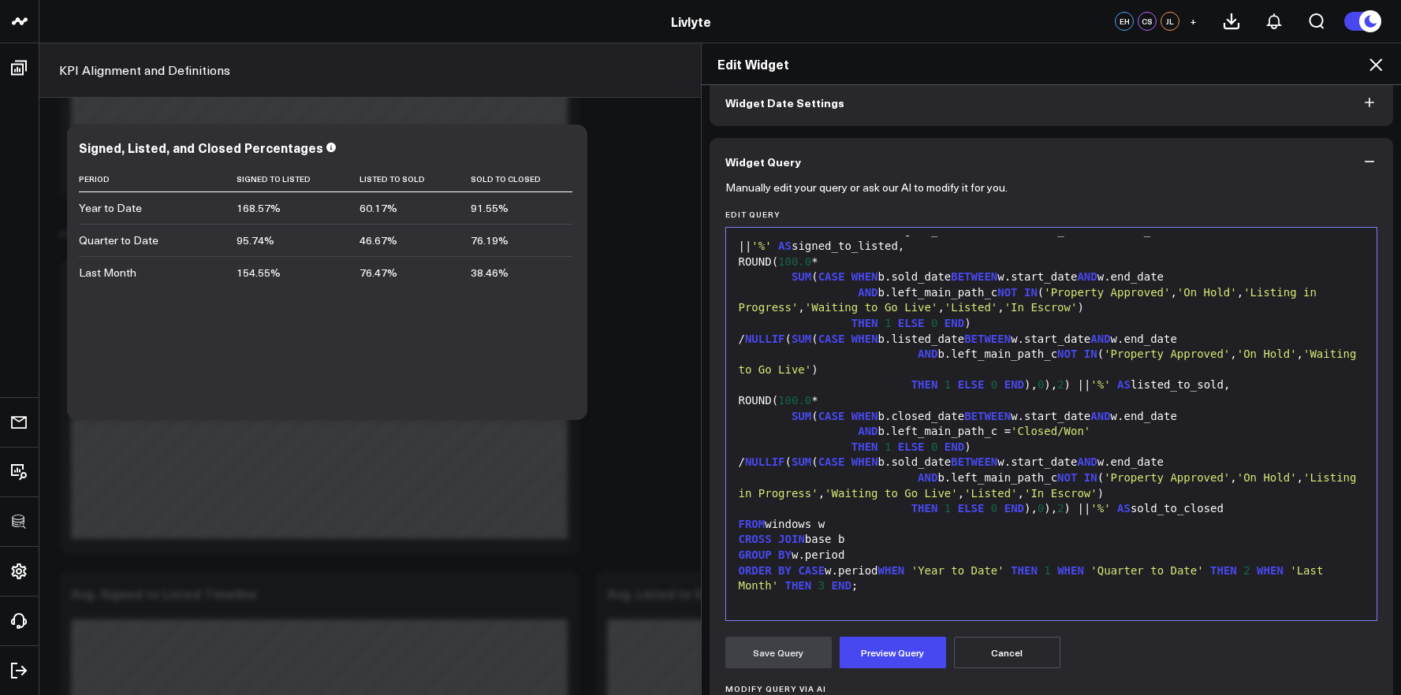
click at [848, 564] on div "ORDER BY CASE w.period WHEN 'Year to Date' THEN 1 WHEN 'Quarter to Date' THEN 2…" at bounding box center [1051, 579] width 635 height 31
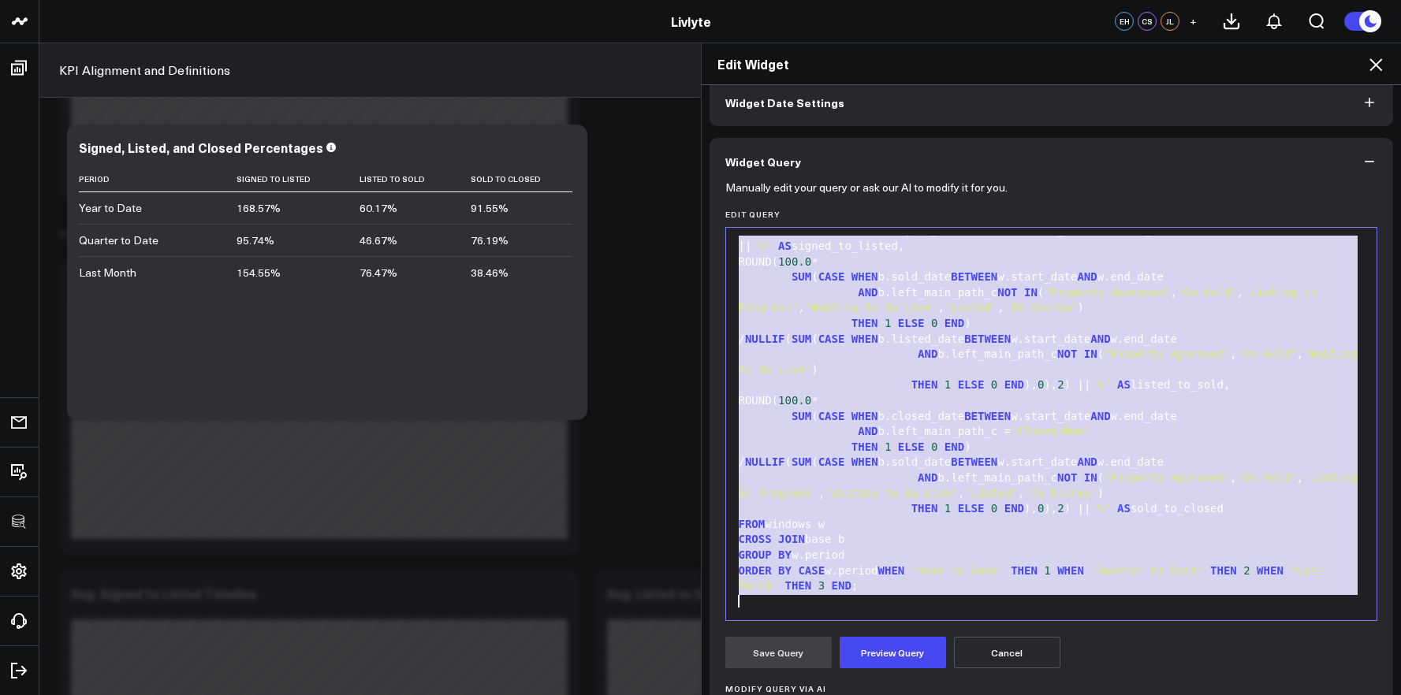
scroll to position [803, 0]
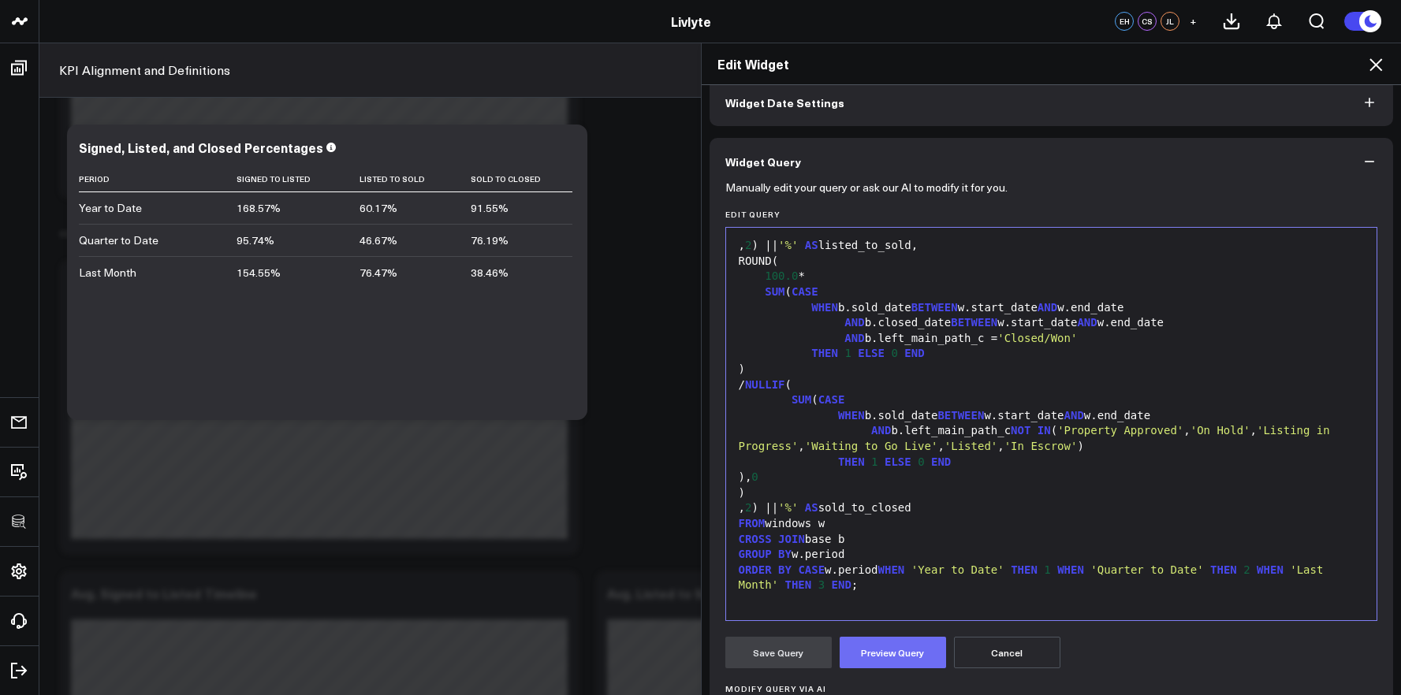
click at [871, 646] on button "Preview Query" at bounding box center [893, 653] width 106 height 32
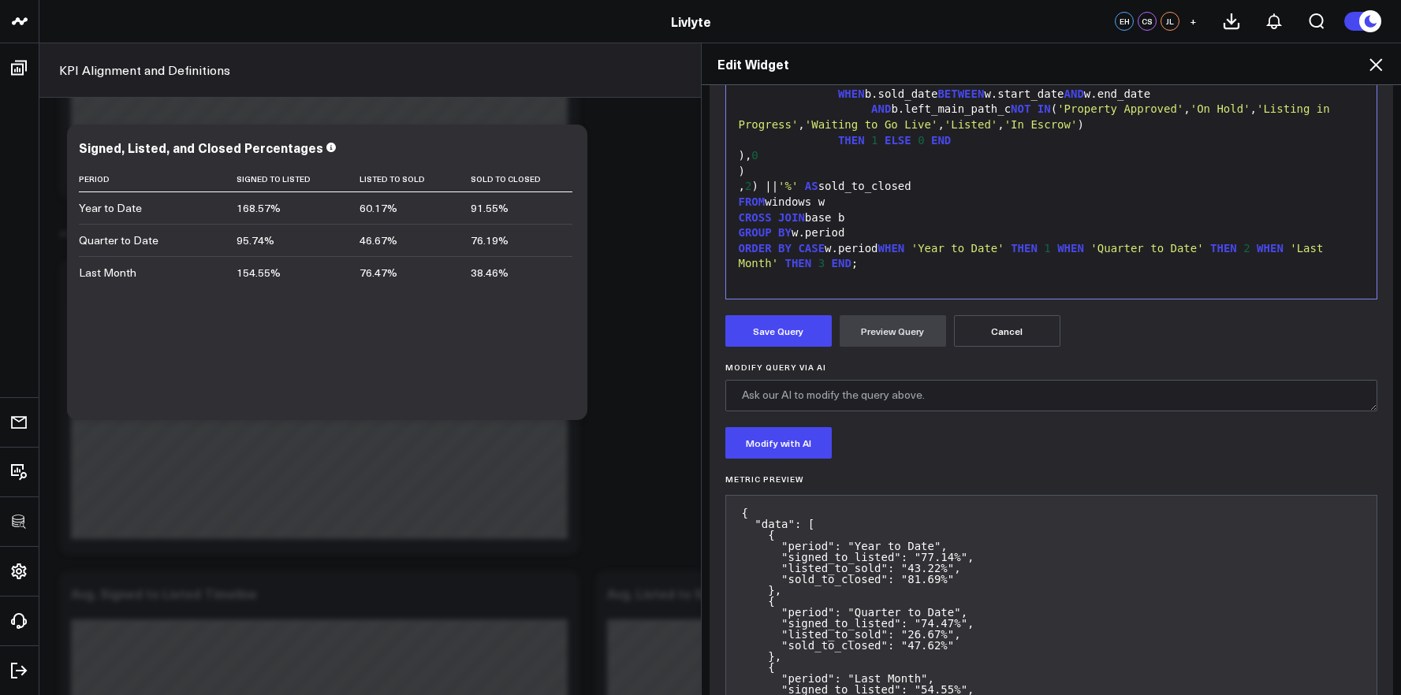
scroll to position [162, 0]
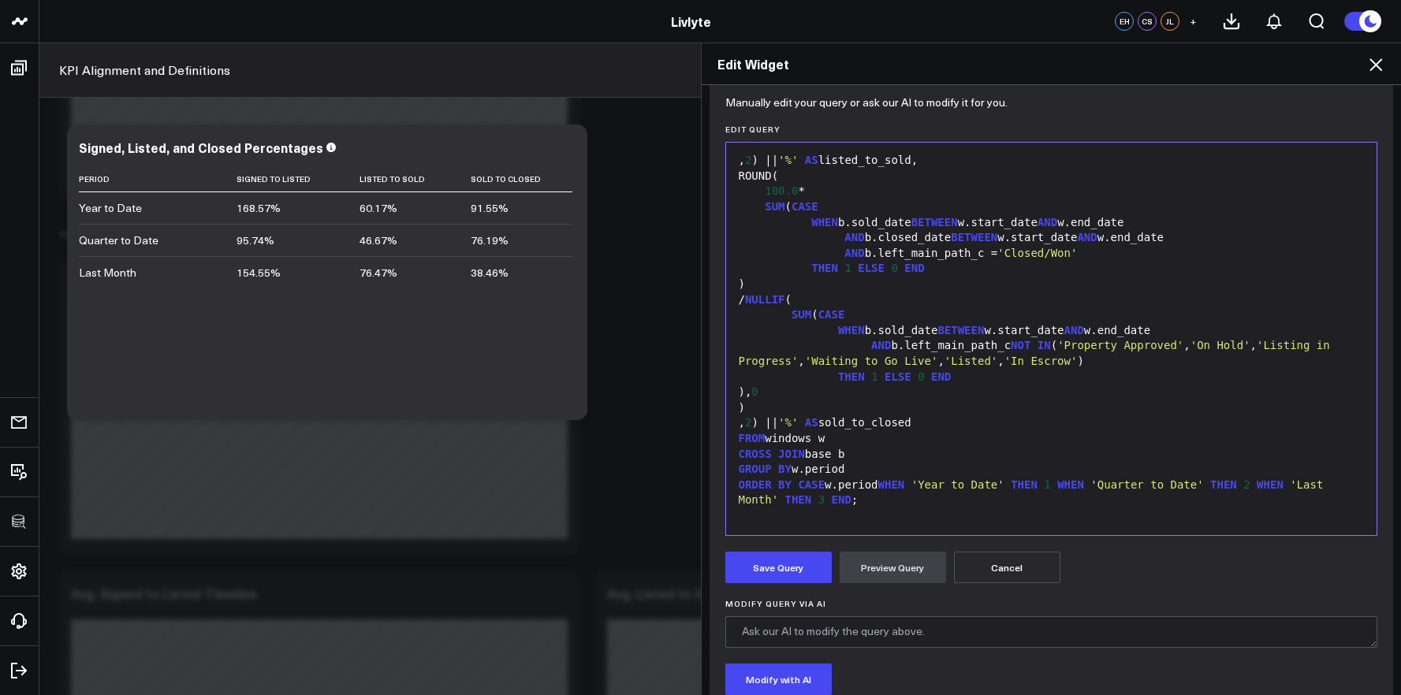
click at [828, 240] on div "AND b.closed_date BETWEEN w.start_date AND w.end_date" at bounding box center [1051, 238] width 635 height 16
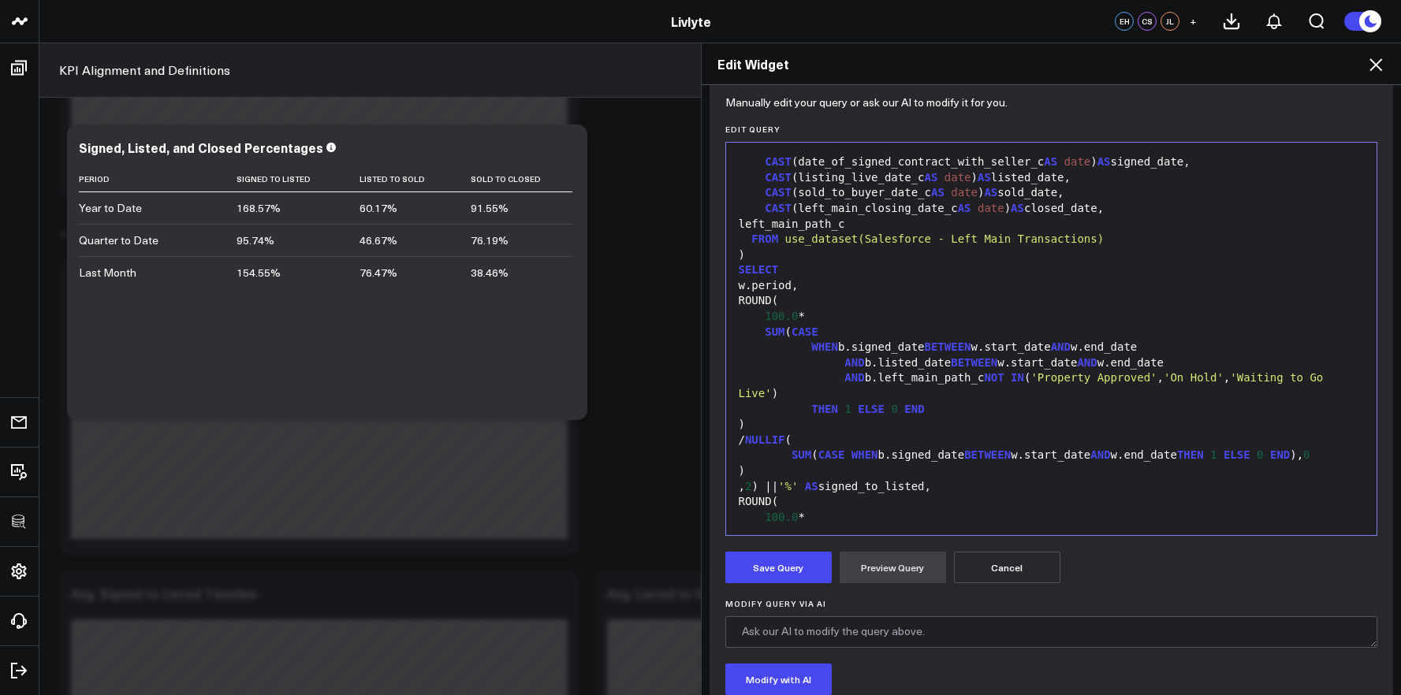
scroll to position [0, 0]
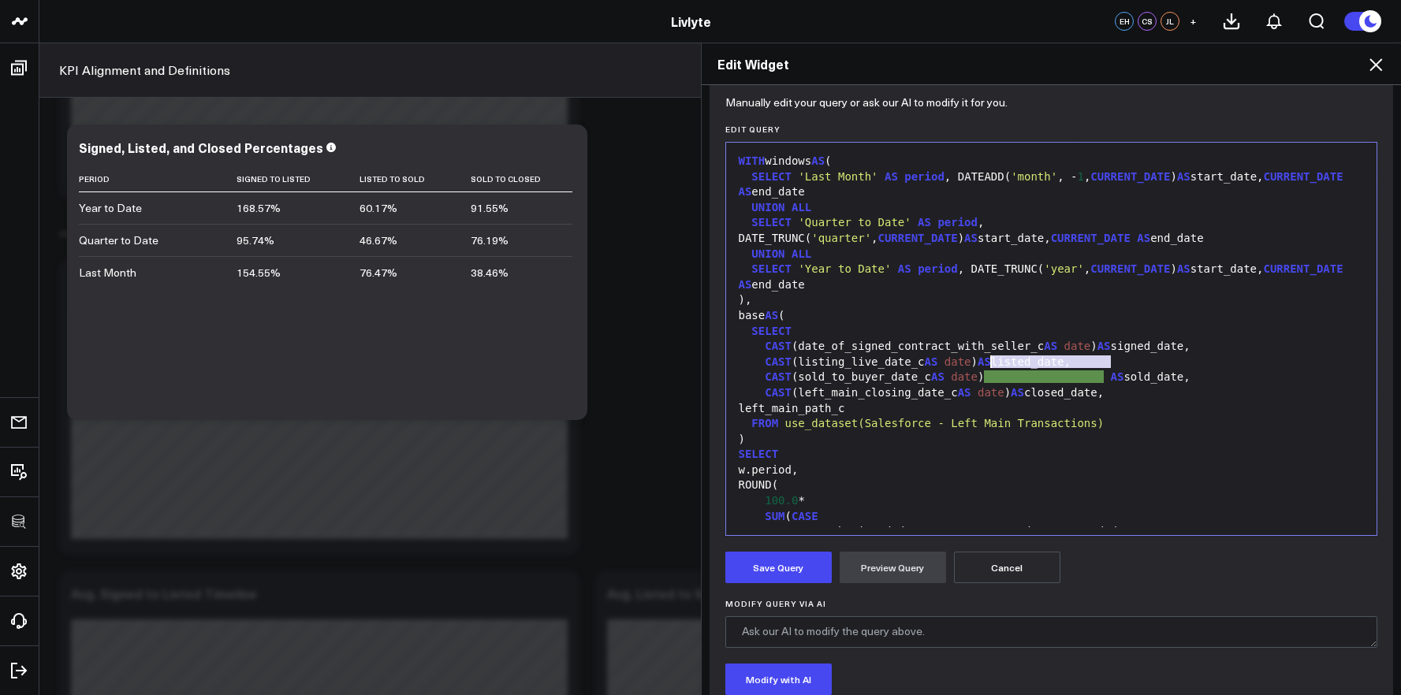
drag, startPoint x: 1108, startPoint y: 361, endPoint x: 982, endPoint y: 367, distance: 125.5
click at [982, 367] on div "CAST (listing_live_date_c AS date ) AS listed_date," at bounding box center [1051, 363] width 635 height 16
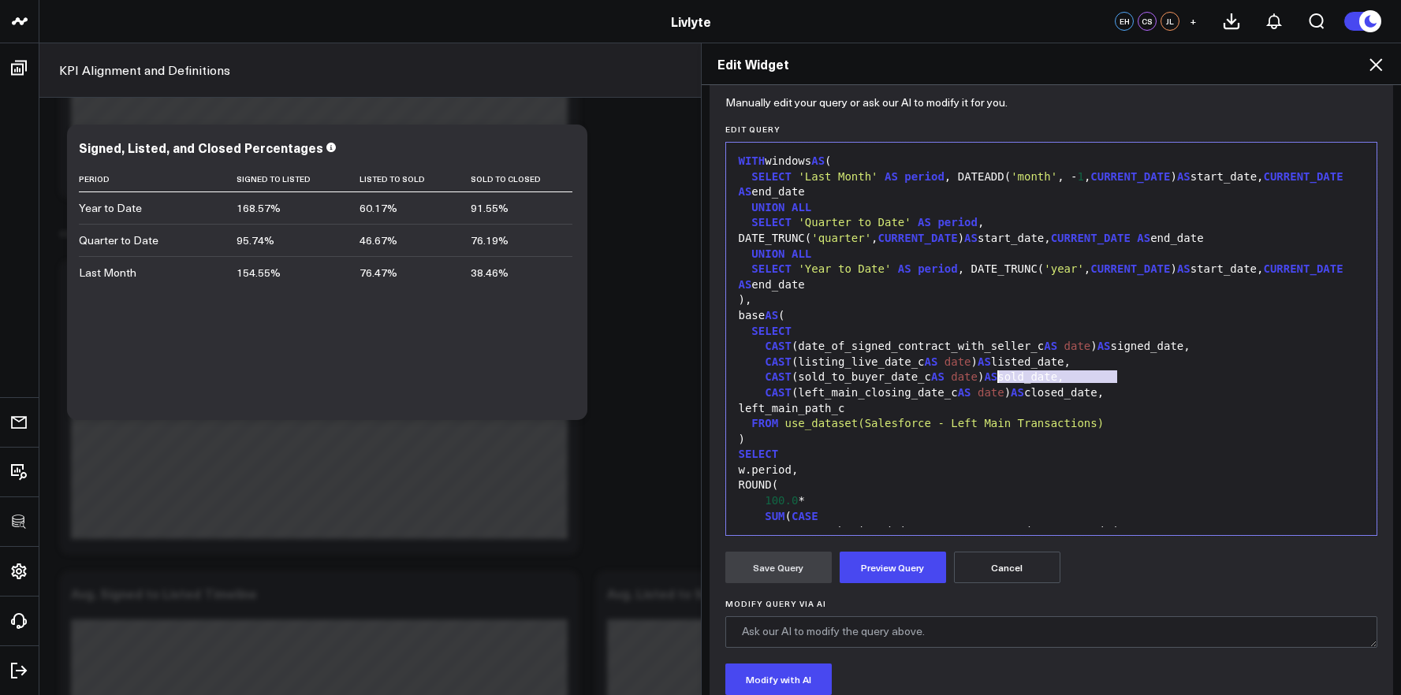
drag, startPoint x: 1112, startPoint y: 376, endPoint x: 989, endPoint y: 378, distance: 123.8
click at [989, 378] on div "CAST (sold_to_buyer_date_c AS date ) AS sold_date," at bounding box center [1051, 378] width 635 height 16
drag, startPoint x: 1108, startPoint y: 396, endPoint x: 1019, endPoint y: 397, distance: 89.1
click at [1019, 397] on div "CAST (left_main_closing_date_c AS date ) AS closed_date," at bounding box center [1051, 394] width 635 height 16
click at [1022, 397] on span "AS" at bounding box center [1024, 392] width 13 height 13
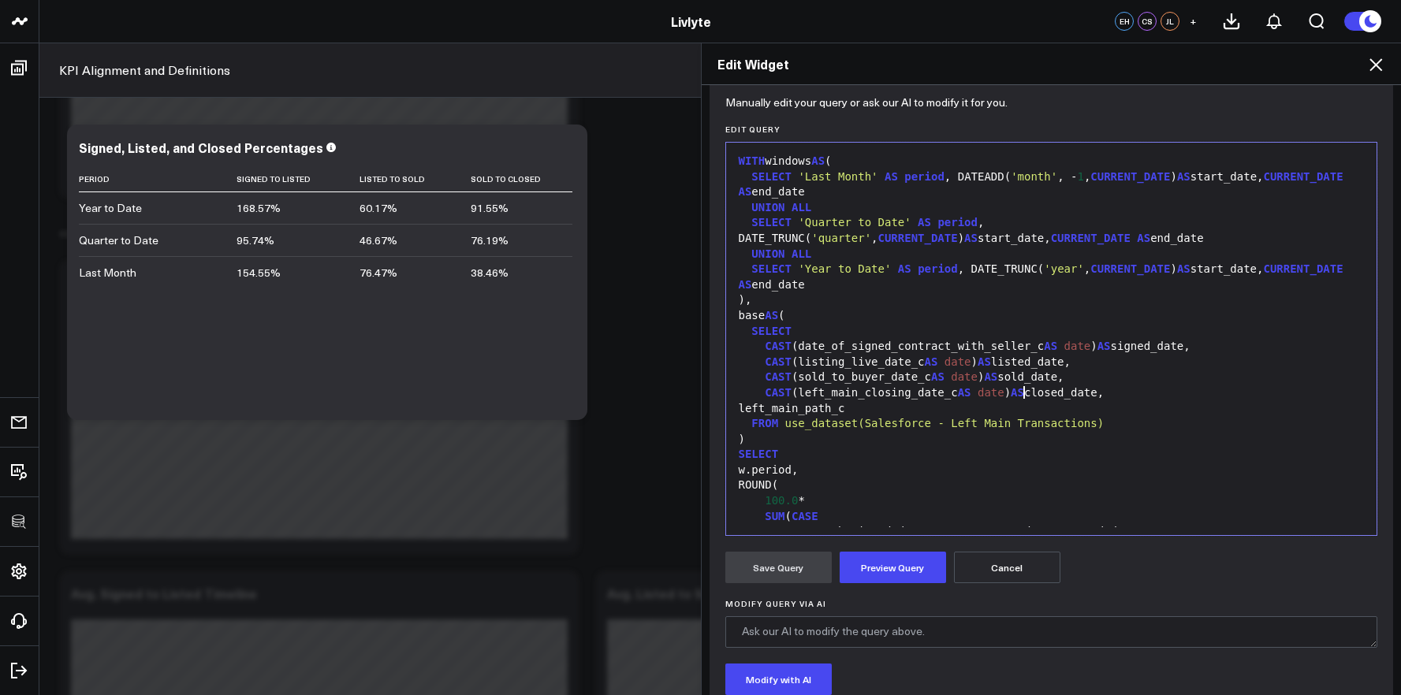
click at [1019, 397] on span "AS" at bounding box center [1017, 392] width 13 height 13
click at [1156, 369] on div "CAST (listing_live_date_c AS date ) AS listed_date," at bounding box center [1051, 363] width 635 height 16
click at [1111, 348] on span "AS" at bounding box center [1103, 346] width 13 height 13
click at [917, 381] on div "CAST (sold_to_buyer_date_c AS date ) AS sold_date," at bounding box center [1051, 378] width 635 height 16
click at [919, 400] on div "CAST (left_main_closing_date_c AS date ) AS closed_date," at bounding box center [1051, 394] width 635 height 16
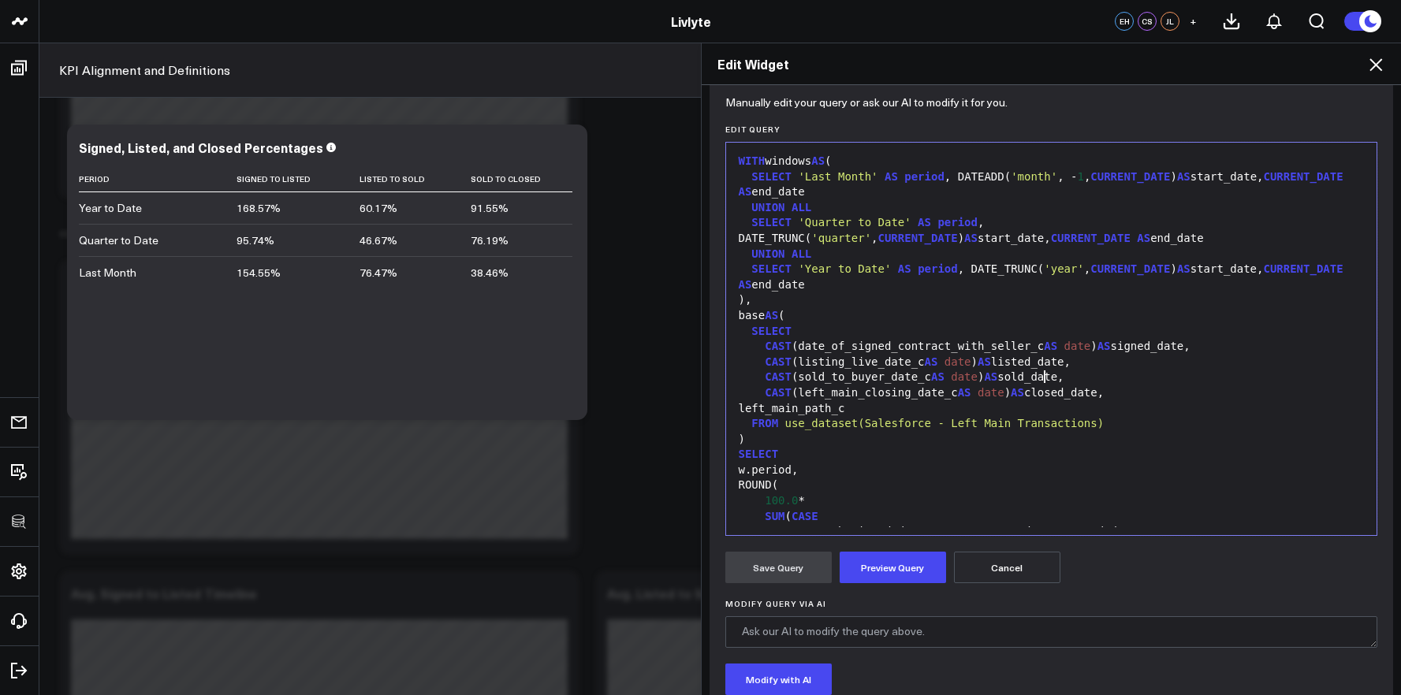
click at [1037, 379] on div "CAST (sold_to_buyer_date_c AS date ) AS sold_date," at bounding box center [1051, 378] width 635 height 16
click at [1037, 365] on div "CAST (listing_live_date_c AS date ) AS listed_date," at bounding box center [1051, 363] width 635 height 16
click at [1062, 393] on div "CAST (left_main_closing_date_c AS date ) AS closed_date," at bounding box center [1051, 394] width 635 height 16
click at [1079, 409] on div "left_main_path_c" at bounding box center [1051, 409] width 635 height 16
click at [1110, 386] on div "CAST (left_main_closing_date_c AS date ) AS closed_date," at bounding box center [1051, 394] width 635 height 16
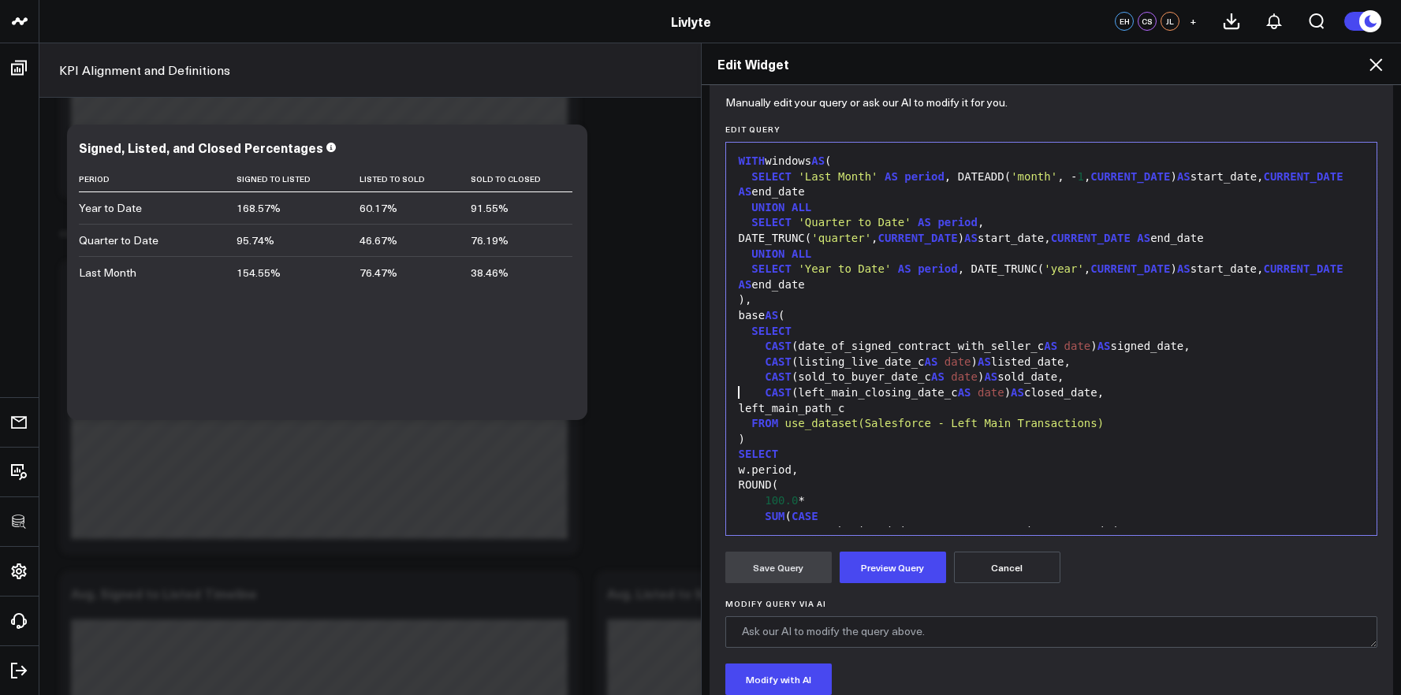
click at [1119, 355] on div "CAST (listing_live_date_c AS date ) AS listed_date," at bounding box center [1051, 363] width 635 height 16
click at [1158, 345] on div "CAST (date_of_signed_contract_with_seller_c AS date ) AS signed_date," at bounding box center [1051, 347] width 635 height 16
click at [1183, 378] on div "CAST (sold_to_buyer_date_c AS date ) AS sold_date," at bounding box center [1051, 378] width 635 height 16
click at [1157, 401] on div "left_main_path_c" at bounding box center [1051, 409] width 635 height 16
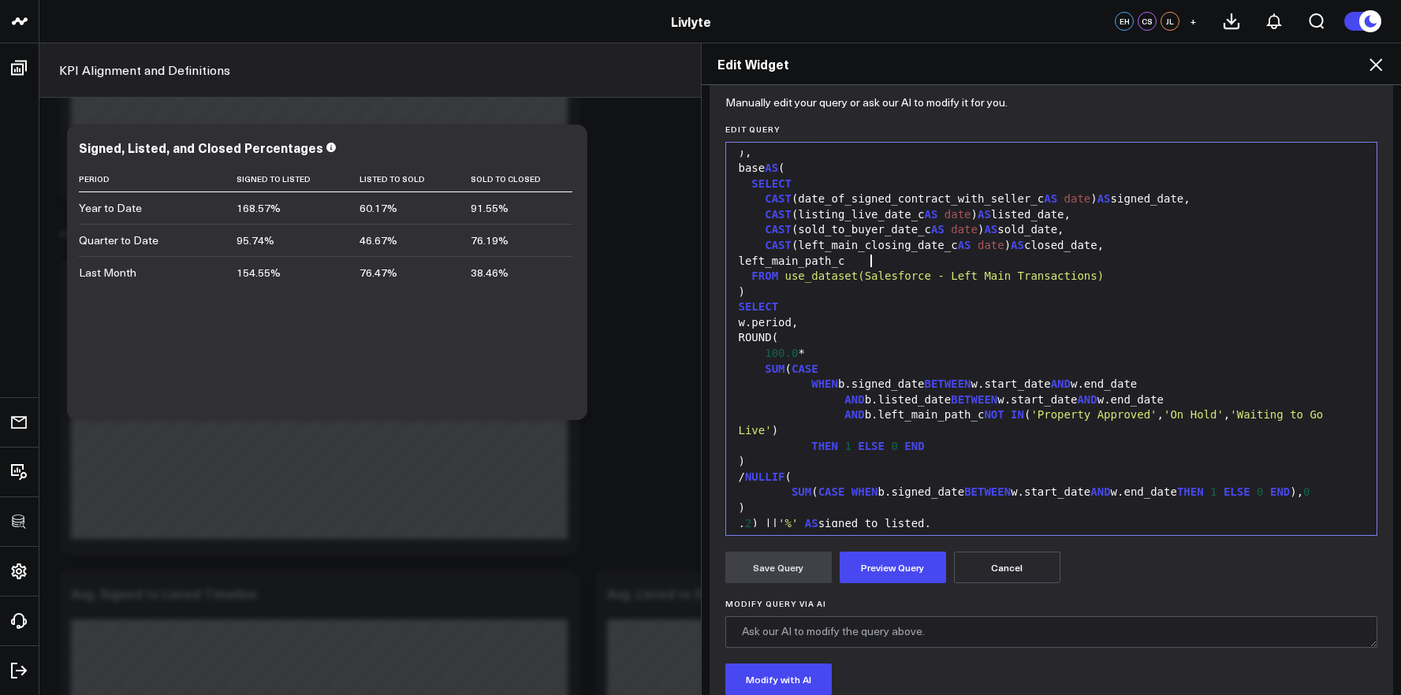
scroll to position [154, 0]
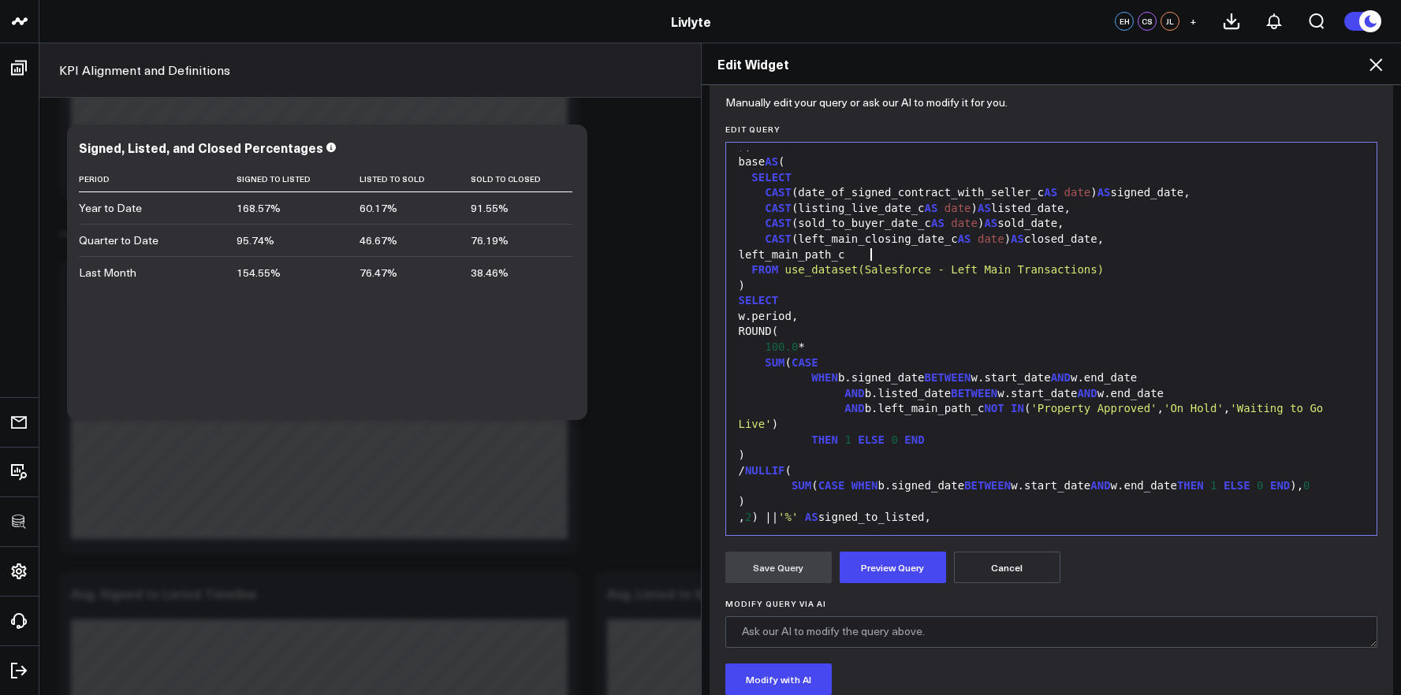
click at [794, 363] on span "CASE" at bounding box center [805, 362] width 27 height 13
click at [765, 362] on span "SUM" at bounding box center [775, 362] width 20 height 13
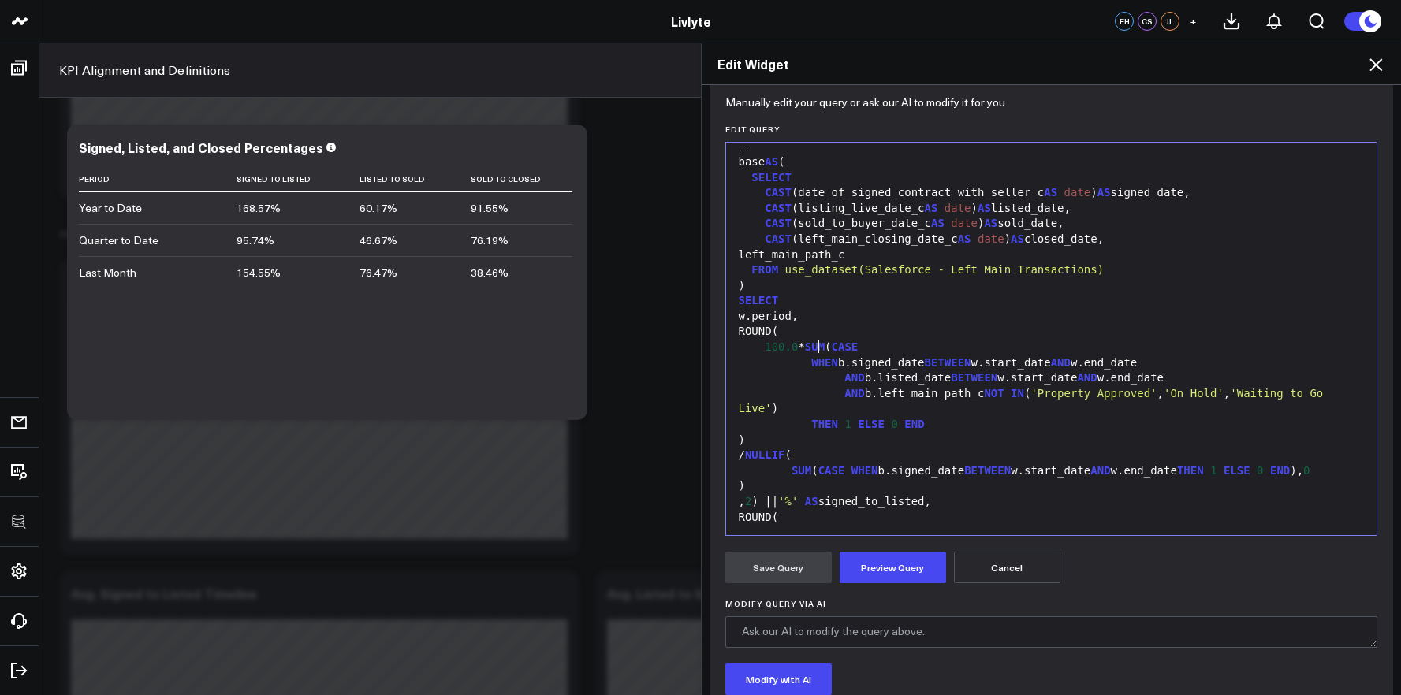
click at [811, 365] on span "WHEN" at bounding box center [824, 362] width 27 height 13
click at [844, 378] on span "AND" at bounding box center [854, 377] width 20 height 13
click at [844, 391] on span "AND" at bounding box center [854, 393] width 20 height 13
click at [844, 392] on span "AND" at bounding box center [854, 393] width 20 height 13
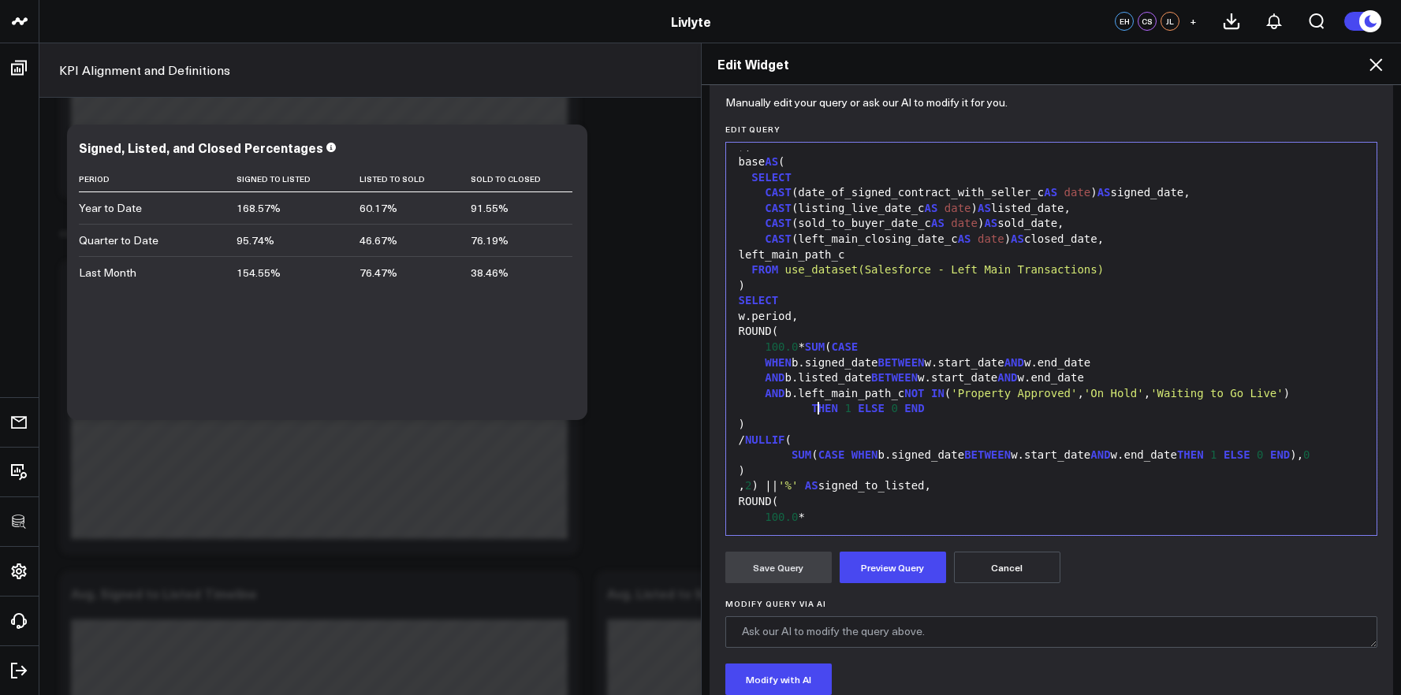
click at [811, 410] on span "THEN" at bounding box center [824, 408] width 27 height 13
click at [811, 412] on span "THEN" at bounding box center [824, 408] width 27 height 13
click at [945, 407] on div "THEN 1 ELSE 0 END" at bounding box center [1051, 409] width 635 height 16
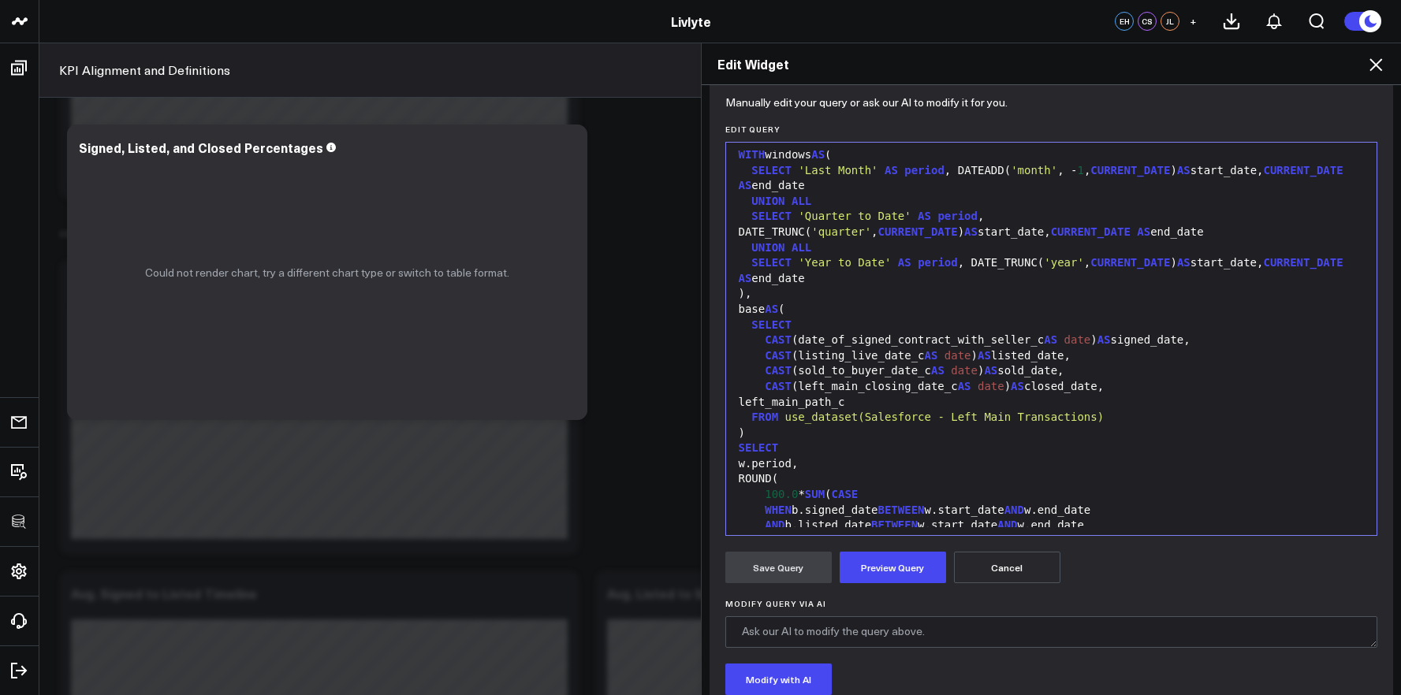
scroll to position [0, 0]
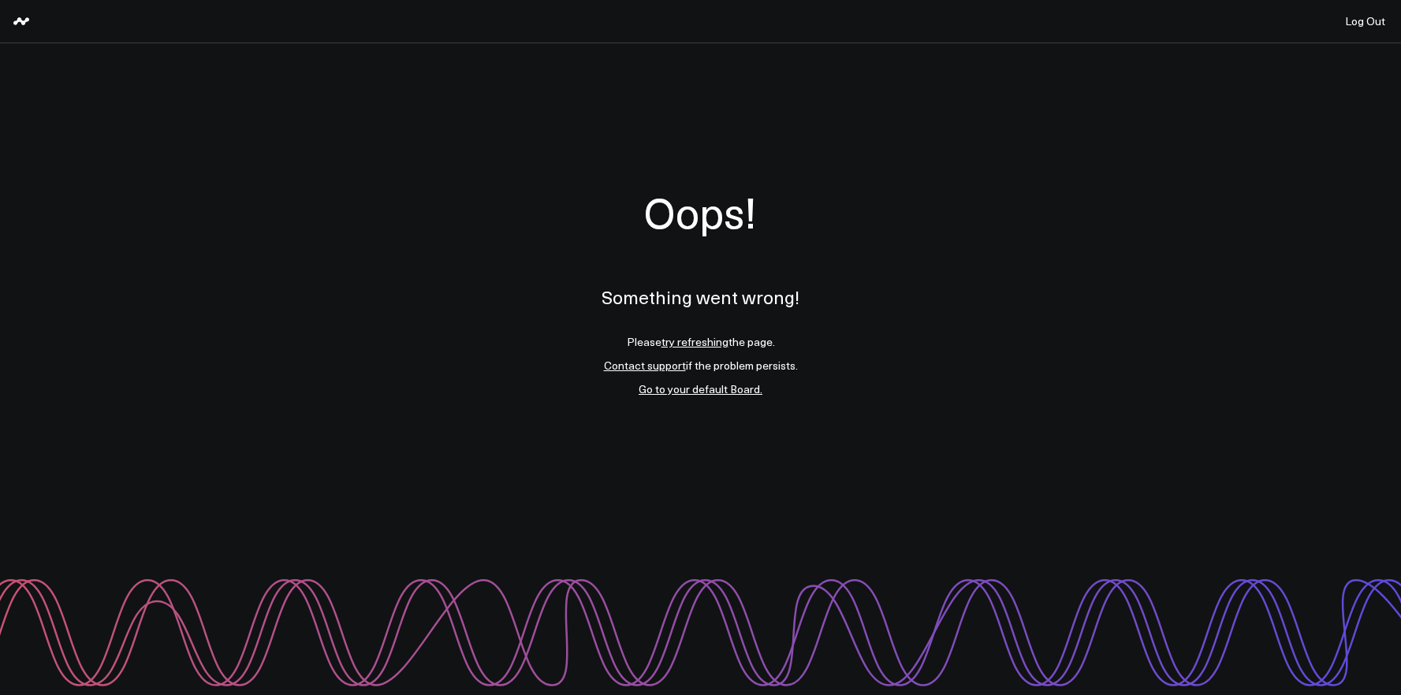
click at [686, 341] on link "try refreshing" at bounding box center [694, 341] width 67 height 15
click at [677, 345] on link "try refreshing" at bounding box center [694, 341] width 67 height 15
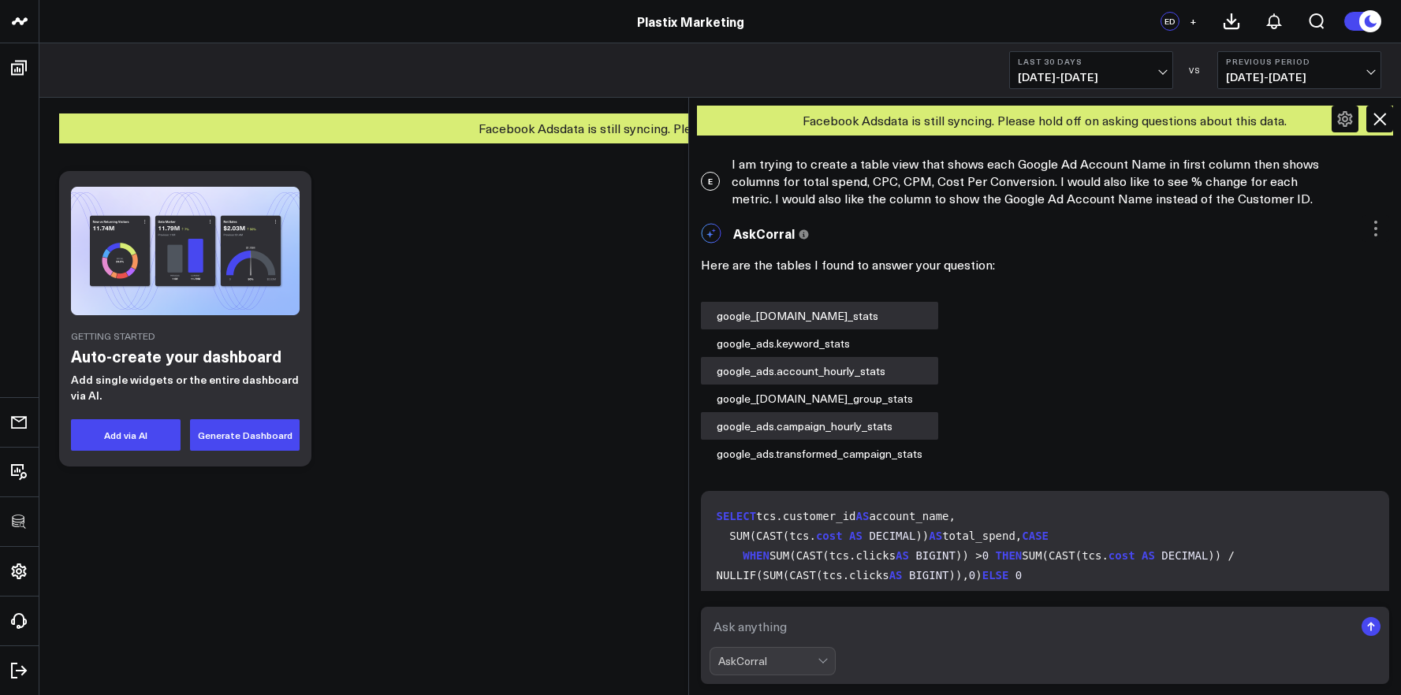
scroll to position [865, 0]
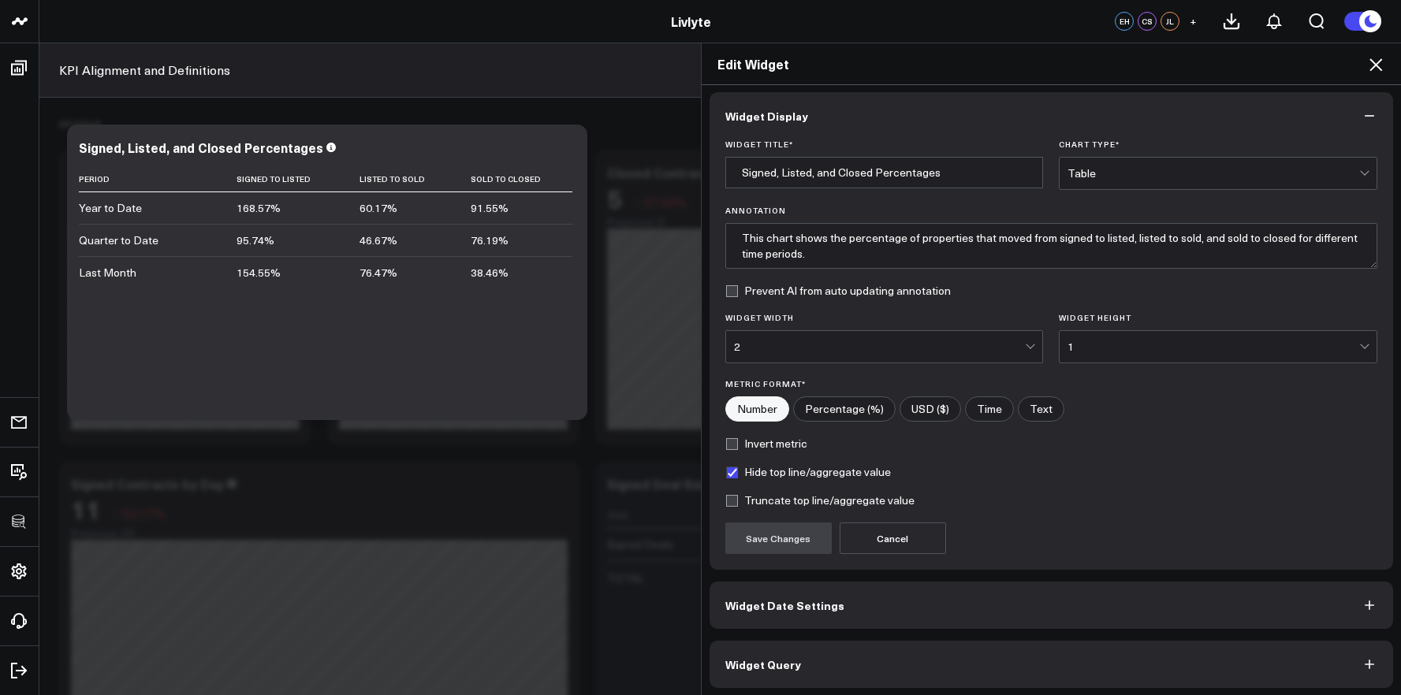
scroll to position [9, 0]
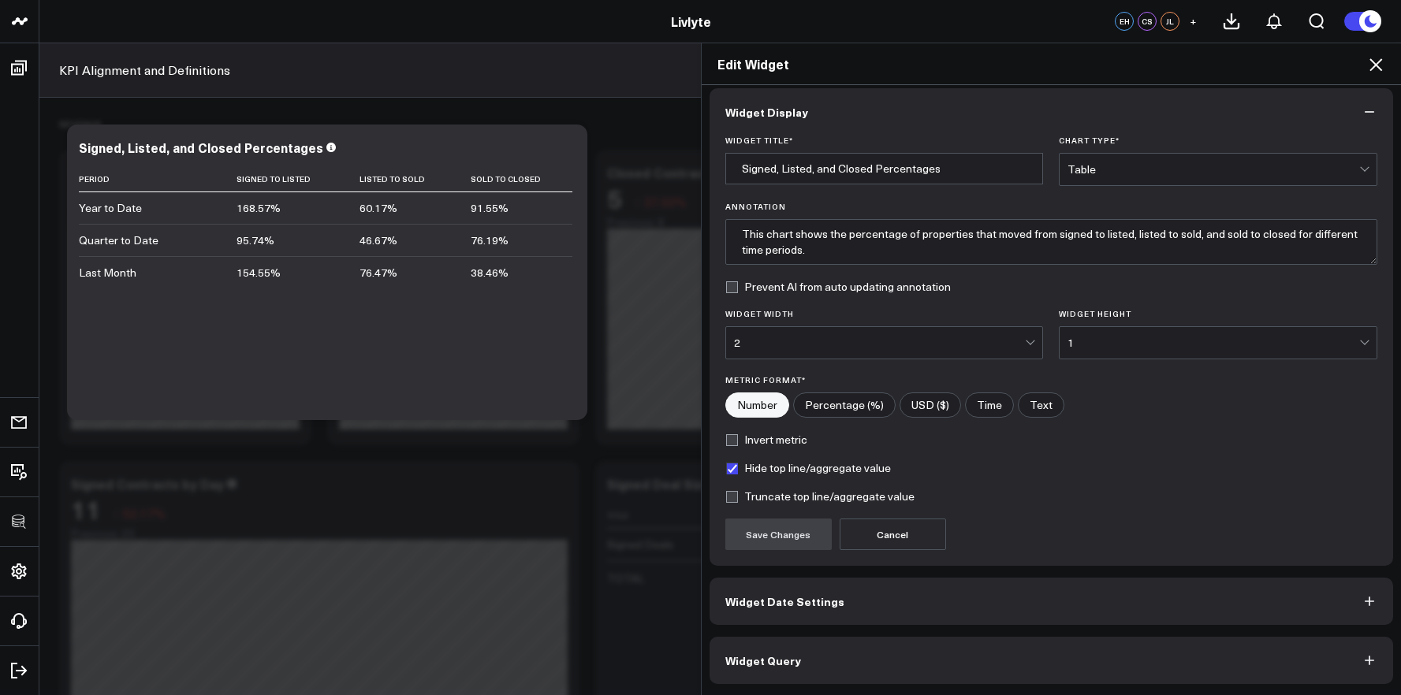
click at [993, 644] on button "Widget Query" at bounding box center [1052, 660] width 684 height 47
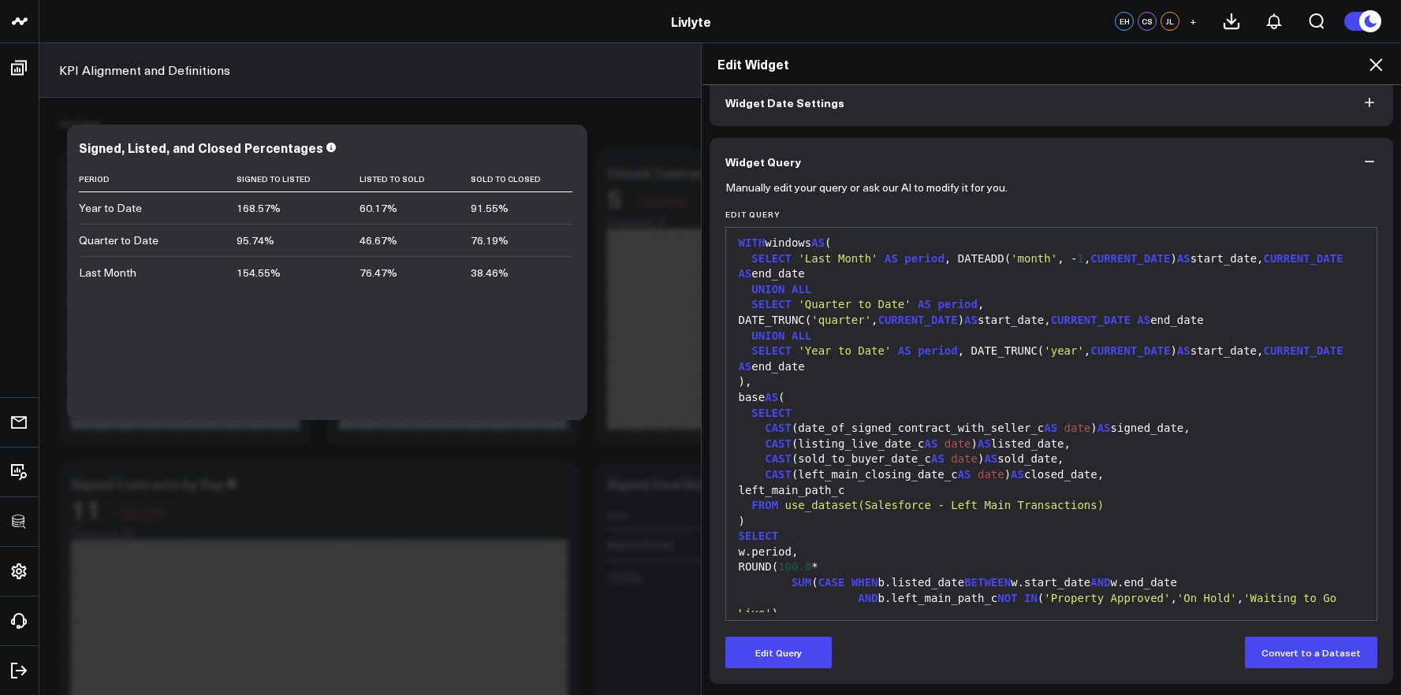
scroll to position [0, 0]
